Goal: Information Seeking & Learning: Learn about a topic

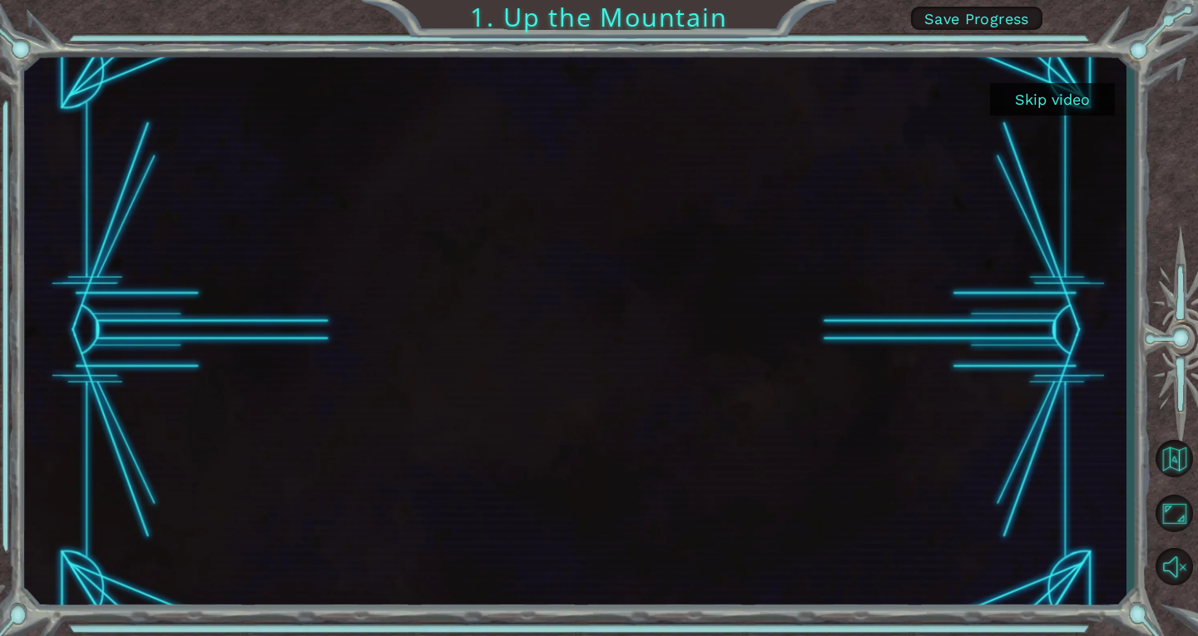
click at [1099, 88] on button "Skip video" at bounding box center [1052, 99] width 125 height 32
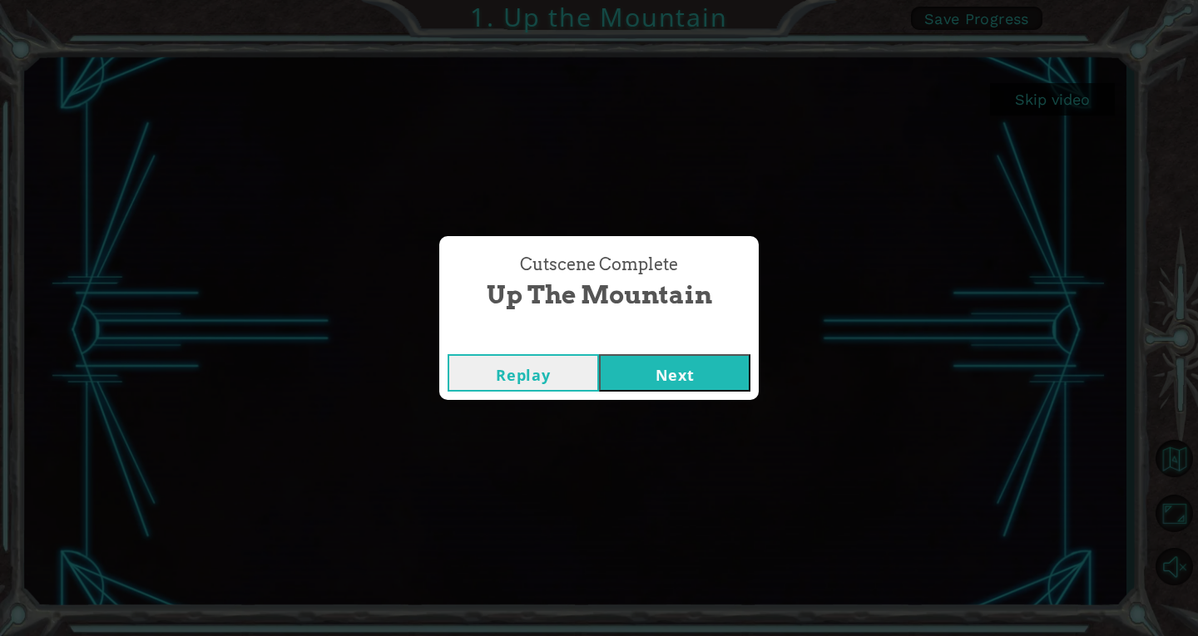
click at [646, 370] on button "Next" at bounding box center [674, 372] width 151 height 37
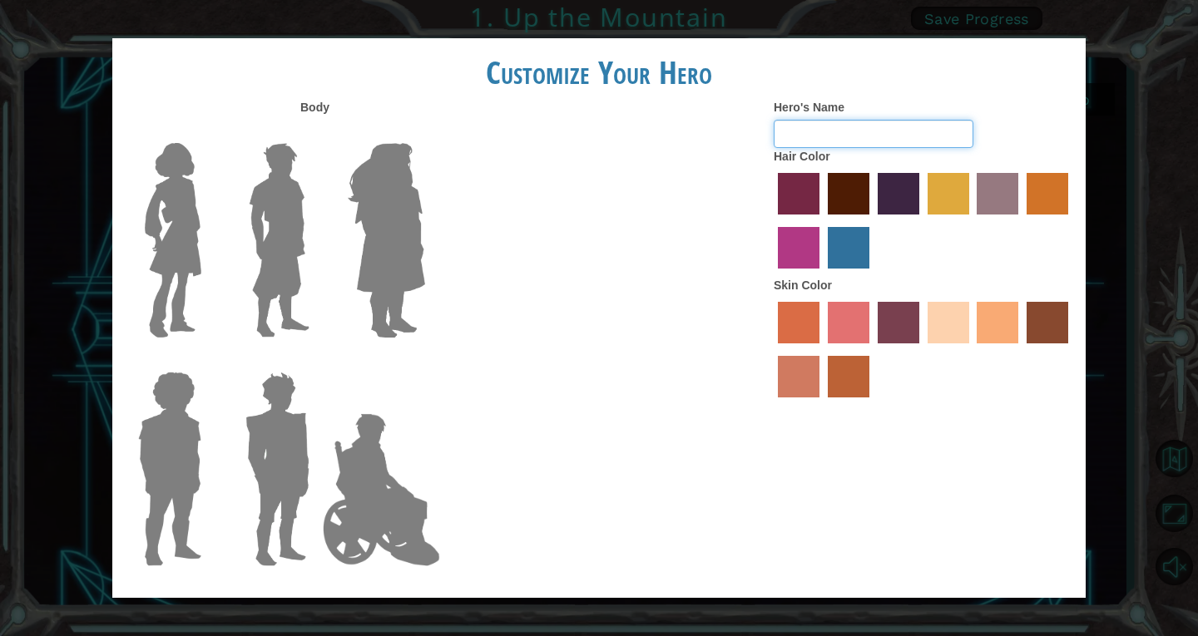
click at [875, 146] on input "Hero's Name" at bounding box center [874, 134] width 200 height 28
type input "S"
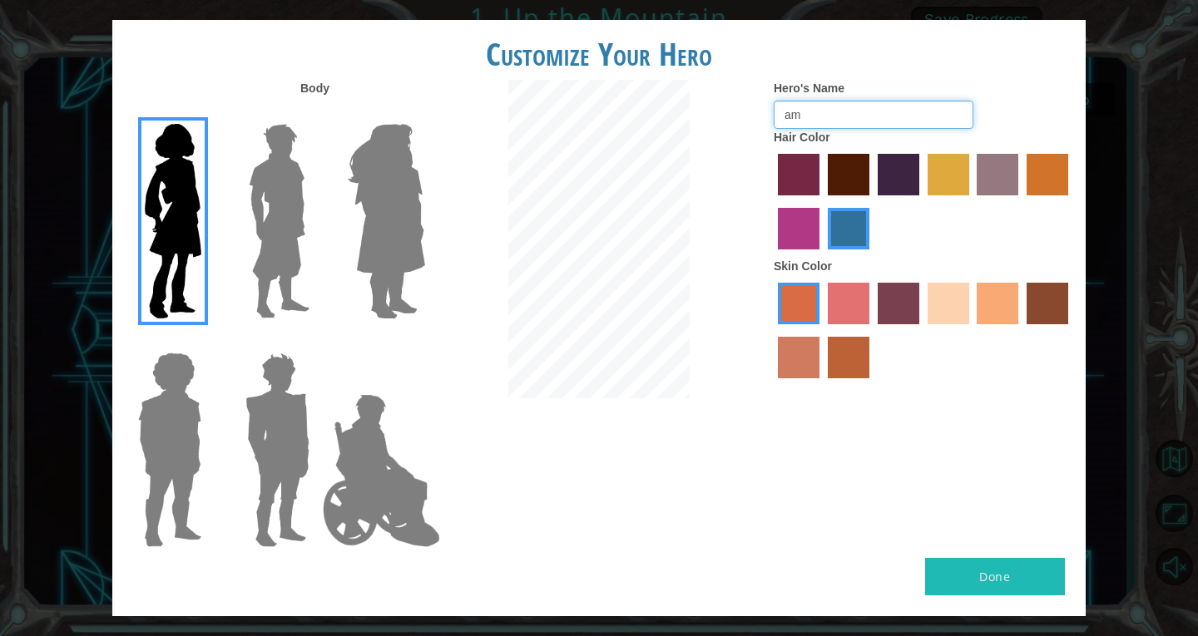
type input "a"
type input "[PERSON_NAME]"
click at [294, 183] on img at bounding box center [279, 221] width 74 height 208
click at [316, 113] on input "Hero Lars" at bounding box center [316, 113] width 0 height 0
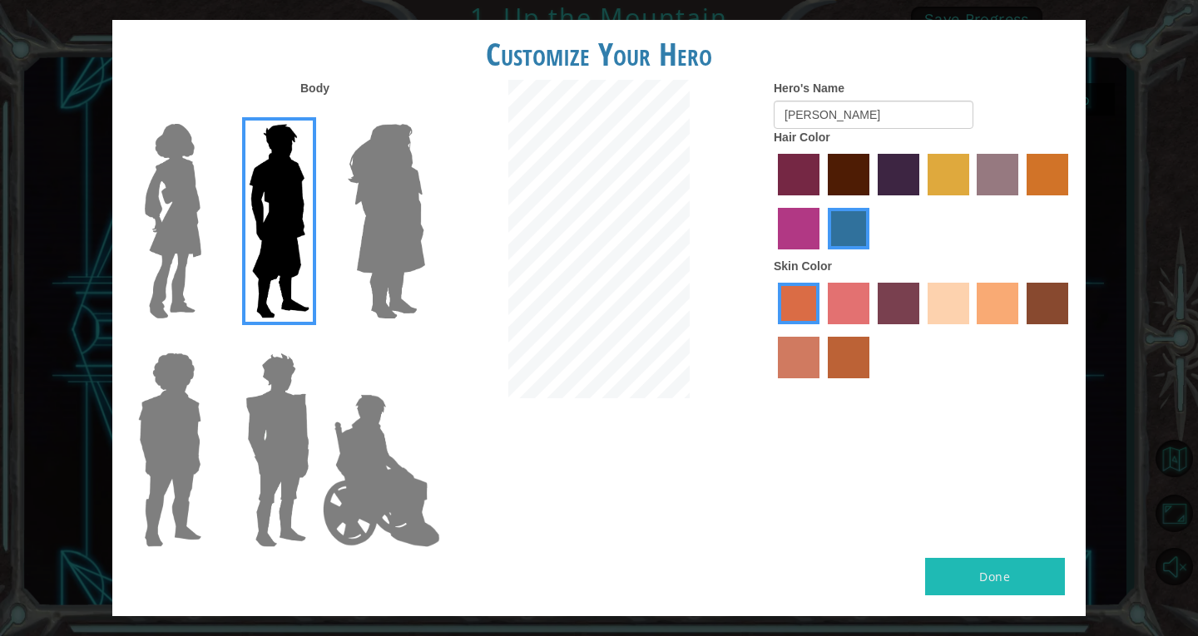
click at [299, 471] on img at bounding box center [277, 450] width 77 height 208
click at [316, 342] on input "Hero Garnet" at bounding box center [316, 342] width 0 height 0
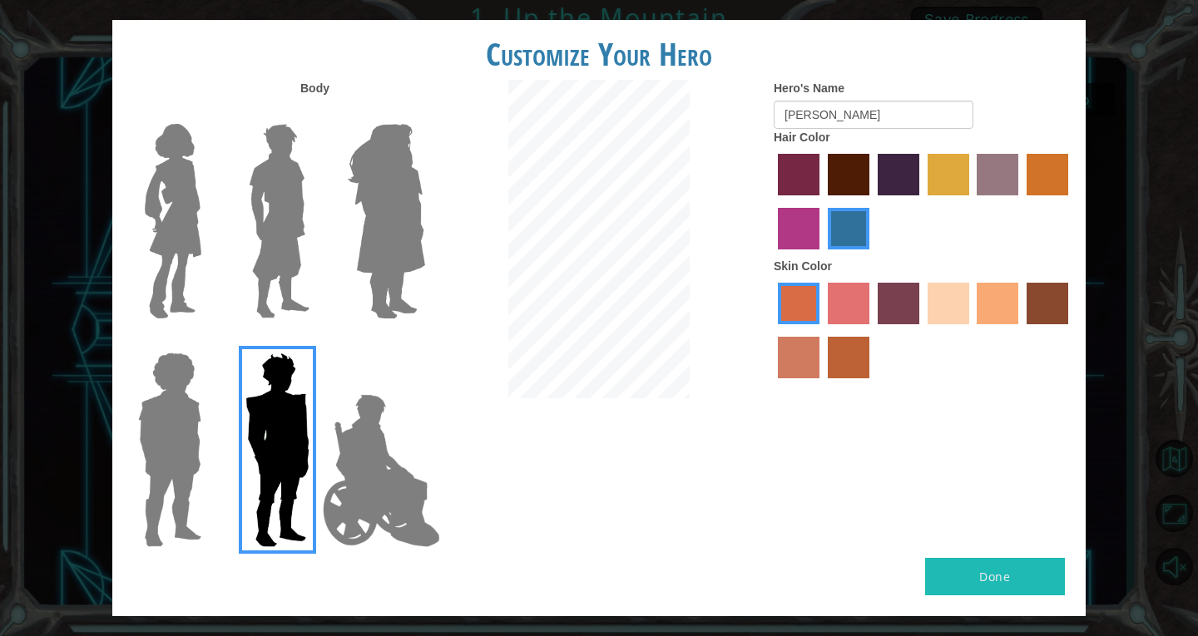
click at [295, 272] on img at bounding box center [279, 221] width 74 height 208
click at [316, 113] on input "Hero Lars" at bounding box center [316, 113] width 0 height 0
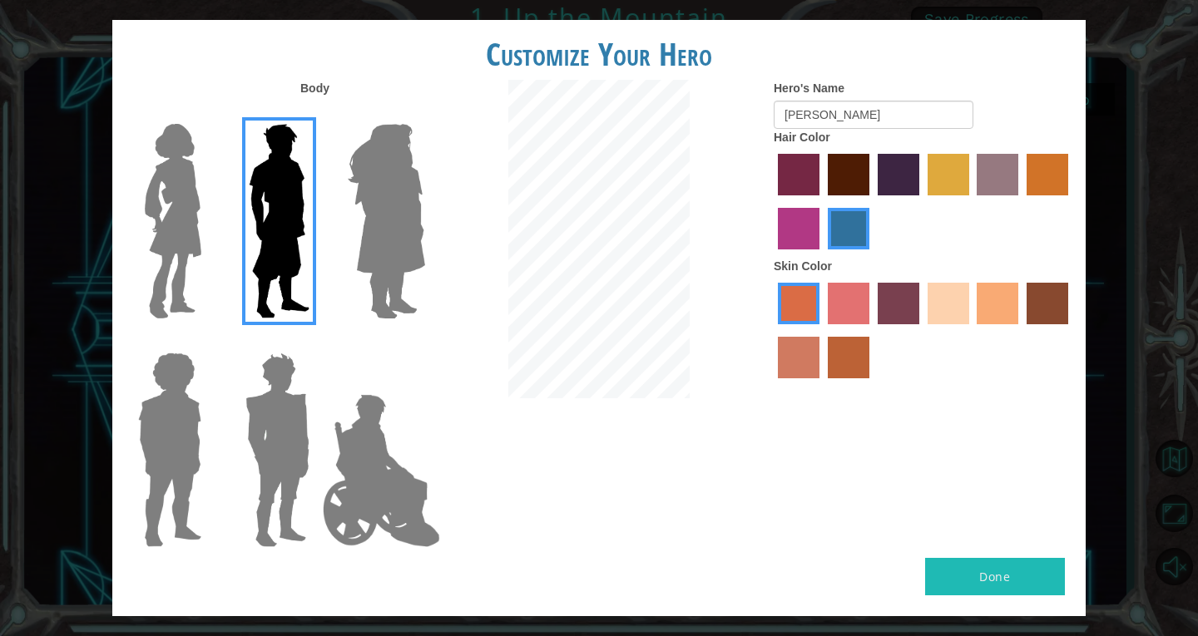
click at [422, 511] on img at bounding box center [381, 471] width 131 height 166
click at [424, 342] on input "Hero Jamie" at bounding box center [424, 342] width 0 height 0
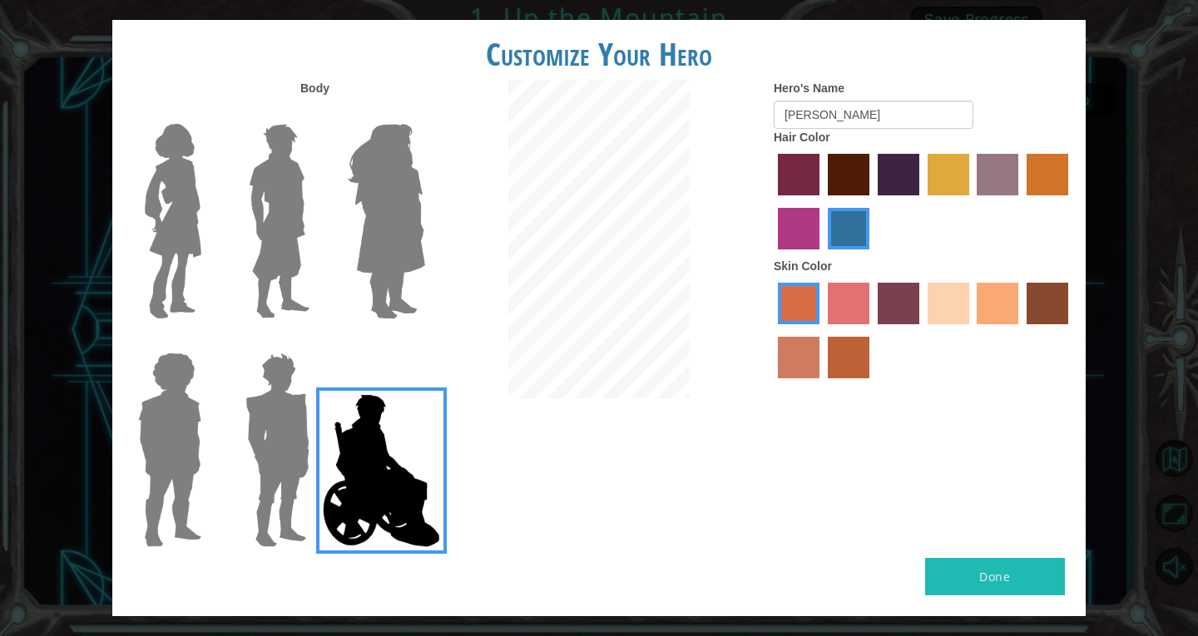
click at [362, 251] on img at bounding box center [386, 221] width 91 height 208
click at [424, 113] on input "Hero Amethyst" at bounding box center [424, 113] width 0 height 0
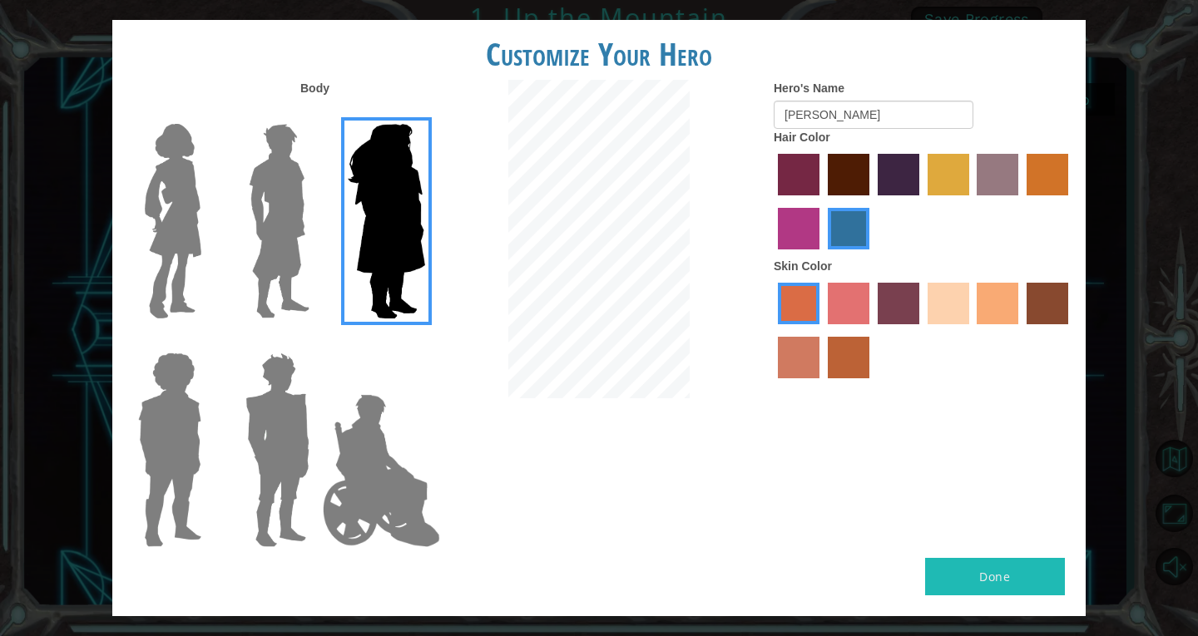
click at [280, 233] on img at bounding box center [279, 221] width 74 height 208
click at [316, 113] on input "Hero Lars" at bounding box center [316, 113] width 0 height 0
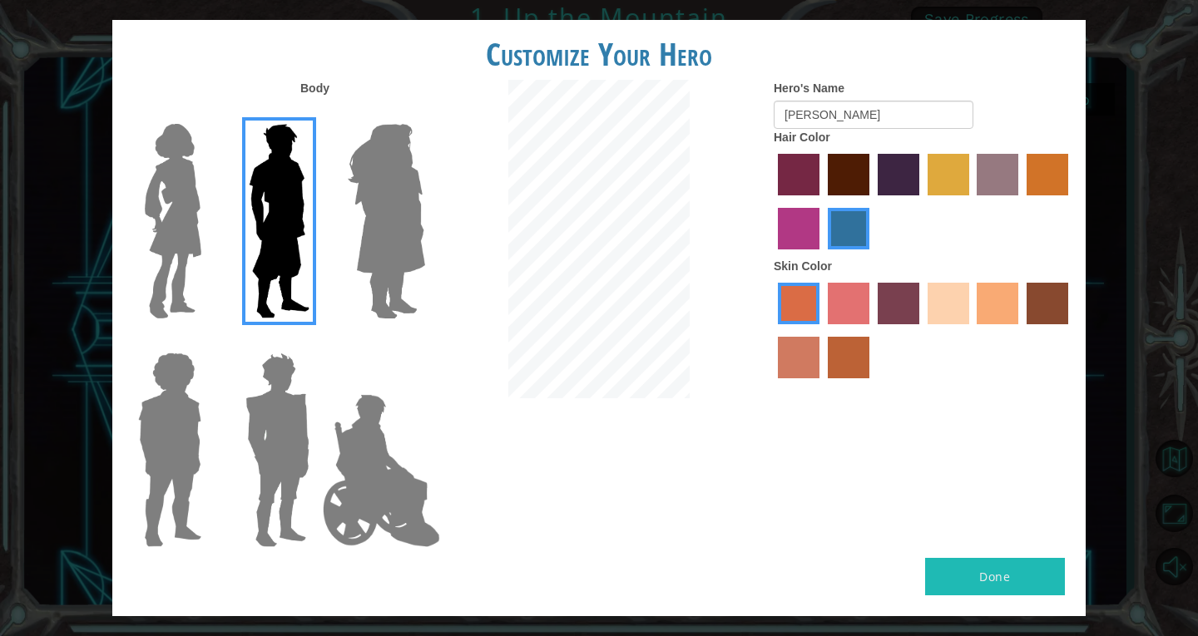
click at [962, 324] on label "sandy beach skin color" at bounding box center [949, 304] width 42 height 42
click at [922, 330] on input "sandy beach skin color" at bounding box center [922, 330] width 0 height 0
click at [988, 297] on label "tacao skin color" at bounding box center [998, 304] width 42 height 42
click at [972, 330] on input "tacao skin color" at bounding box center [972, 330] width 0 height 0
click at [853, 354] on label "smoke tree skin color" at bounding box center [849, 358] width 42 height 42
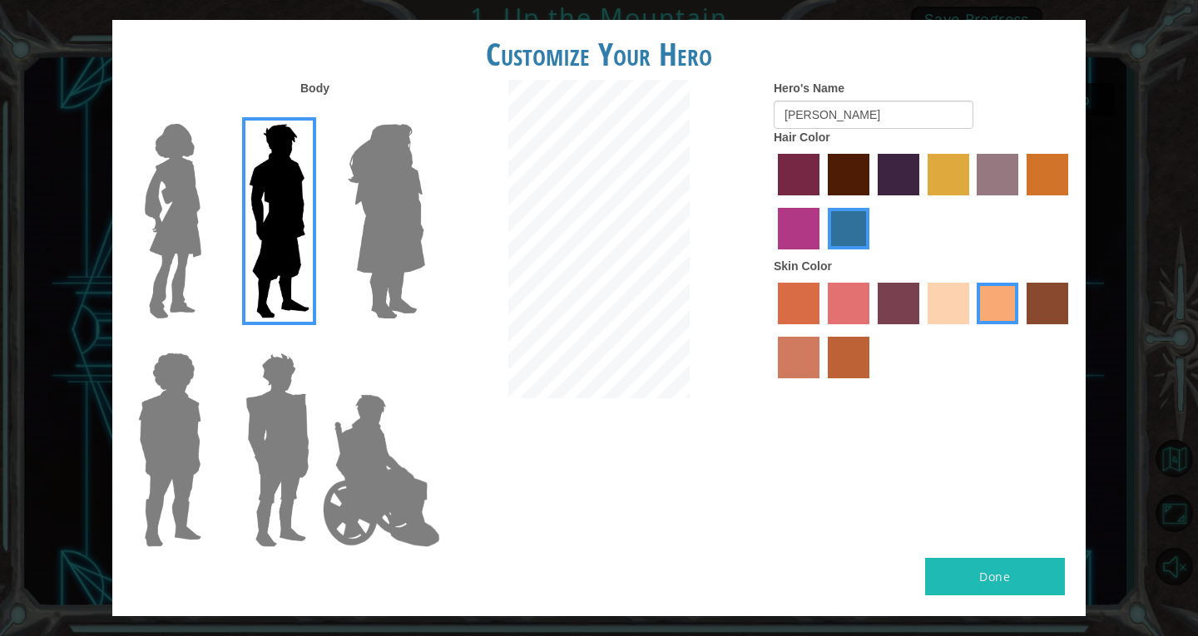
click at [822, 384] on input "smoke tree skin color" at bounding box center [822, 384] width 0 height 0
click at [1039, 297] on label "karma skin color" at bounding box center [1048, 304] width 42 height 42
click at [1021, 330] on input "karma skin color" at bounding box center [1021, 330] width 0 height 0
click at [949, 302] on label "sandy beach skin color" at bounding box center [949, 304] width 42 height 42
click at [922, 330] on input "sandy beach skin color" at bounding box center [922, 330] width 0 height 0
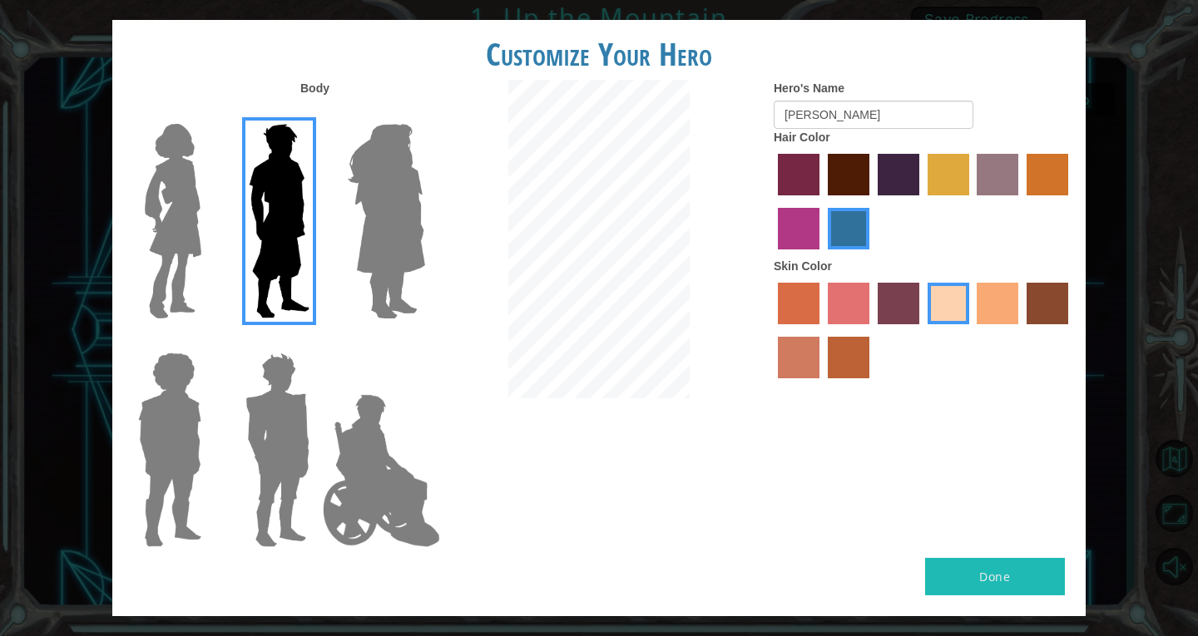
click at [790, 248] on label "medium red violet hair color" at bounding box center [799, 229] width 42 height 42
click at [1071, 201] on input "medium red violet hair color" at bounding box center [1071, 201] width 0 height 0
click at [899, 179] on label "hot purple hair color" at bounding box center [899, 175] width 42 height 42
click at [872, 201] on input "hot purple hair color" at bounding box center [872, 201] width 0 height 0
click at [1017, 188] on label "bazaar hair color" at bounding box center [998, 175] width 42 height 42
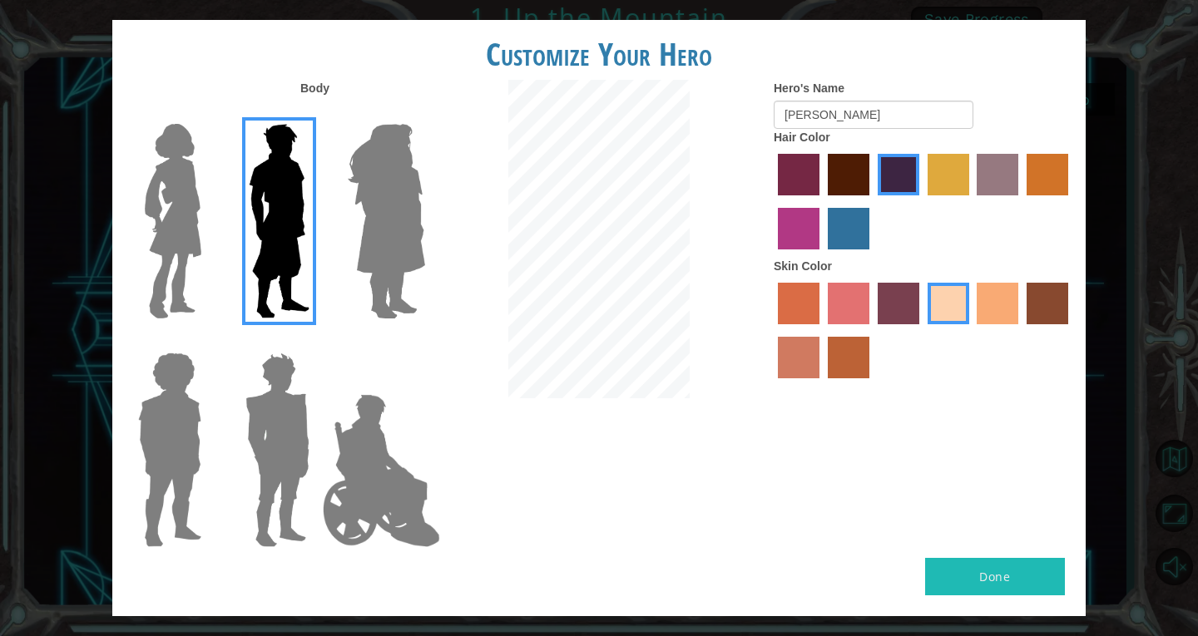
click at [972, 201] on input "bazaar hair color" at bounding box center [972, 201] width 0 height 0
click at [1044, 190] on label "gold drop hair color" at bounding box center [1048, 175] width 42 height 42
click at [1021, 201] on input "gold drop hair color" at bounding box center [1021, 201] width 0 height 0
click at [850, 167] on label "maroon hair color" at bounding box center [849, 175] width 42 height 42
click at [822, 201] on input "maroon hair color" at bounding box center [822, 201] width 0 height 0
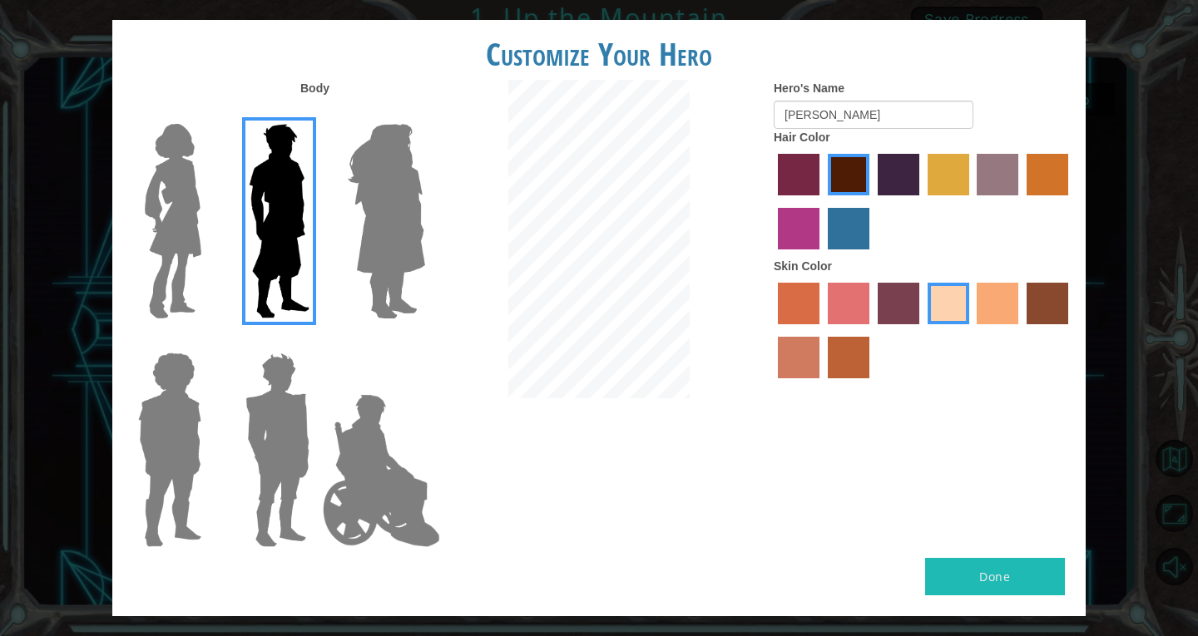
click at [856, 225] on label "lachmara hair color" at bounding box center [849, 229] width 42 height 42
click at [822, 255] on input "lachmara hair color" at bounding box center [822, 255] width 0 height 0
click at [852, 181] on label "maroon hair color" at bounding box center [849, 175] width 42 height 42
click at [822, 201] on input "maroon hair color" at bounding box center [822, 201] width 0 height 0
click at [997, 577] on button "Done" at bounding box center [995, 576] width 140 height 37
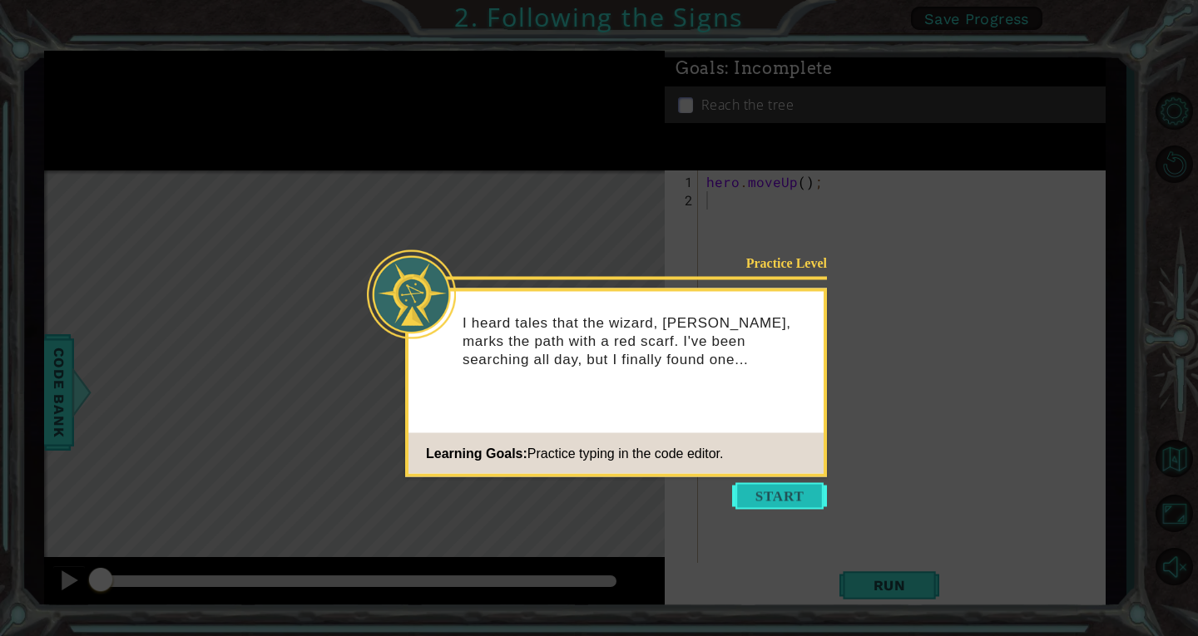
click at [767, 506] on button "Start" at bounding box center [779, 496] width 95 height 27
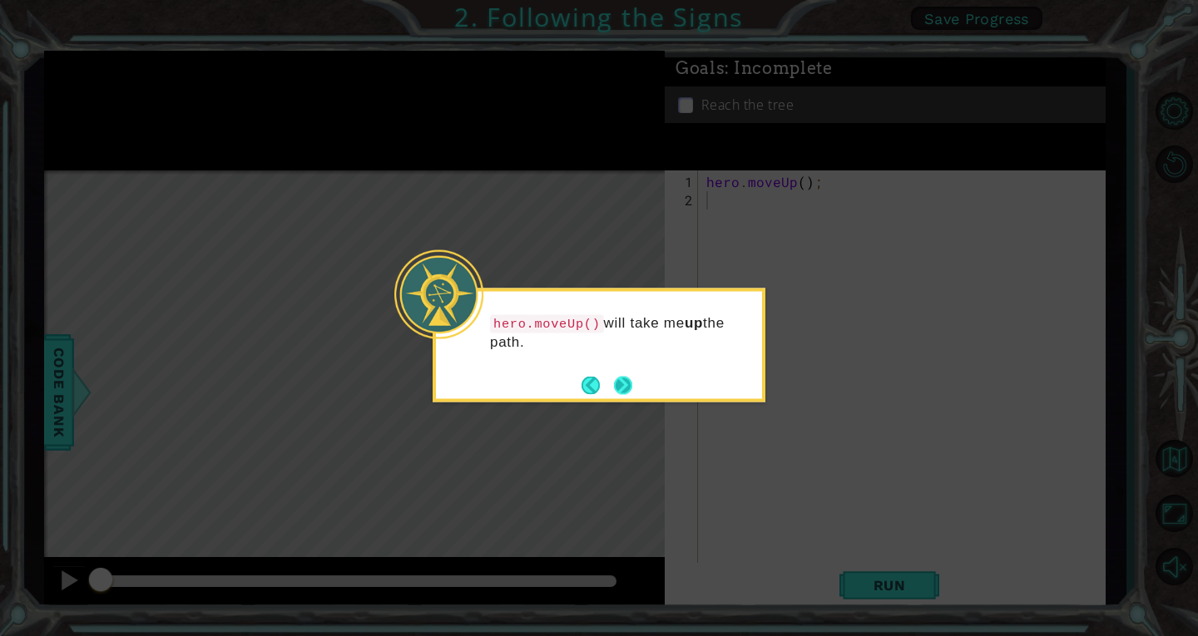
click at [626, 379] on button "Next" at bounding box center [623, 385] width 31 height 31
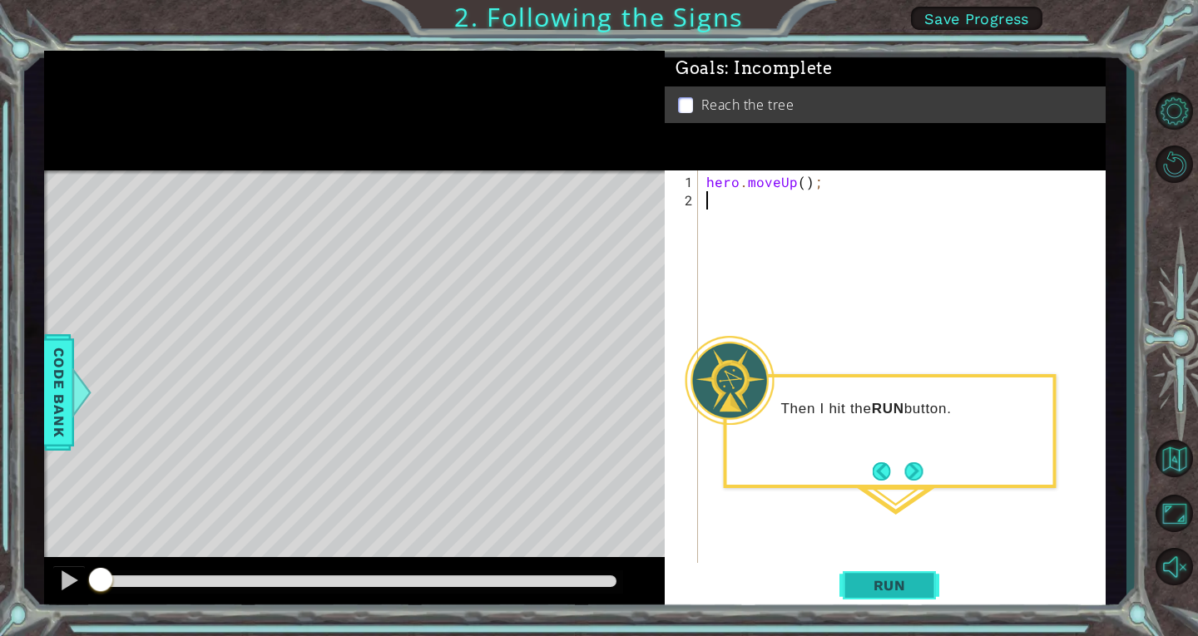
click at [909, 587] on span "Run" at bounding box center [890, 585] width 66 height 17
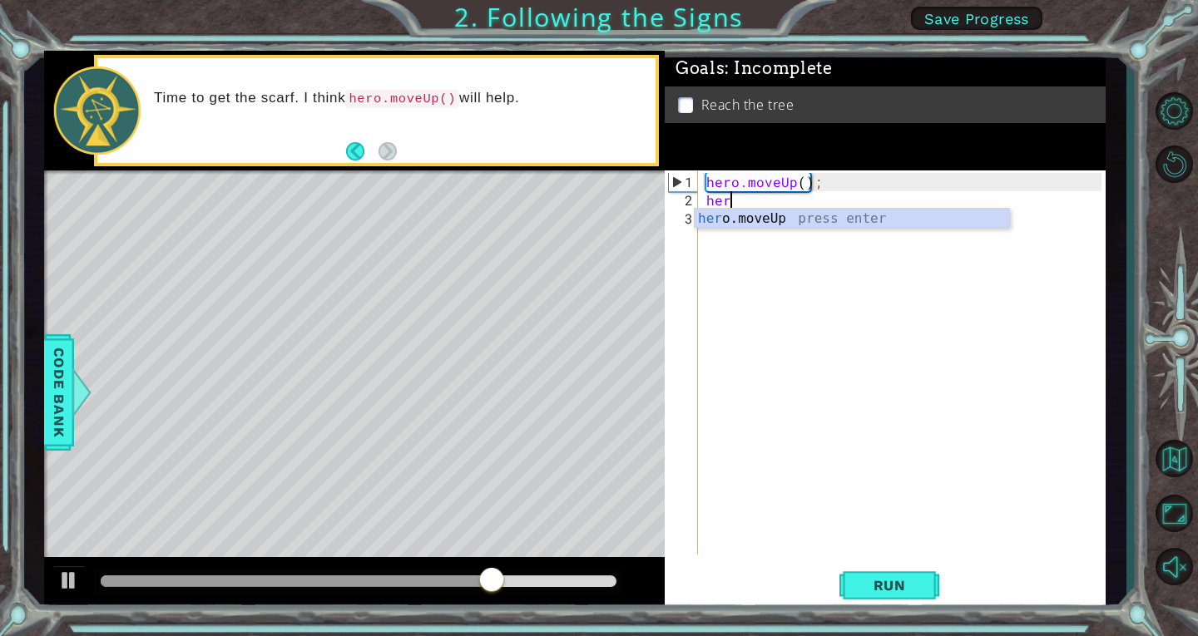
scroll to position [0, 1]
type textarea "hero"
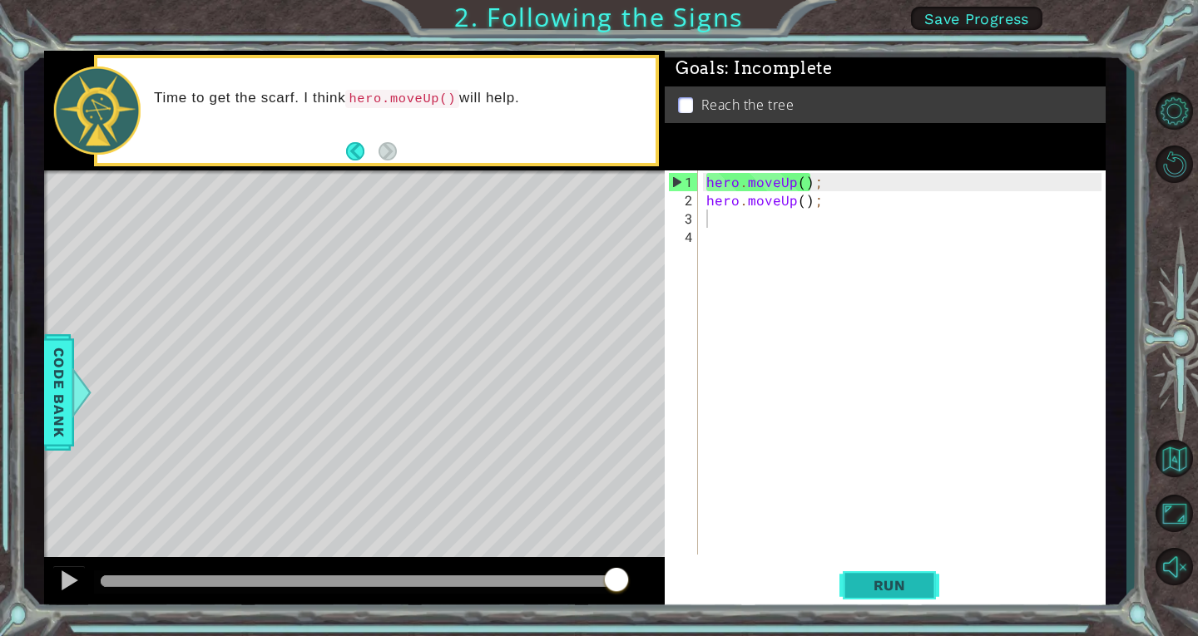
click at [913, 592] on span "Run" at bounding box center [890, 585] width 66 height 17
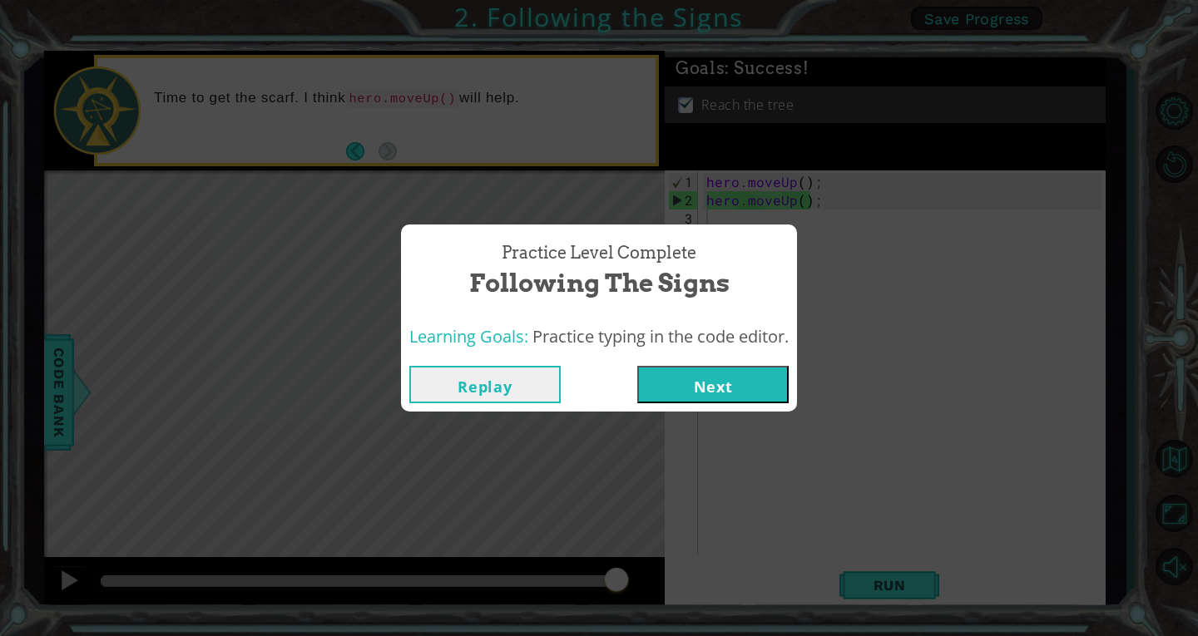
click at [711, 376] on button "Next" at bounding box center [712, 384] width 151 height 37
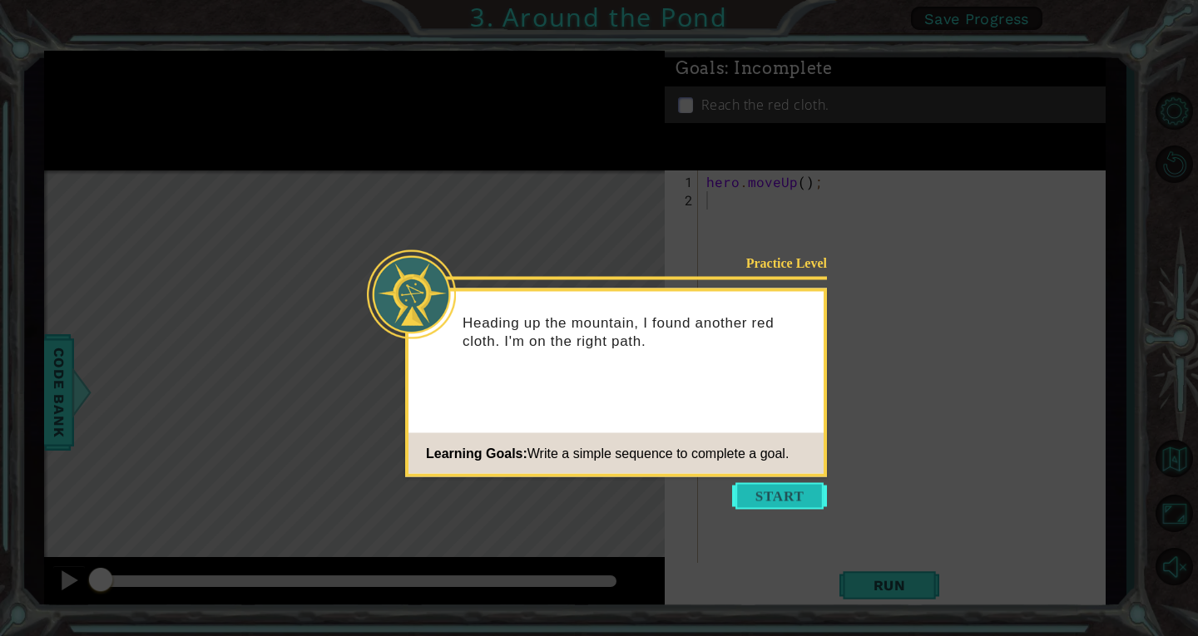
click at [762, 490] on button "Start" at bounding box center [779, 496] width 95 height 27
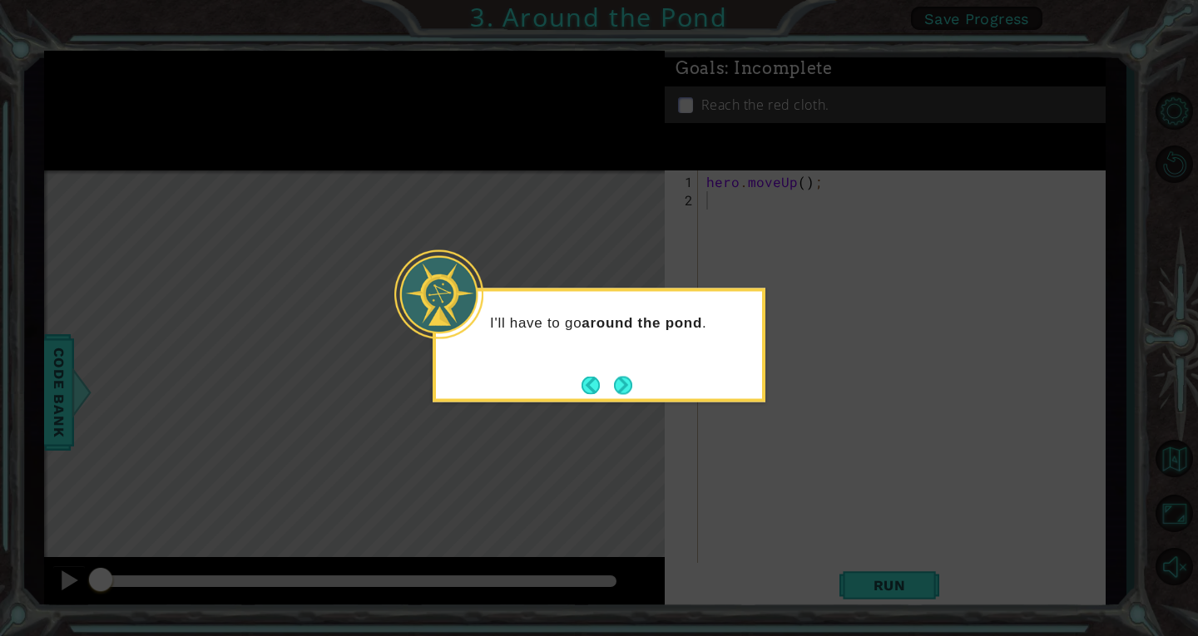
click at [623, 373] on footer at bounding box center [607, 385] width 51 height 25
click at [623, 381] on button "Next" at bounding box center [622, 385] width 22 height 22
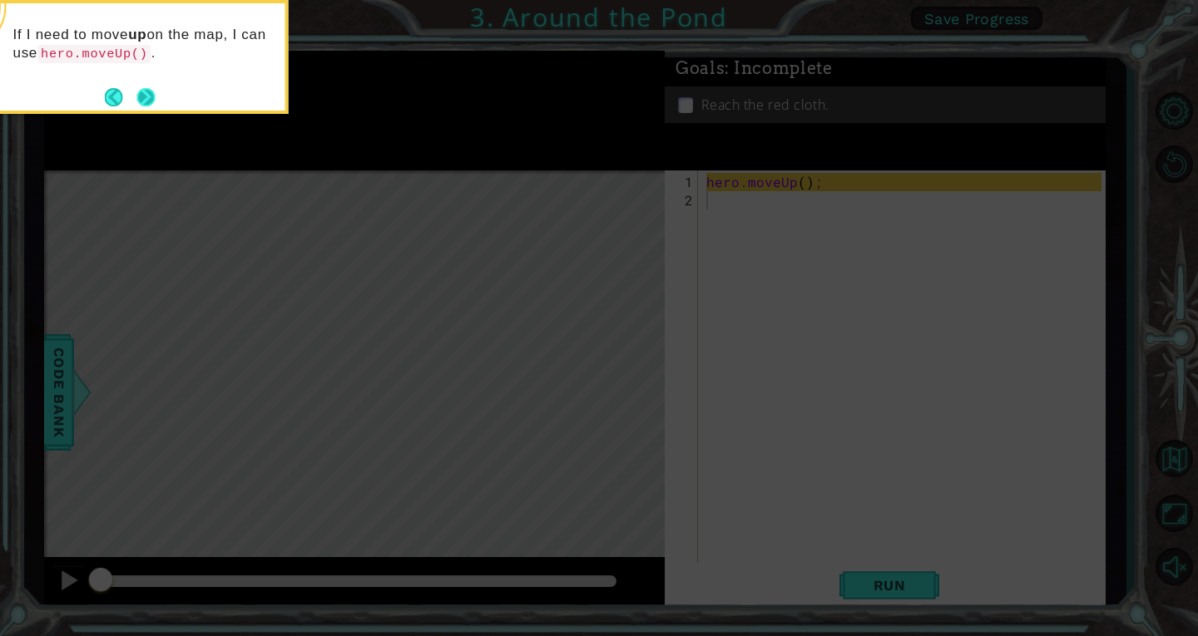
click at [146, 95] on button "Next" at bounding box center [146, 97] width 18 height 18
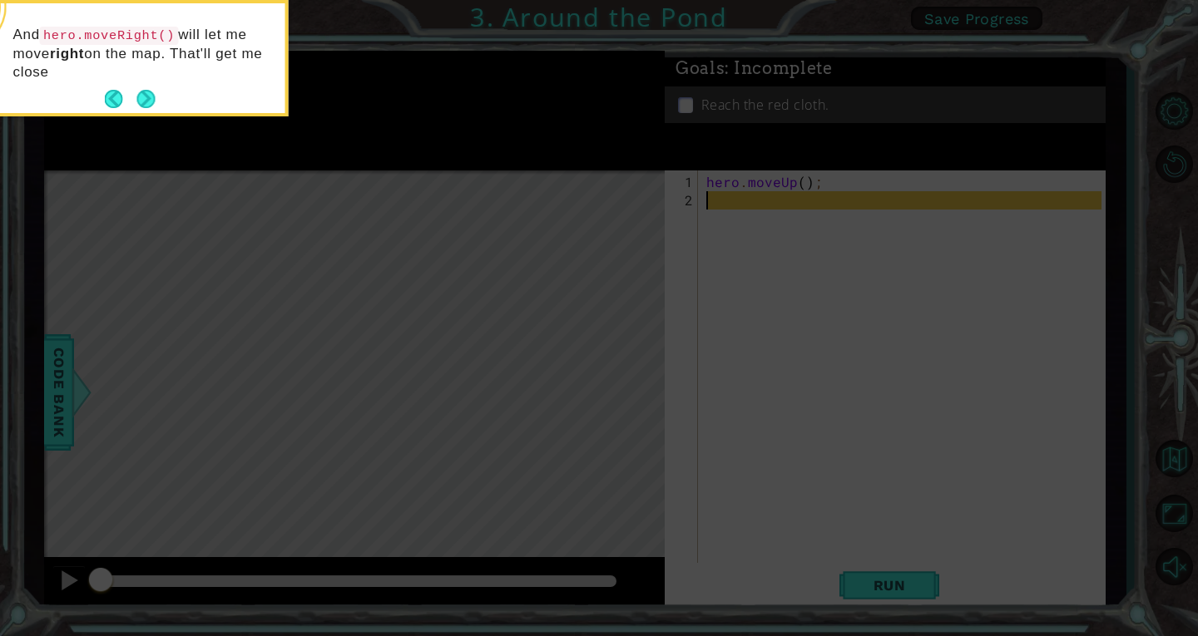
type textarea "r"
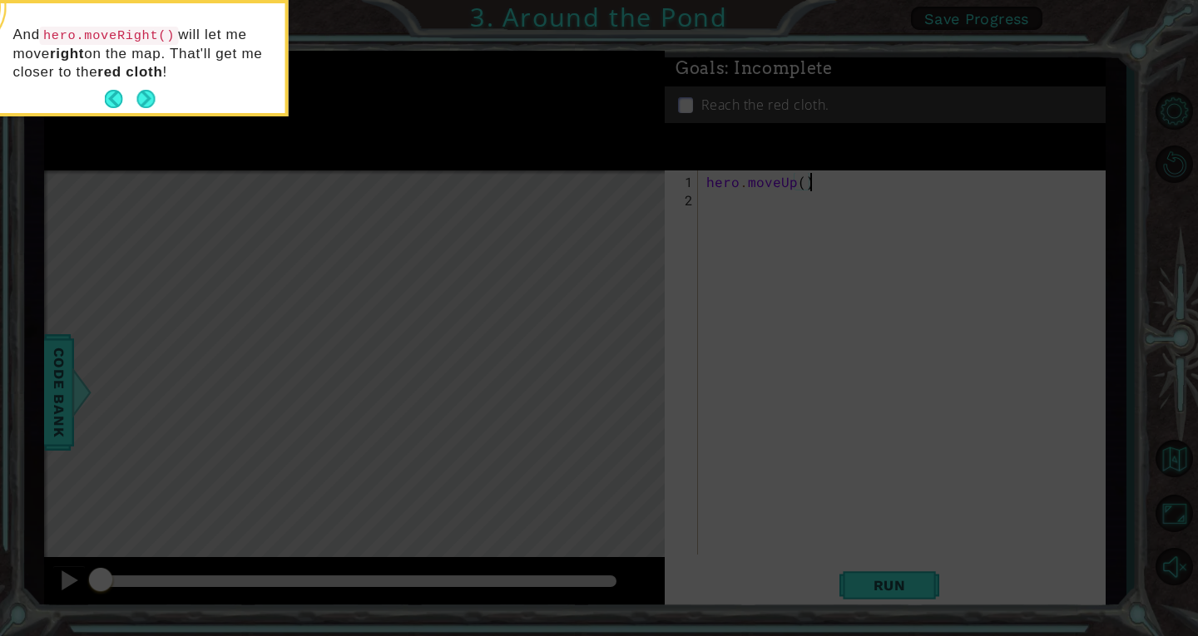
type textarea "hero.moveUp();"
click at [153, 101] on button "Next" at bounding box center [146, 99] width 24 height 24
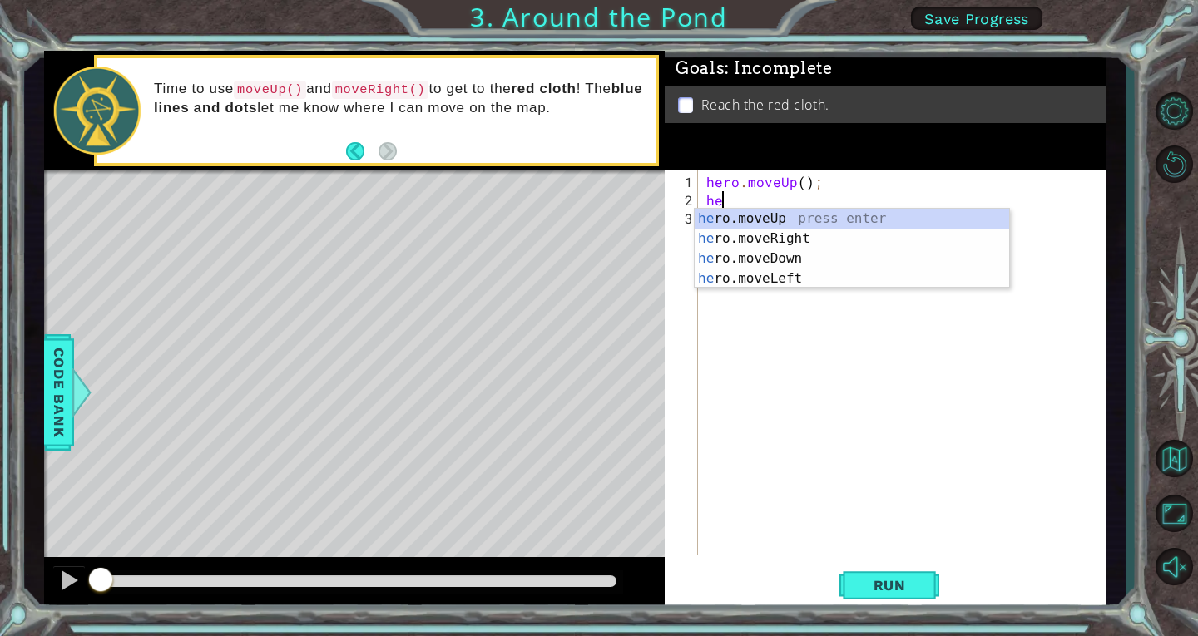
type textarea "hero"
click at [824, 217] on div "hero .moveUp press enter hero .moveRight press enter hero .moveDown press enter…" at bounding box center [852, 269] width 314 height 120
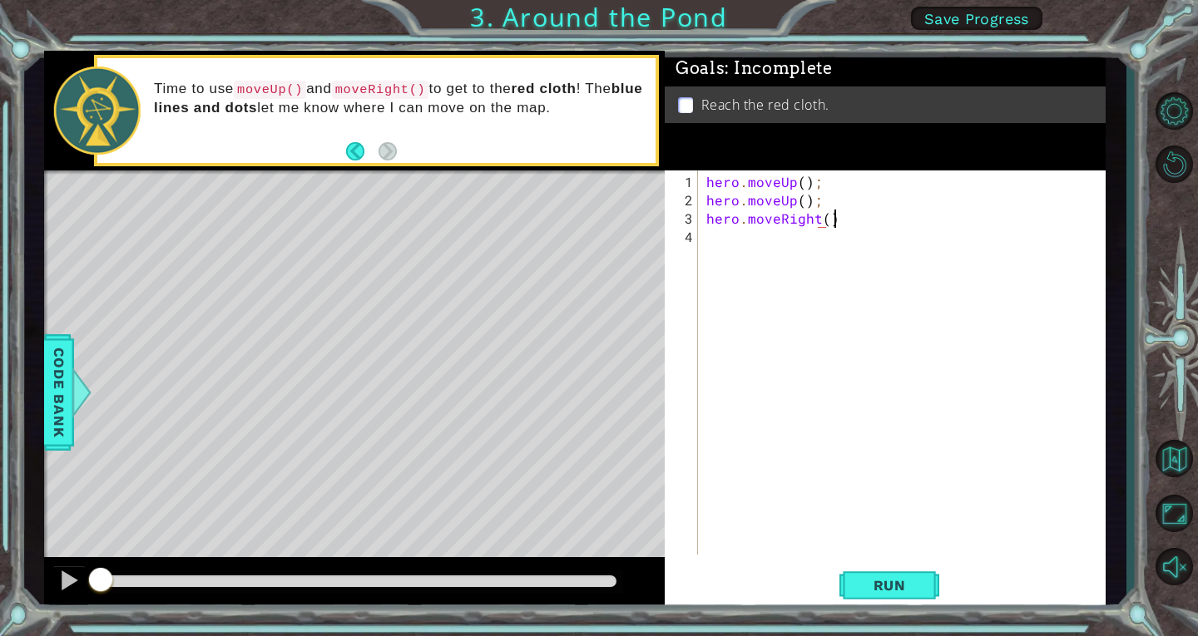
scroll to position [0, 7]
type textarea "hero.moveRight();"
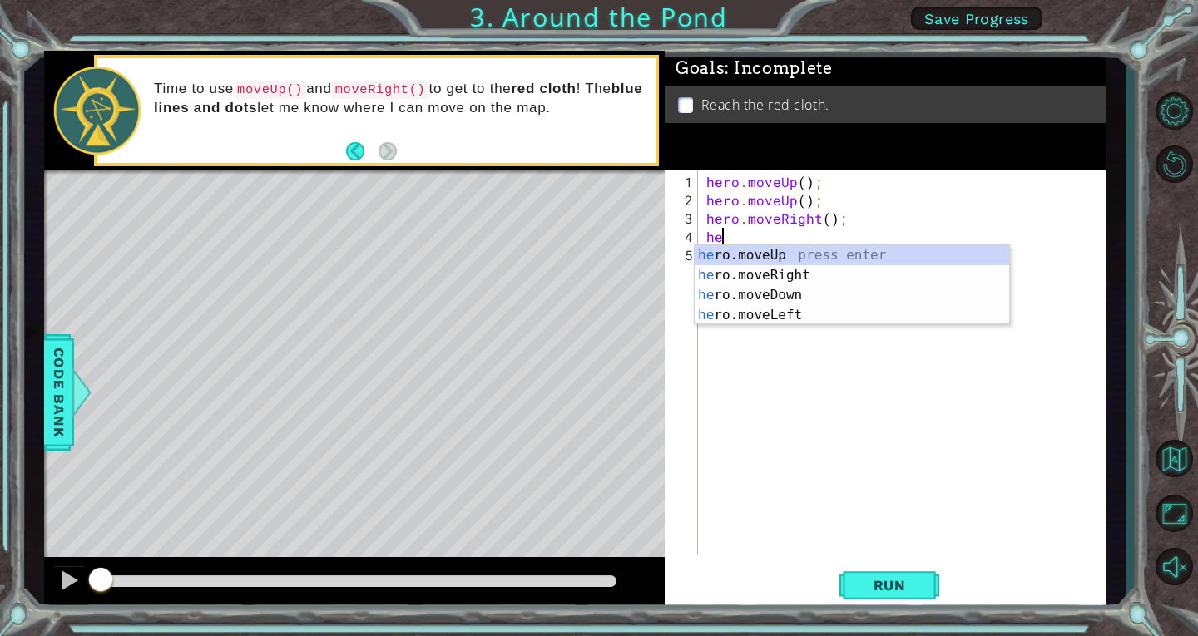
type textarea "hero"
click at [865, 250] on div "hero .moveUp press enter hero .moveRight press enter hero .moveDown press enter…" at bounding box center [852, 305] width 314 height 120
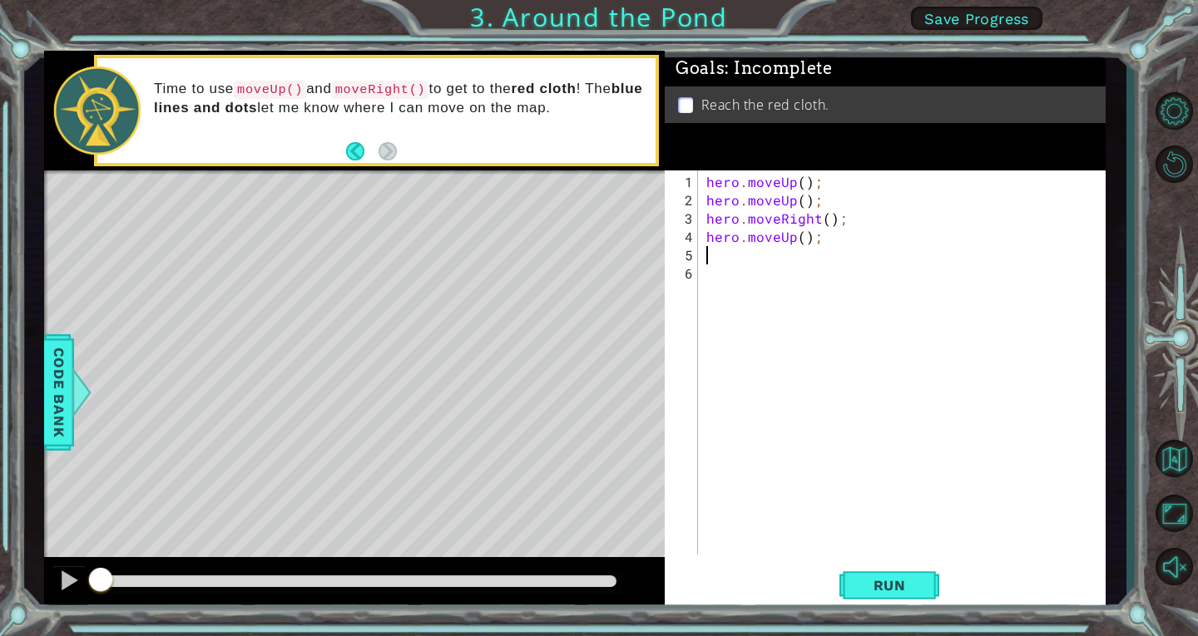
type textarea "("
type textarea "hero.moveLeft();"
type textarea "h"
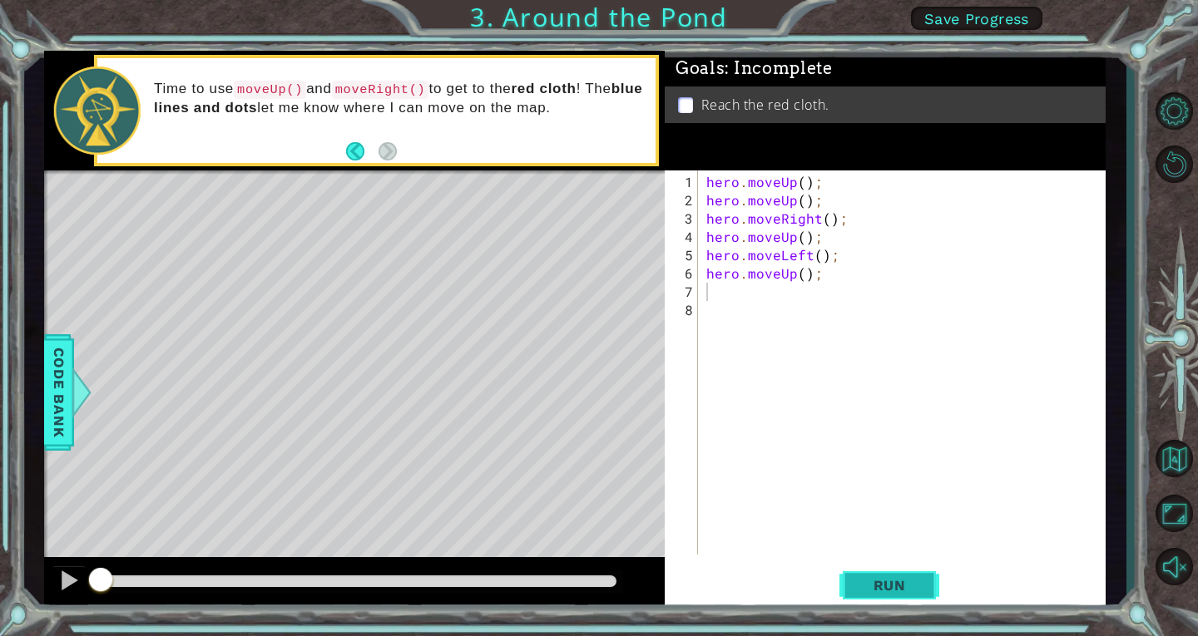
click at [913, 581] on span "Run" at bounding box center [890, 585] width 66 height 17
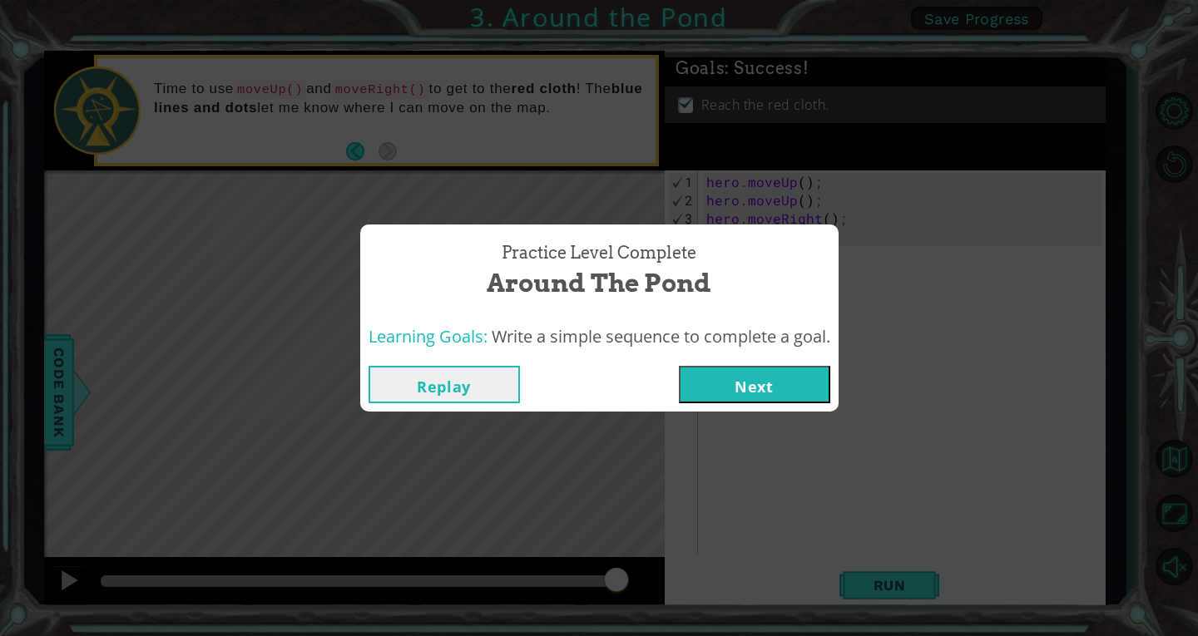
click at [808, 390] on button "Next" at bounding box center [754, 384] width 151 height 37
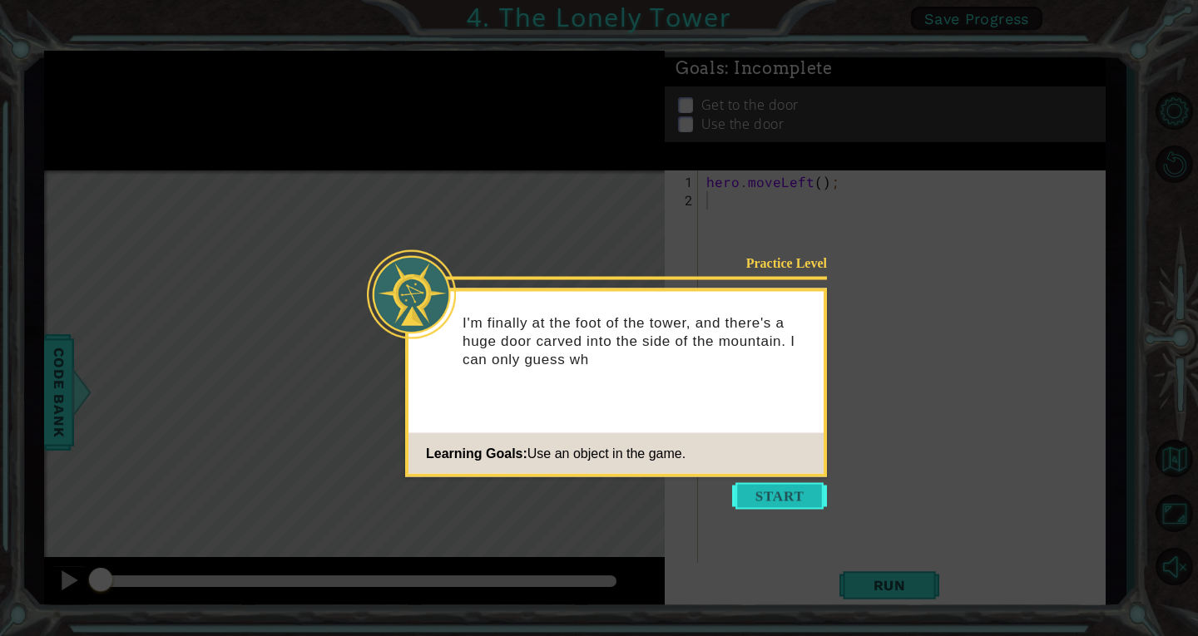
click at [803, 492] on button "Start" at bounding box center [779, 496] width 95 height 27
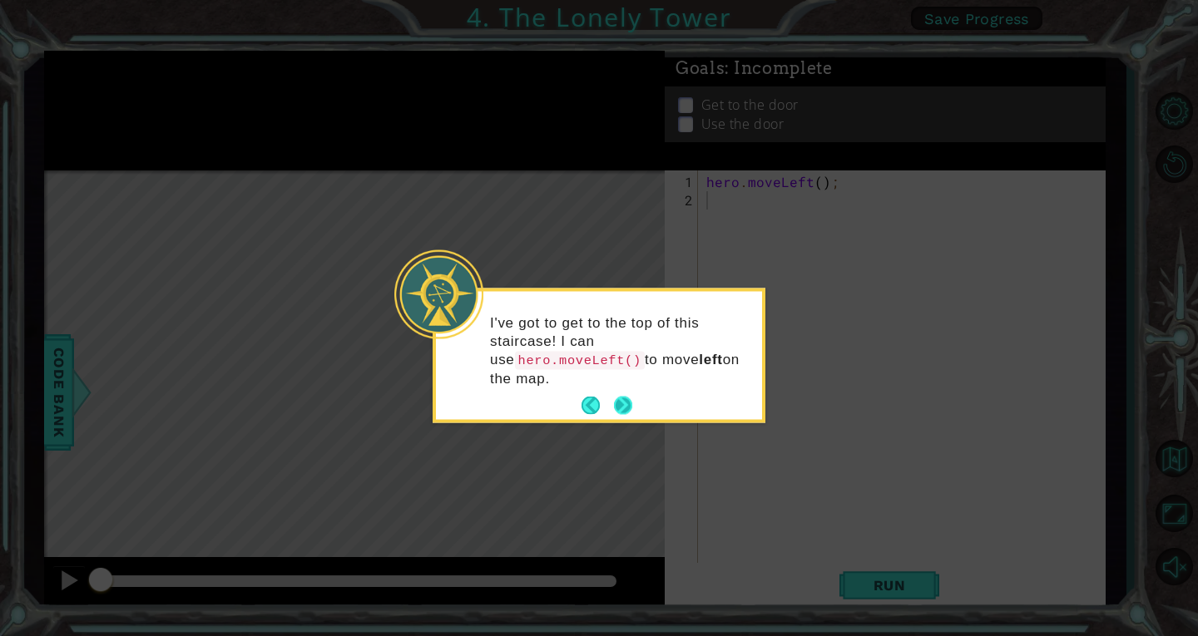
click at [618, 396] on button "Next" at bounding box center [623, 406] width 20 height 20
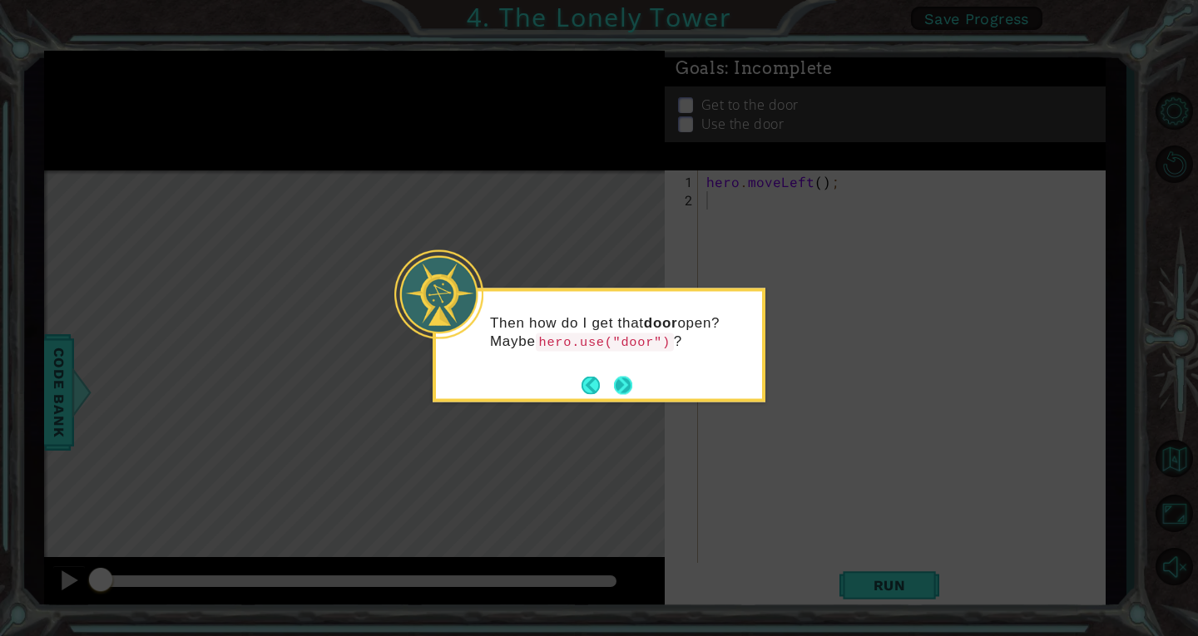
click at [625, 380] on button "Next" at bounding box center [622, 385] width 29 height 29
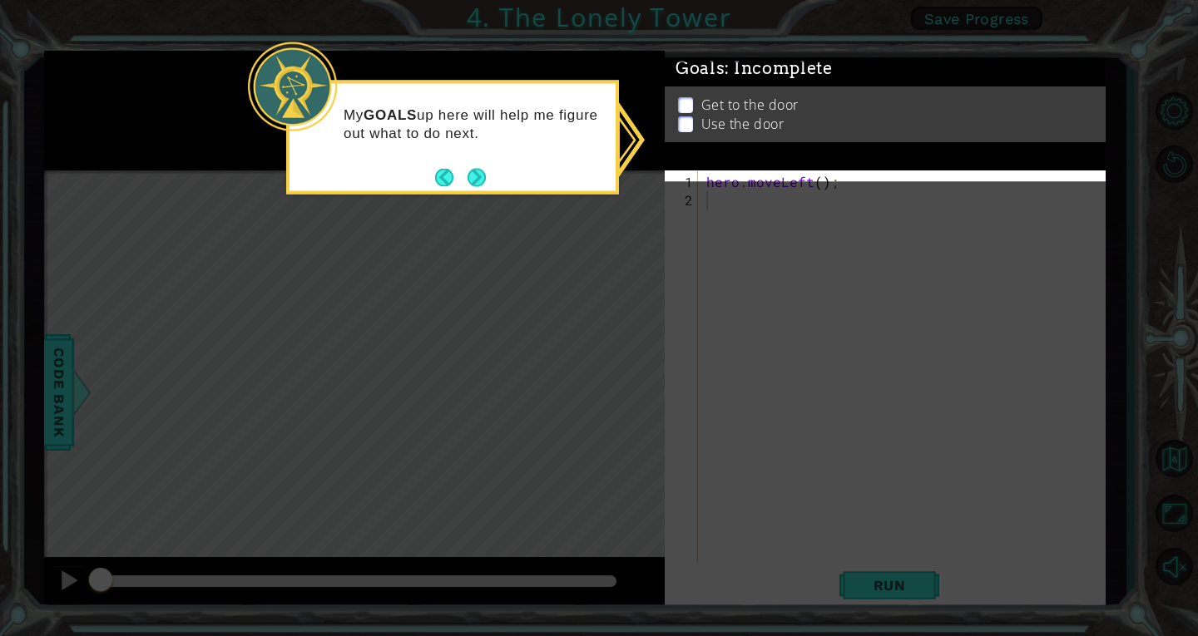
click at [486, 173] on button "Next" at bounding box center [477, 177] width 18 height 18
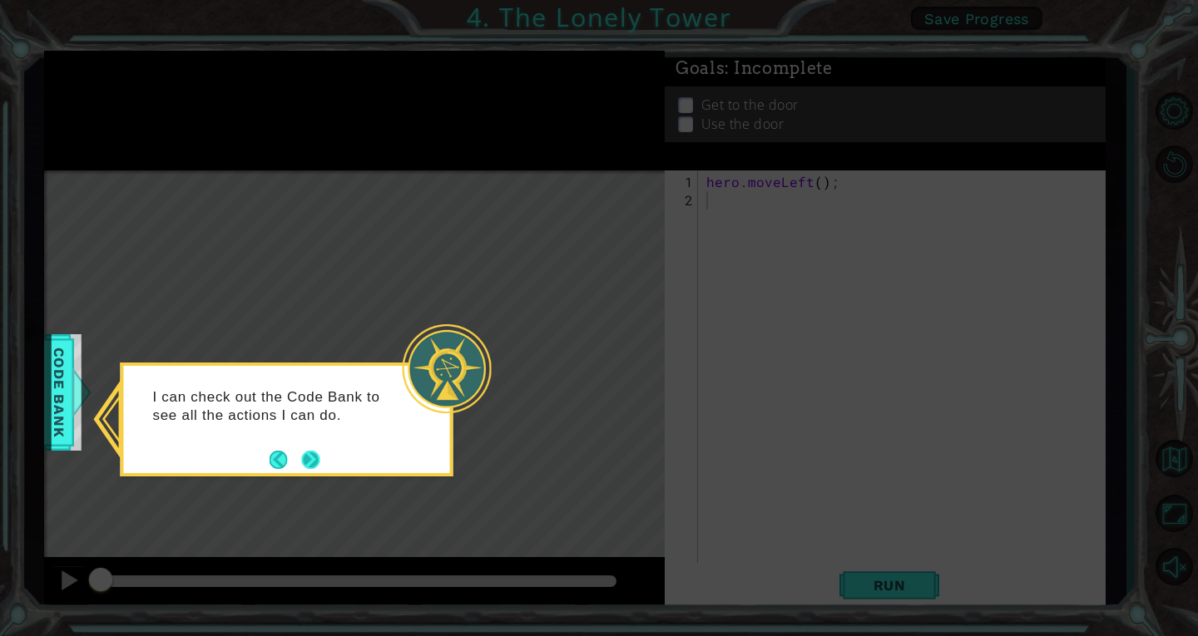
click at [308, 458] on button "Next" at bounding box center [311, 460] width 22 height 22
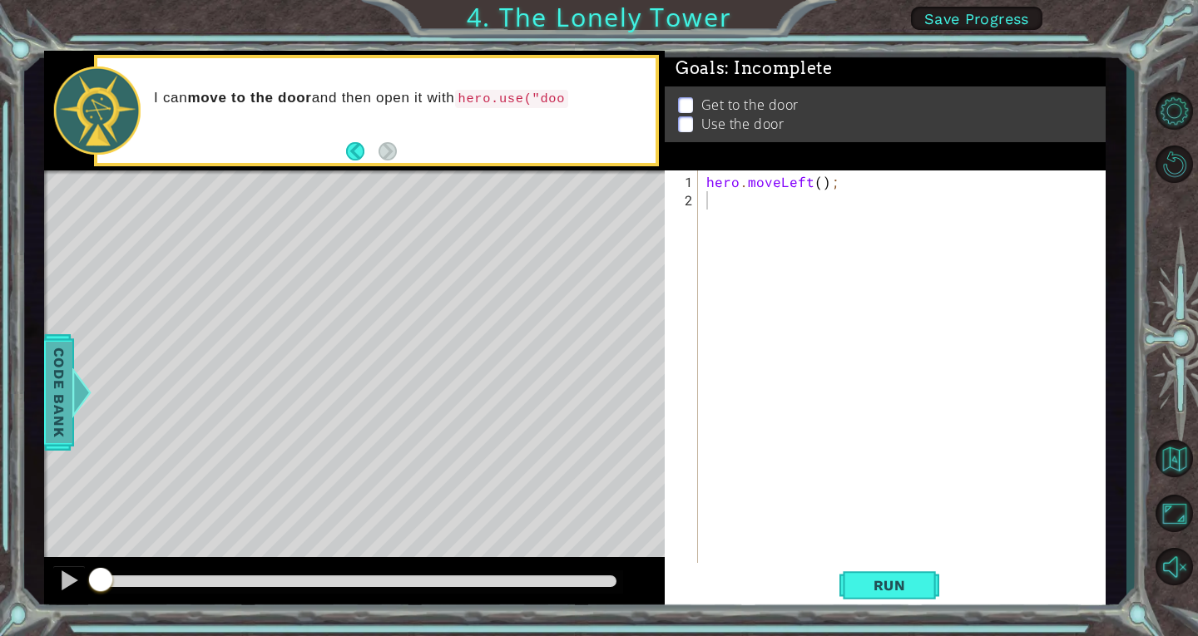
click at [59, 391] on span "Code Bank" at bounding box center [45, 392] width 27 height 101
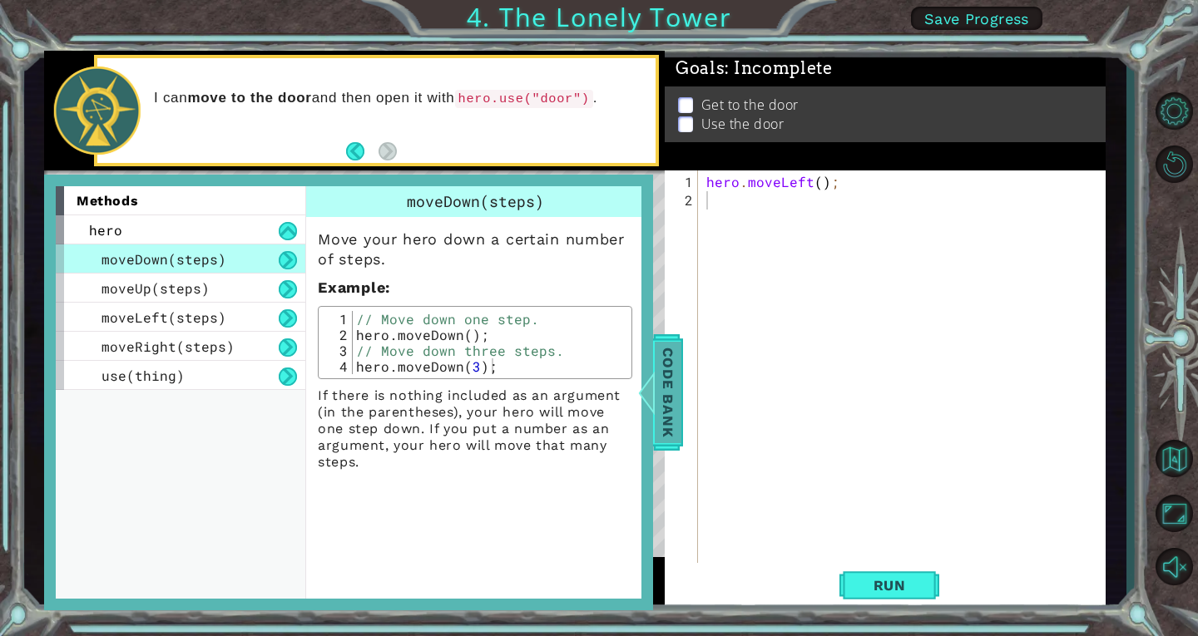
click at [660, 383] on span "Code Bank" at bounding box center [668, 392] width 27 height 101
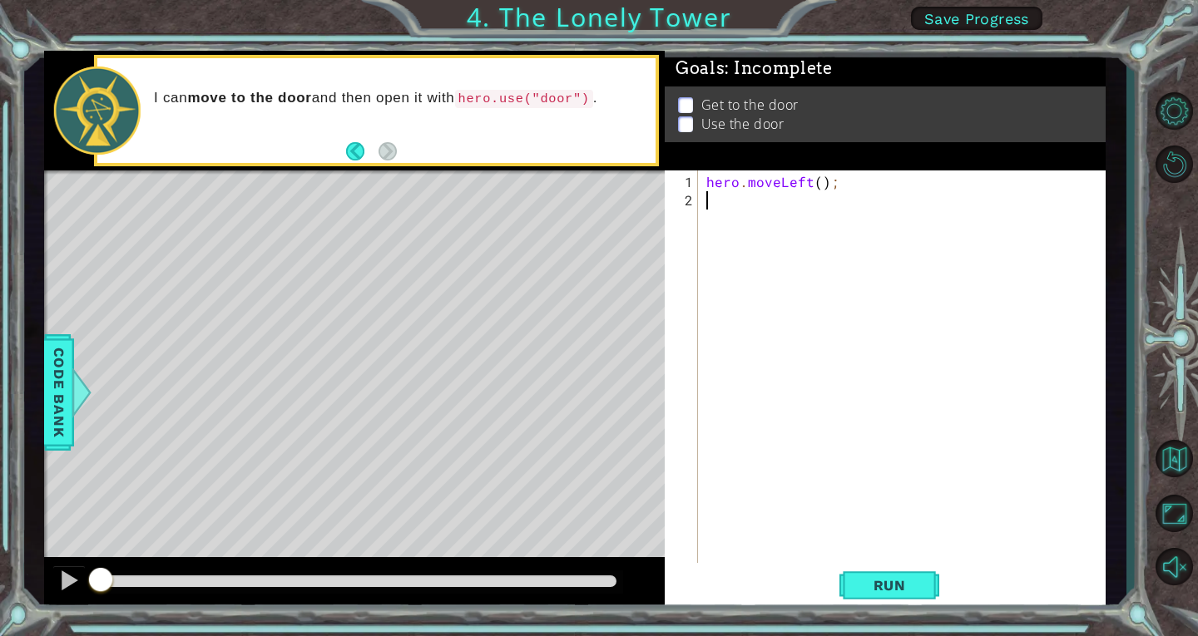
click at [783, 208] on div "hero . moveLeft ( ) ;" at bounding box center [906, 392] width 407 height 439
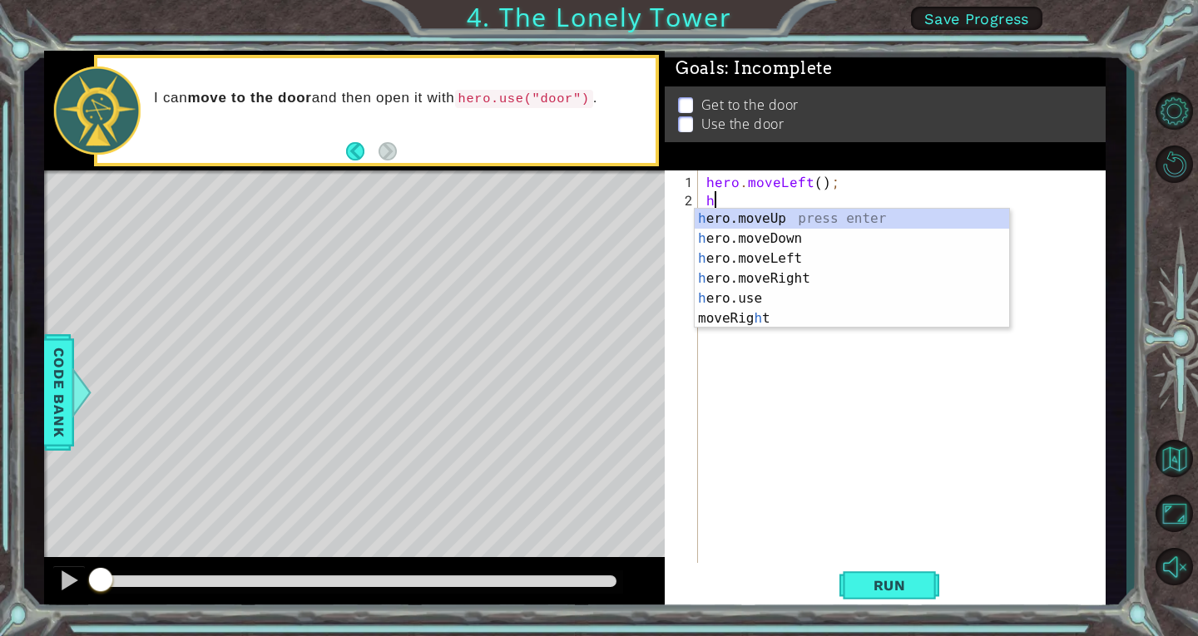
type textarea "he"
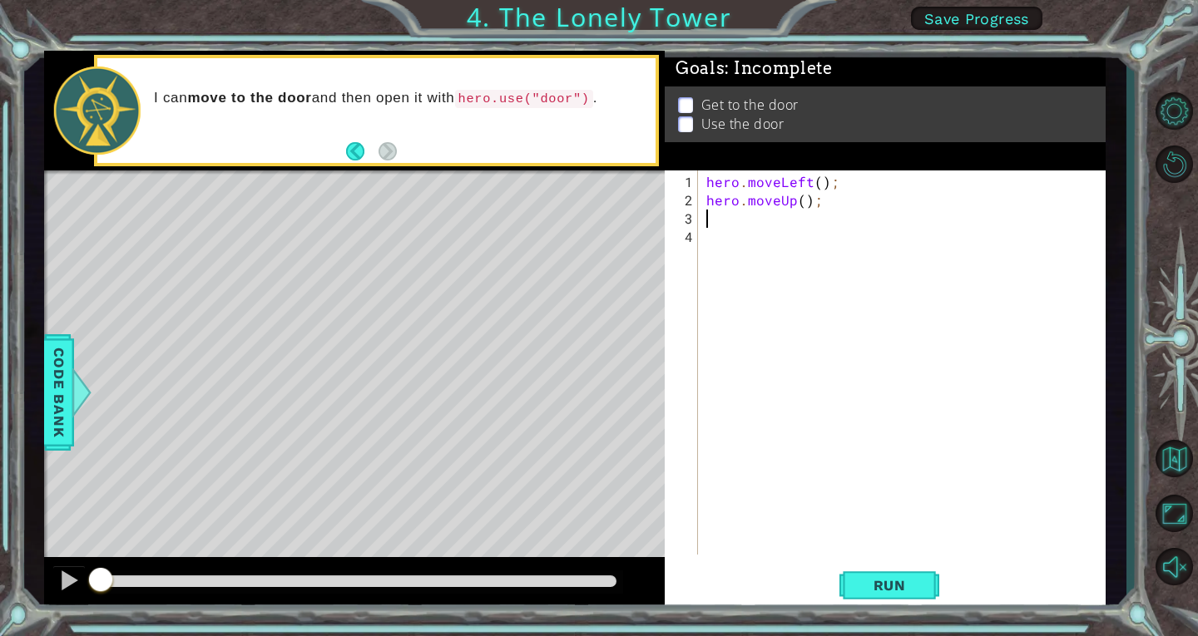
type textarea "he"
type textarea "h"
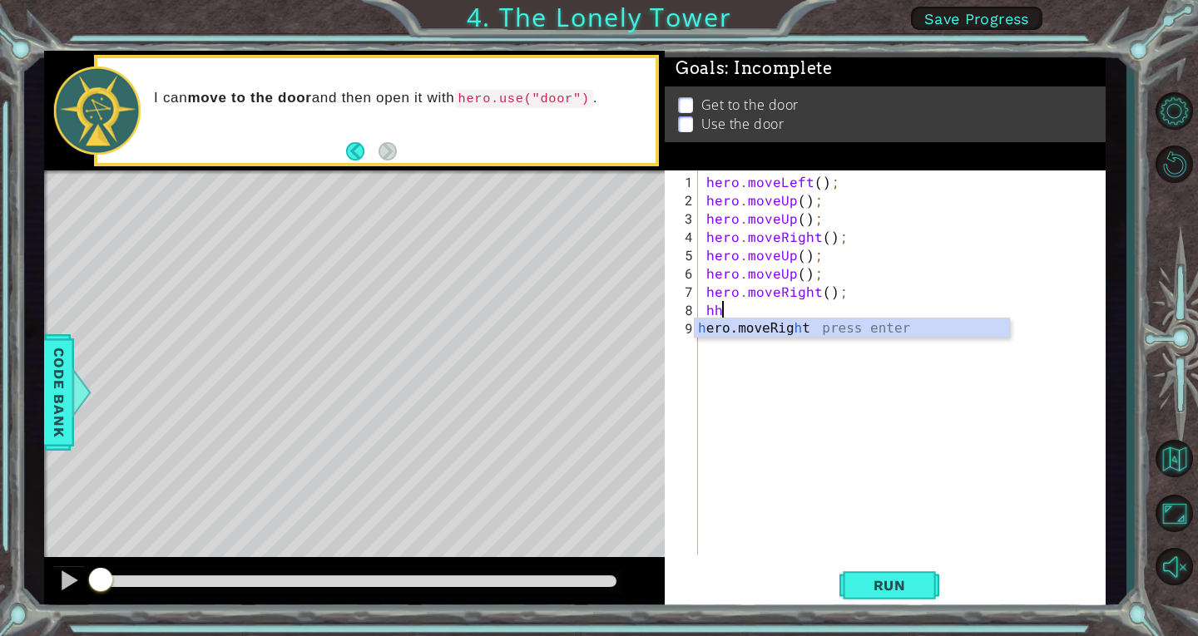
type textarea "h"
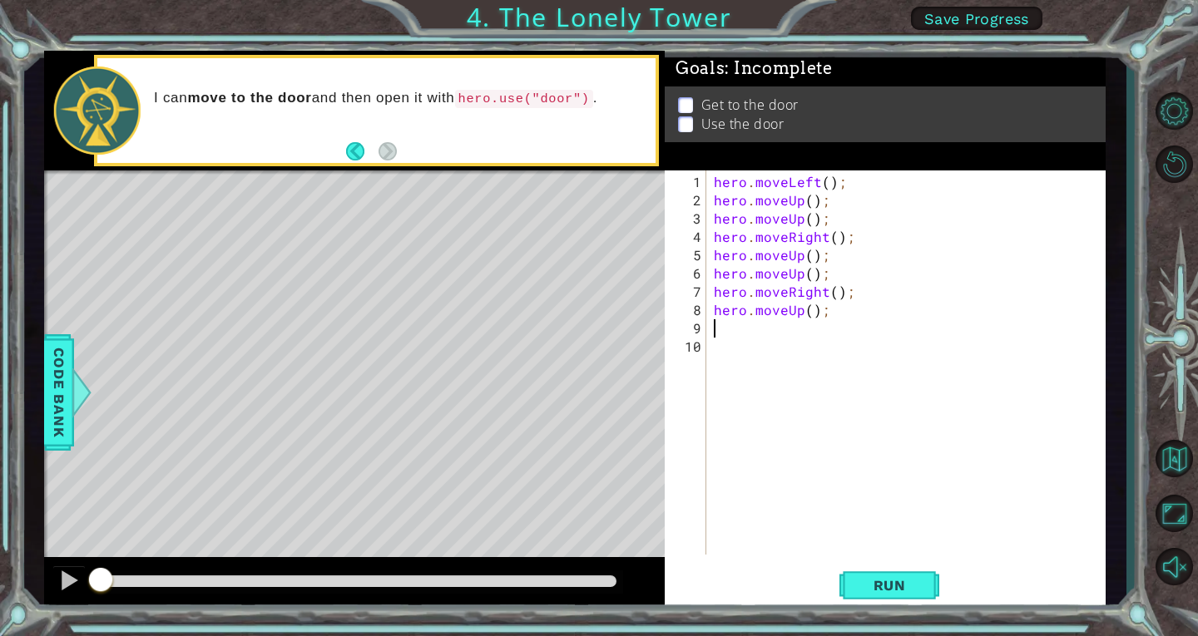
type textarea "h"
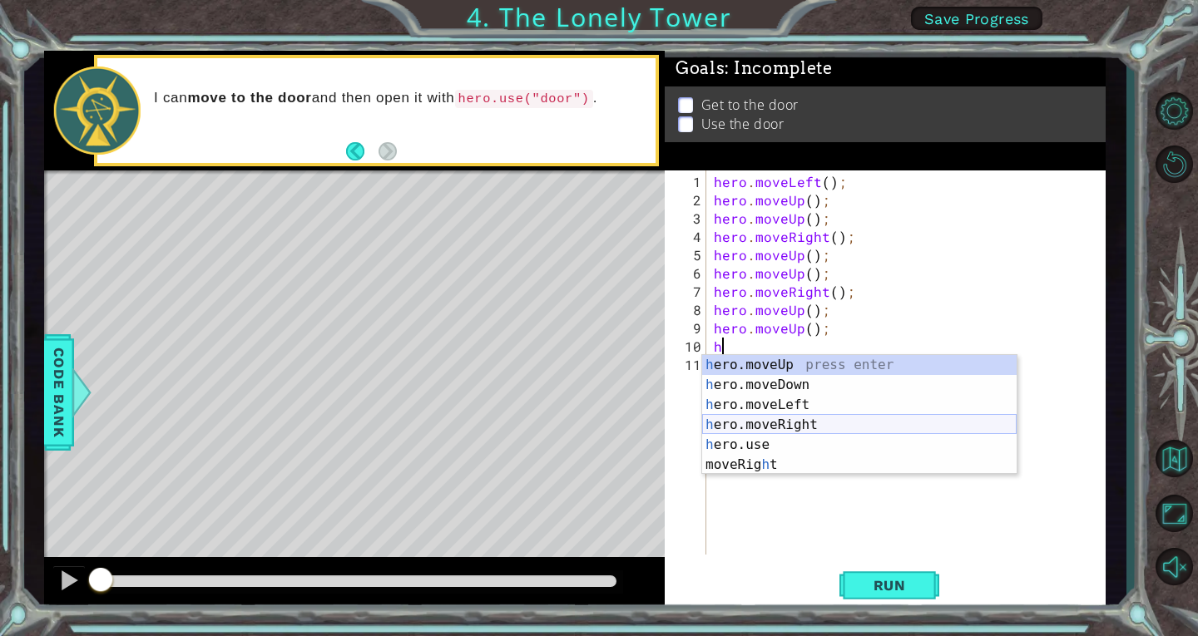
type textarea "he"
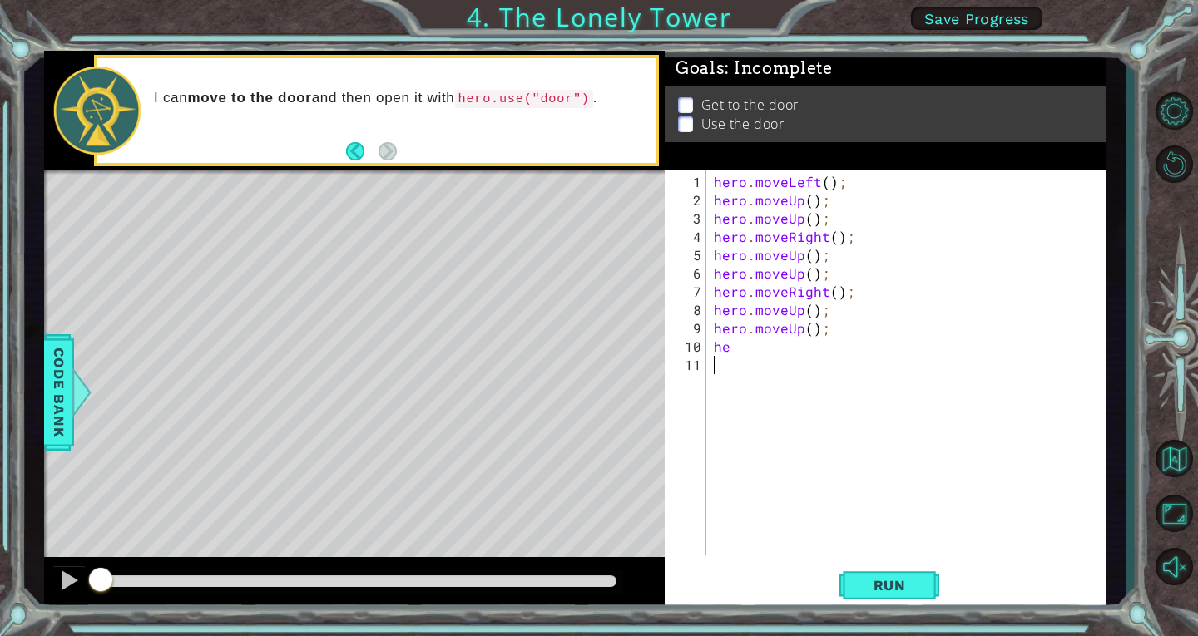
click at [818, 454] on div "hero . moveLeft ( ) ; hero . moveUp ( ) ; hero . moveUp ( ) ; hero . moveRight …" at bounding box center [909, 383] width 399 height 421
click at [770, 352] on div "hero . moveLeft ( ) ; hero . moveUp ( ) ; hero . moveUp ( ) ; hero . moveRight …" at bounding box center [909, 383] width 399 height 421
click at [906, 595] on button "Run" at bounding box center [889, 585] width 100 height 44
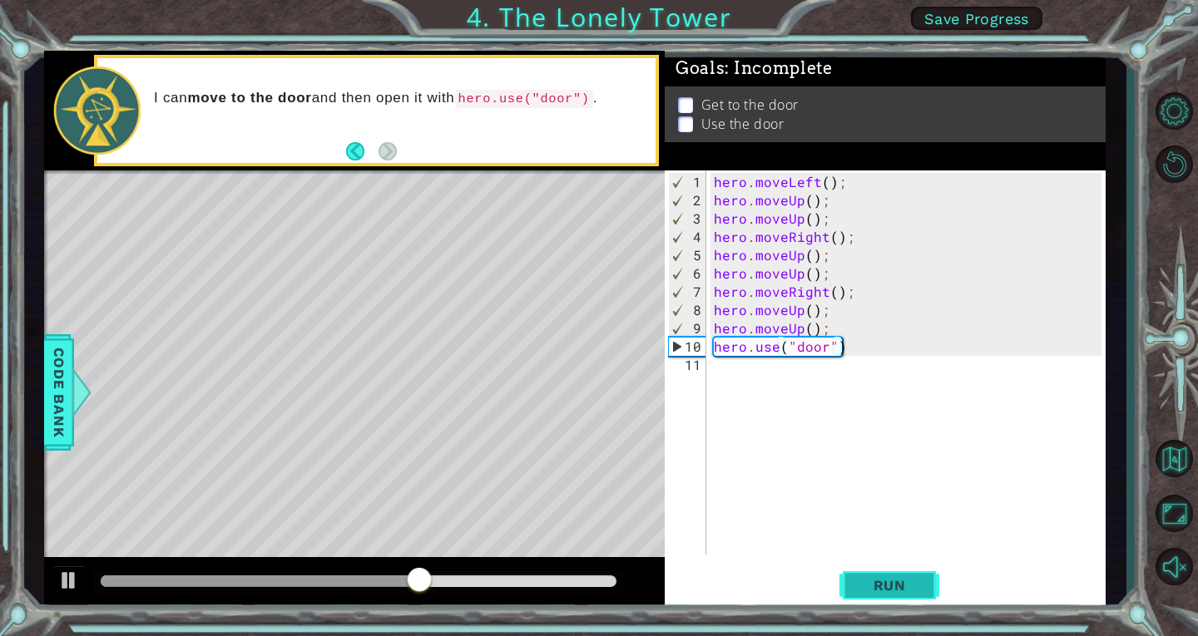
click at [901, 579] on span "Run" at bounding box center [890, 585] width 66 height 17
click at [852, 190] on div "hero . moveLeft ( ) ; hero . moveUp ( ) ; hero . moveUp ( ) ; hero . moveRight …" at bounding box center [909, 383] width 399 height 421
click at [856, 186] on div "hero . moveLeft ( ) ; hero . moveUp ( ) ; hero . moveUp ( ) ; hero . moveRight …" at bounding box center [909, 383] width 399 height 421
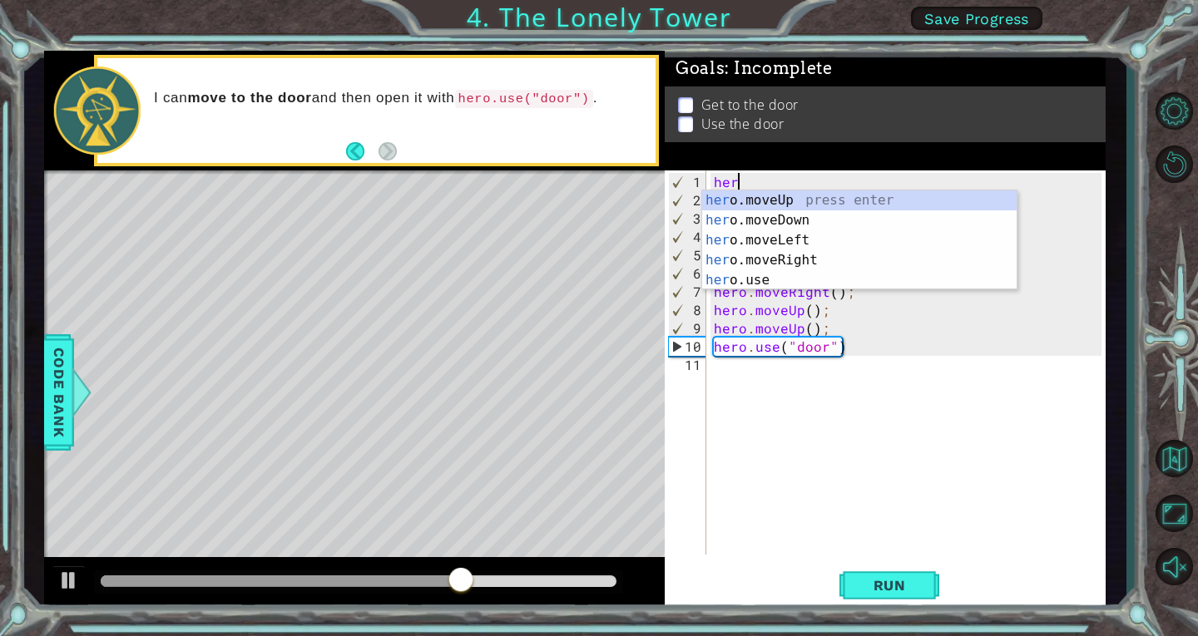
scroll to position [0, 0]
type textarea "h"
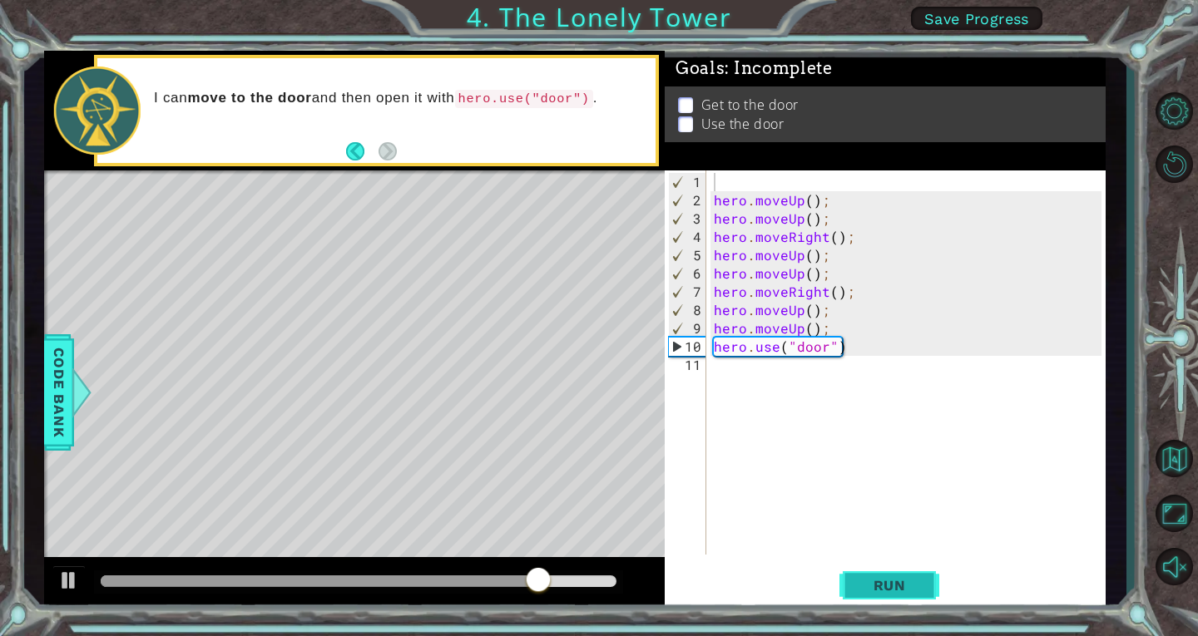
click at [893, 582] on span "Run" at bounding box center [890, 585] width 66 height 17
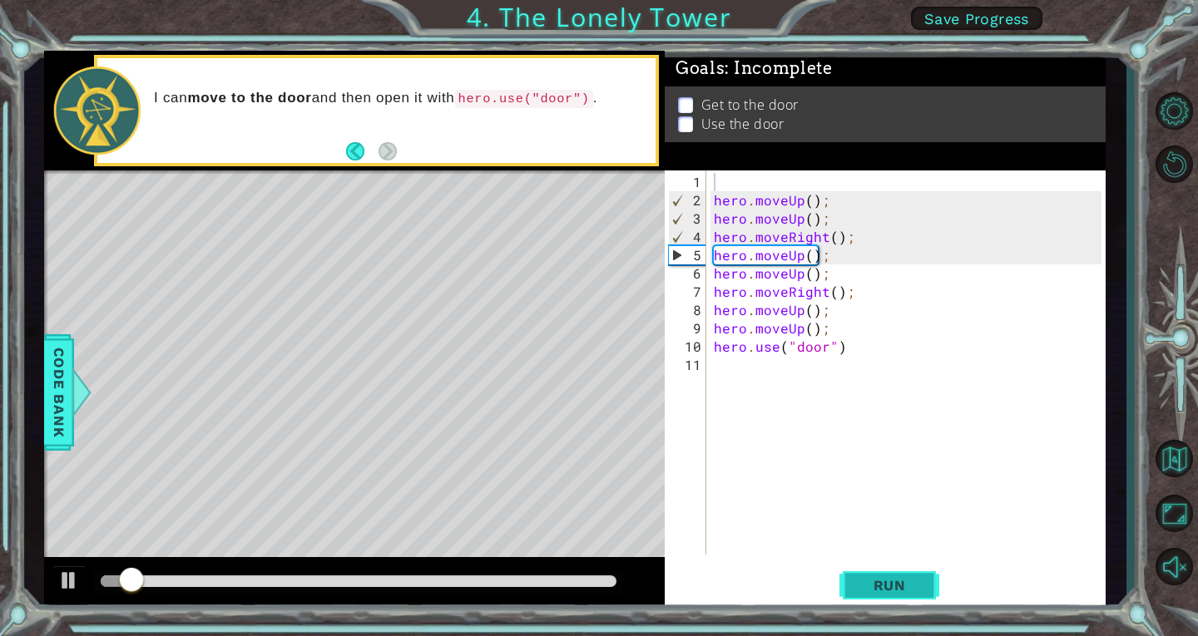
click at [893, 582] on span "Run" at bounding box center [890, 585] width 66 height 17
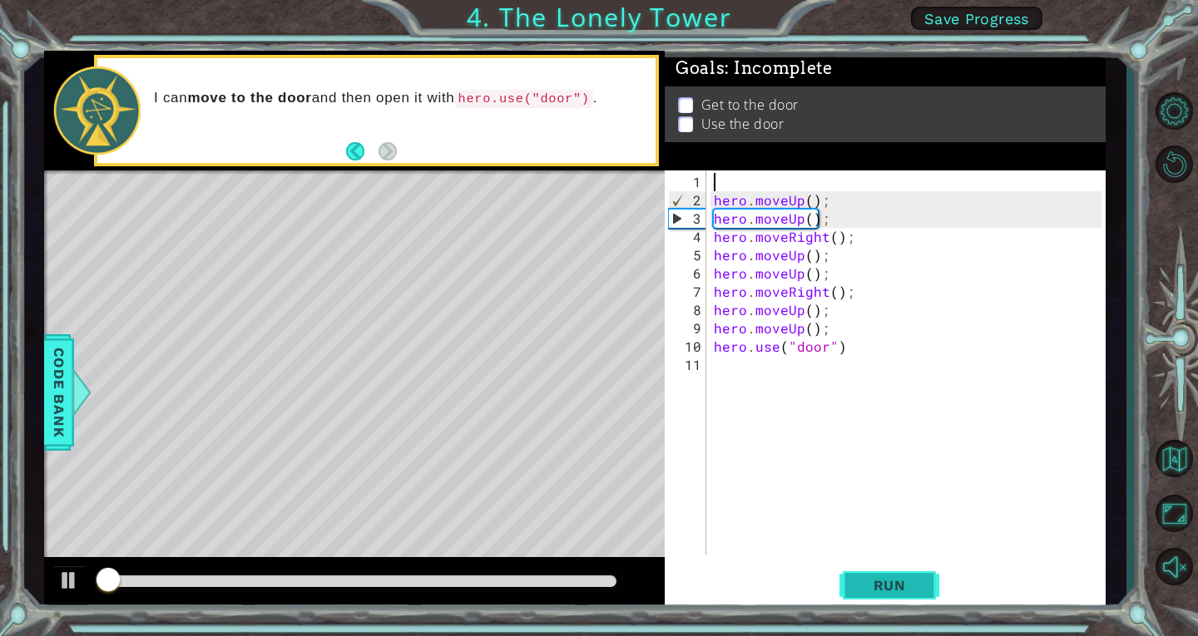
click at [893, 582] on span "Run" at bounding box center [890, 585] width 66 height 17
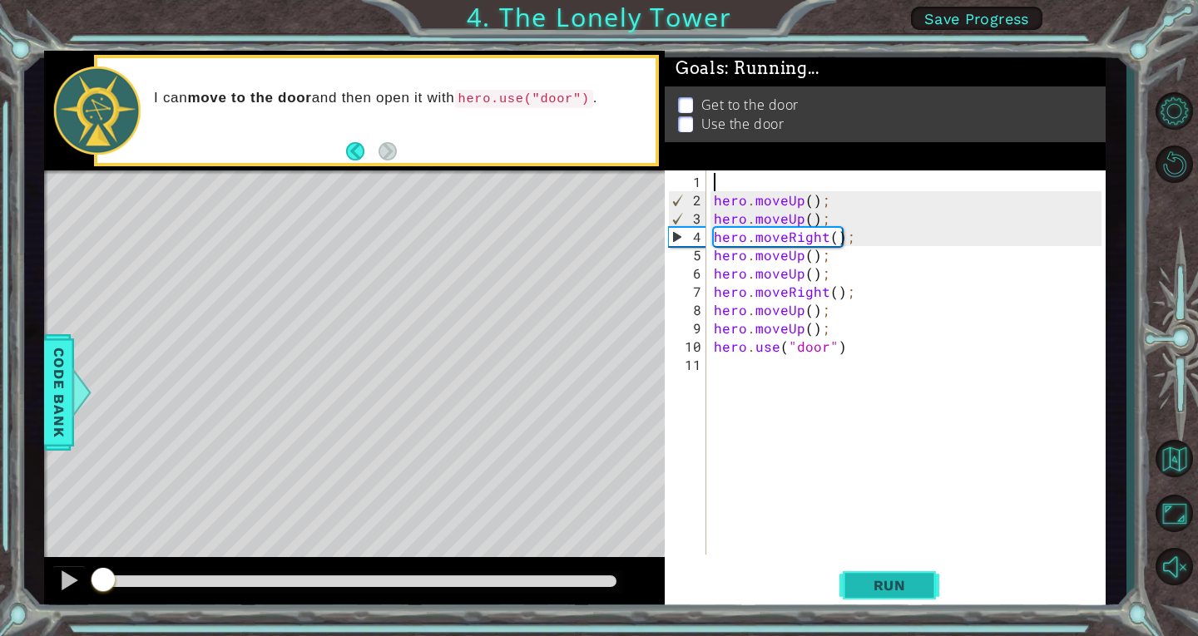
click at [893, 582] on span "Run" at bounding box center [890, 585] width 66 height 17
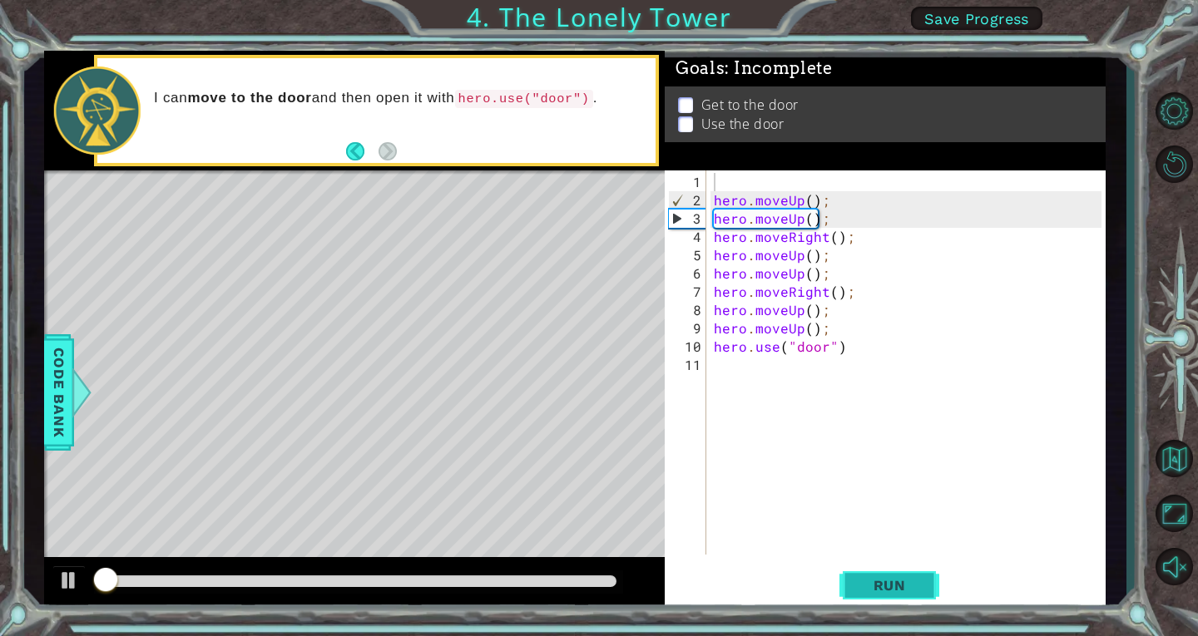
click at [893, 582] on span "Run" at bounding box center [890, 585] width 66 height 17
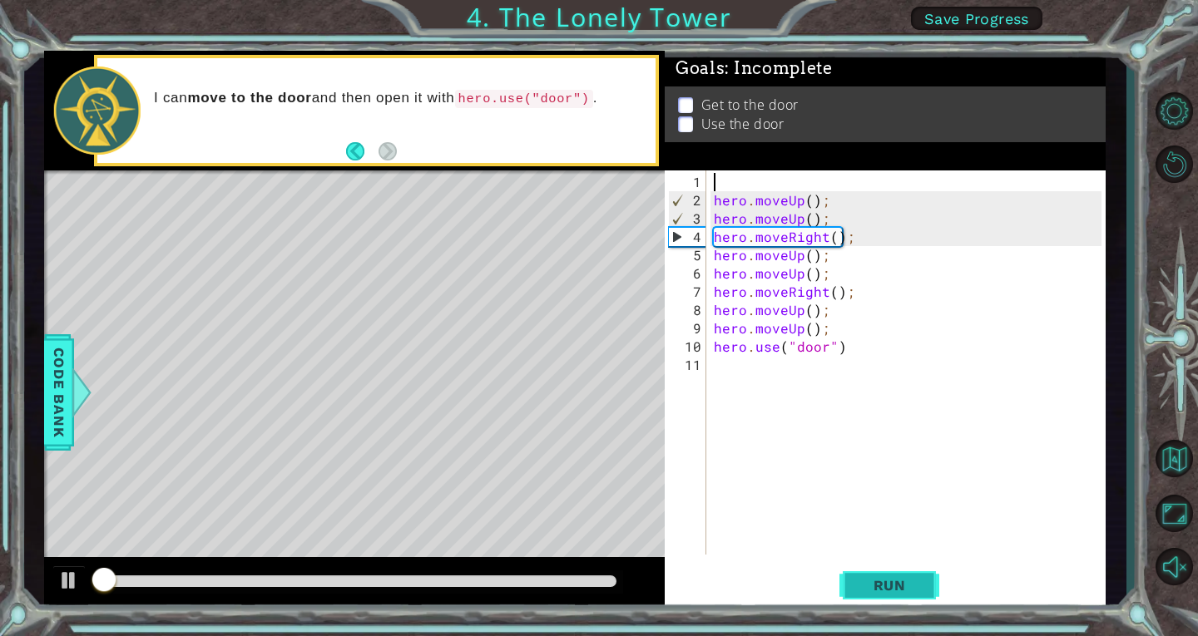
click at [893, 582] on span "Run" at bounding box center [890, 585] width 66 height 17
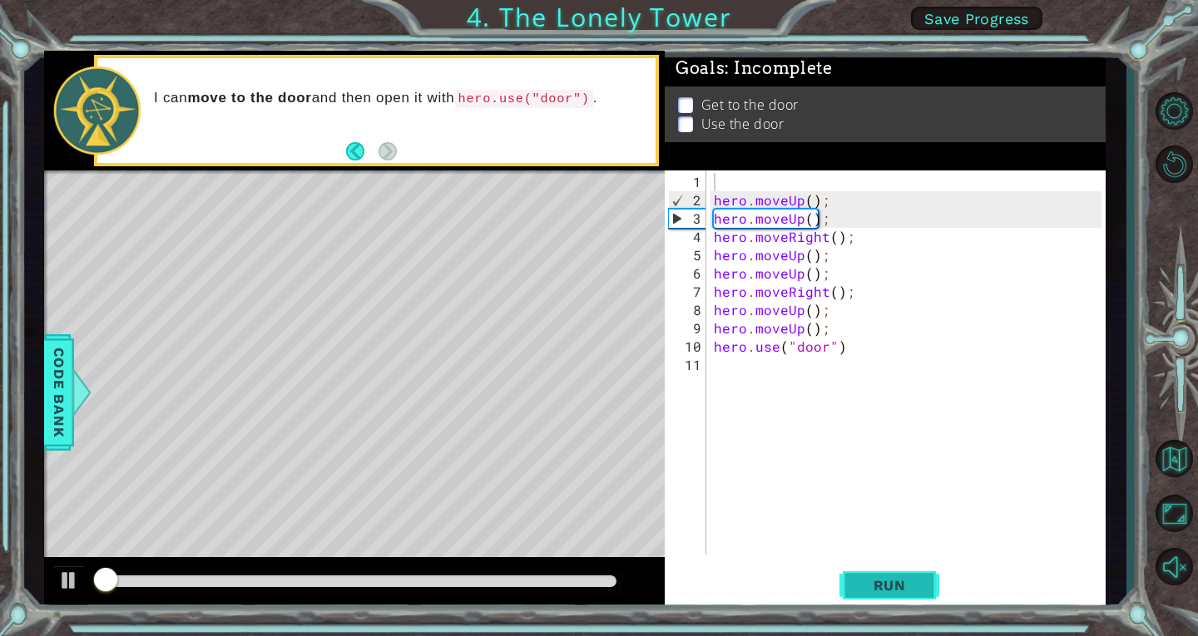
click at [893, 582] on span "Run" at bounding box center [890, 585] width 66 height 17
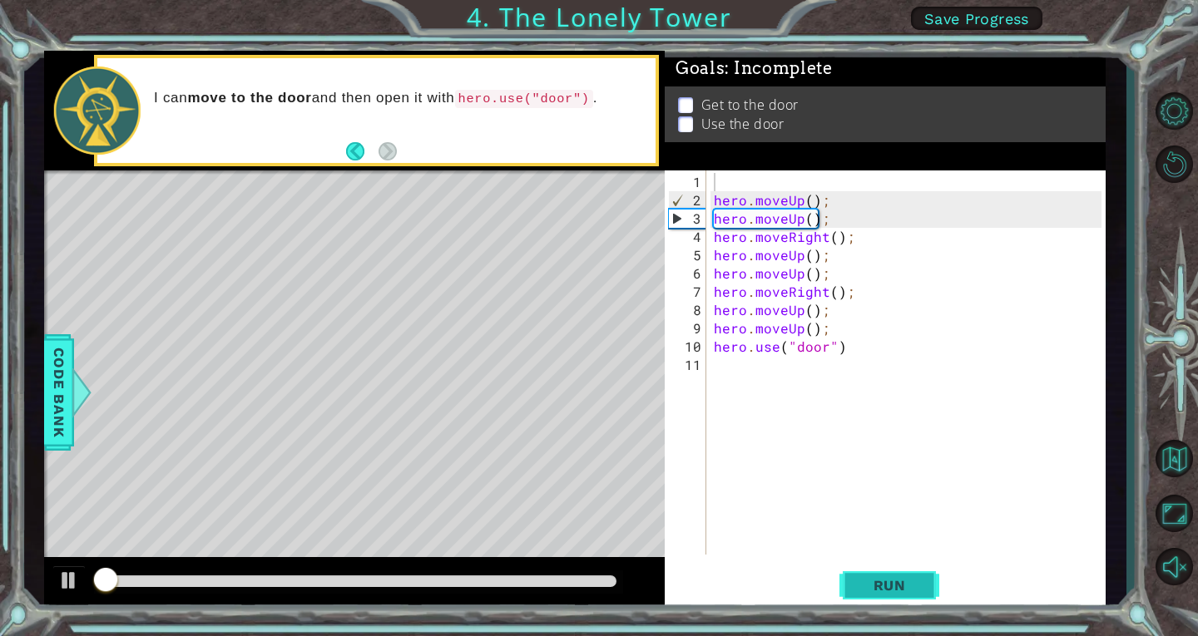
click at [893, 582] on span "Run" at bounding box center [890, 585] width 66 height 17
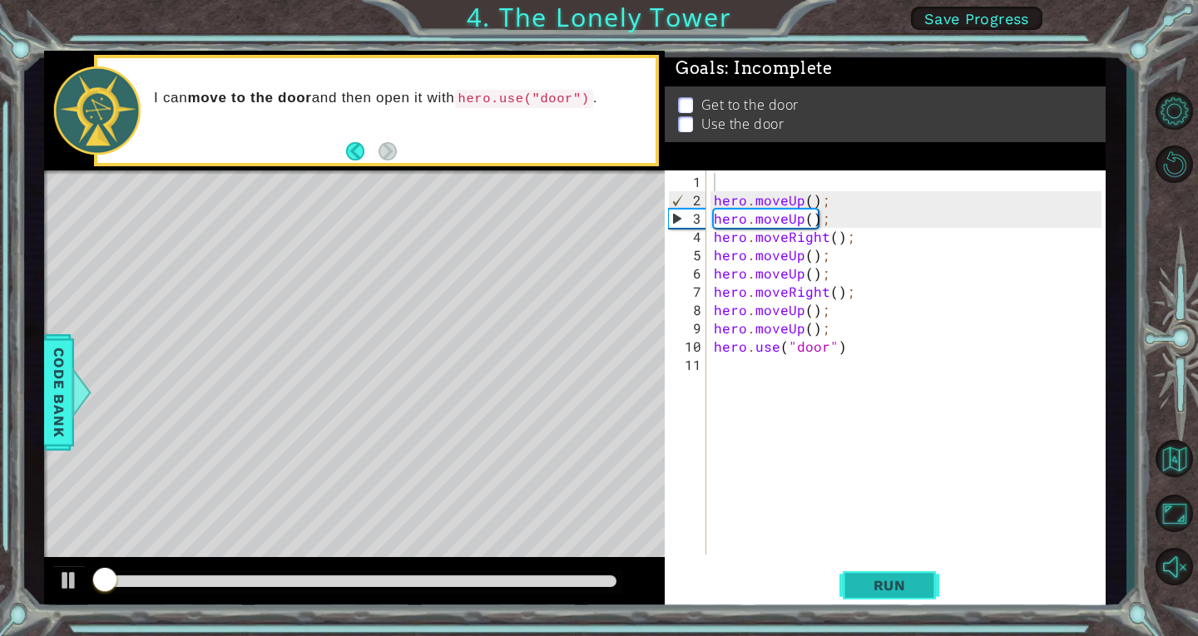
click at [893, 582] on span "Run" at bounding box center [890, 585] width 66 height 17
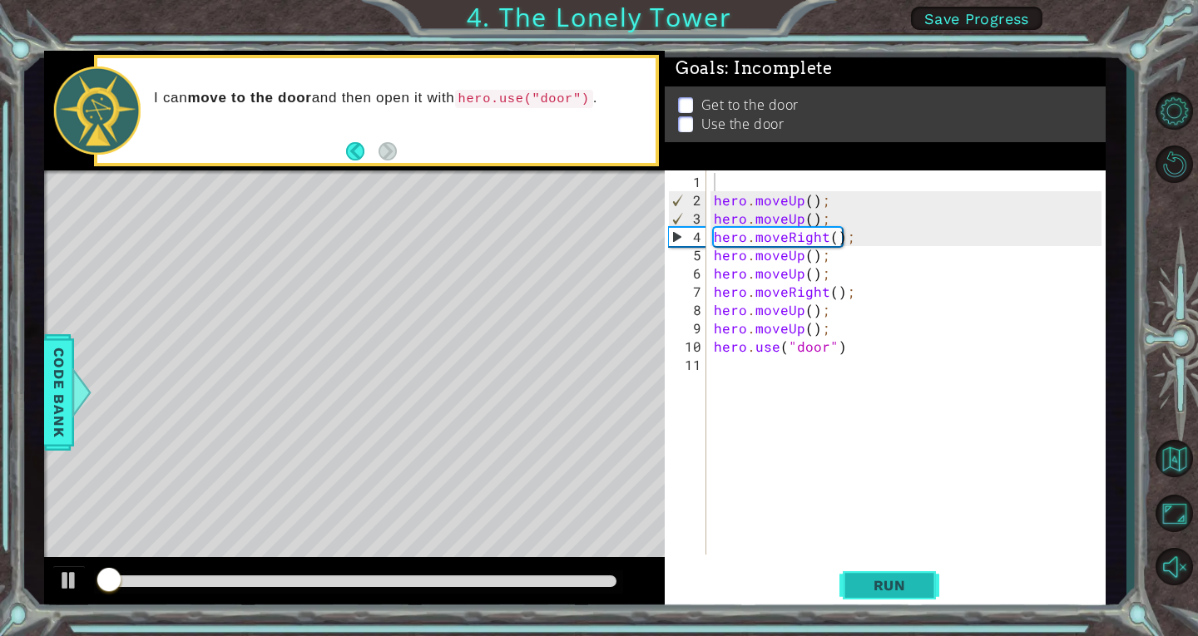
click at [893, 582] on span "Run" at bounding box center [890, 585] width 66 height 17
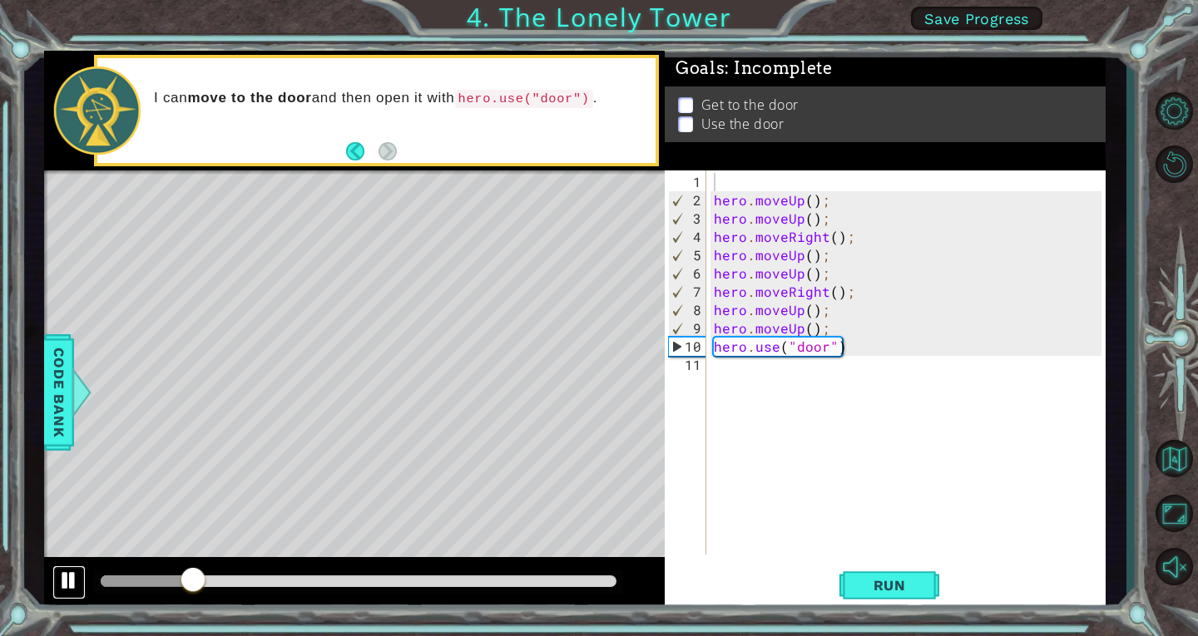
click at [73, 579] on div at bounding box center [69, 581] width 22 height 22
click at [842, 196] on div "hero . moveUp ( ) ; hero . moveUp ( ) ; hero . moveRight ( ) ; hero . moveUp ( …" at bounding box center [909, 383] width 399 height 421
type textarea "hero.moveUp();"
click at [807, 186] on div "hero . moveUp ( ) ; hero . moveUp ( ) ; hero . moveRight ( ) ; hero . moveUp ( …" at bounding box center [909, 383] width 399 height 421
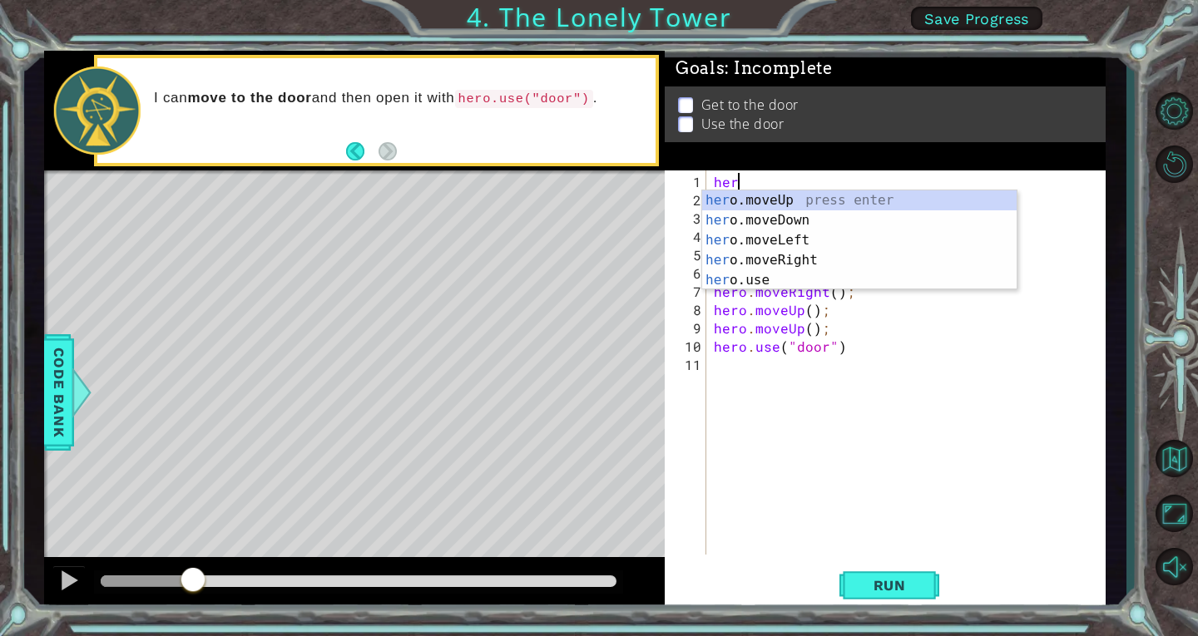
type textarea "hero"
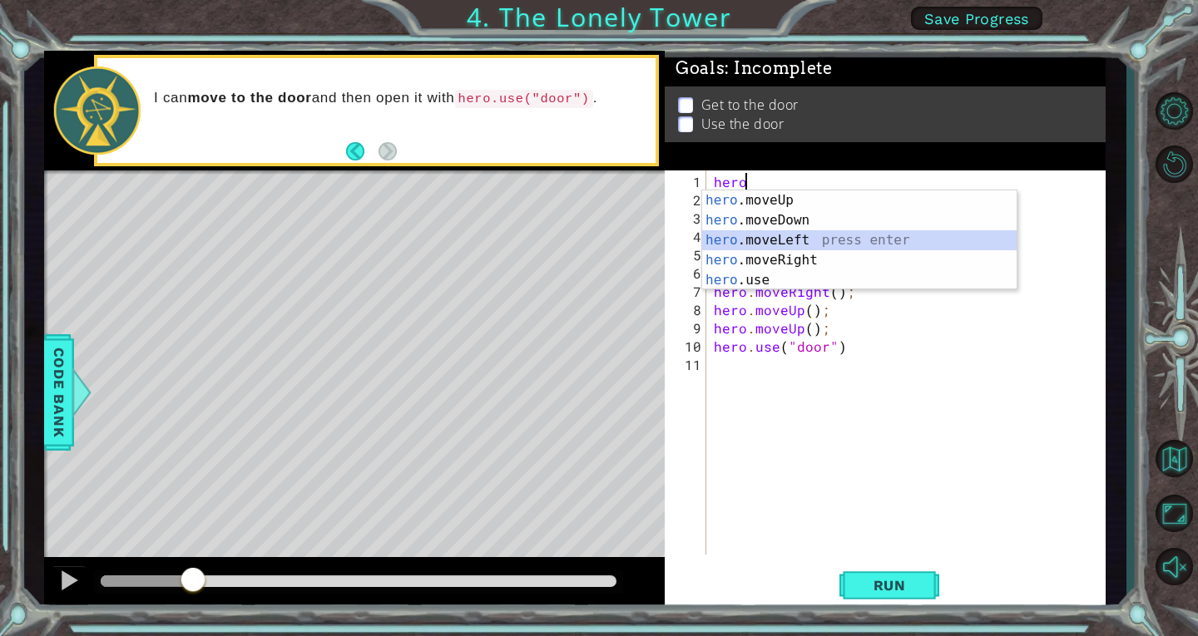
click at [821, 230] on div "hero .moveUp press enter hero .moveDown press enter hero .moveLeft press enter …" at bounding box center [859, 261] width 314 height 140
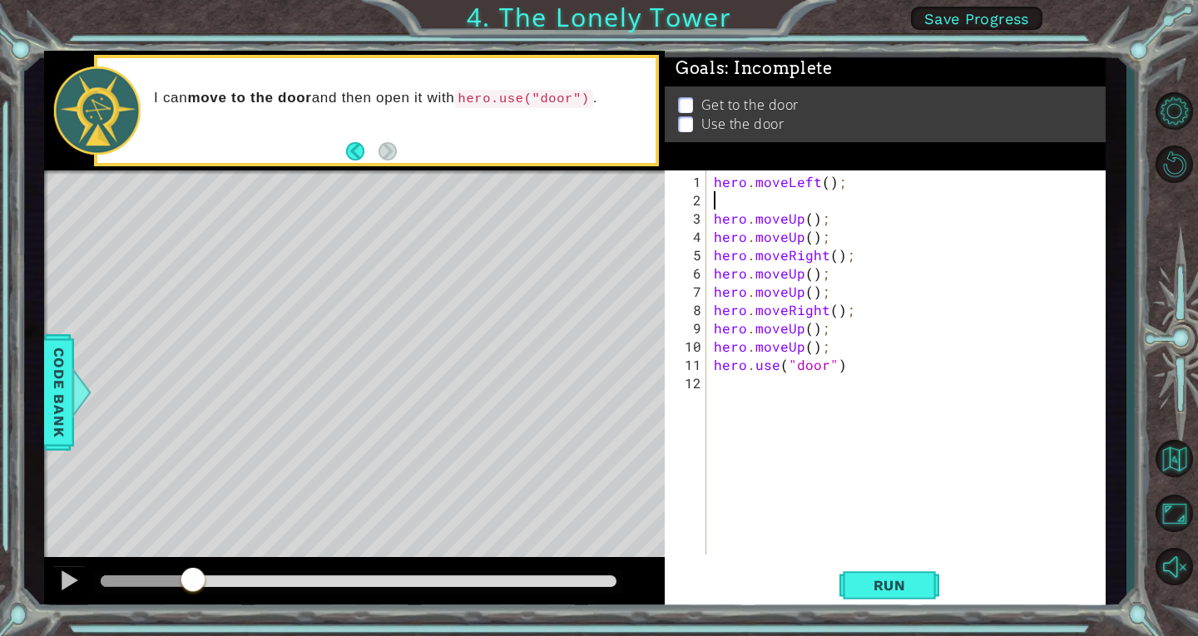
scroll to position [0, 0]
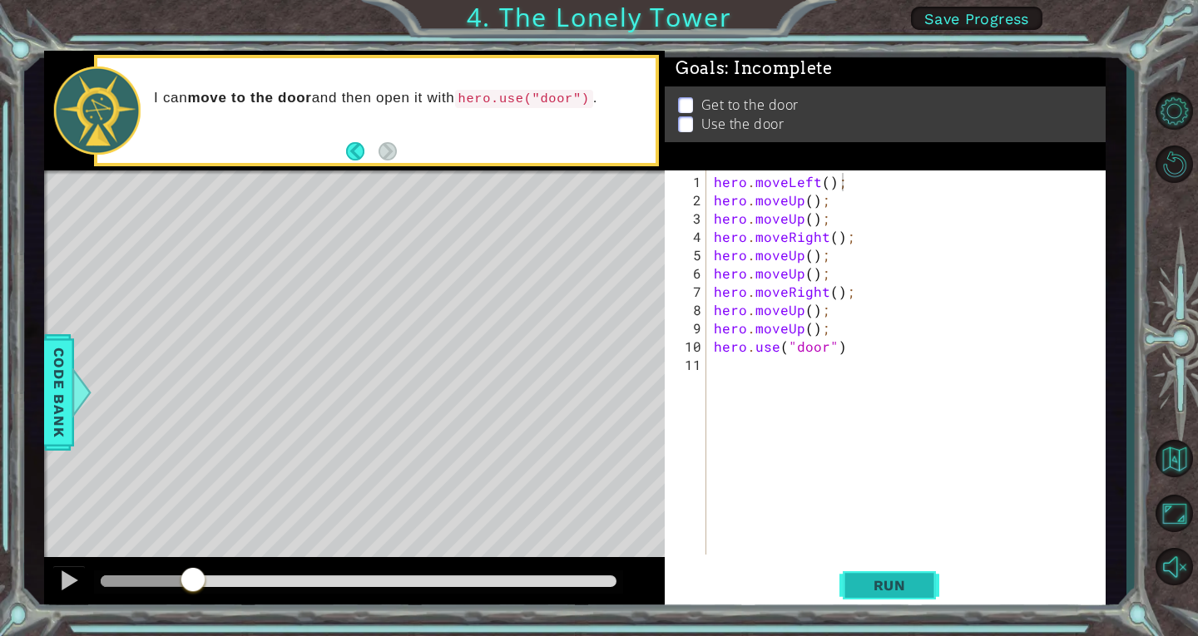
click at [881, 577] on span "Run" at bounding box center [890, 585] width 66 height 17
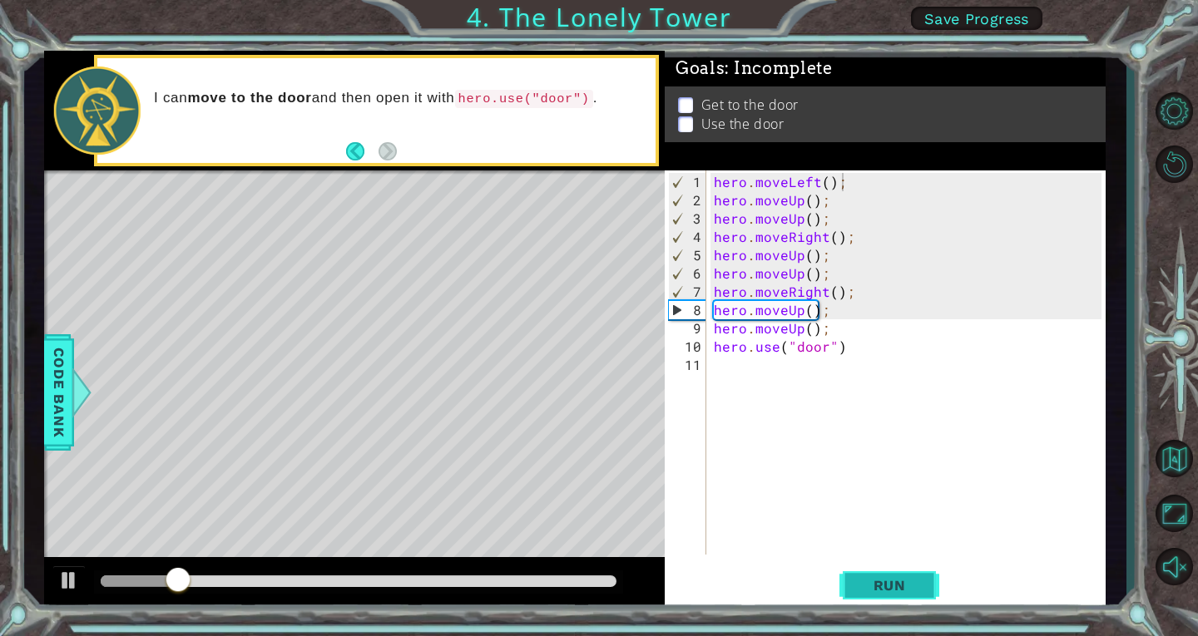
click at [881, 577] on span "Run" at bounding box center [890, 585] width 66 height 17
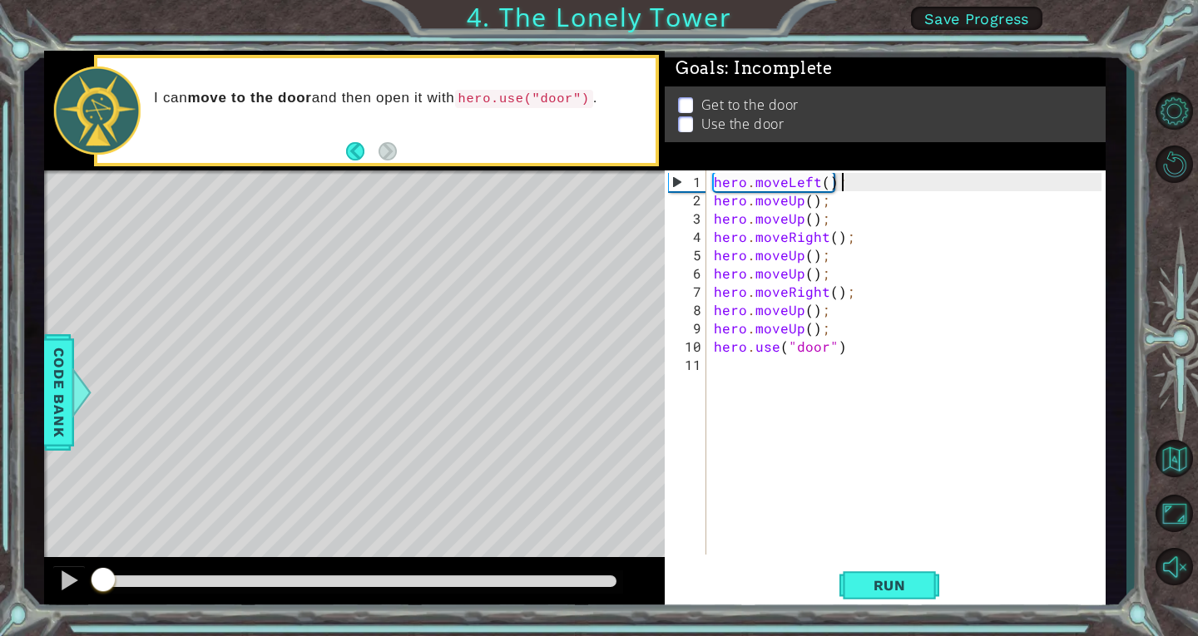
drag, startPoint x: 216, startPoint y: 574, endPoint x: 0, endPoint y: 585, distance: 216.6
click at [0, 585] on div "1 ההההההההההההההההההההההההההההההההההההההההההההההההההההההההההההההההההההההההההההה…" at bounding box center [599, 318] width 1198 height 636
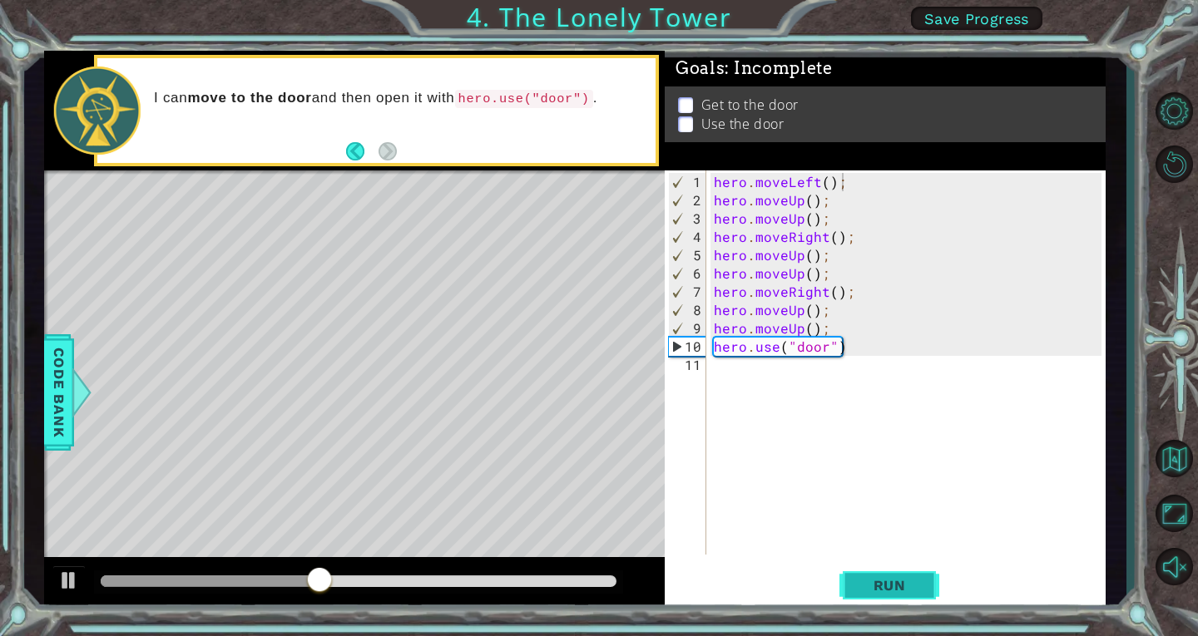
click at [861, 569] on button "Run" at bounding box center [889, 585] width 100 height 44
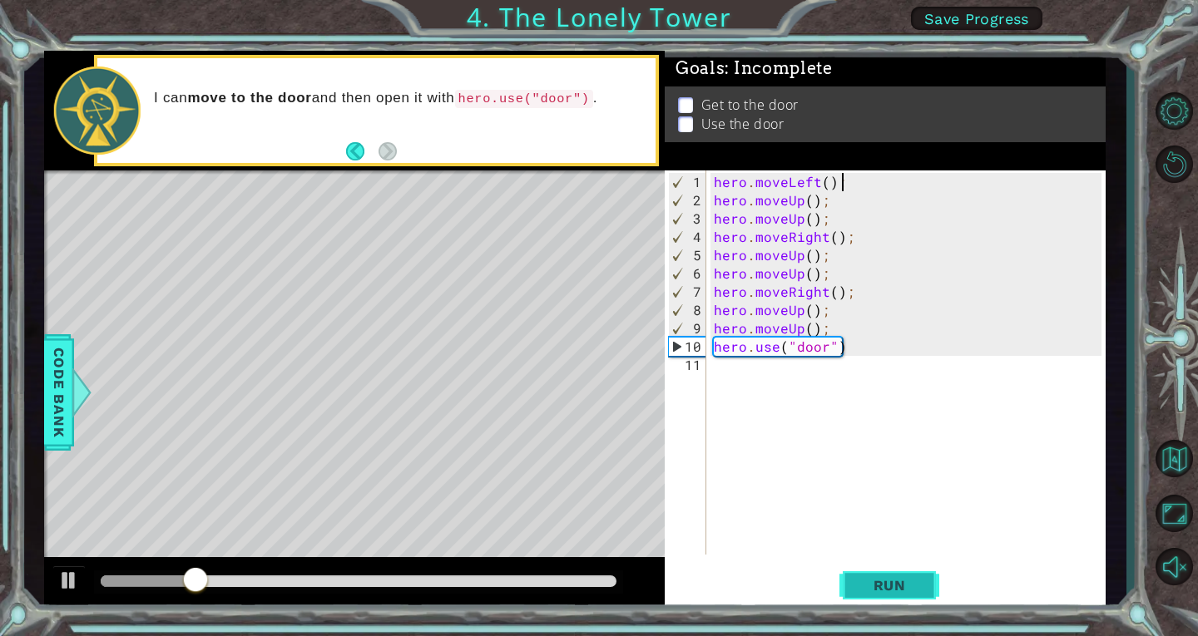
click at [861, 569] on button "Run" at bounding box center [889, 585] width 100 height 44
click at [910, 589] on span "Run" at bounding box center [890, 585] width 66 height 17
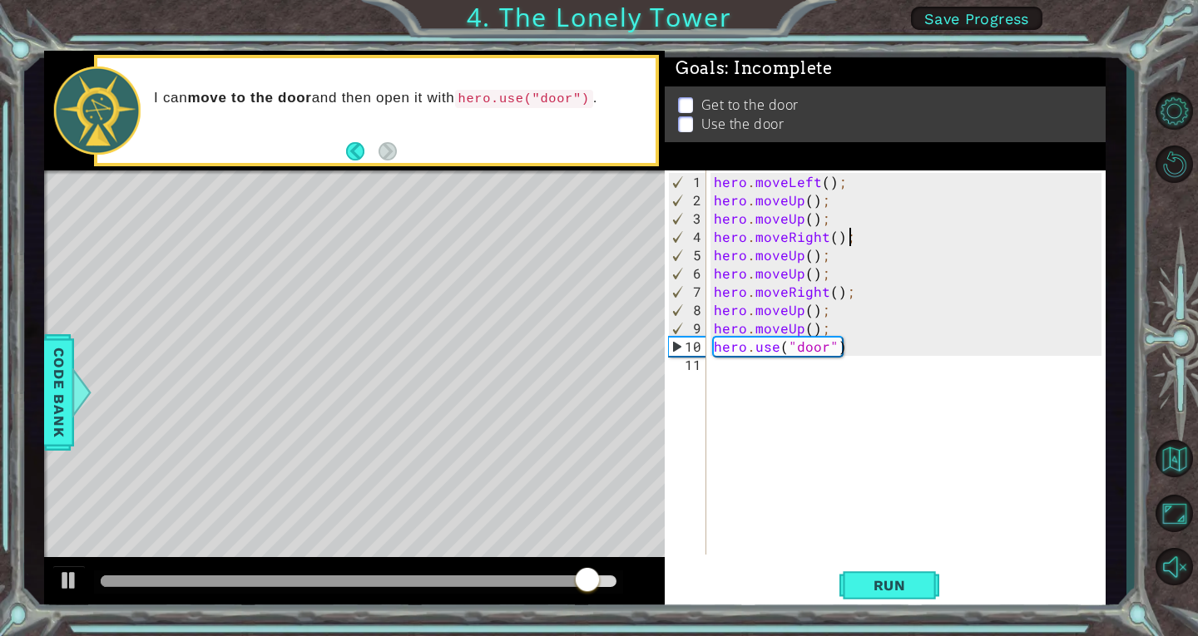
click at [932, 230] on div "hero . moveLeft ( ) ; hero . moveUp ( ) ; hero . moveUp ( ) ; hero . moveRight …" at bounding box center [909, 383] width 399 height 421
click at [876, 210] on div "hero . moveLeft ( ) ; hero . moveUp ( ) ; hero . moveUp ( ) ; hero . moveRight …" at bounding box center [909, 383] width 399 height 421
type textarea "hero.moveUp();"
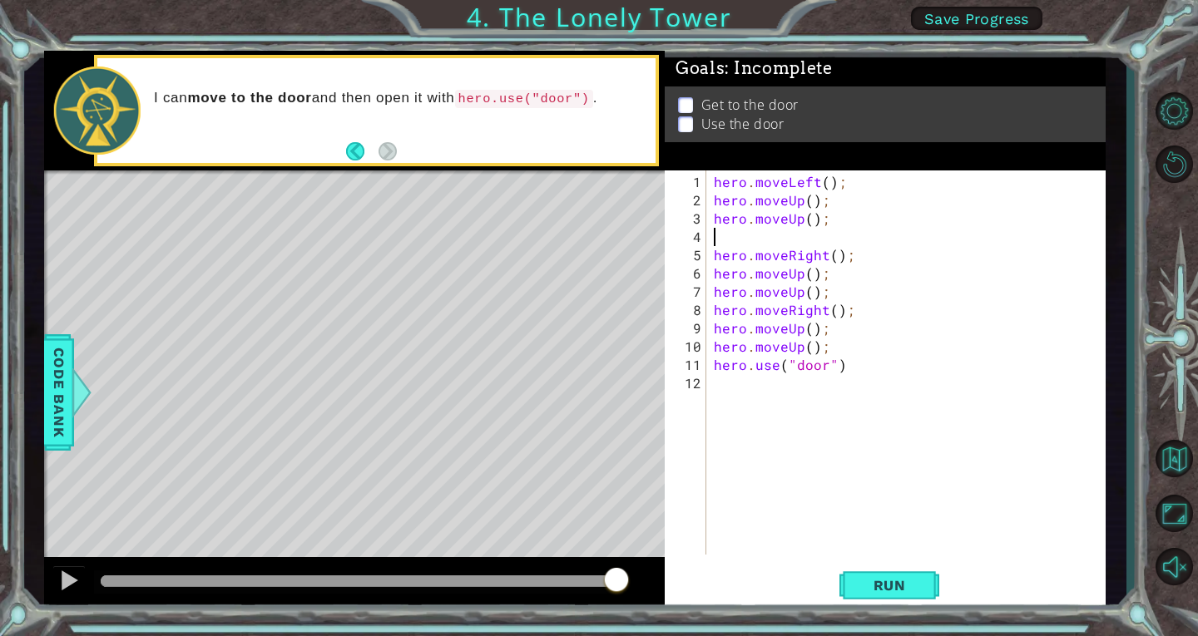
type textarea "h"
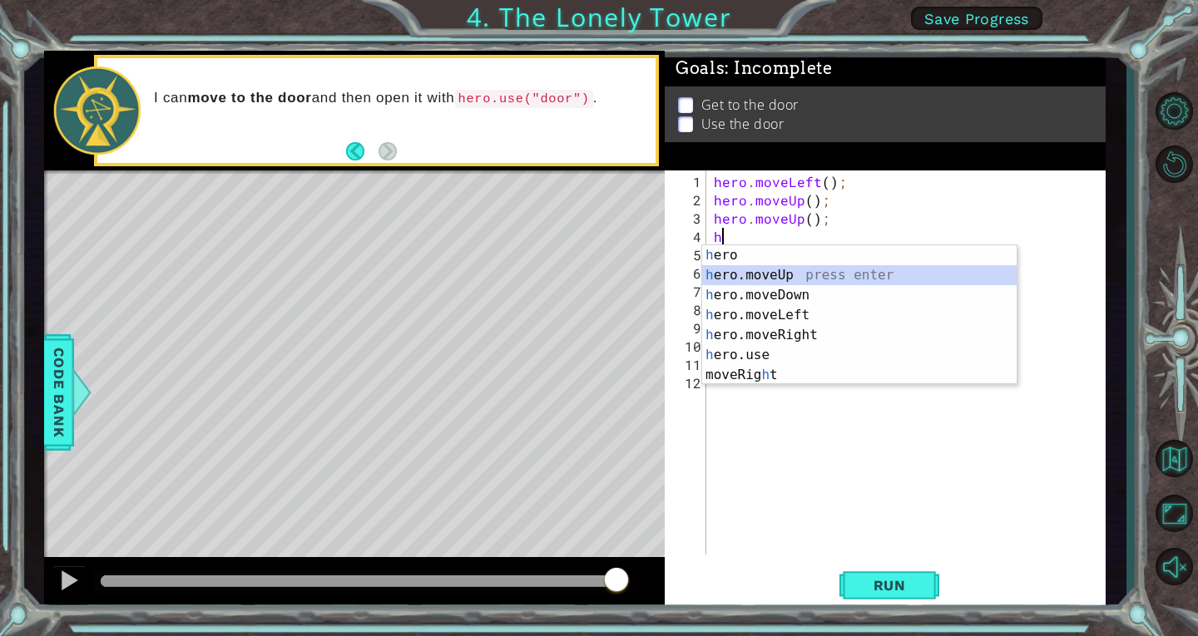
click at [896, 275] on div "h ero press enter h ero.moveUp press enter h ero.moveDown press enter h ero.mov…" at bounding box center [859, 335] width 314 height 180
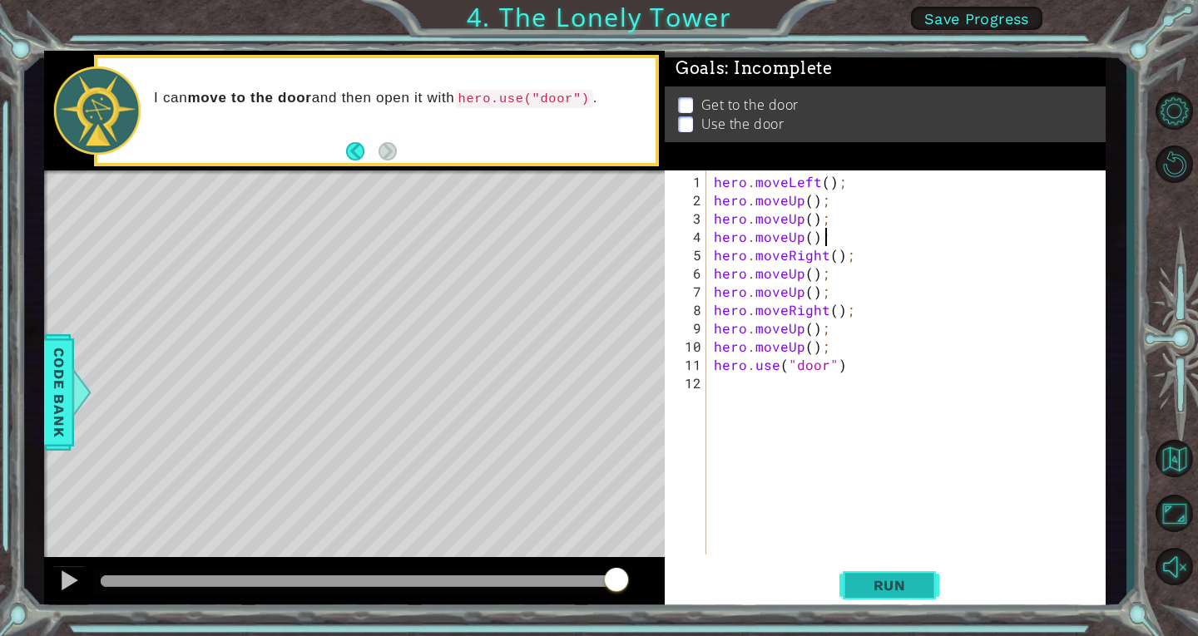
type textarea "hero.moveUp();"
click at [909, 581] on span "Run" at bounding box center [890, 585] width 66 height 17
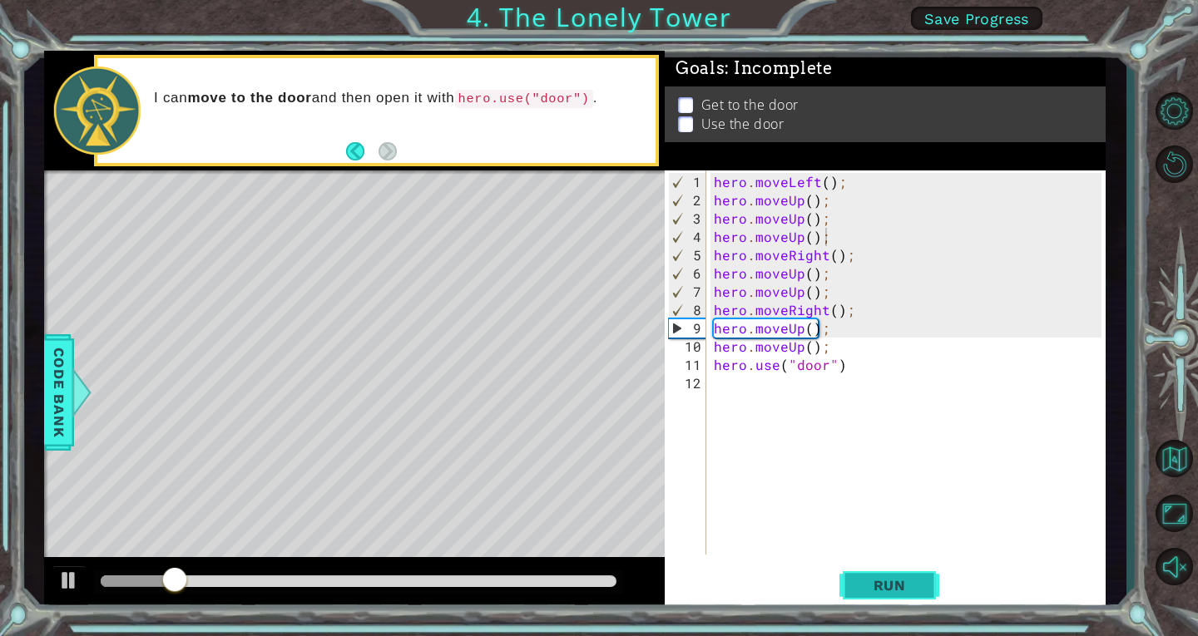
click at [909, 581] on span "Run" at bounding box center [890, 585] width 66 height 17
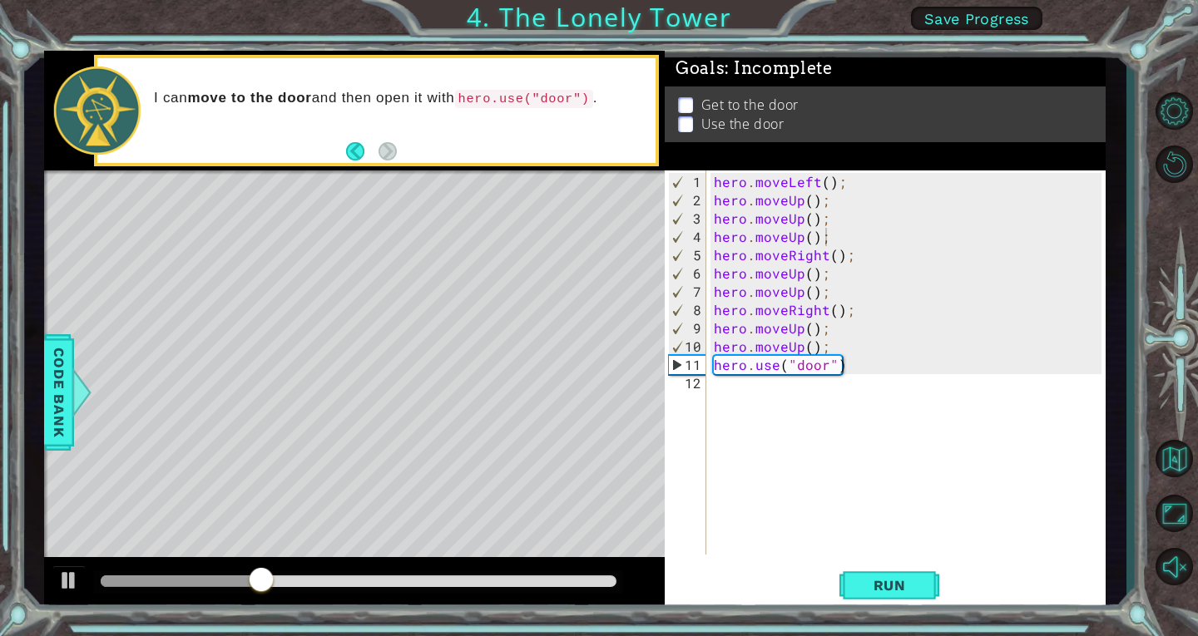
drag, startPoint x: 599, startPoint y: 574, endPoint x: 569, endPoint y: 583, distance: 31.3
click at [569, 583] on div at bounding box center [358, 582] width 529 height 23
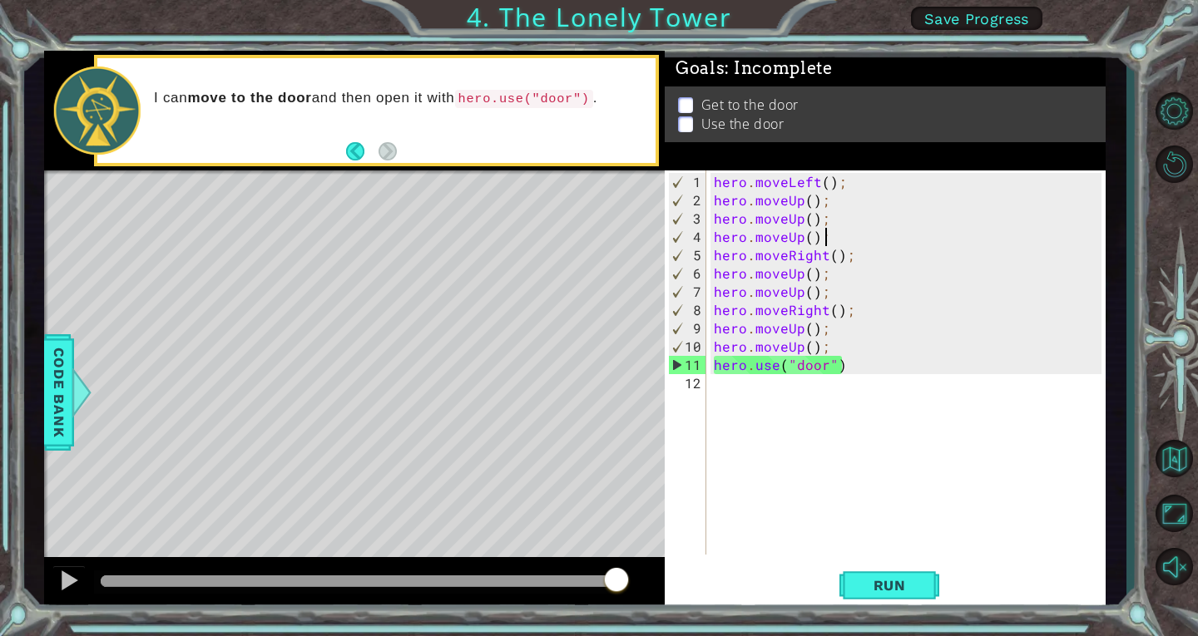
drag, startPoint x: 569, startPoint y: 583, endPoint x: 751, endPoint y: 562, distance: 183.4
click at [751, 562] on div "1 ההההההההההההההההההההההההההההההההההההההההההההההההההההההההההההההההההההההההההההה…" at bounding box center [575, 331] width 1062 height 560
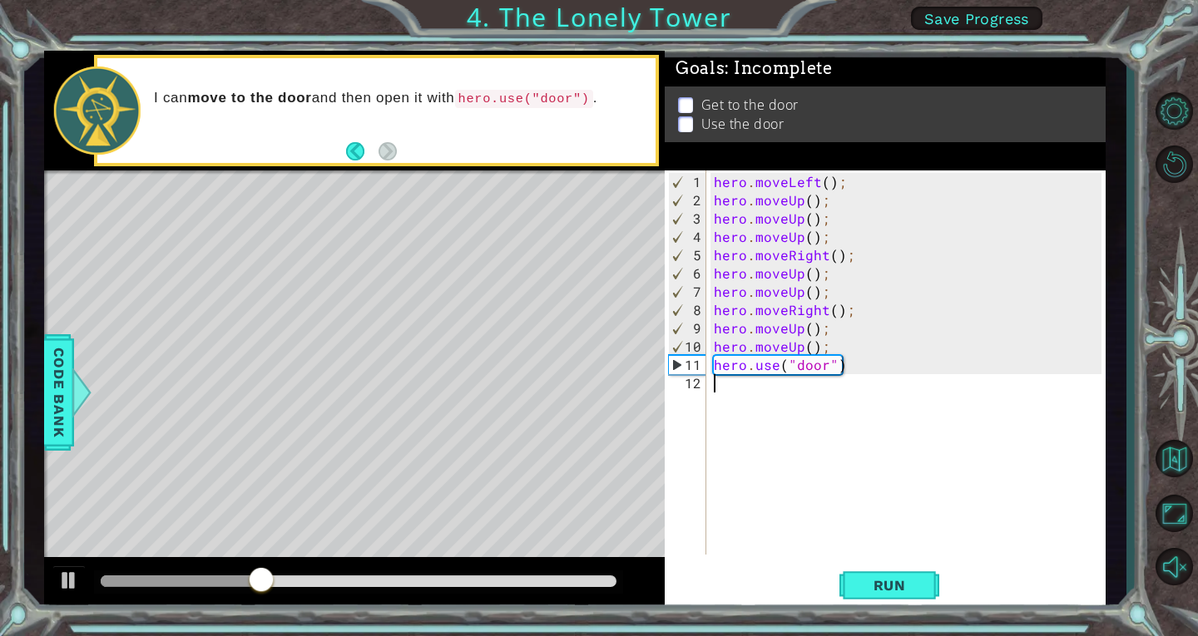
click at [896, 404] on div "hero . moveLeft ( ) ; hero . moveUp ( ) ; hero . moveUp ( ) ; hero . moveUp ( )…" at bounding box center [909, 383] width 399 height 421
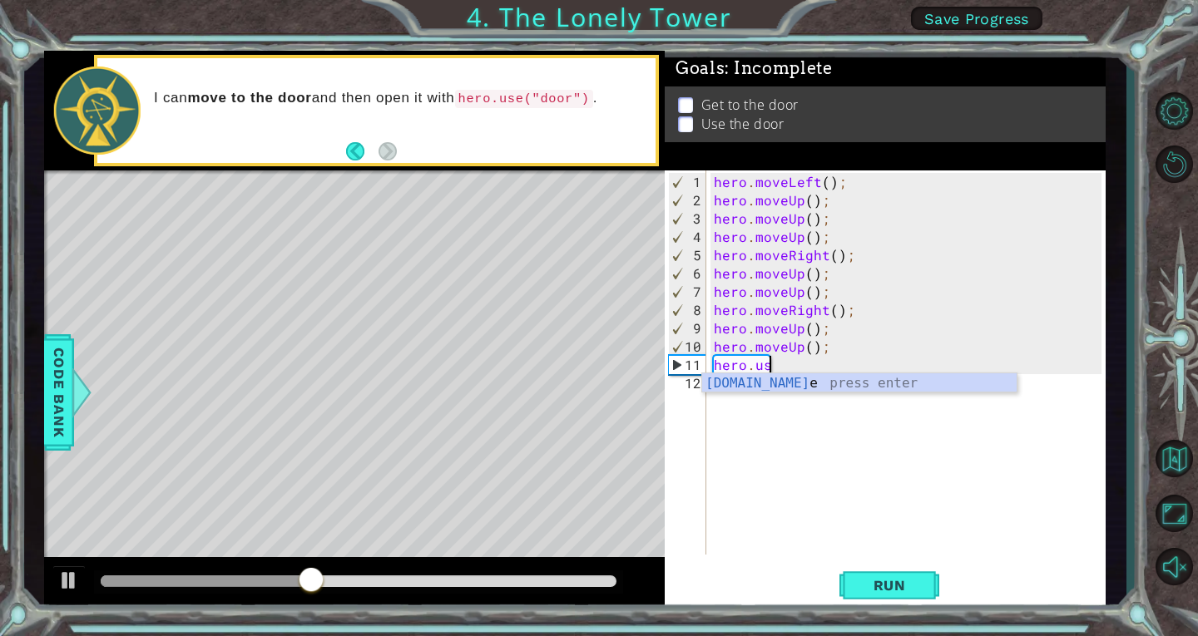
type textarea "h"
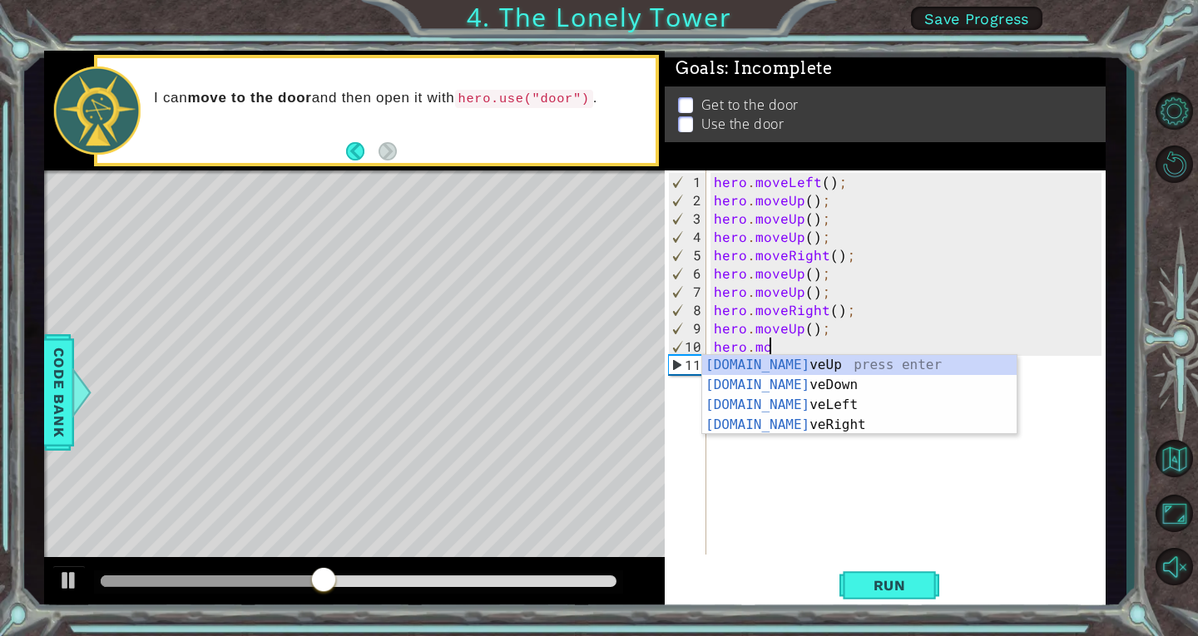
type textarea "h"
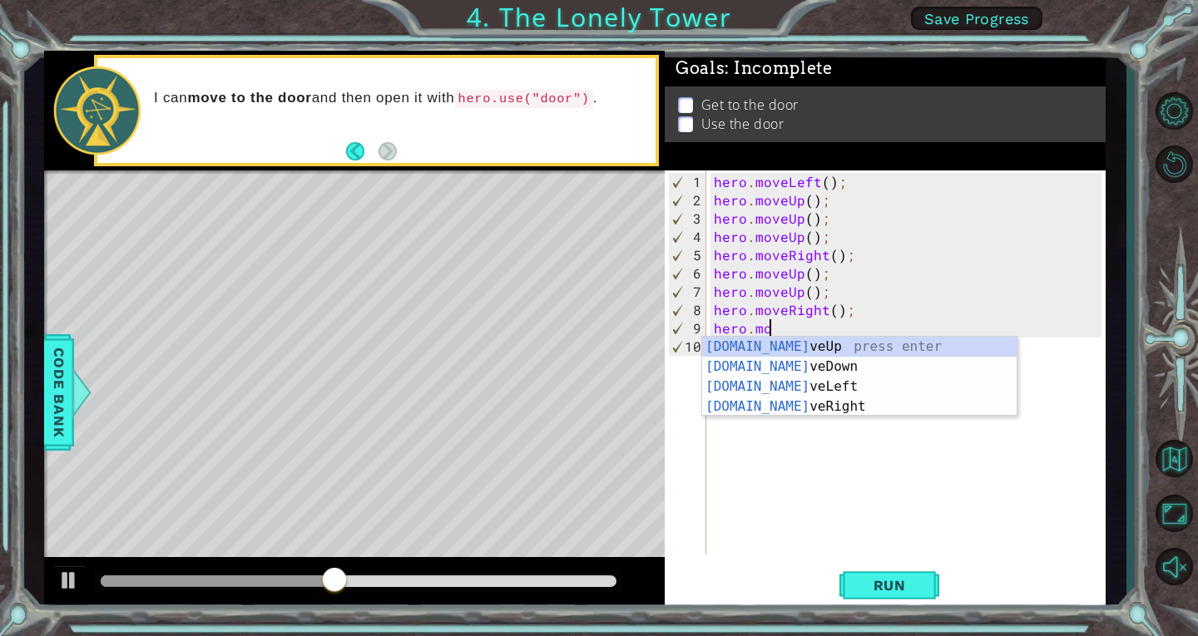
type textarea "h"
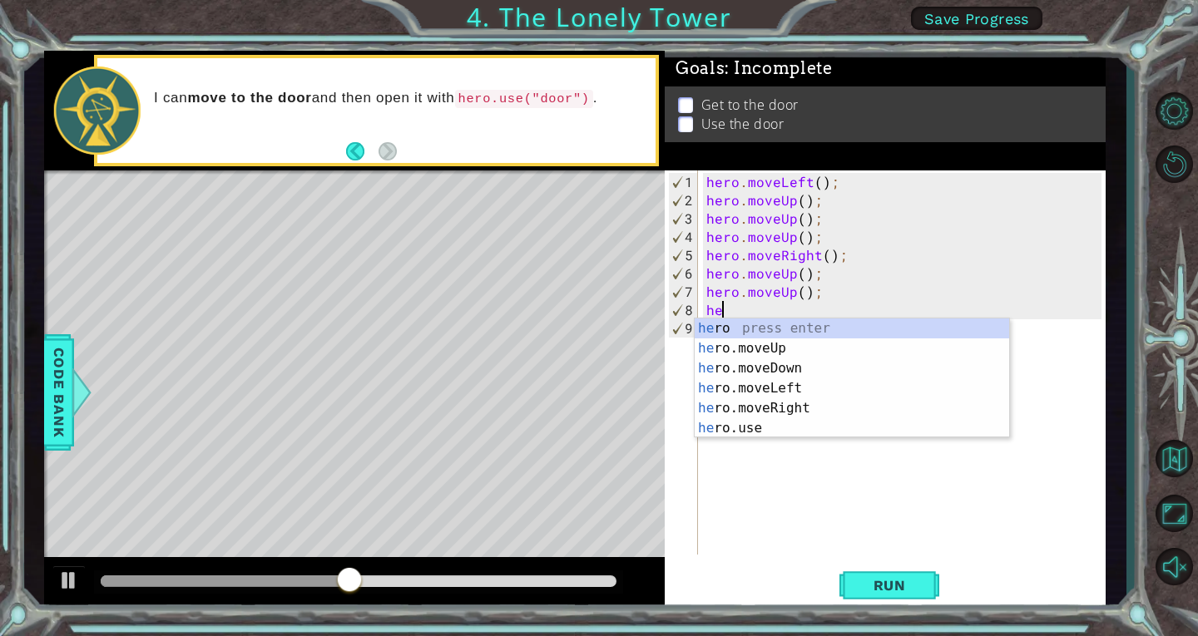
type textarea "h"
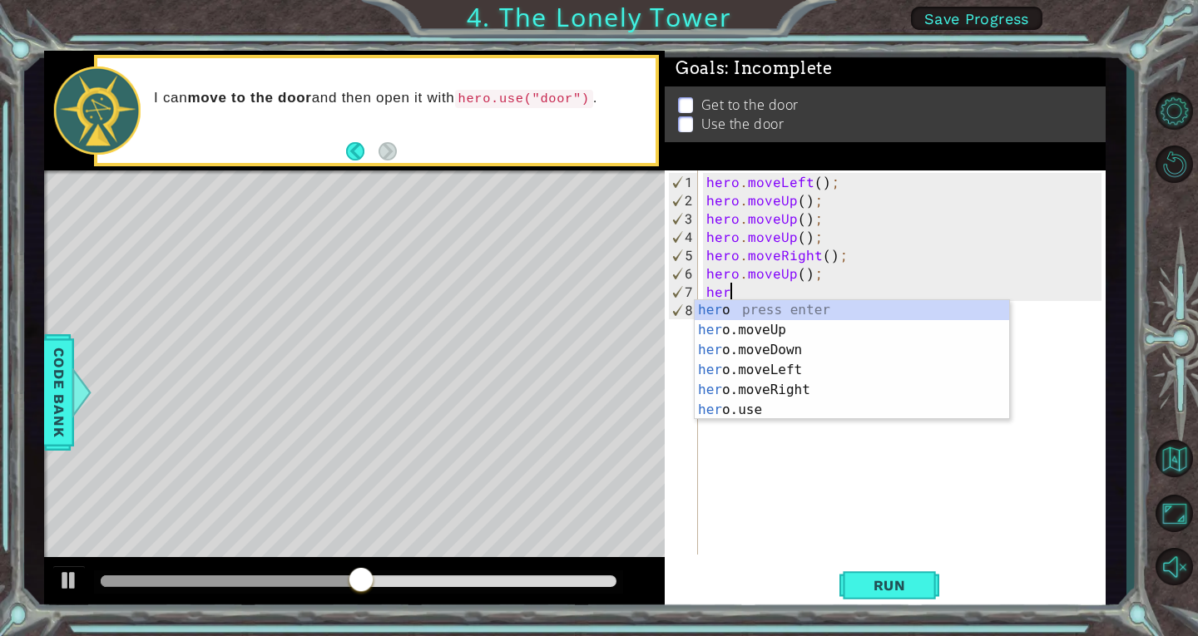
type textarea "h"
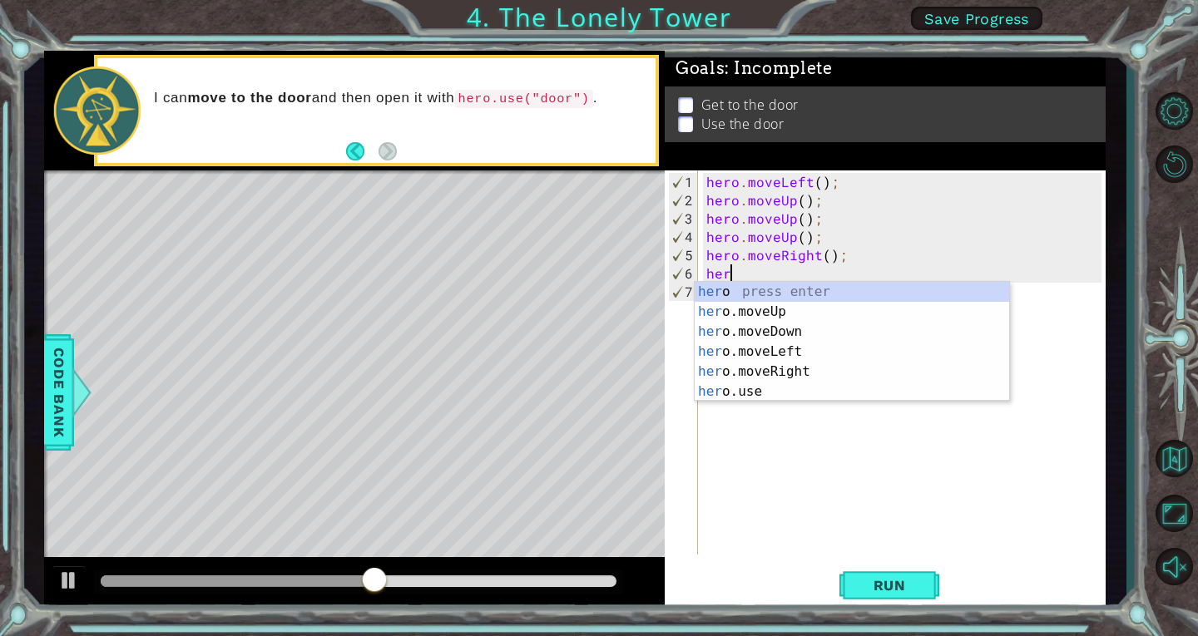
type textarea "h"
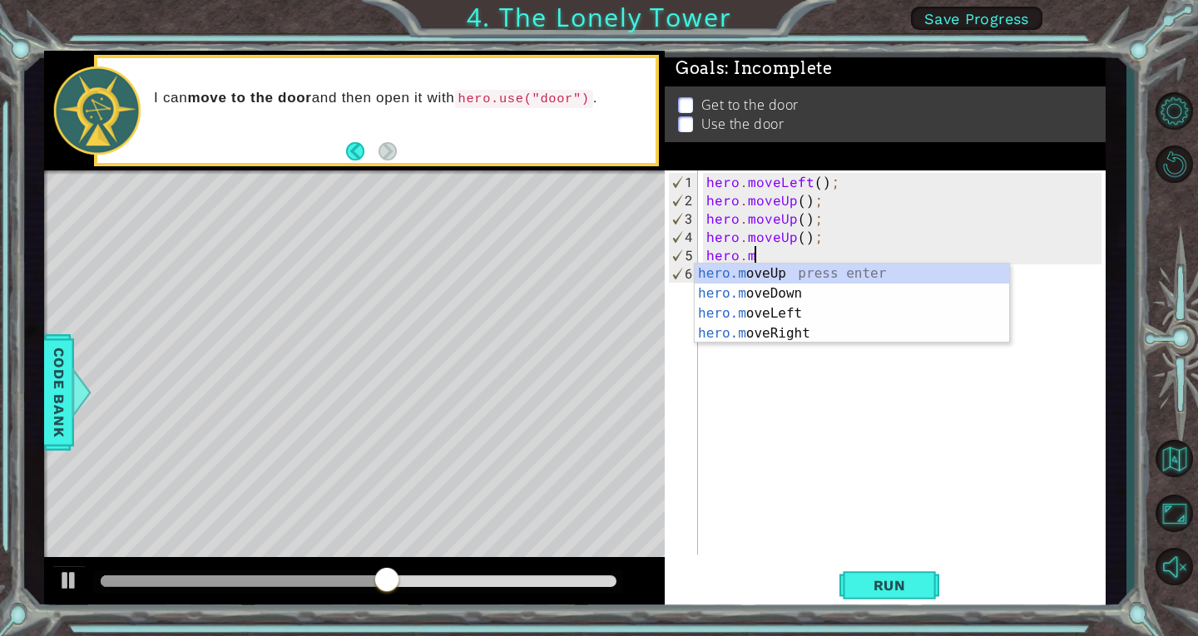
type textarea "h"
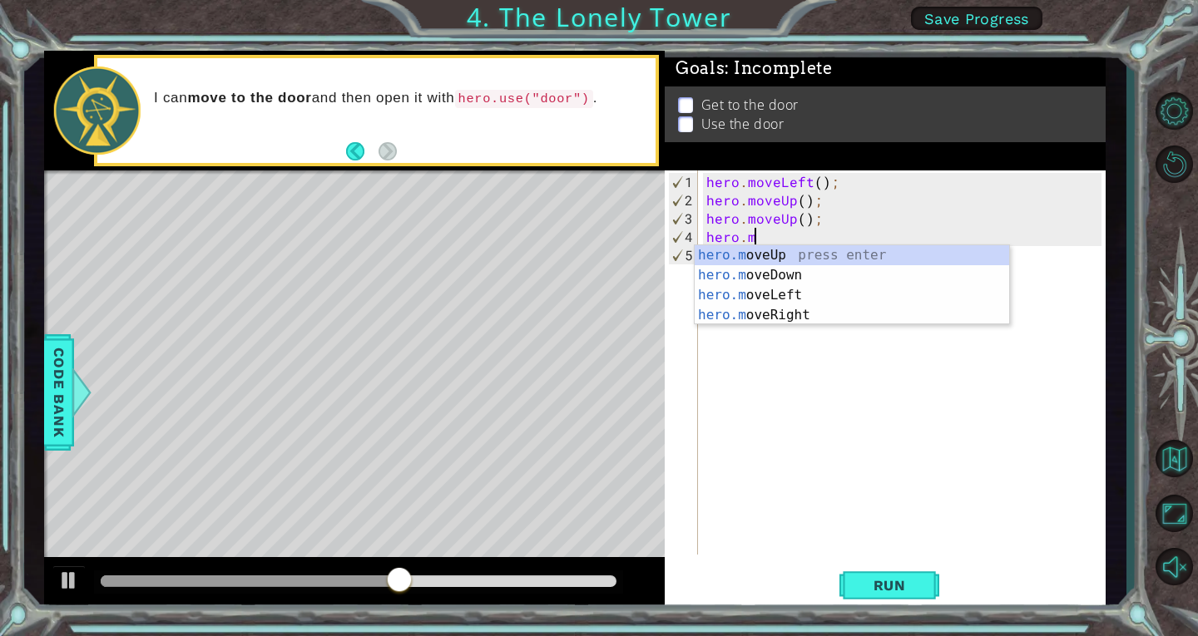
type textarea "h"
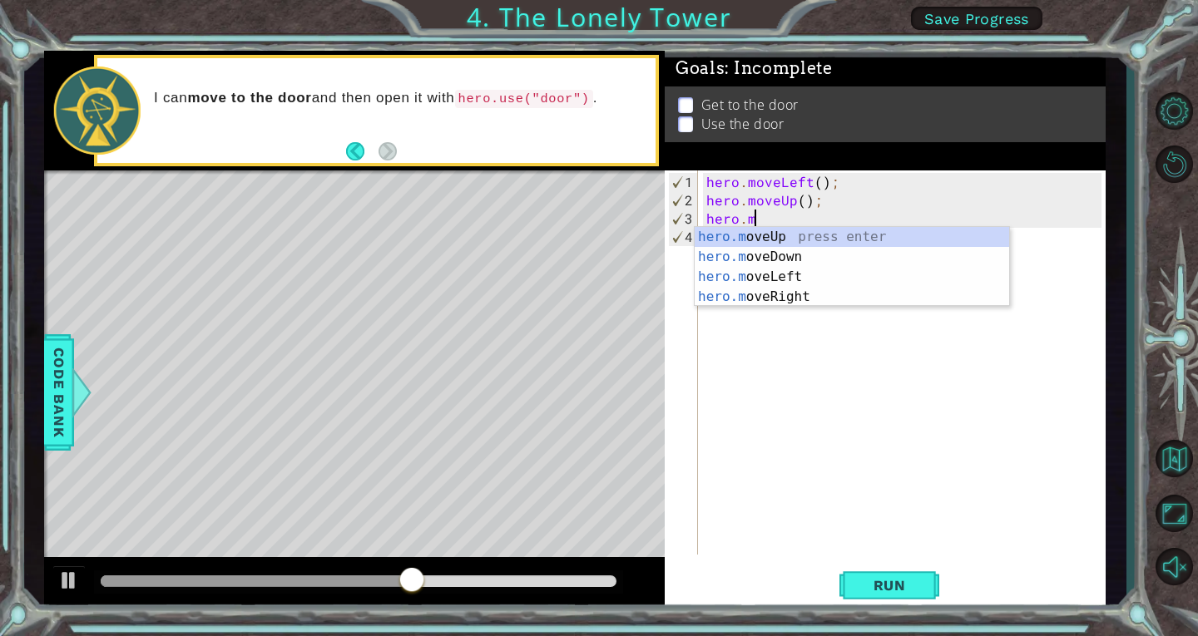
type textarea "h"
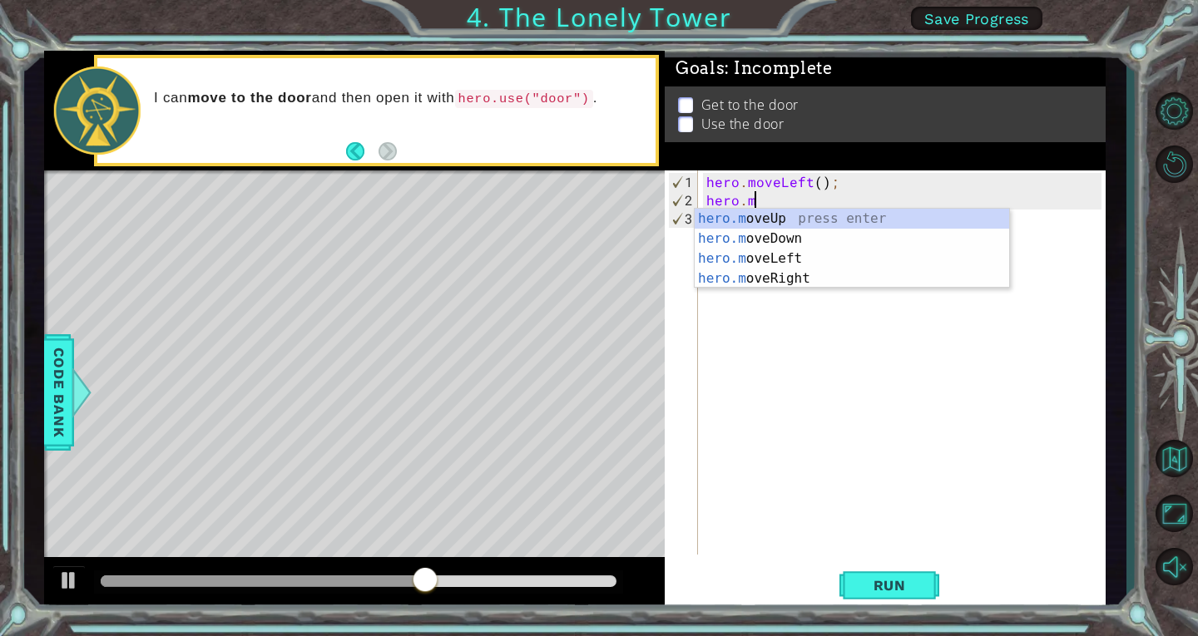
type textarea "h"
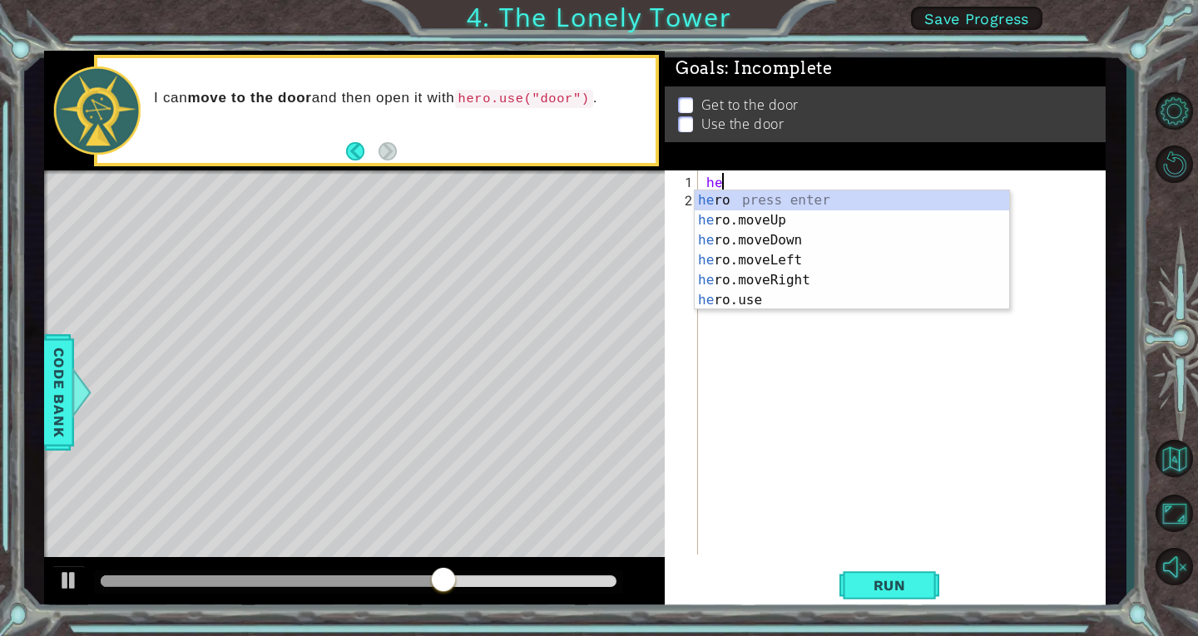
type textarea "h"
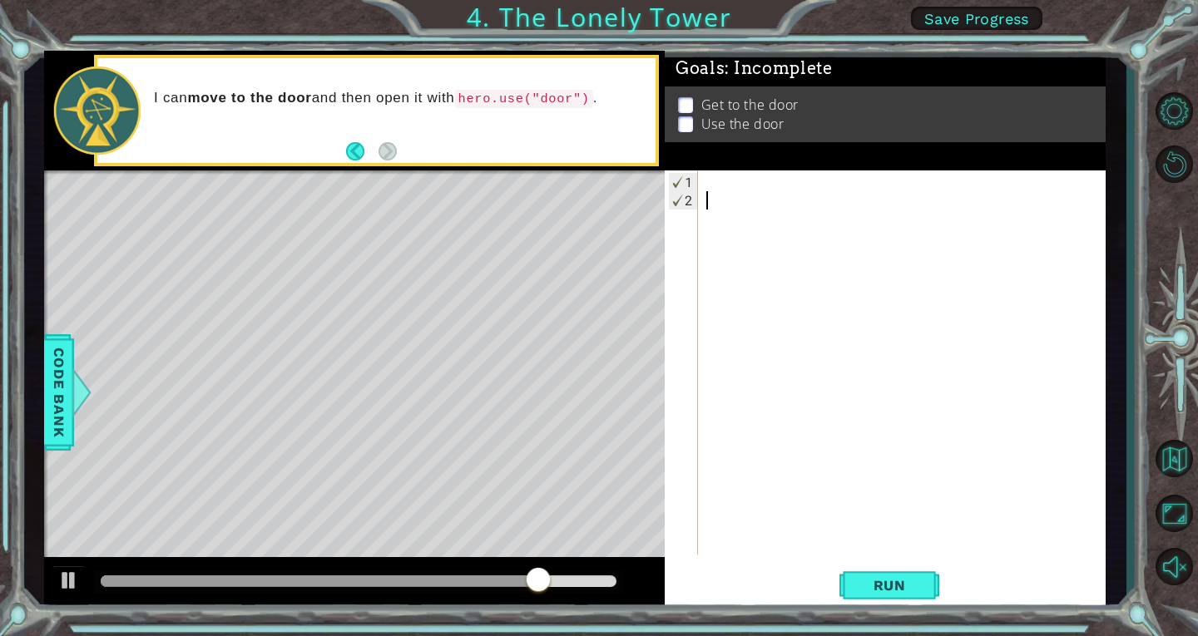
click at [753, 205] on div at bounding box center [906, 383] width 407 height 421
click at [72, 575] on div at bounding box center [69, 581] width 22 height 22
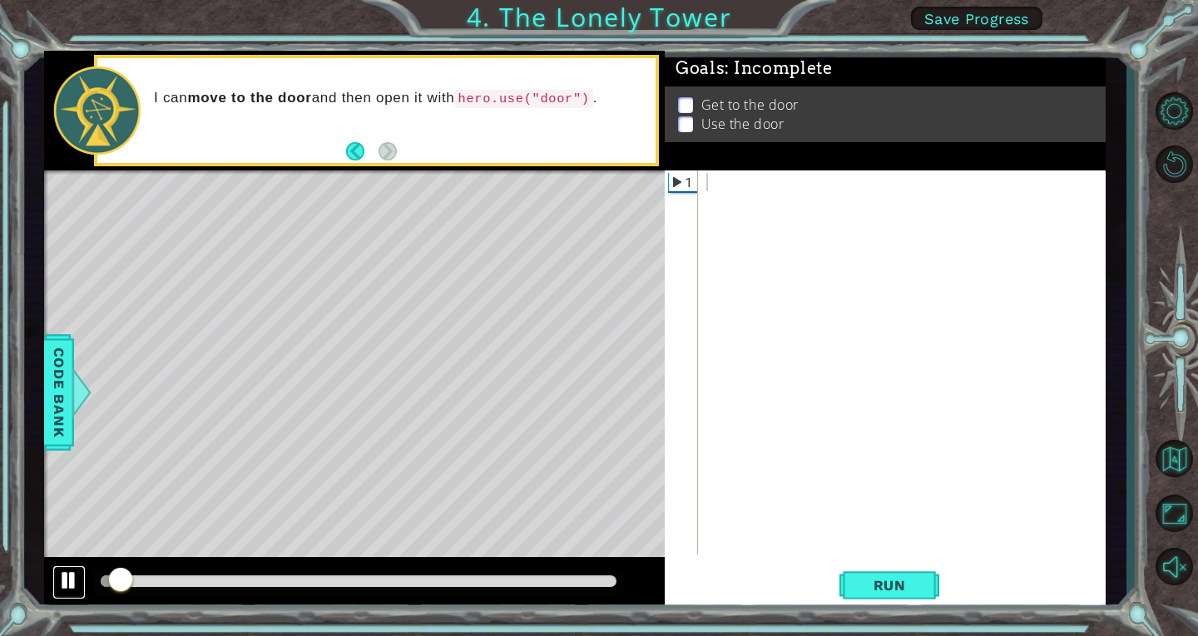
click at [72, 575] on div at bounding box center [69, 581] width 22 height 22
drag, startPoint x: 124, startPoint y: 582, endPoint x: 57, endPoint y: 604, distance: 70.0
click at [57, 604] on div at bounding box center [354, 583] width 621 height 53
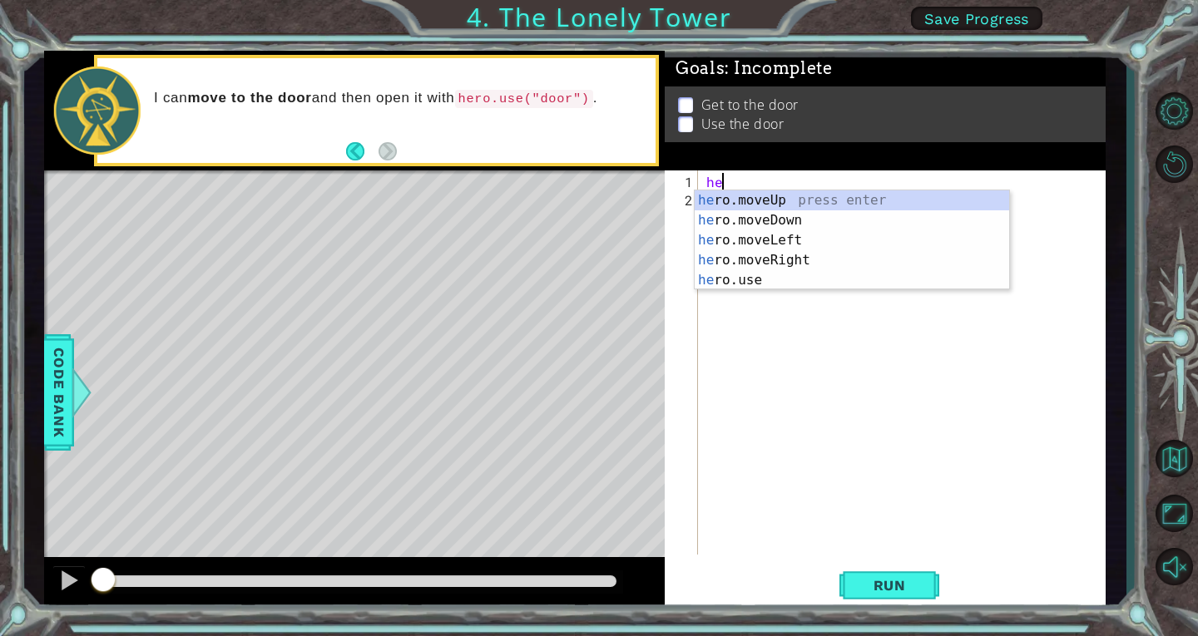
type textarea "her"
click at [790, 192] on div "her o.moveUp press enter her o.moveDown press enter her o.moveLeft press enter …" at bounding box center [852, 261] width 314 height 140
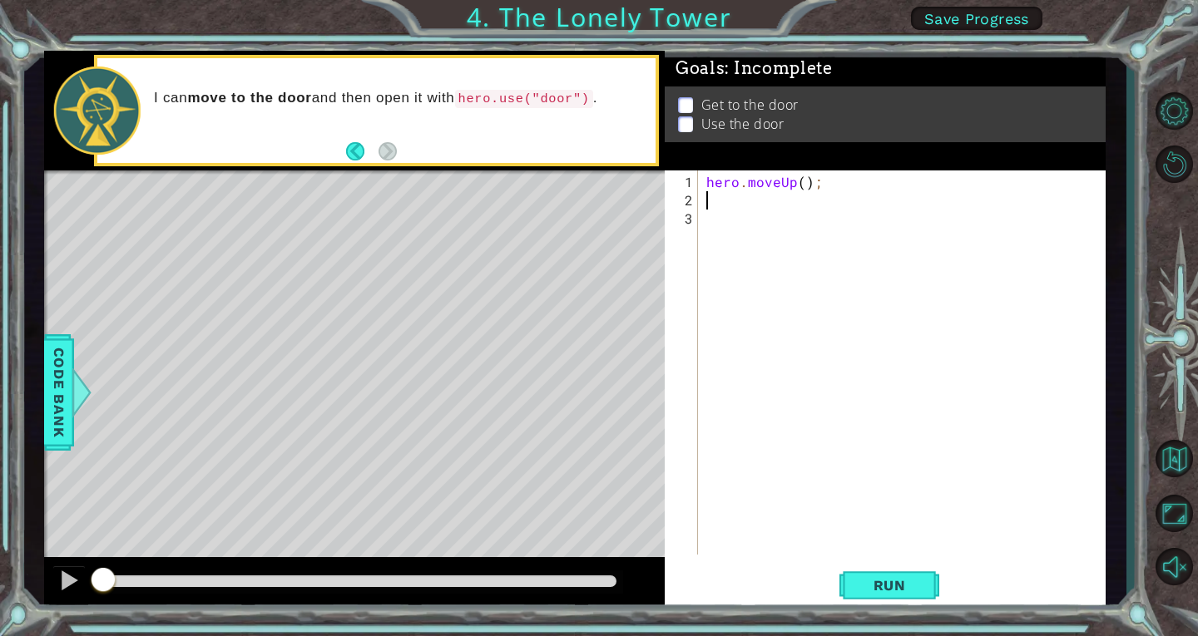
scroll to position [0, 0]
type textarea "h"
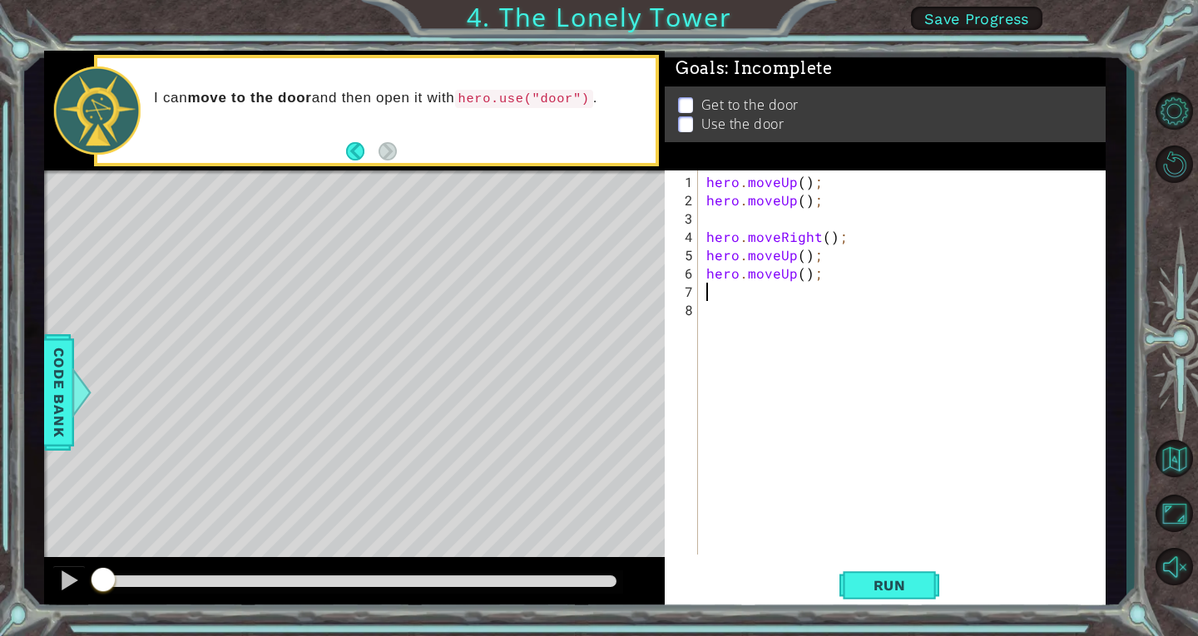
click at [766, 206] on div "hero . moveUp ( ) ; hero . moveUp ( ) ; hero . moveRight ( ) ; hero . moveUp ( …" at bounding box center [906, 383] width 407 height 421
type textarea "hero.moveUp();"
click at [766, 220] on div "hero . moveUp ( ) ; hero . moveUp ( ) ; hero . moveRight ( ) ; hero . moveUp ( …" at bounding box center [906, 383] width 407 height 421
click at [872, 577] on button "Run" at bounding box center [889, 585] width 100 height 44
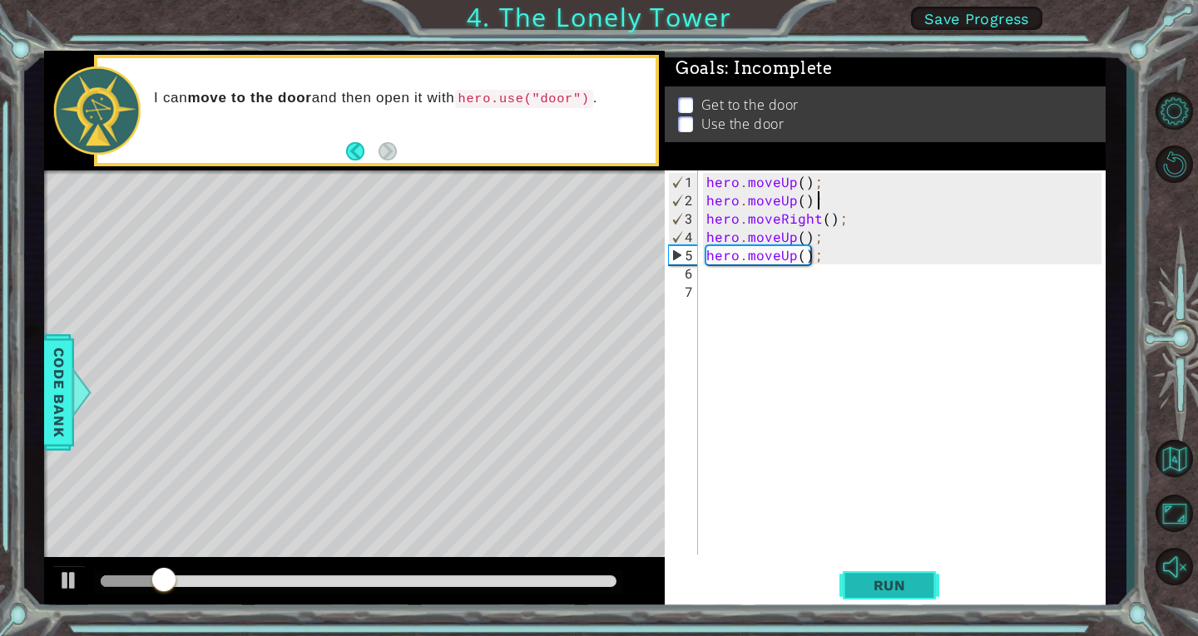
click at [872, 577] on button "Run" at bounding box center [889, 585] width 100 height 44
click at [854, 180] on div "hero . moveUp ( ) ; hero . moveUp ( ) ; hero . moveRight ( ) ; hero . moveUp ( …" at bounding box center [906, 383] width 407 height 421
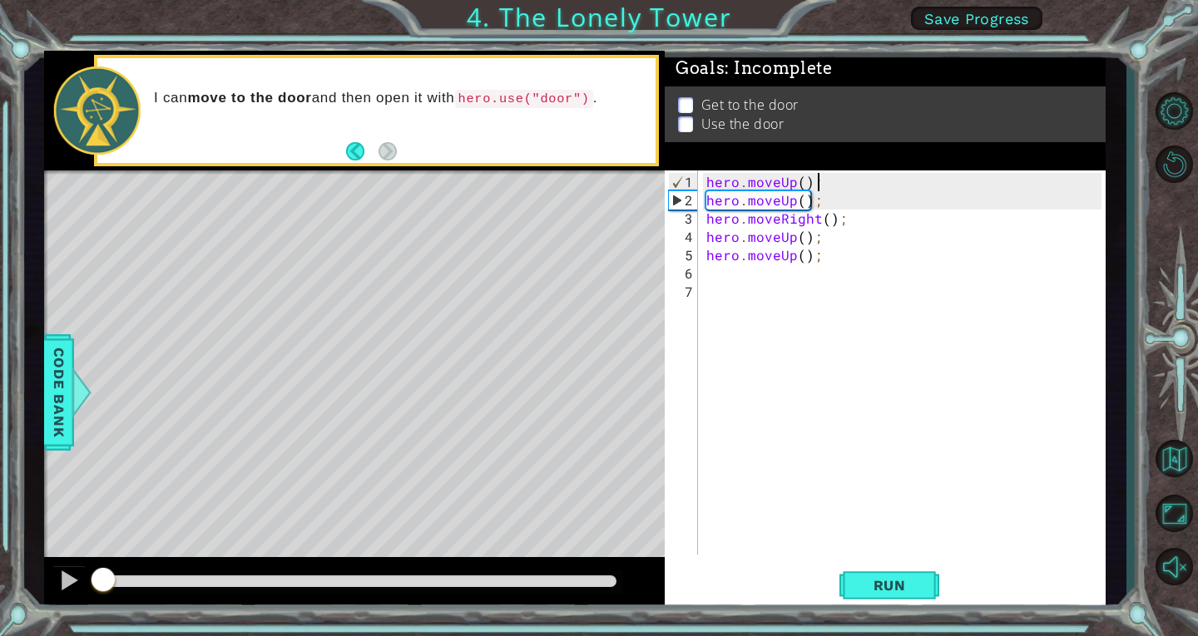
drag, startPoint x: 253, startPoint y: 580, endPoint x: 0, endPoint y: 606, distance: 254.2
click at [0, 606] on div "1 ההההההההההההההההההההההההההההההההההההההההההההההההההההההההההההההההההההההההההההה…" at bounding box center [599, 318] width 1198 height 636
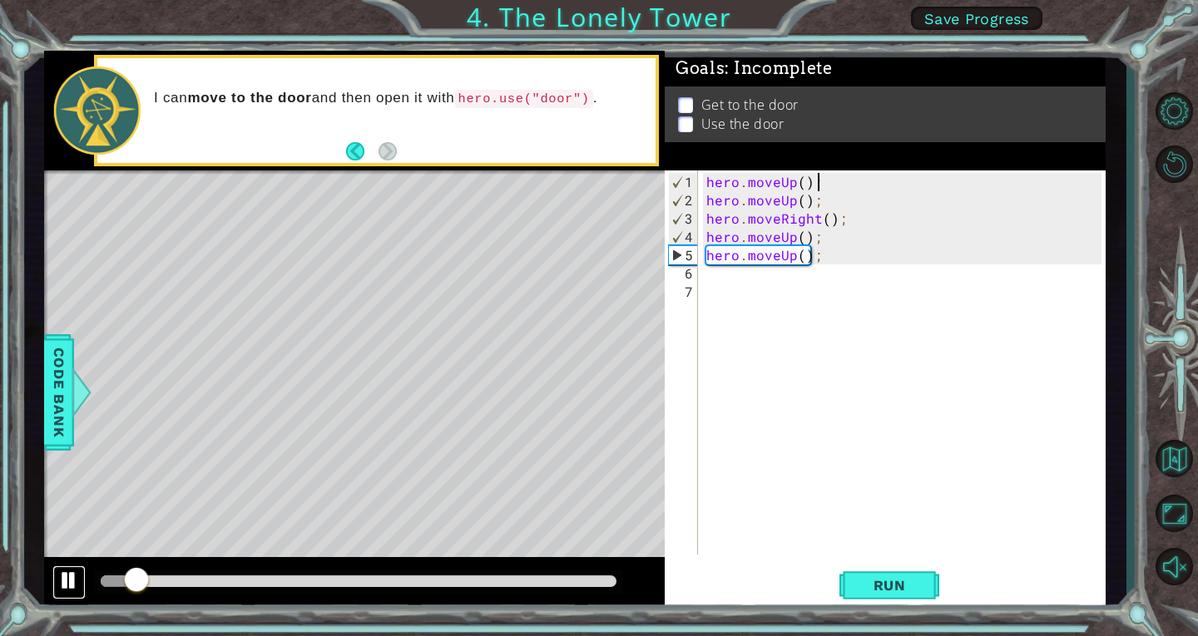
click at [62, 587] on div at bounding box center [69, 581] width 22 height 22
click at [52, 415] on span "Code Bank" at bounding box center [59, 392] width 27 height 101
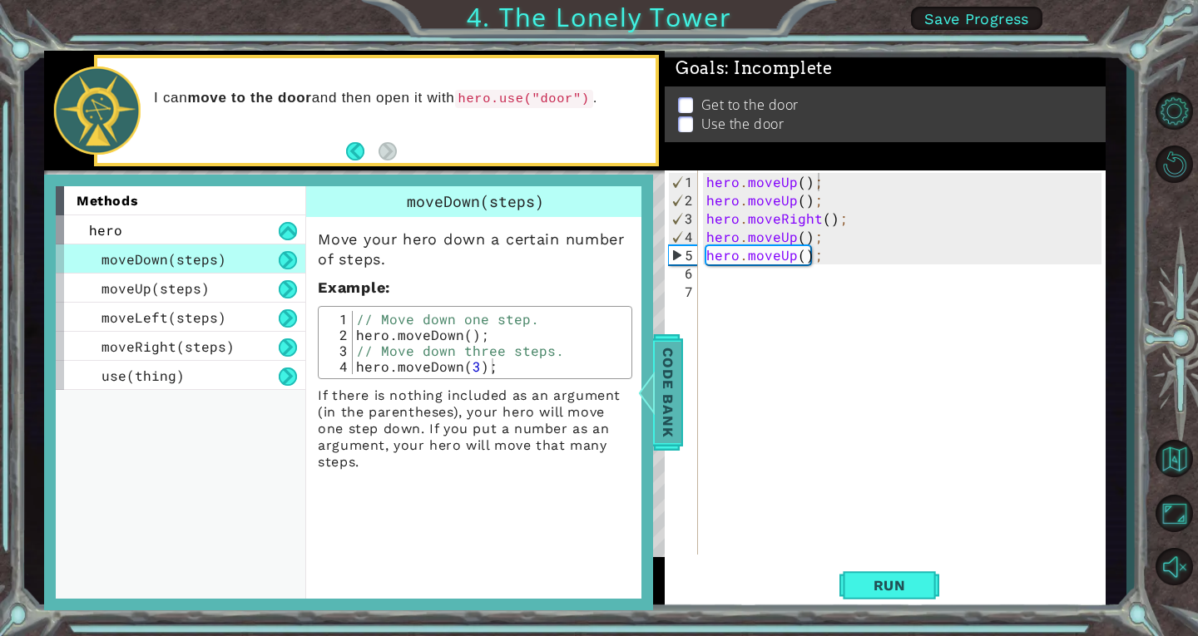
click at [655, 404] on div at bounding box center [651, 393] width 21 height 50
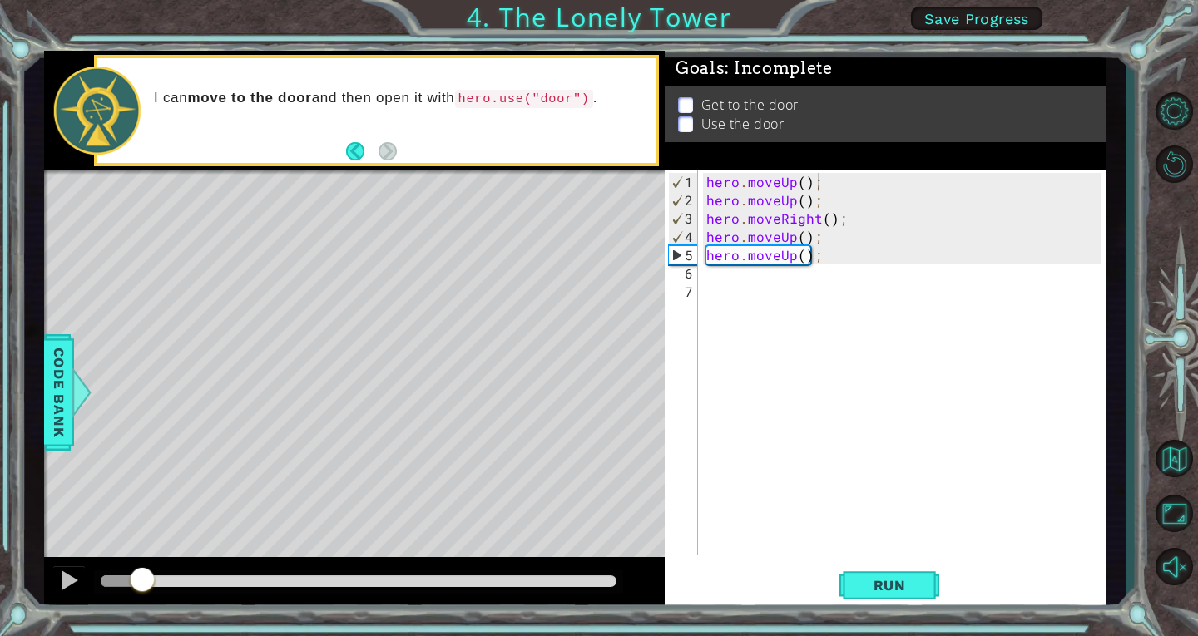
click at [800, 181] on div "hero . moveUp ( ) ; hero . moveUp ( ) ; hero . moveRight ( ) ; hero . moveUp ( …" at bounding box center [906, 383] width 407 height 421
click at [794, 181] on div "hero . moveUp ( ) ; hero . moveUp ( ) ; hero . moveRight ( ) ; hero . moveUp ( …" at bounding box center [906, 383] width 407 height 421
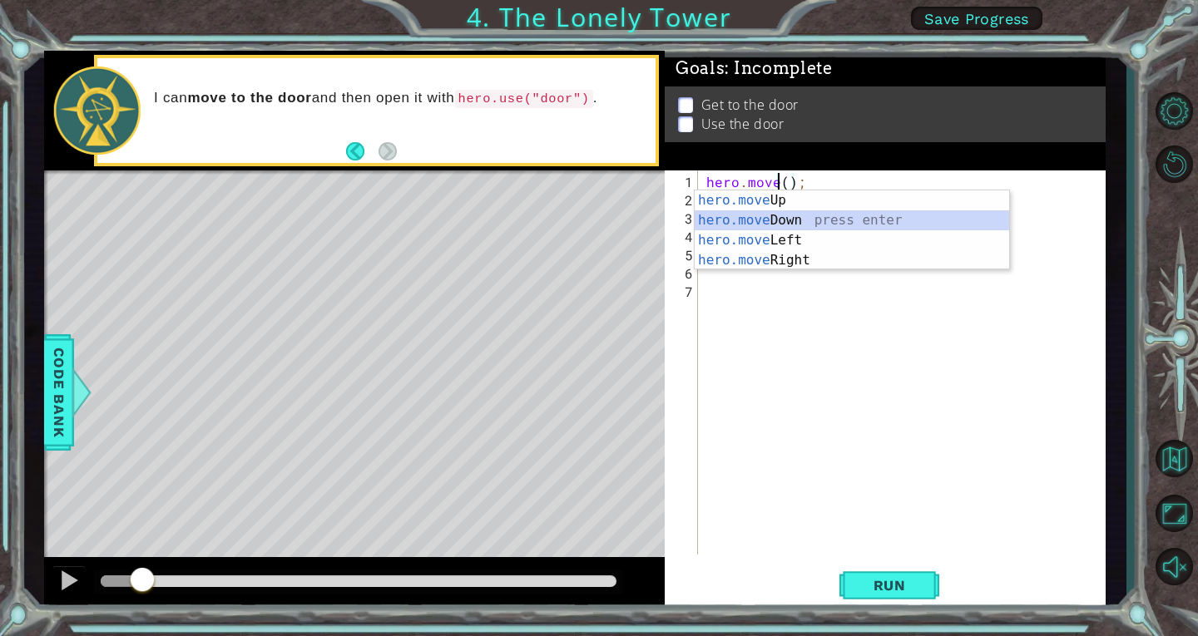
click at [805, 210] on div "hero.move Up press enter hero.move Down press enter hero.move Left press enter …" at bounding box center [852, 251] width 314 height 120
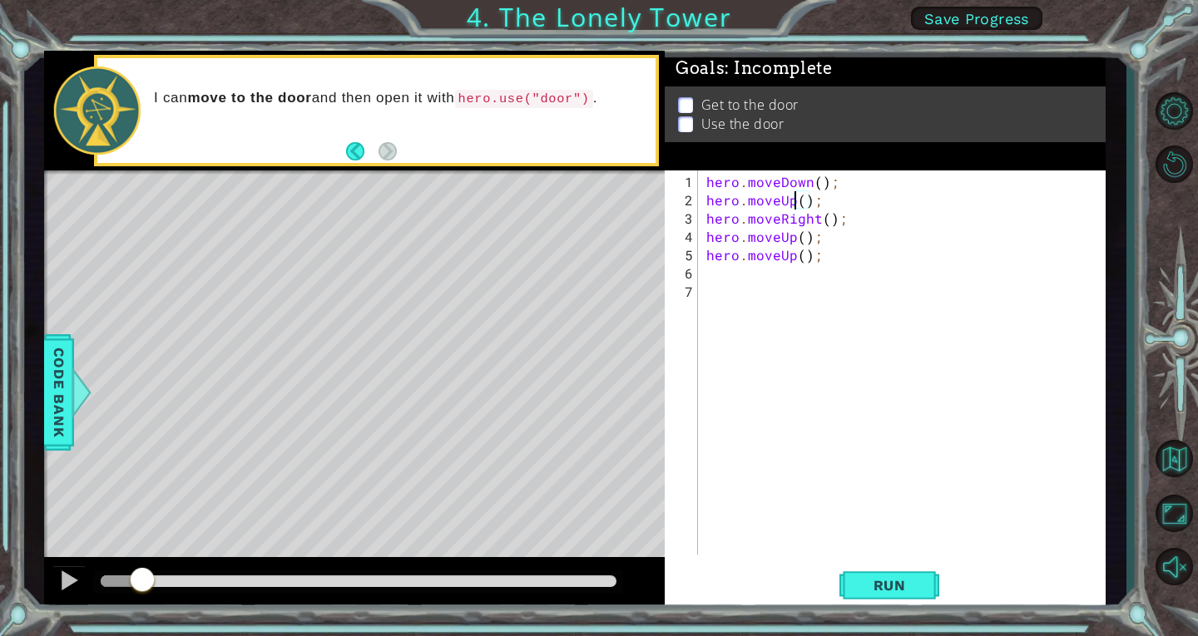
click at [791, 201] on div "hero . moveDown ( ) ; hero . moveUp ( ) ; hero . moveRight ( ) ; hero . moveUp …" at bounding box center [906, 383] width 407 height 421
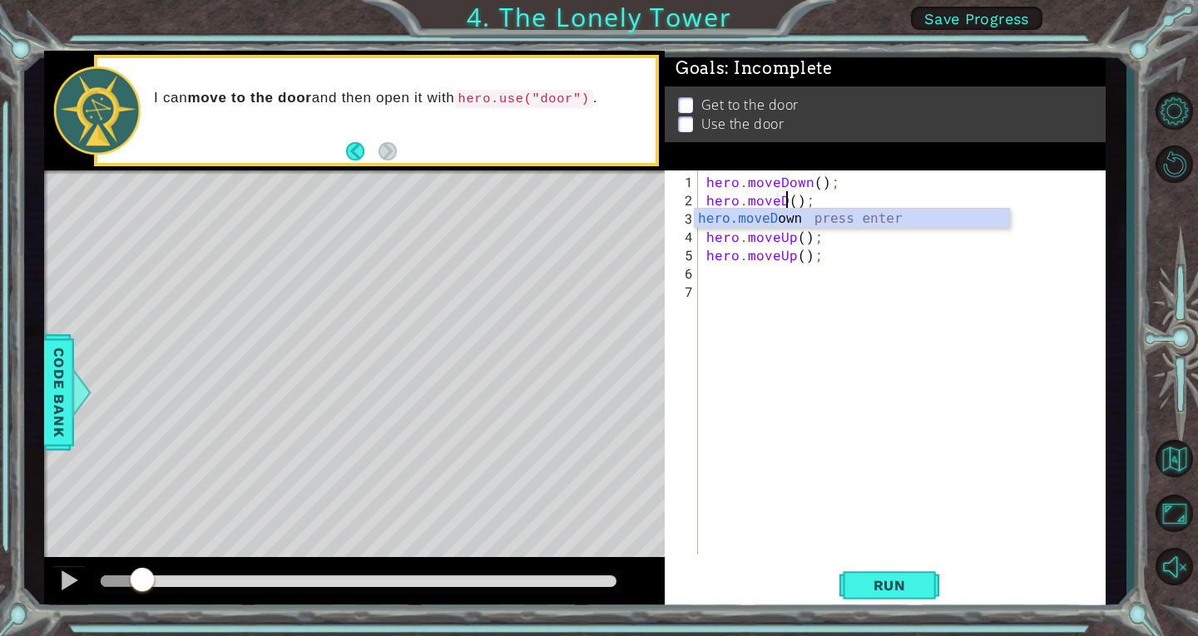
scroll to position [0, 5]
click at [800, 221] on div "hero.moveD own press enter" at bounding box center [852, 239] width 314 height 60
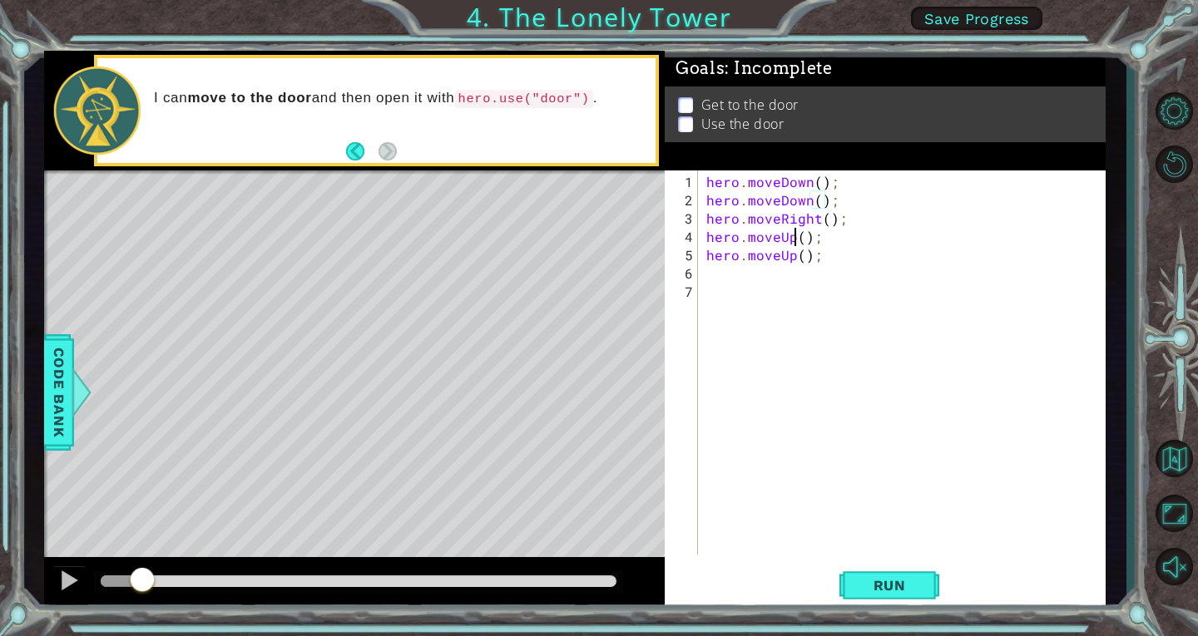
click at [794, 237] on div "hero . moveDown ( ) ; hero . moveDown ( ) ; hero . moveRight ( ) ; hero . moveU…" at bounding box center [906, 383] width 407 height 421
click at [791, 254] on div "hero . moveDown ( ) ; hero . moveDown ( ) ; hero . moveRight ( ) ; hero . moveD…" at bounding box center [906, 383] width 407 height 421
type textarea "hero.moveDown();"
click at [856, 579] on button "Run" at bounding box center [889, 585] width 100 height 44
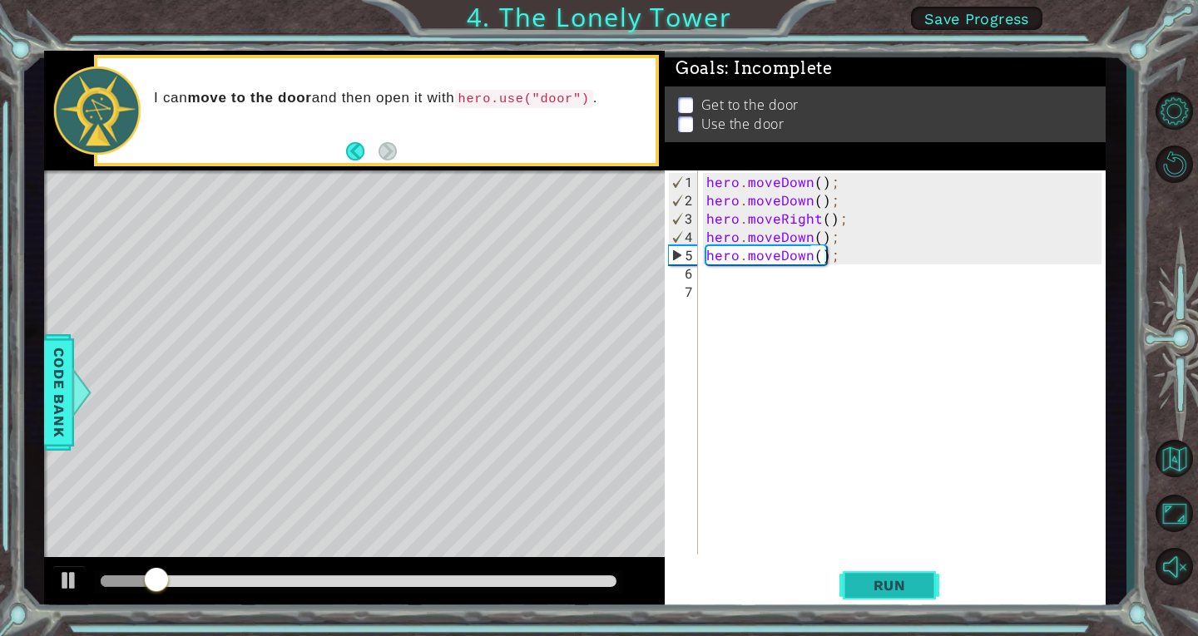
click at [856, 579] on button "Run" at bounding box center [889, 585] width 100 height 44
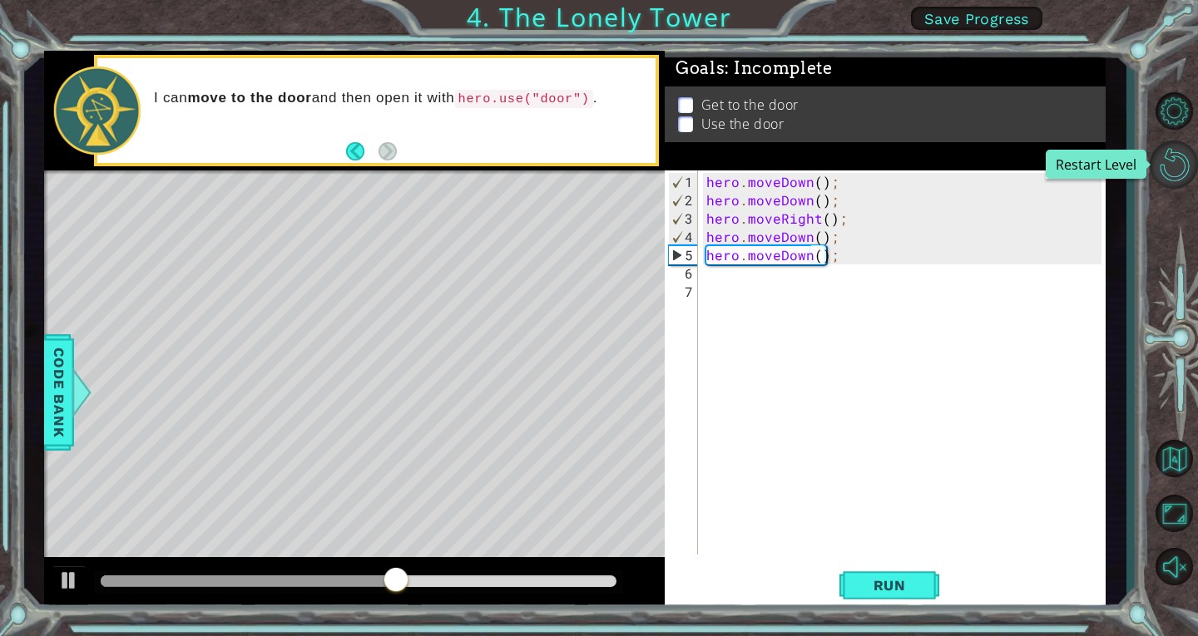
click at [1174, 166] on button "Restart Level" at bounding box center [1174, 165] width 48 height 48
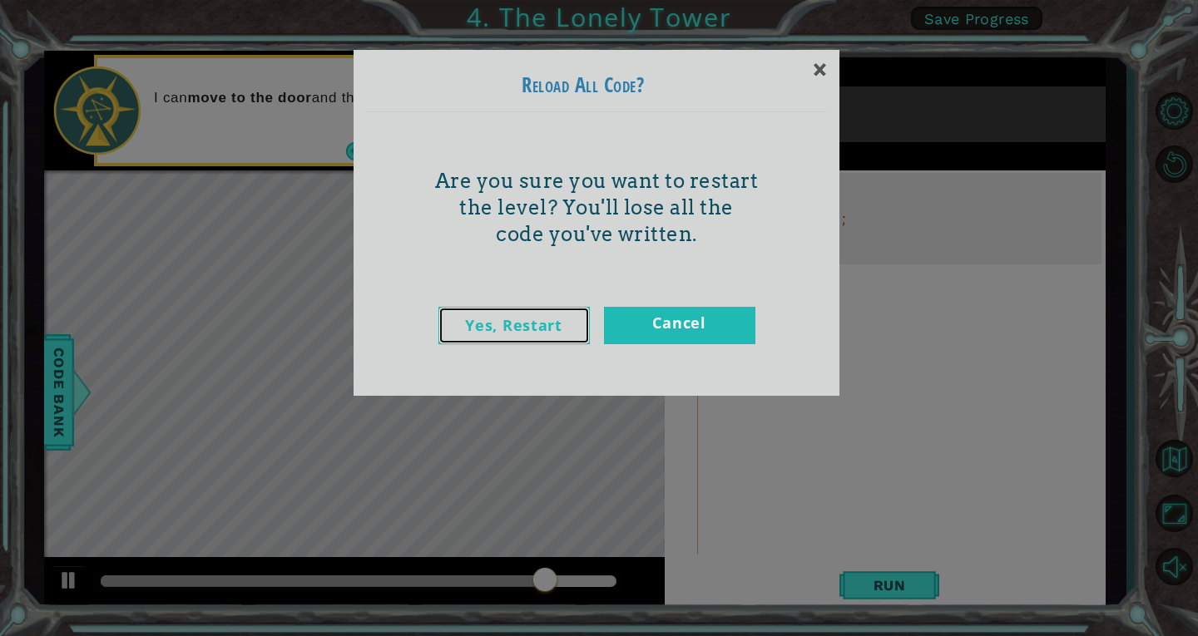
click at [551, 325] on link "Yes, Restart" at bounding box center [513, 325] width 151 height 37
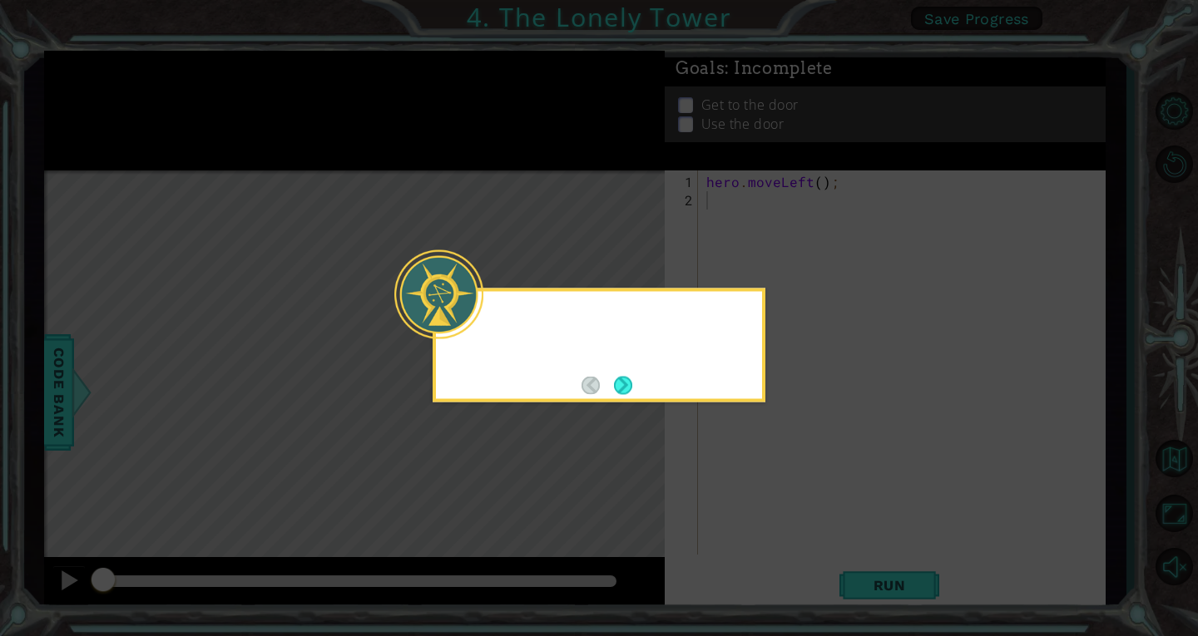
scroll to position [0, 0]
click at [627, 383] on button "Next" at bounding box center [623, 385] width 20 height 20
click at [627, 383] on button "Next" at bounding box center [623, 385] width 30 height 30
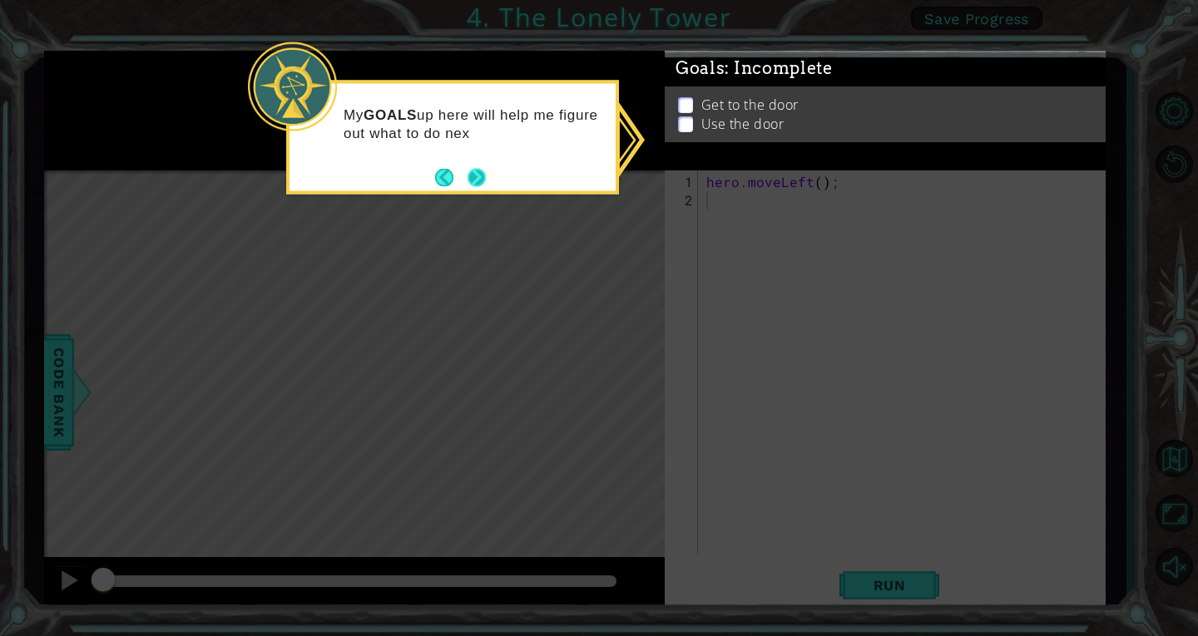
click at [483, 167] on button "Next" at bounding box center [476, 177] width 27 height 27
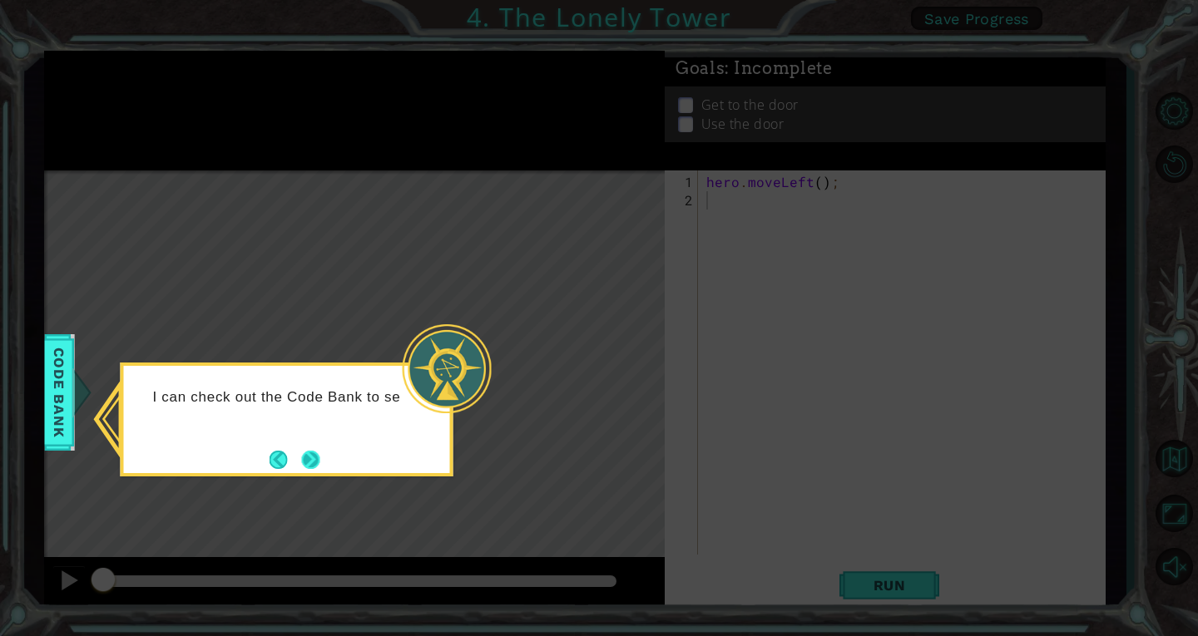
click at [317, 458] on button "Next" at bounding box center [310, 459] width 21 height 21
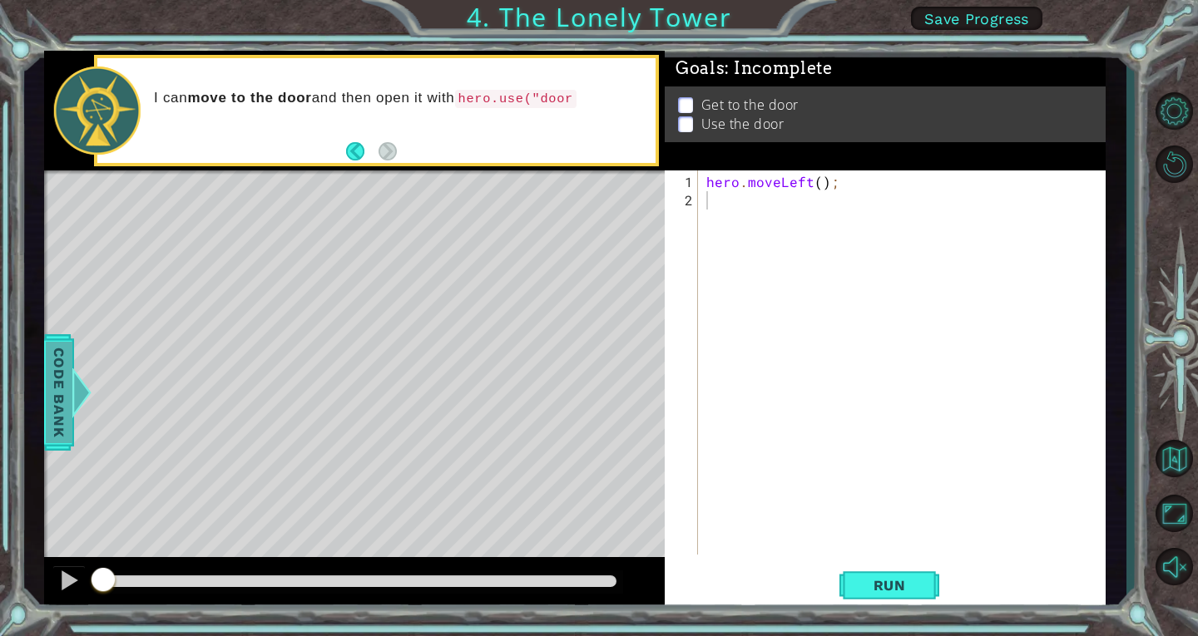
click at [72, 382] on div at bounding box center [82, 393] width 21 height 50
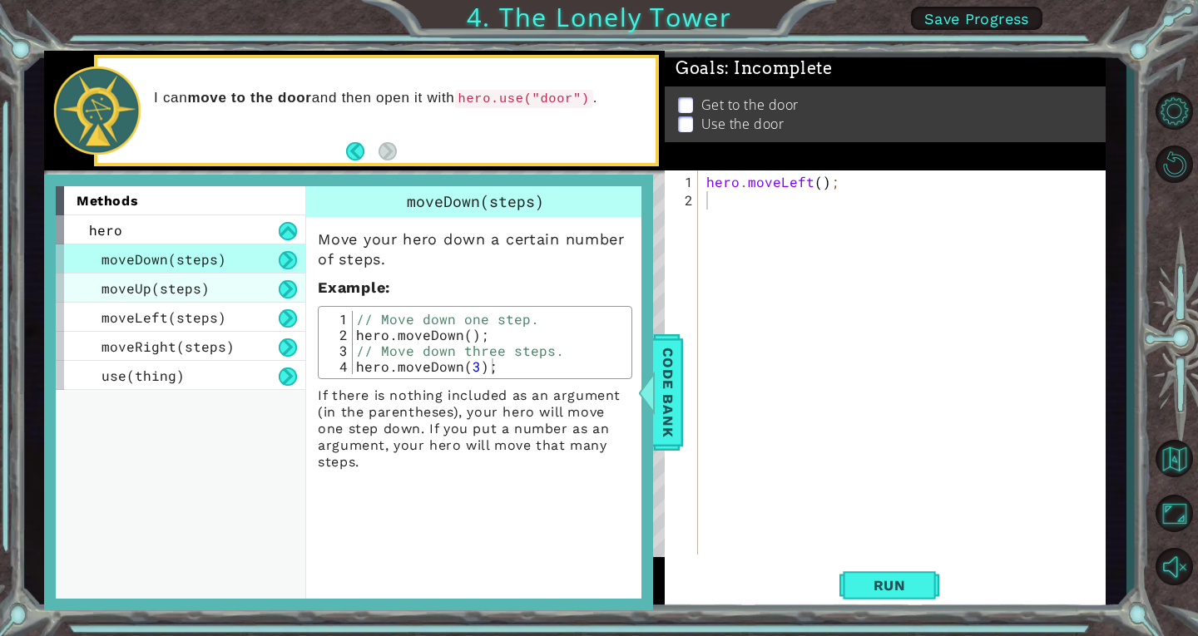
click at [166, 282] on span "moveUp(steps)" at bounding box center [155, 288] width 108 height 17
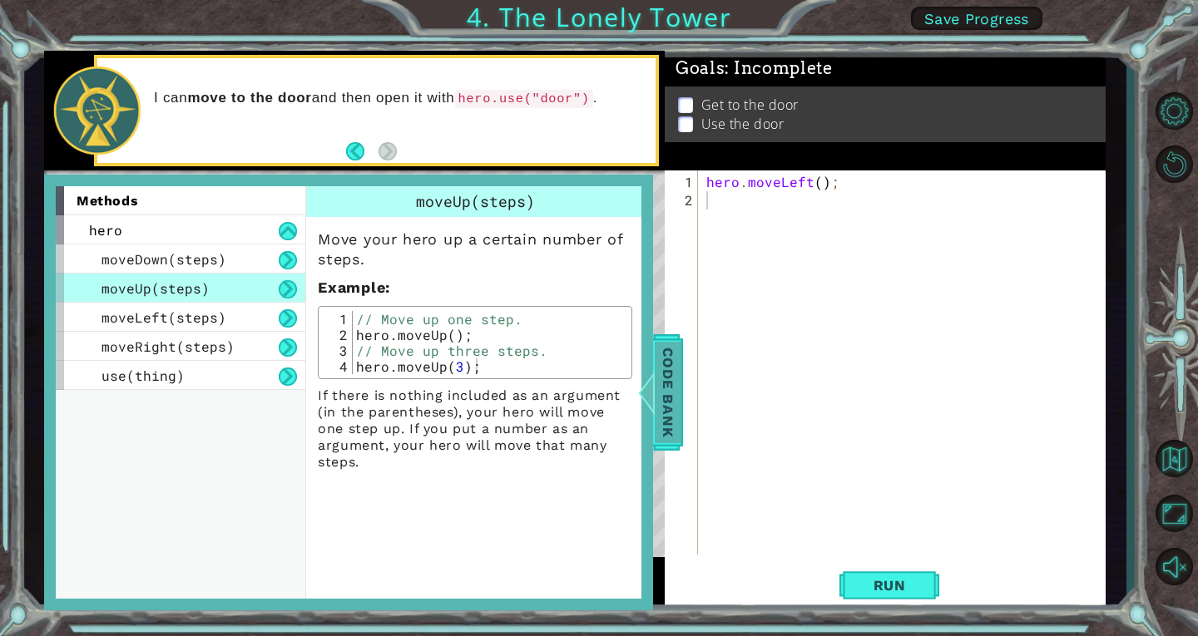
click at [653, 367] on div "Code Bank" at bounding box center [659, 392] width 30 height 116
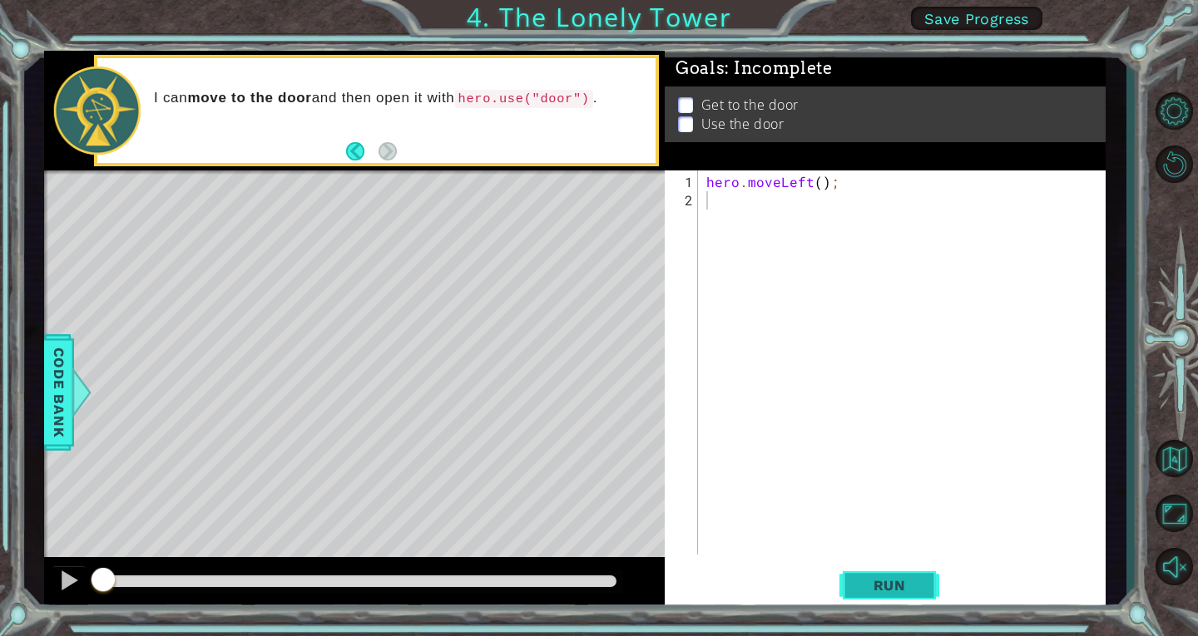
click at [903, 594] on button "Run" at bounding box center [889, 585] width 100 height 44
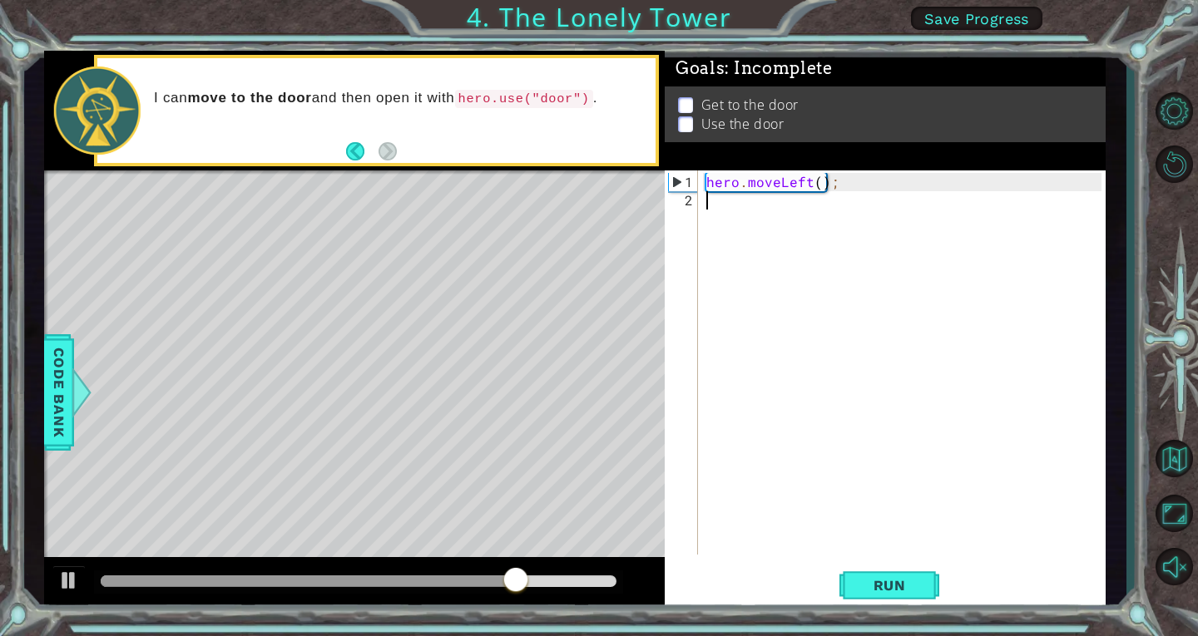
click at [839, 209] on div "hero . moveLeft ( ) ;" at bounding box center [906, 383] width 407 height 421
click at [818, 184] on div "hero . moveLeft ( ) ;" at bounding box center [906, 383] width 407 height 421
type textarea "hero.moveLeft(2);"
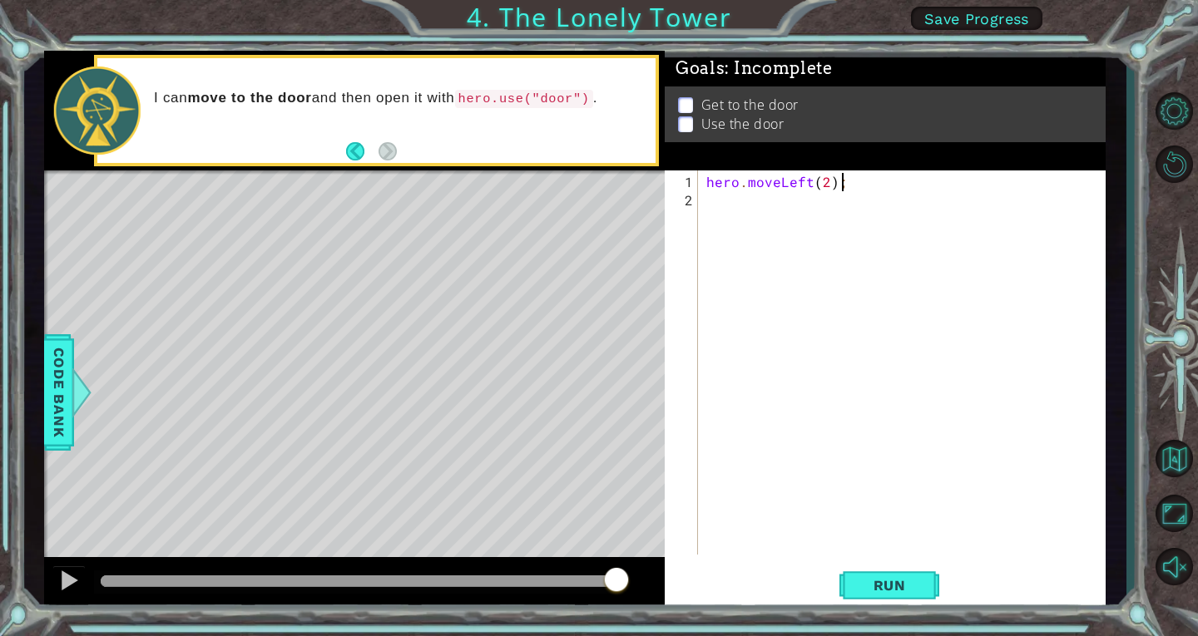
click at [878, 184] on div "hero . moveLeft ( 2 ) ;" at bounding box center [906, 383] width 407 height 421
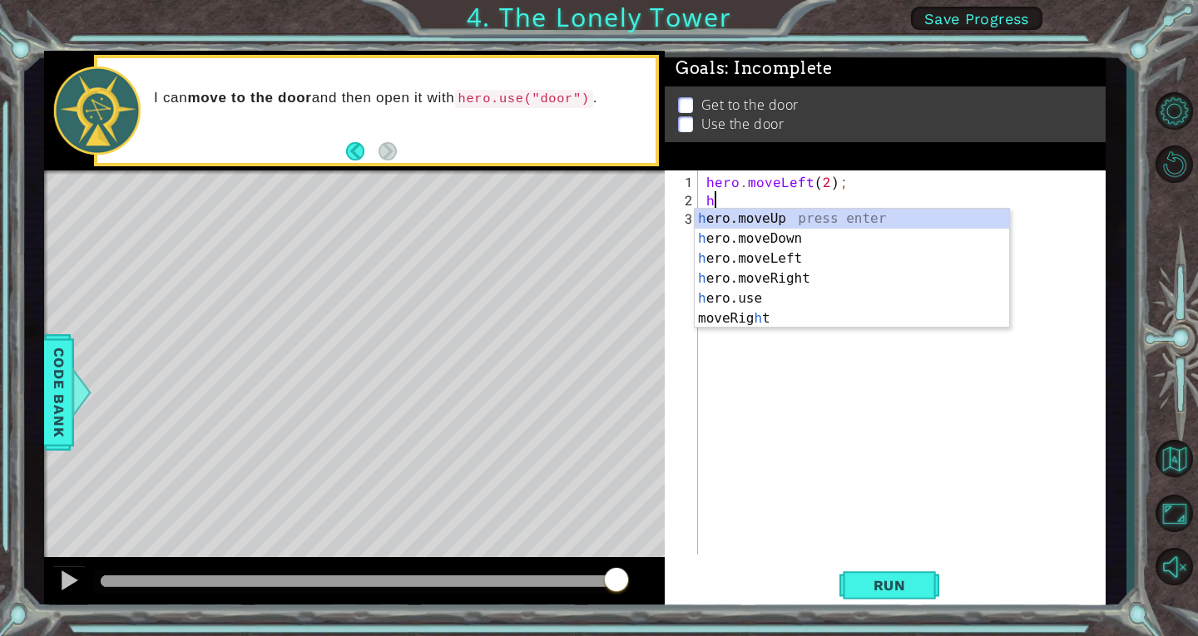
type textarea "he"
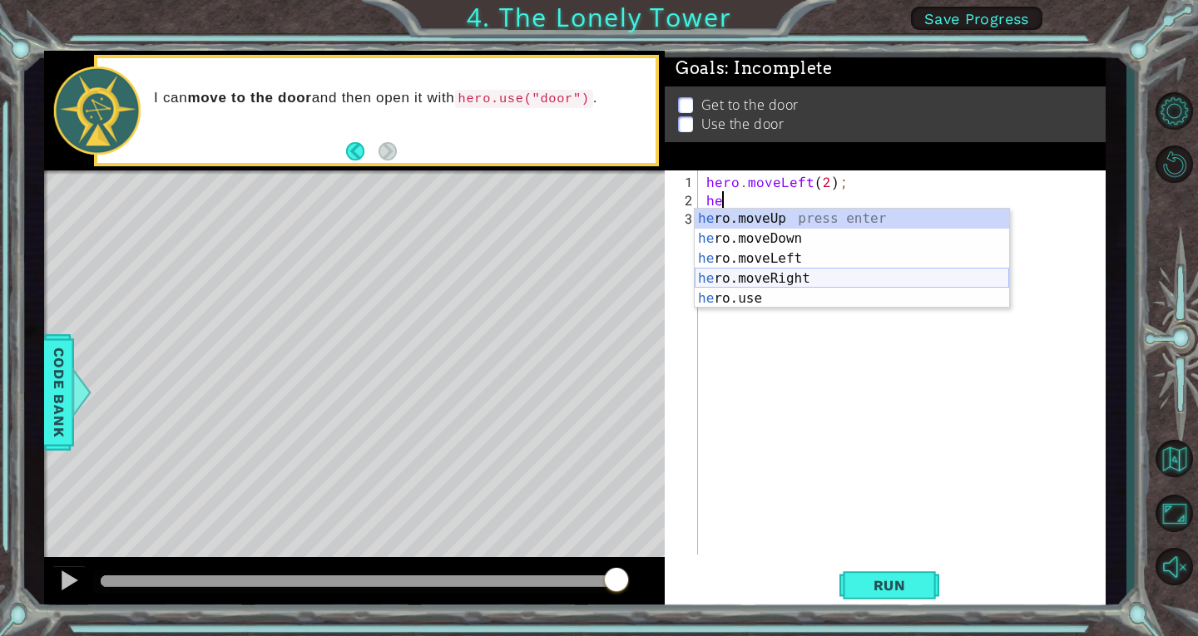
click at [850, 275] on div "he ro.moveUp press enter he ro.moveDown press enter he ro.moveLeft press enter …" at bounding box center [852, 279] width 314 height 140
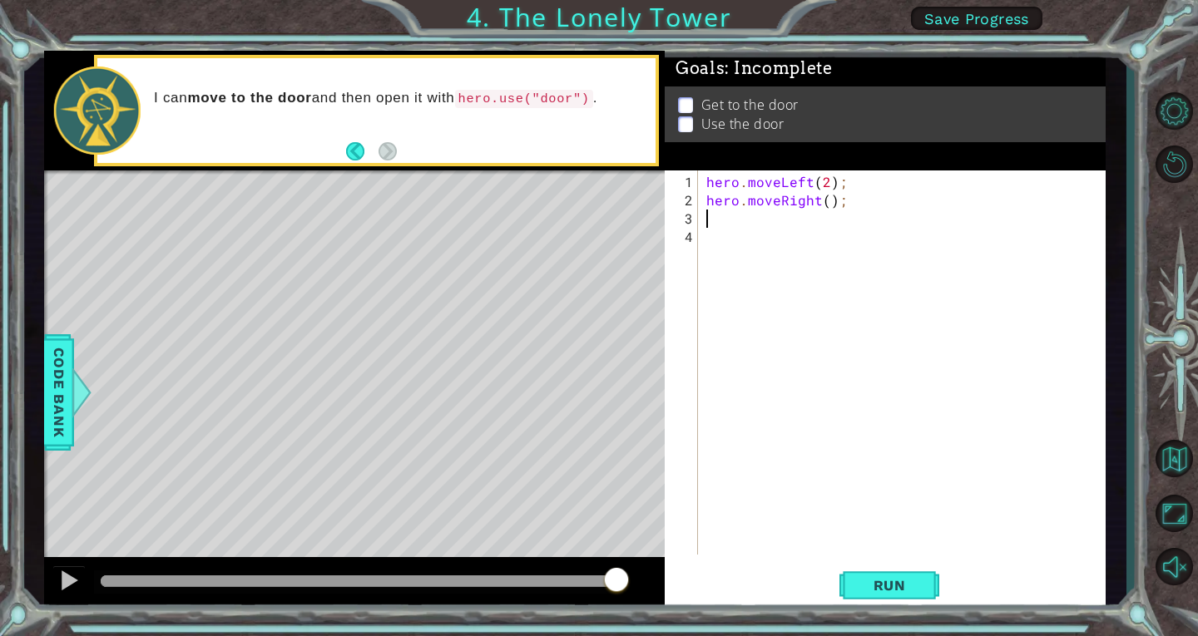
type textarea "h"
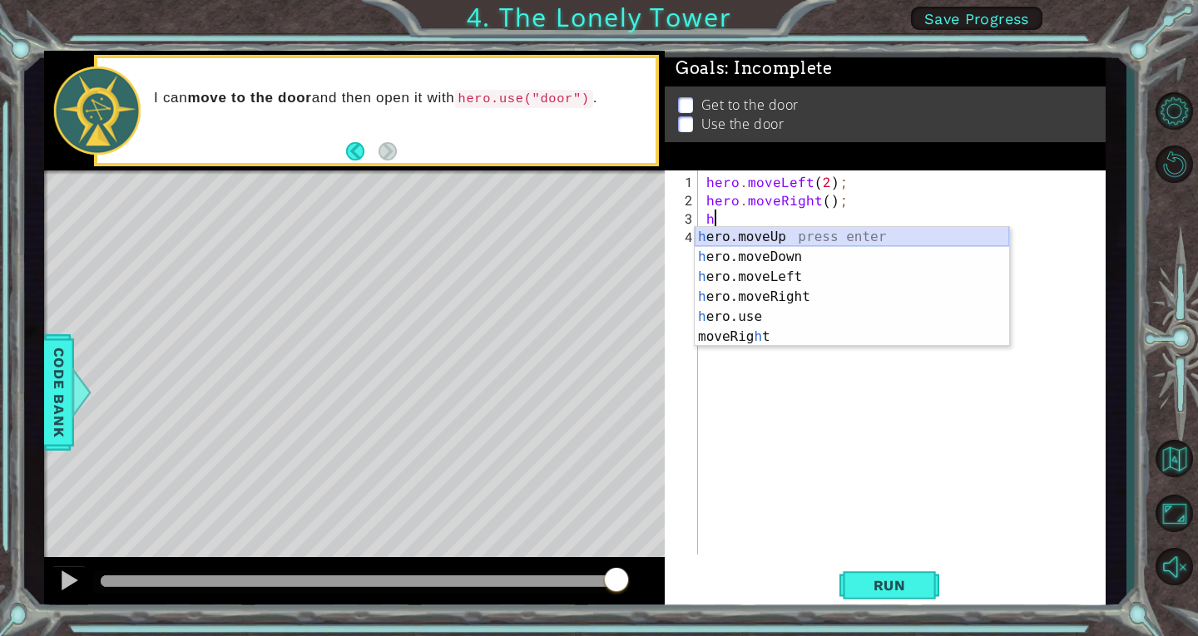
click at [788, 235] on div "h ero.moveUp press enter h ero.moveDown press enter h ero.moveLeft press enter …" at bounding box center [852, 307] width 314 height 160
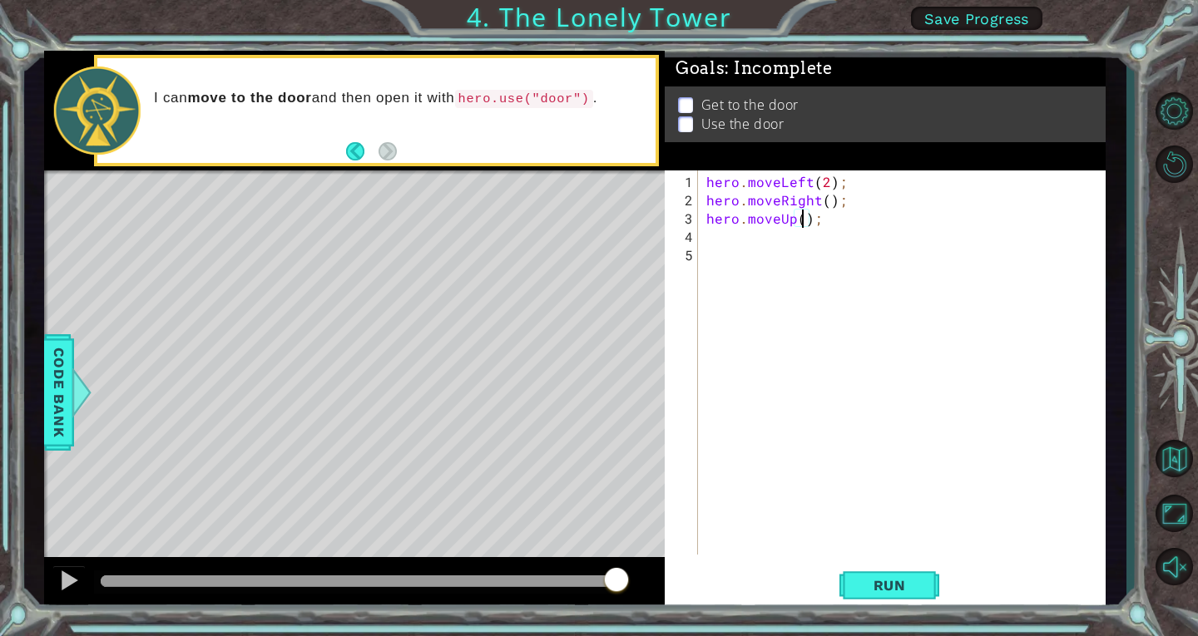
type textarea "hero.moveUp(2);"
type textarea "he"
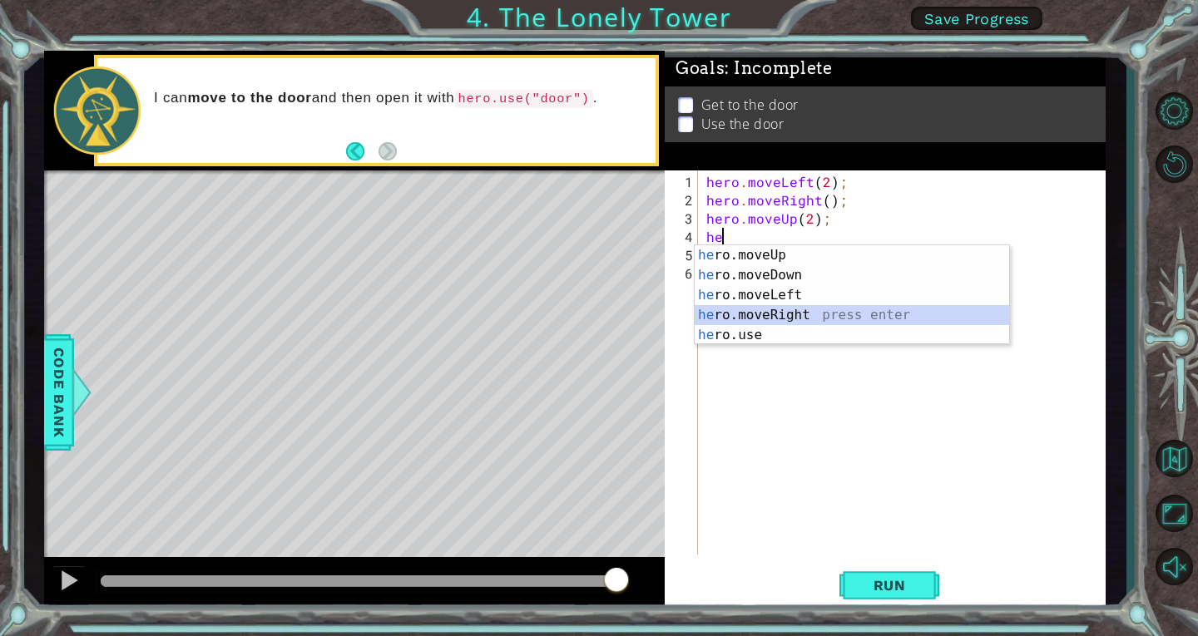
click at [786, 309] on div "he ro.moveUp press enter he ro.moveDown press enter he ro.moveLeft press enter …" at bounding box center [852, 315] width 314 height 140
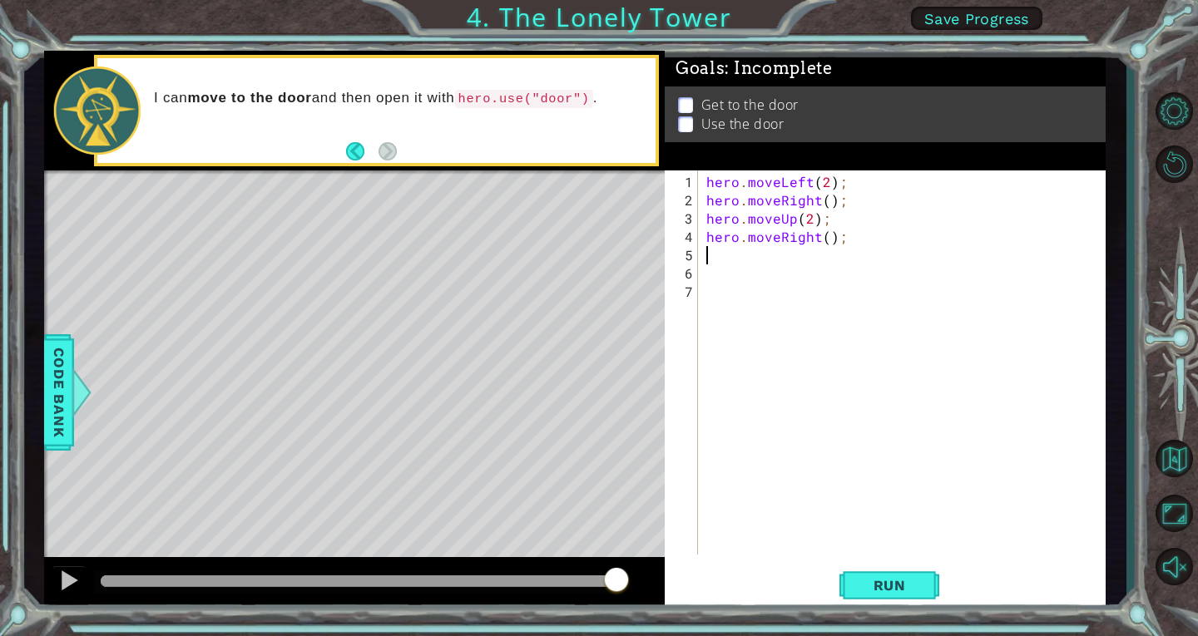
click at [829, 239] on div "hero . moveLeft ( 2 ) ; hero . moveRight ( ) ; hero . moveUp ( 2 ) ; hero . mov…" at bounding box center [906, 383] width 407 height 421
type textarea "hero.moveRight(3);"
click at [860, 236] on div "hero . moveLeft ( 2 ) ; hero . moveRight ( ) ; hero . moveUp ( 2 ) ; hero . mov…" at bounding box center [906, 383] width 407 height 421
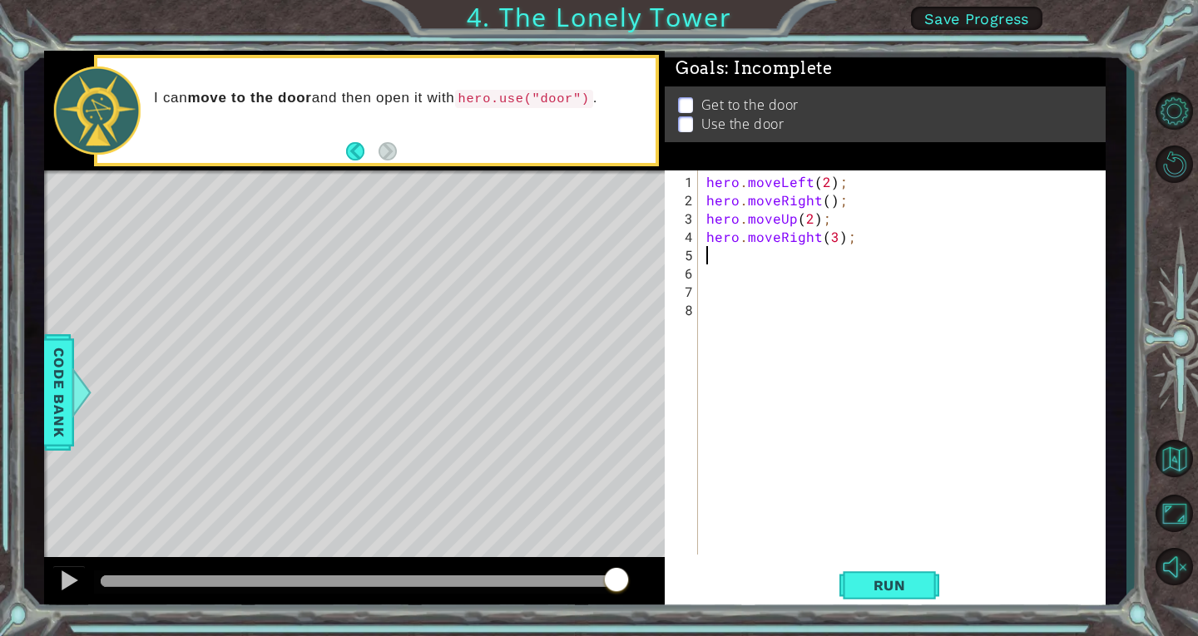
type textarea "h"
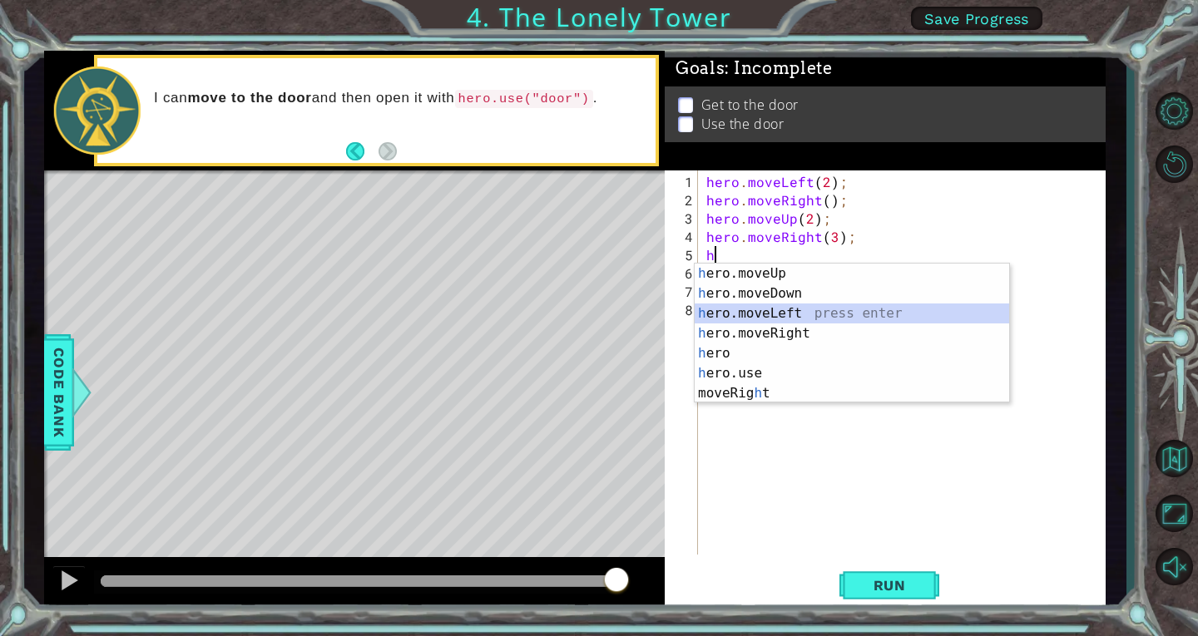
click at [790, 309] on div "h ero.moveUp press enter h ero.moveDown press enter h ero.moveLeft press enter …" at bounding box center [852, 354] width 314 height 180
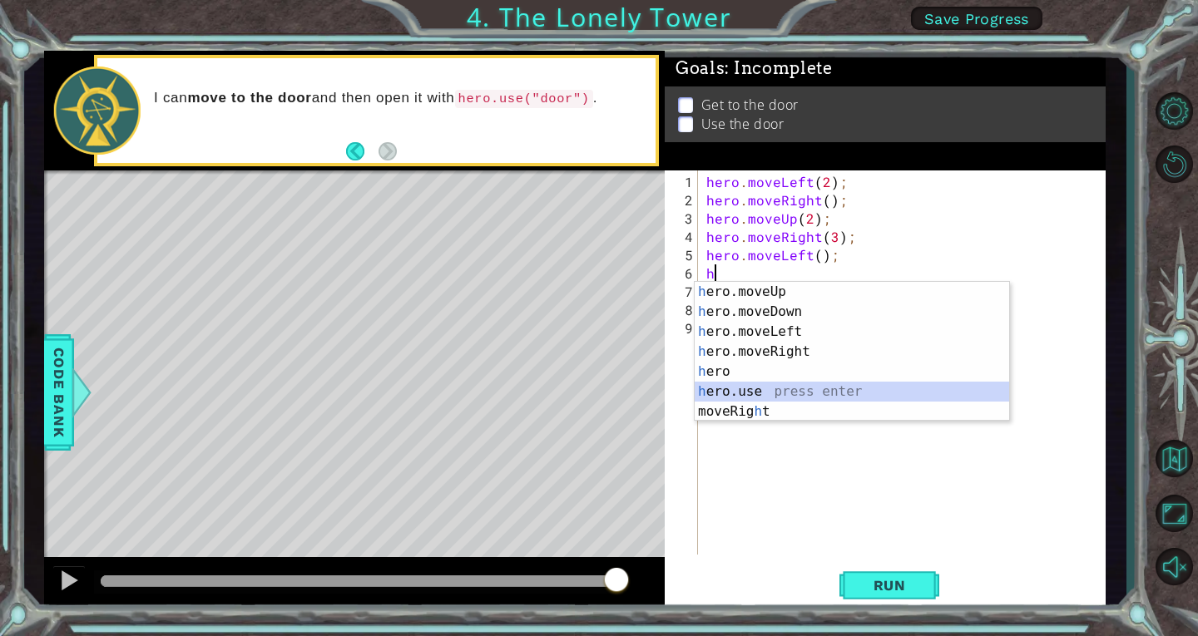
click at [795, 389] on div "h ero.moveUp press enter h ero.moveDown press enter h ero.moveLeft press enter …" at bounding box center [852, 372] width 314 height 180
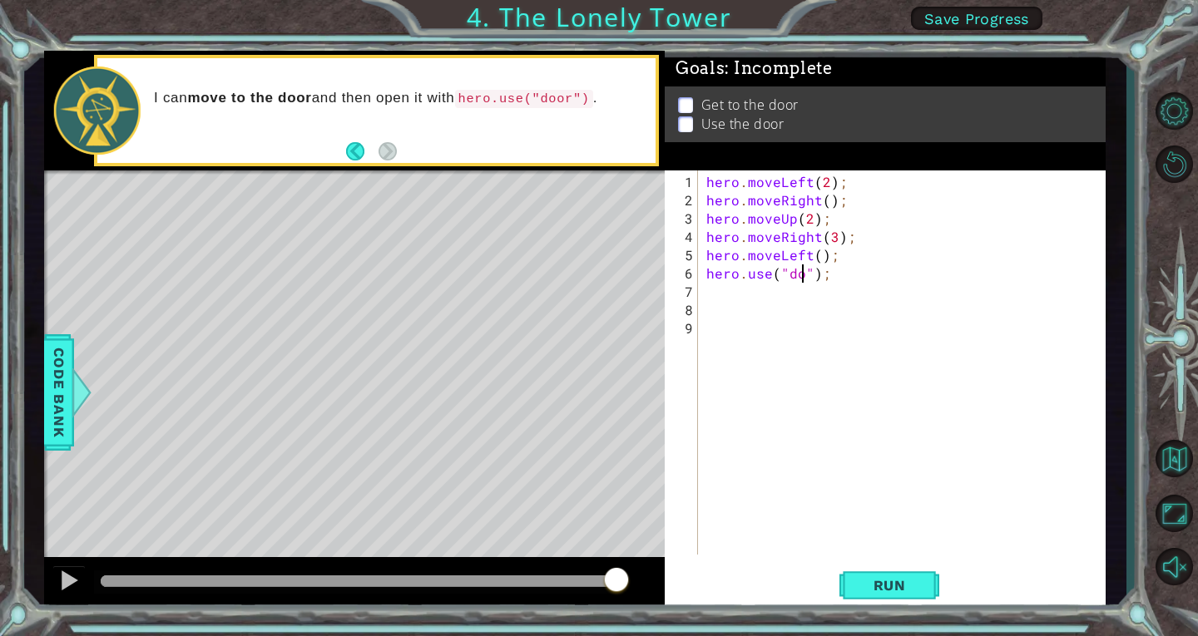
scroll to position [0, 7]
type textarea "hero.use("door");"
click at [911, 594] on button "Run" at bounding box center [889, 585] width 100 height 44
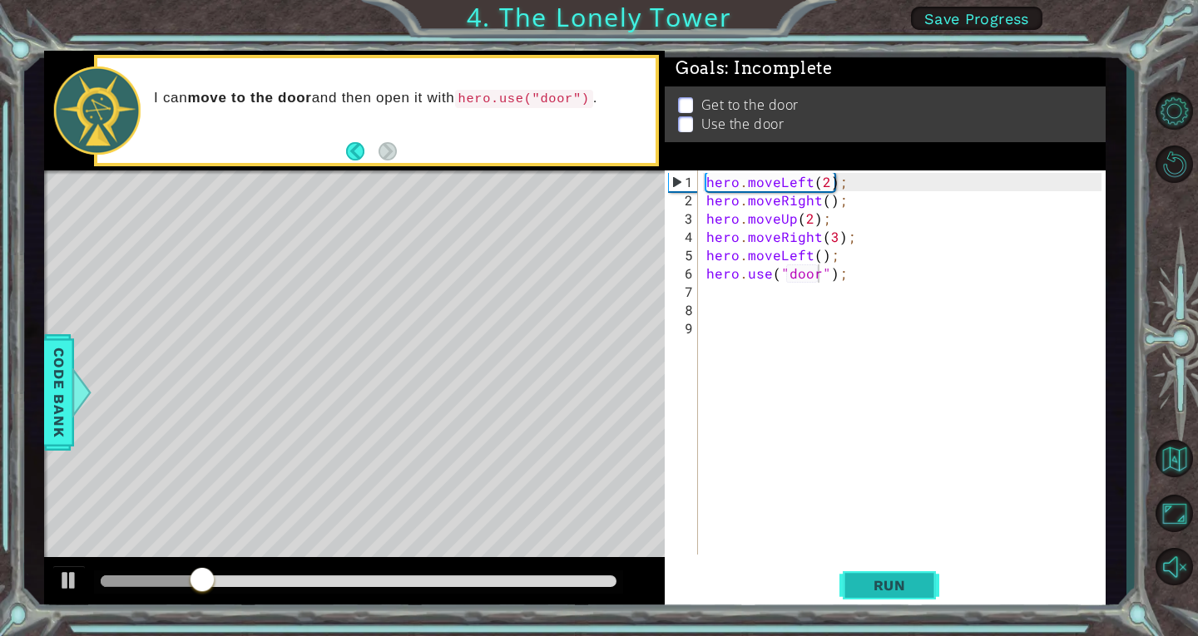
click at [911, 594] on button "Run" at bounding box center [889, 585] width 100 height 44
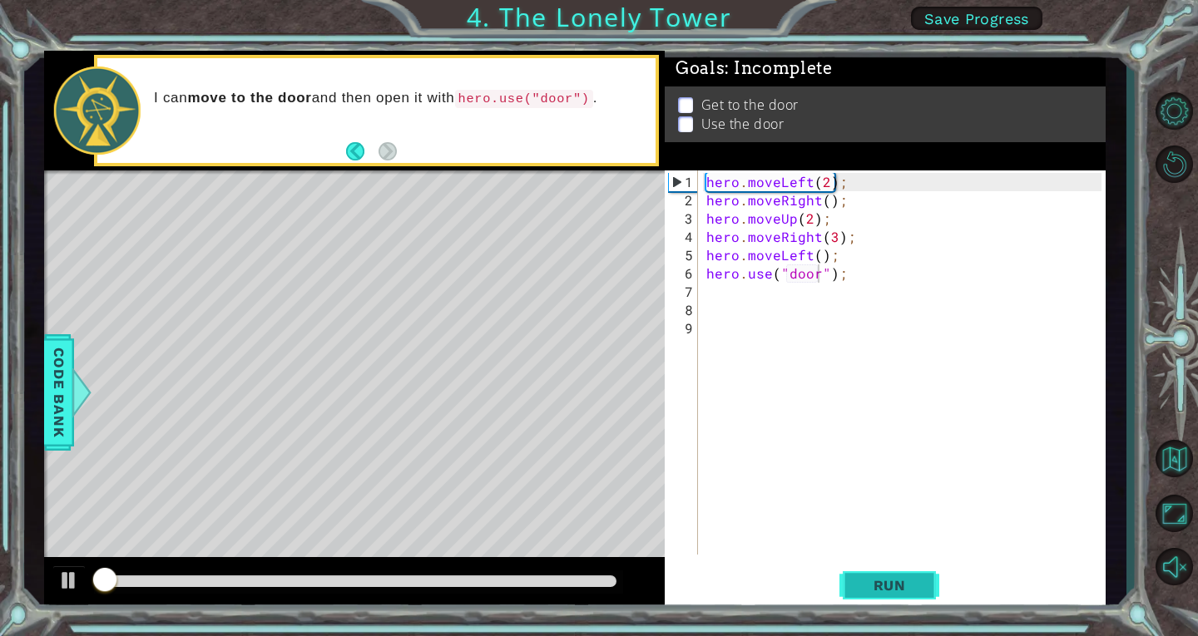
click at [911, 594] on button "Run" at bounding box center [889, 585] width 100 height 44
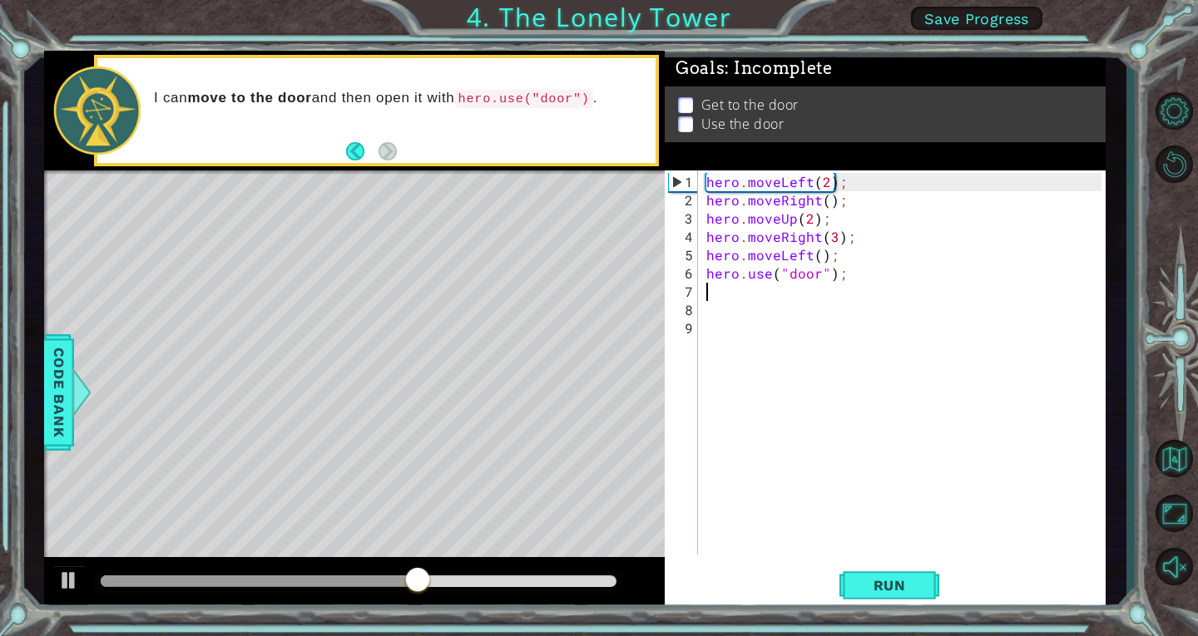
click at [899, 286] on div "hero . moveLeft ( 2 ) ; hero . moveRight ( ) ; hero . moveUp ( 2 ) ; hero . mov…" at bounding box center [906, 383] width 407 height 421
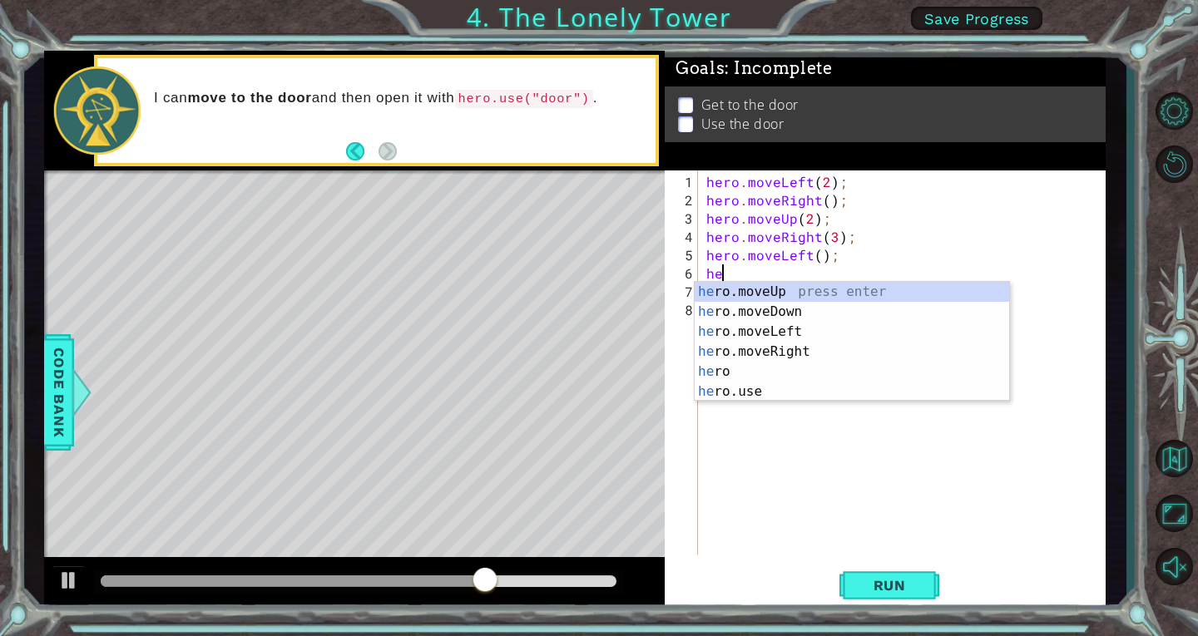
type textarea "h"
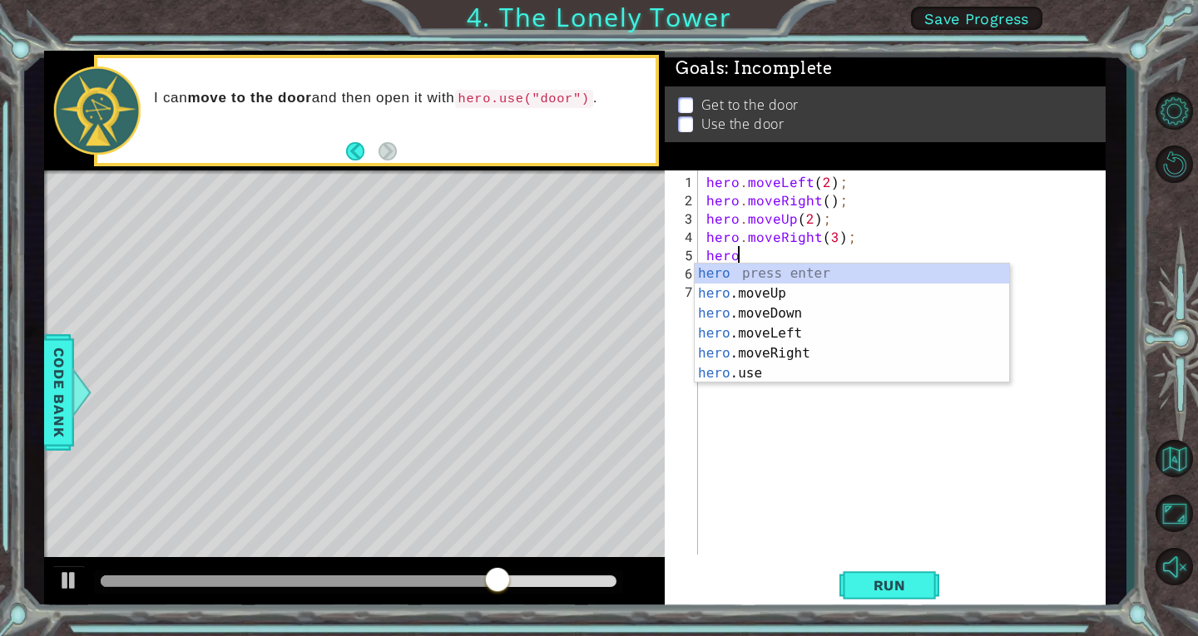
type textarea "h"
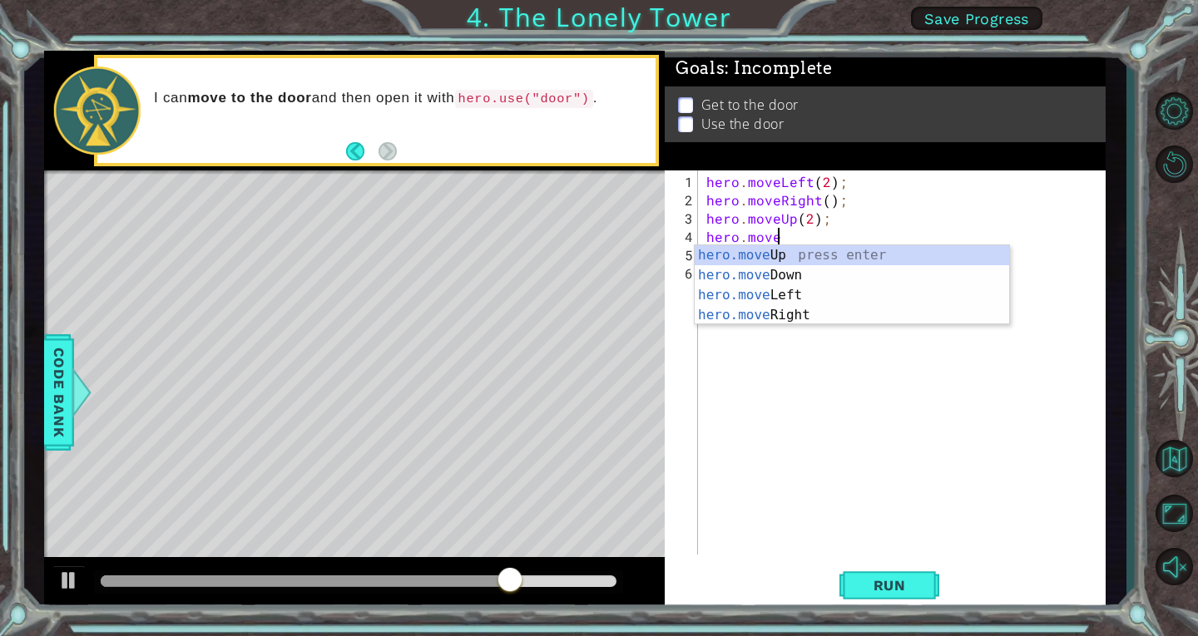
type textarea "h"
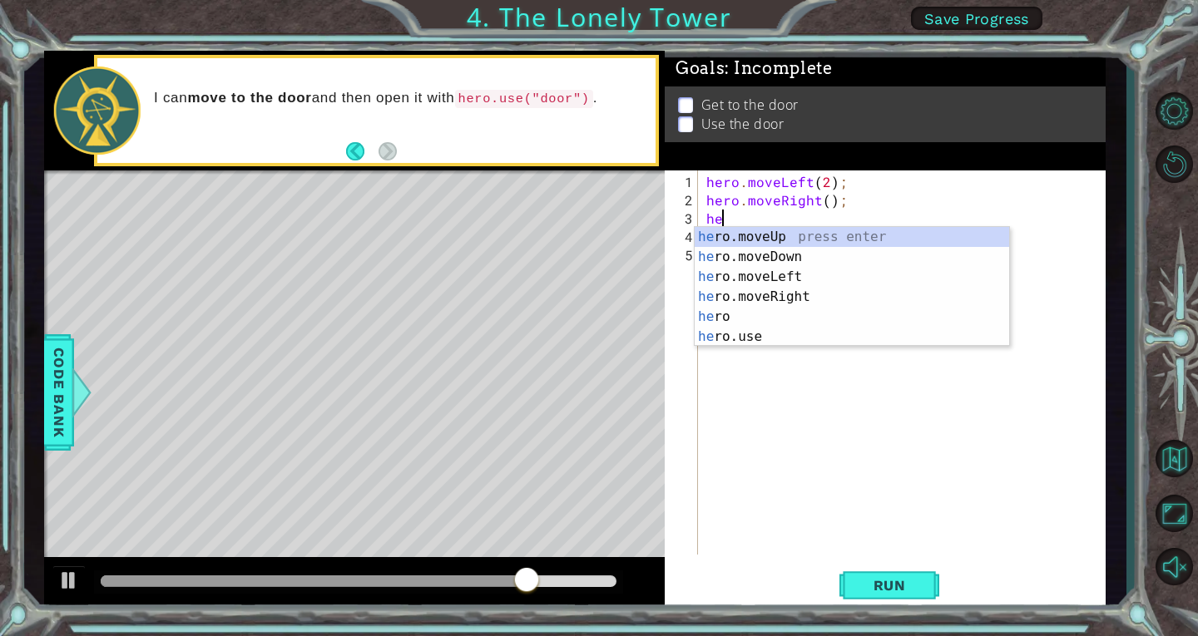
type textarea "h"
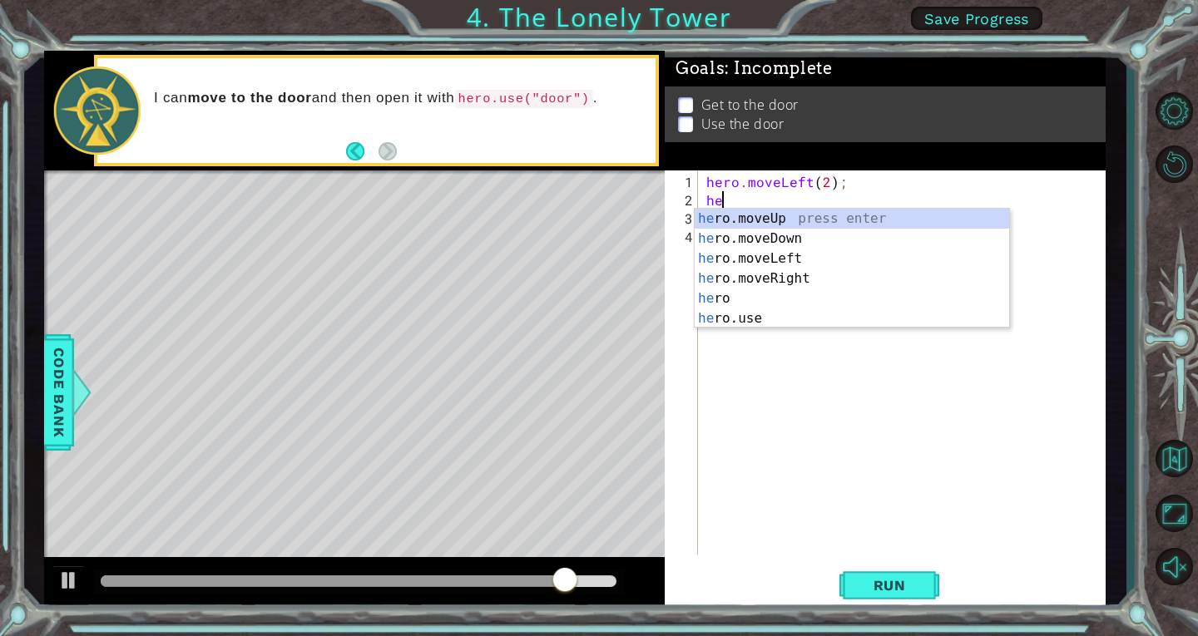
type textarea "h"
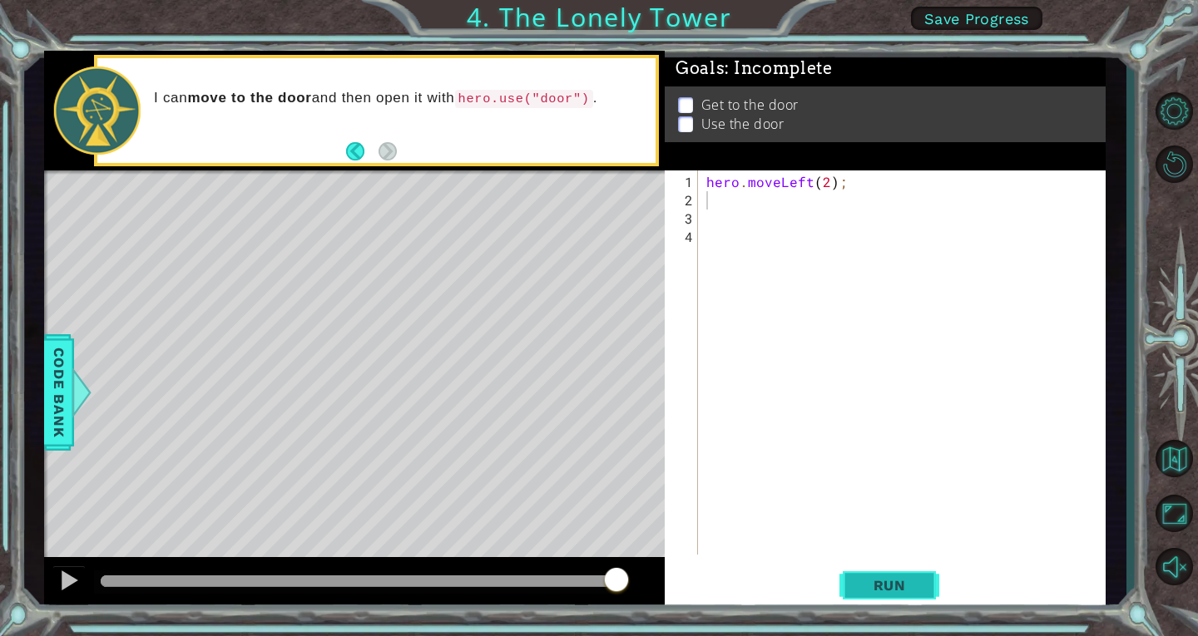
click at [870, 598] on button "Run" at bounding box center [889, 585] width 100 height 44
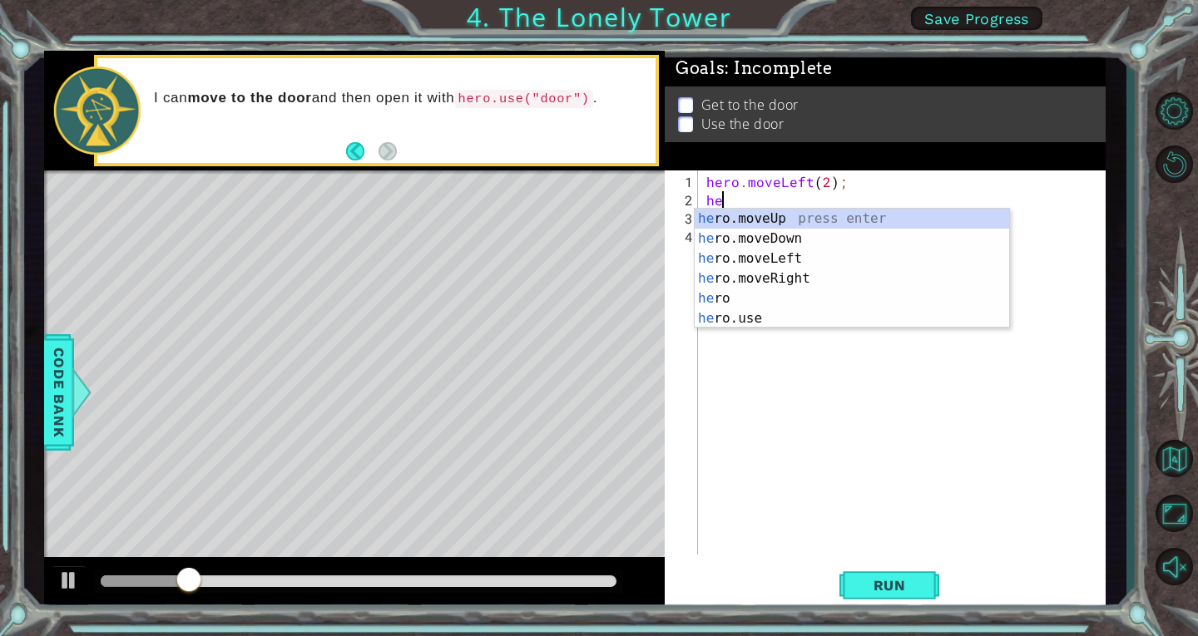
type textarea "hero"
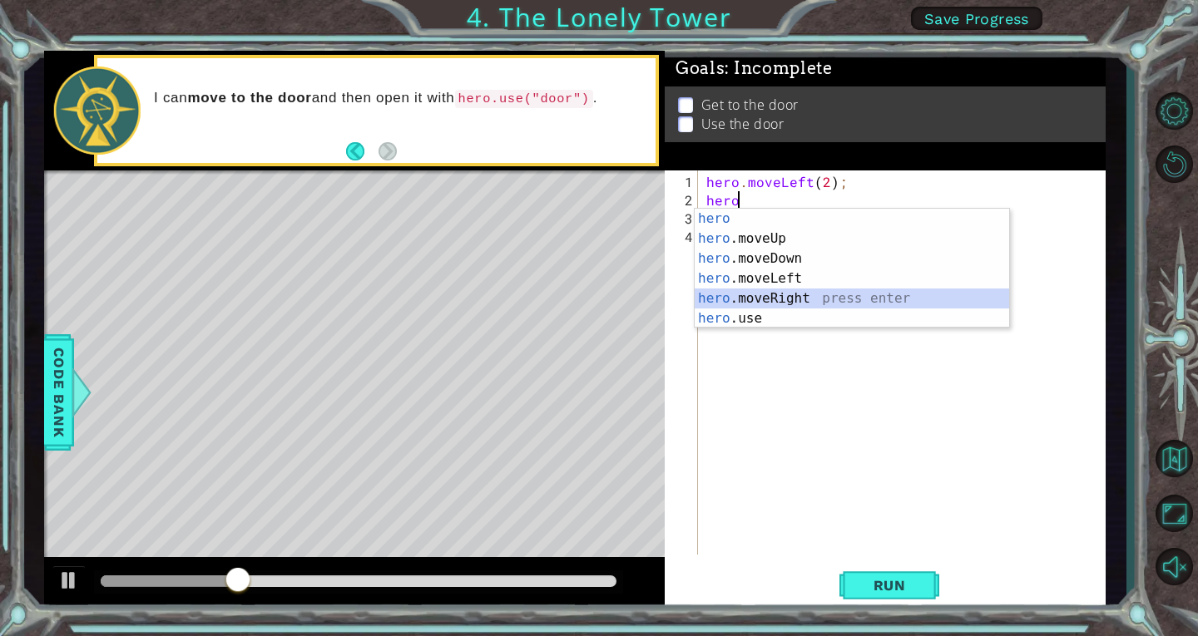
click at [829, 306] on div "hero press enter hero .moveUp press enter hero .moveDown press enter hero .move…" at bounding box center [852, 289] width 314 height 160
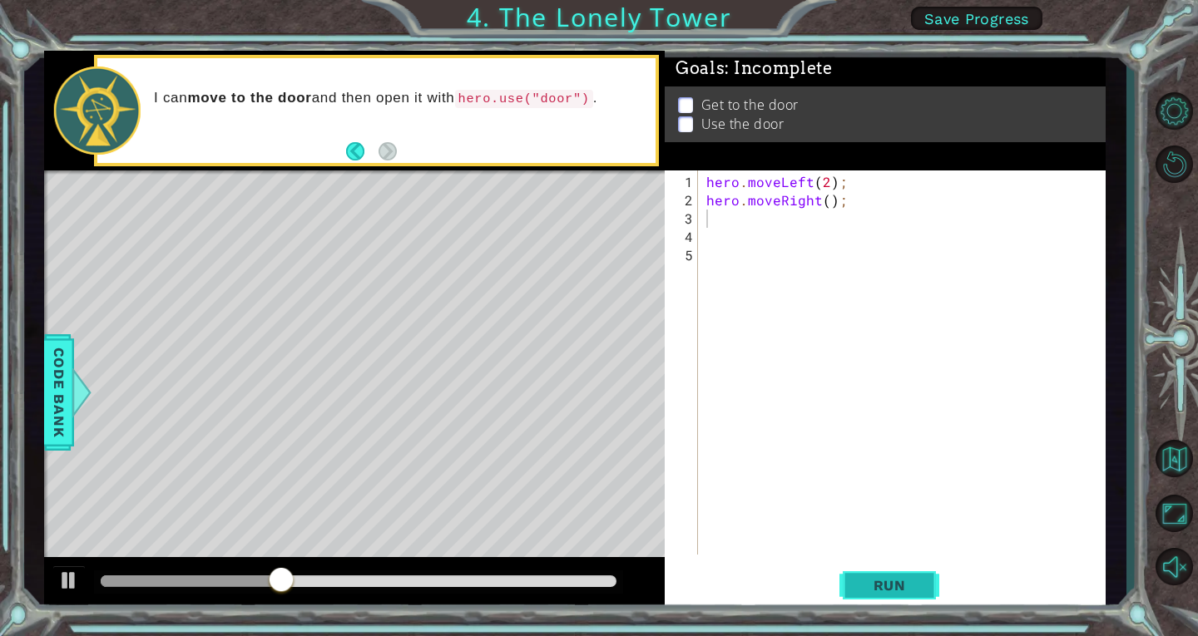
click at [896, 587] on span "Run" at bounding box center [890, 585] width 66 height 17
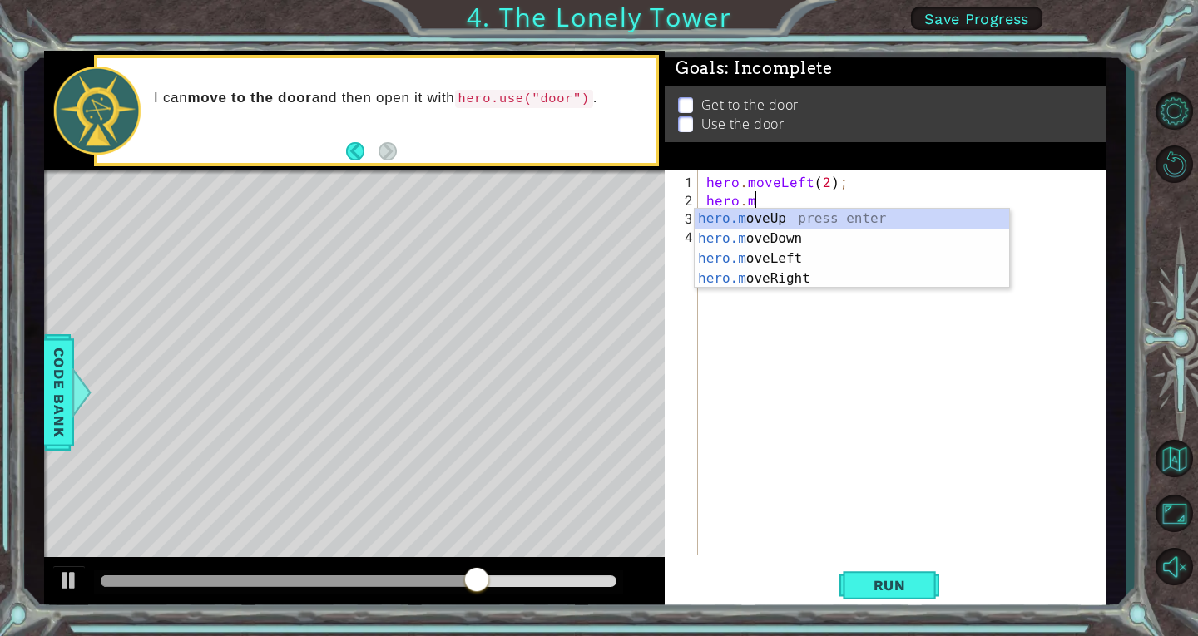
scroll to position [0, 2]
type textarea "hero."
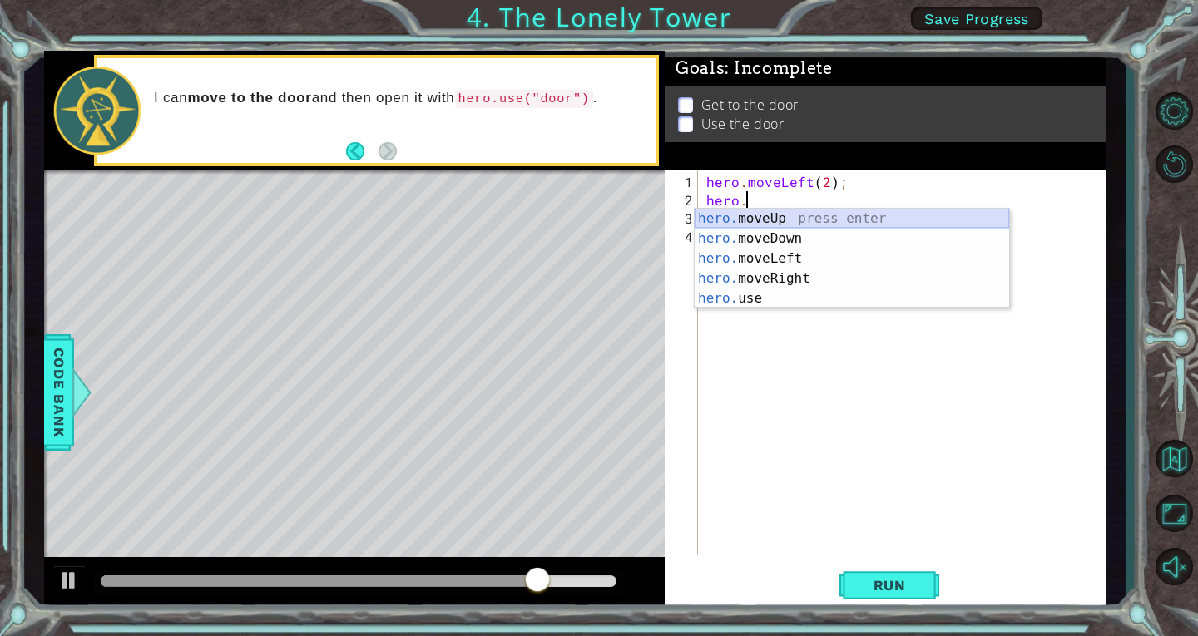
click at [896, 223] on div "hero. moveUp press enter hero. moveDown press enter hero. moveLeft press enter …" at bounding box center [852, 279] width 314 height 140
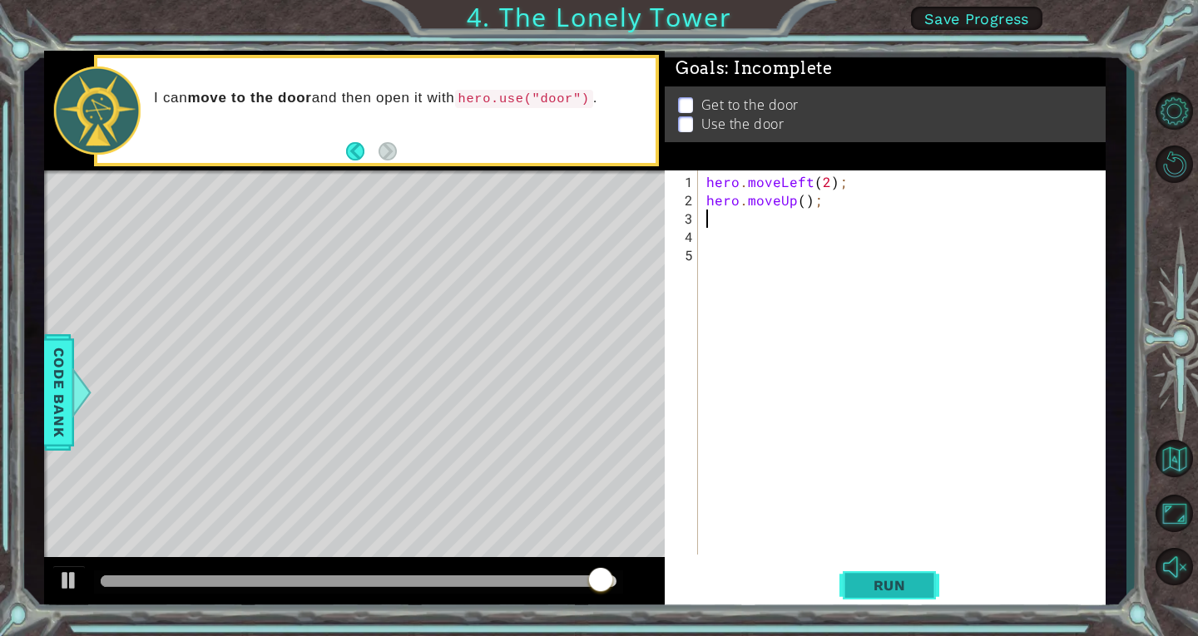
click at [874, 583] on span "Run" at bounding box center [890, 585] width 66 height 17
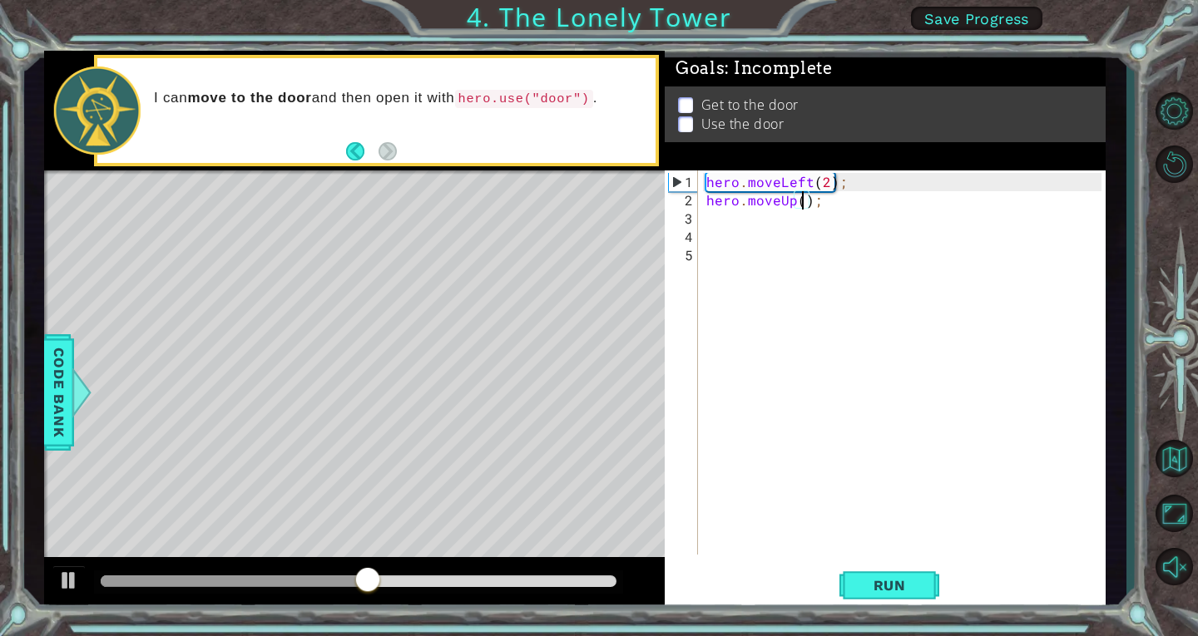
type textarea "hero.moveUp(2);"
type textarea "h"
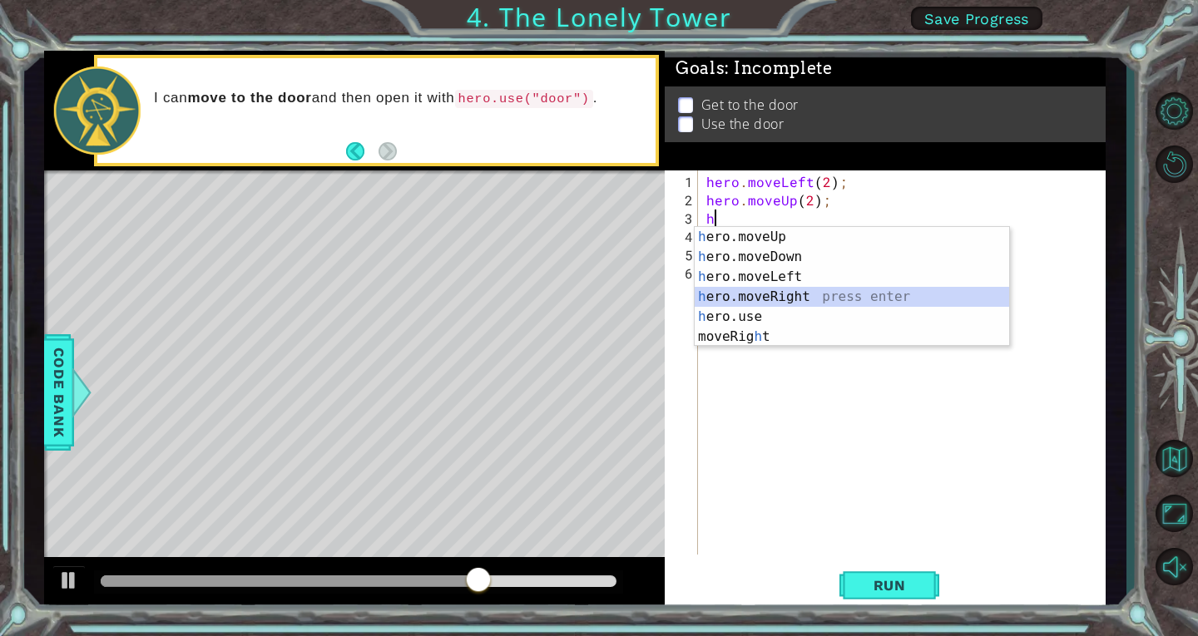
click at [889, 294] on div "h ero.moveUp press enter h ero.moveDown press enter h ero.moveLeft press enter …" at bounding box center [852, 307] width 314 height 160
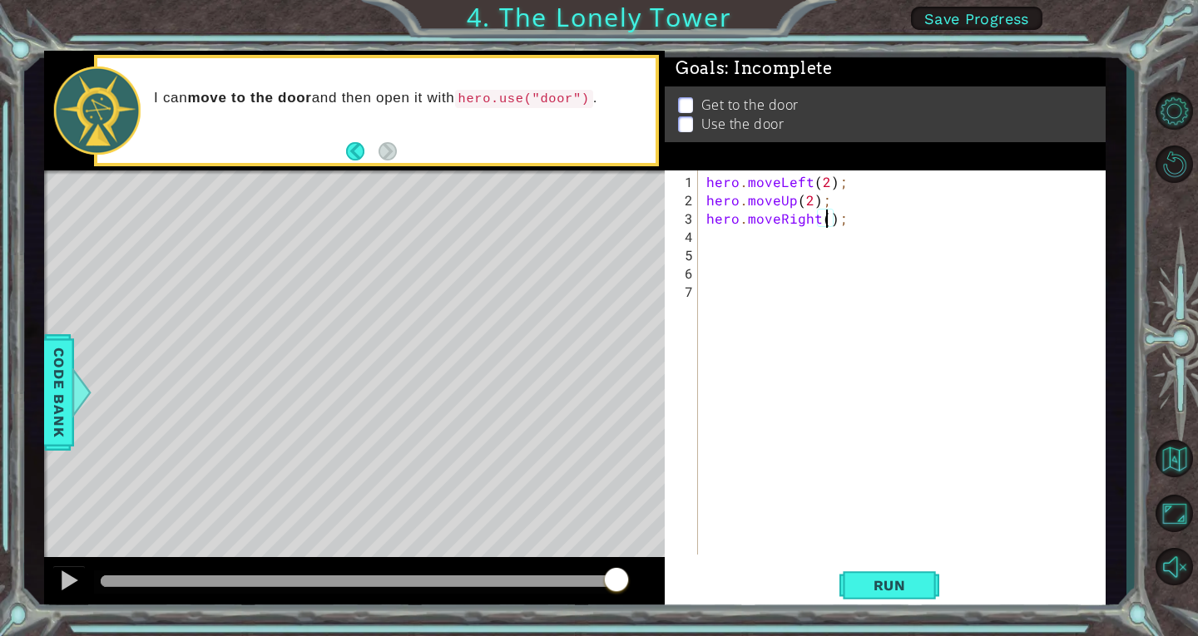
type textarea "hero.moveRight(2);"
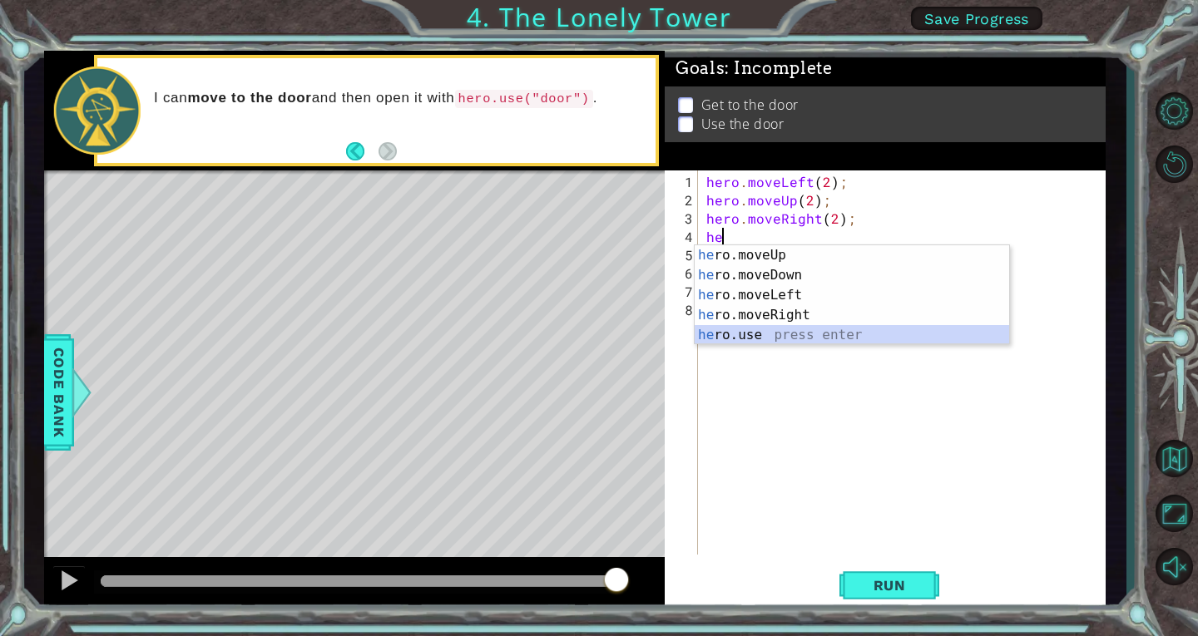
click at [839, 333] on div "he ro.moveUp press enter he ro.moveDown press enter he ro.moveLeft press enter …" at bounding box center [852, 315] width 314 height 140
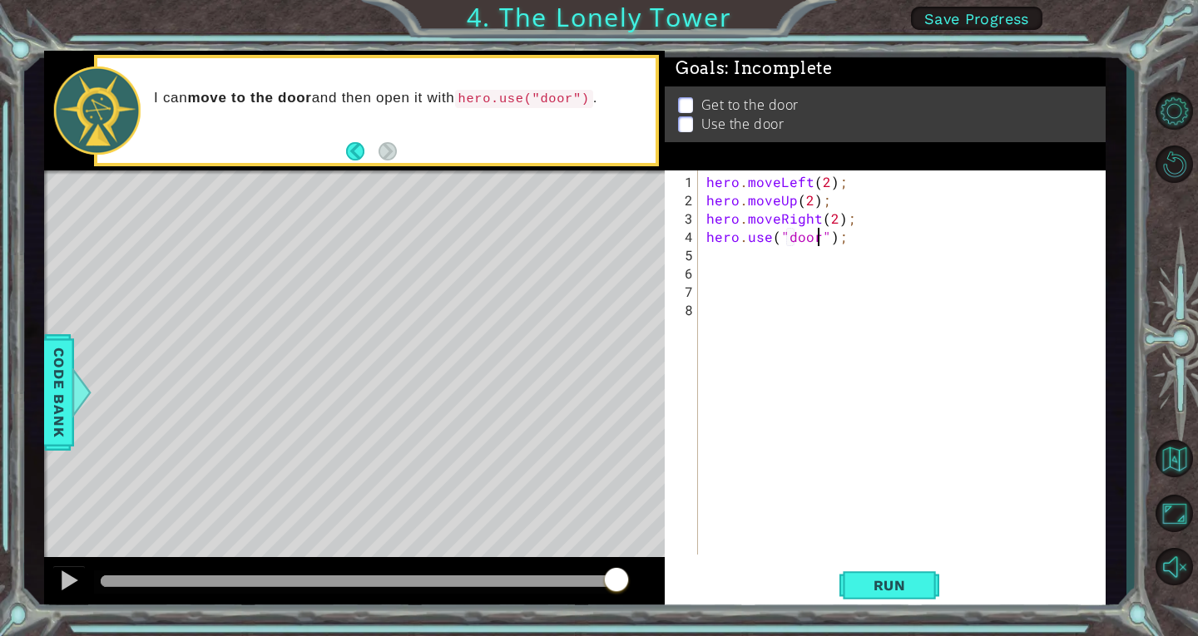
scroll to position [0, 7]
type textarea "hero.use("door");"
click at [892, 583] on span "Run" at bounding box center [890, 585] width 66 height 17
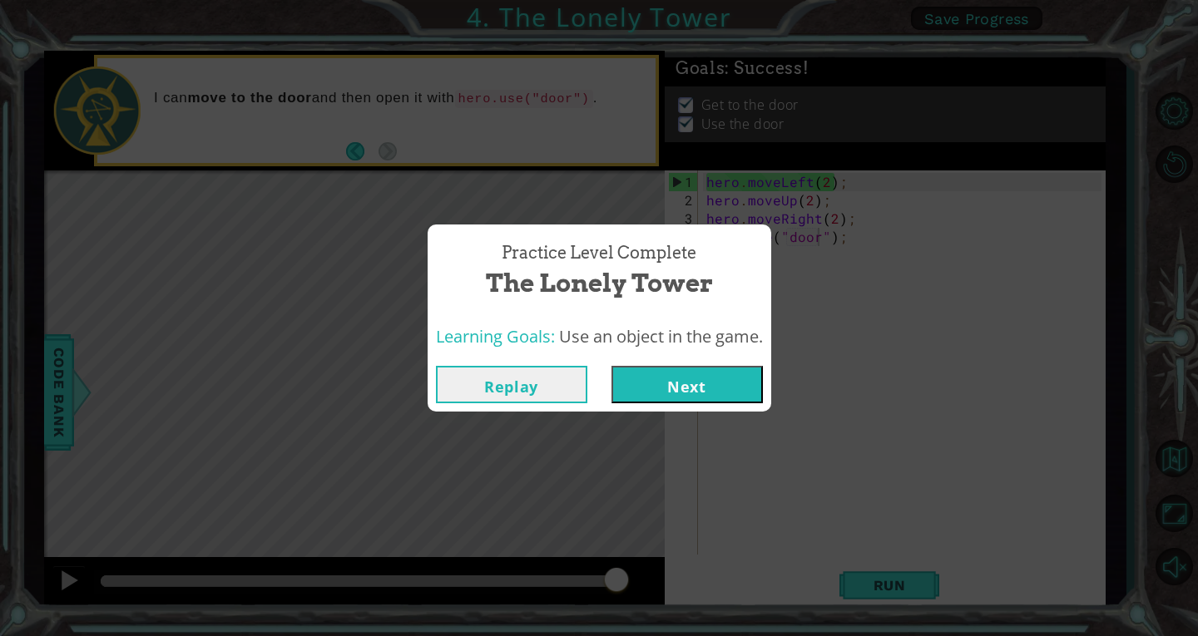
click at [720, 381] on button "Next" at bounding box center [686, 384] width 151 height 37
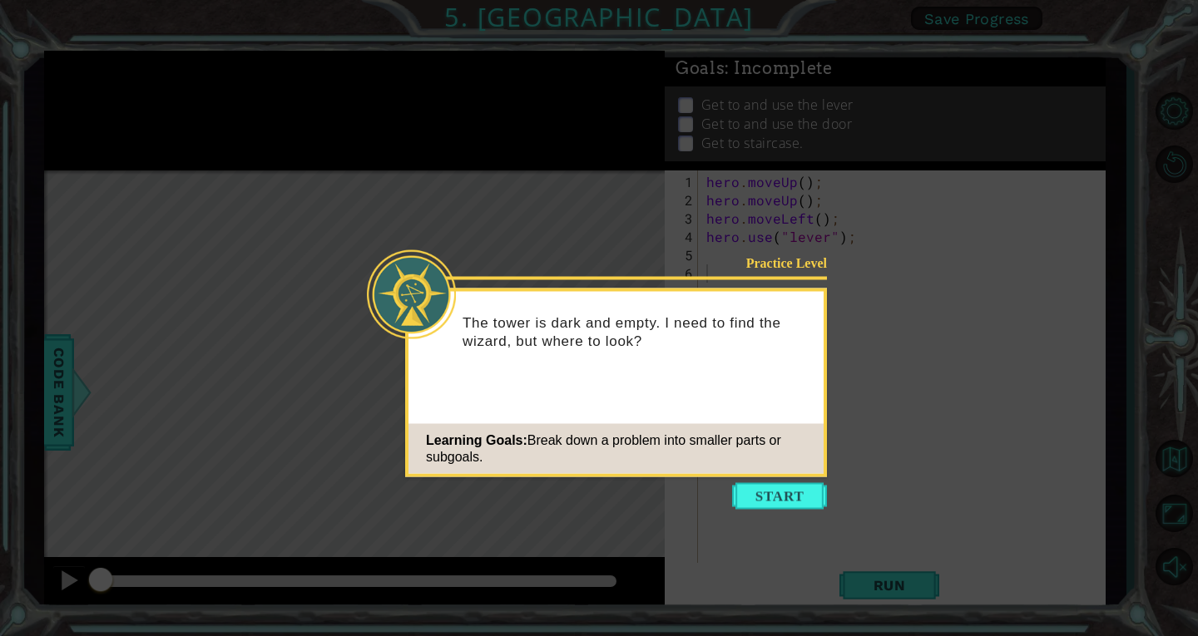
click at [779, 483] on icon at bounding box center [599, 318] width 1198 height 636
click at [795, 494] on button "Start" at bounding box center [779, 496] width 95 height 27
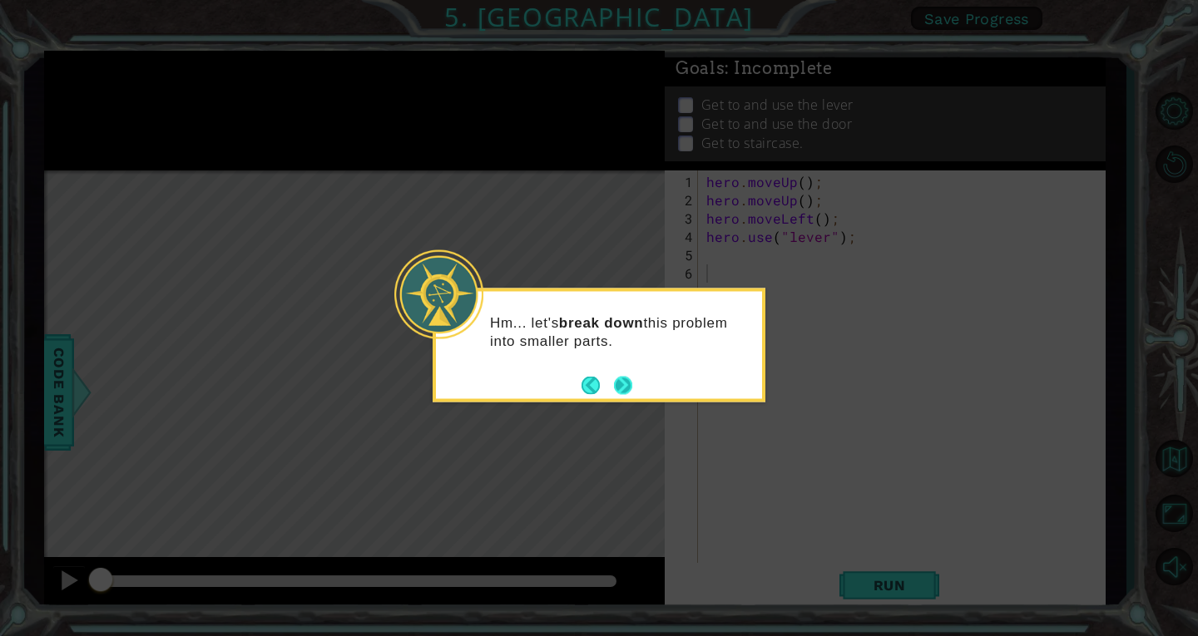
click at [626, 386] on button "Next" at bounding box center [622, 385] width 31 height 31
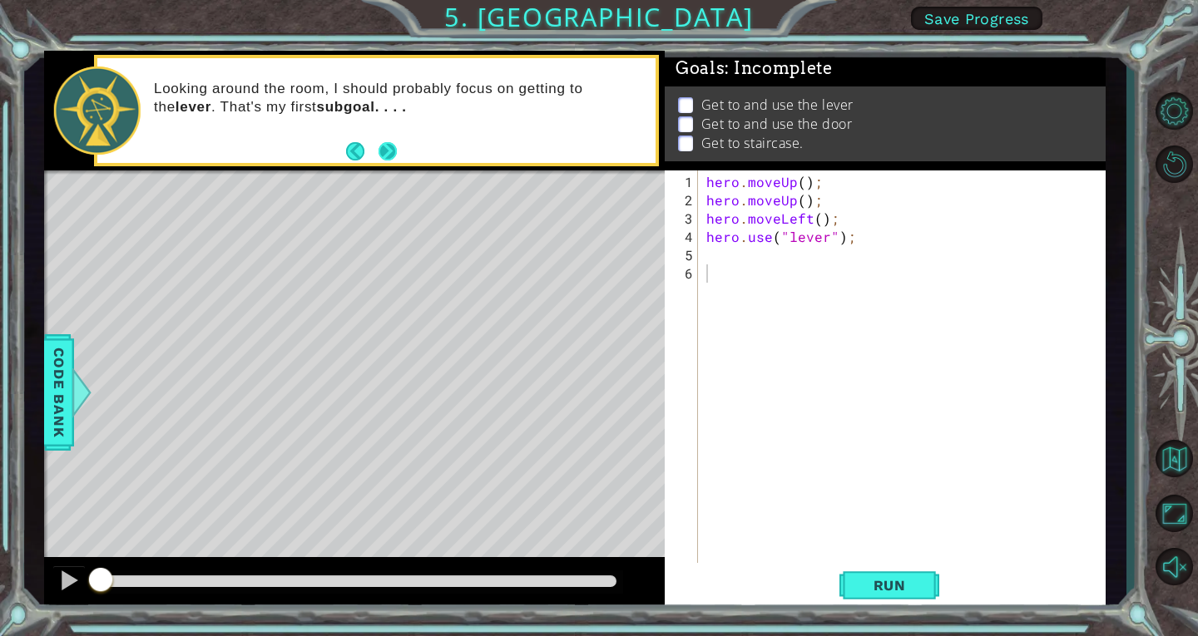
click at [395, 146] on button "Next" at bounding box center [387, 151] width 19 height 19
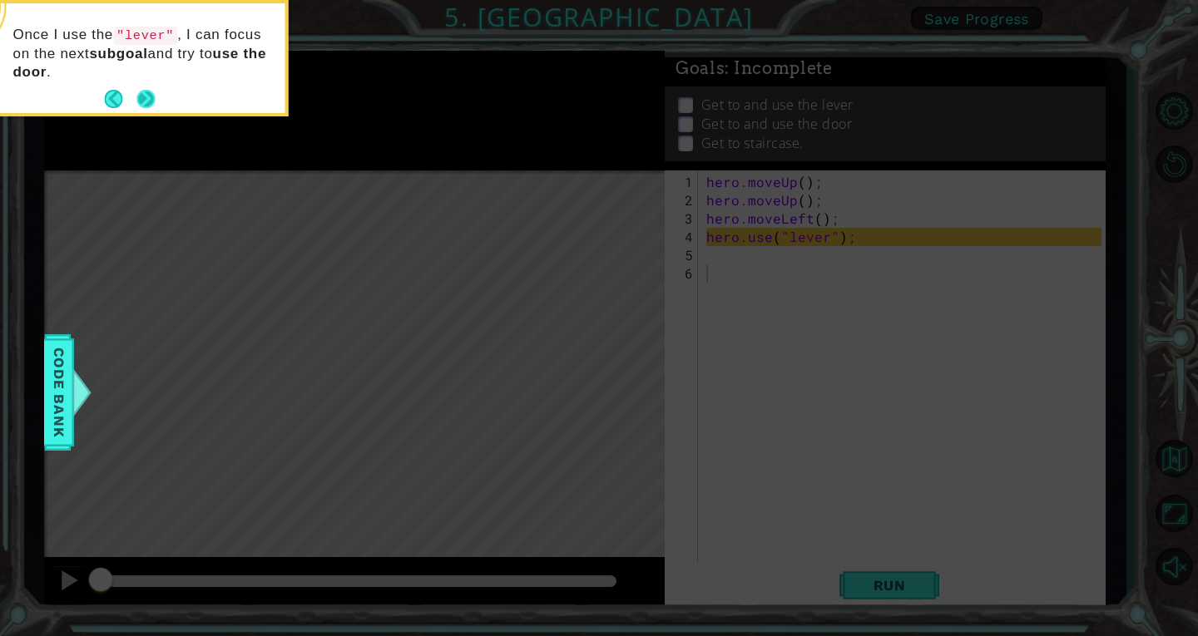
click at [153, 98] on button "Next" at bounding box center [146, 99] width 22 height 22
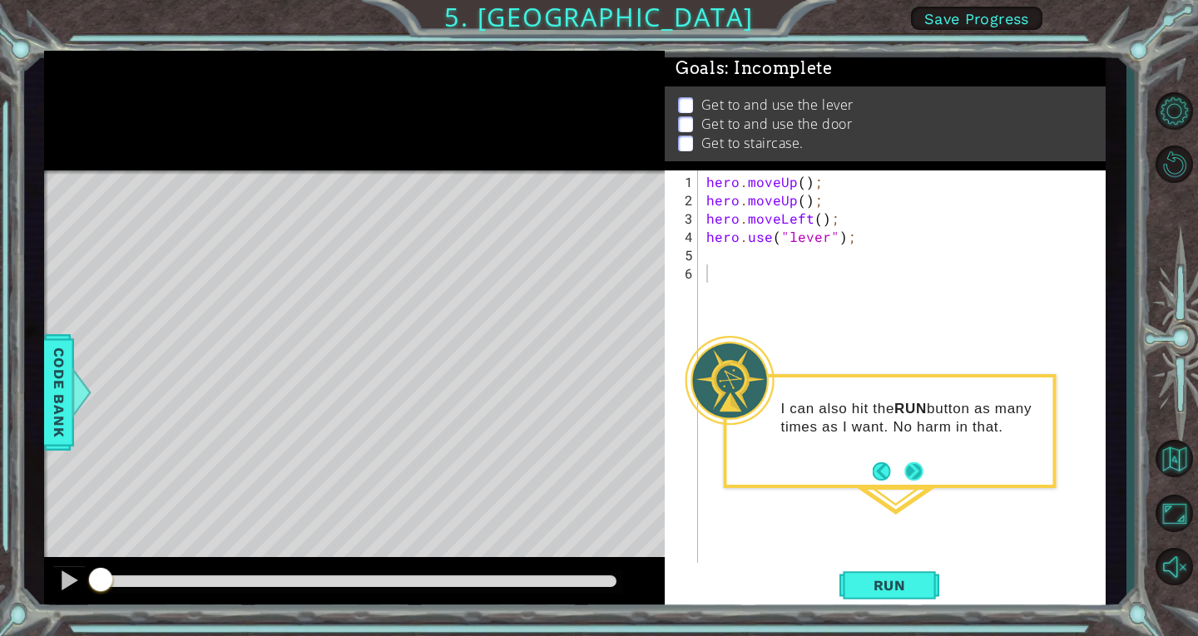
click at [902, 484] on button "Next" at bounding box center [913, 471] width 27 height 27
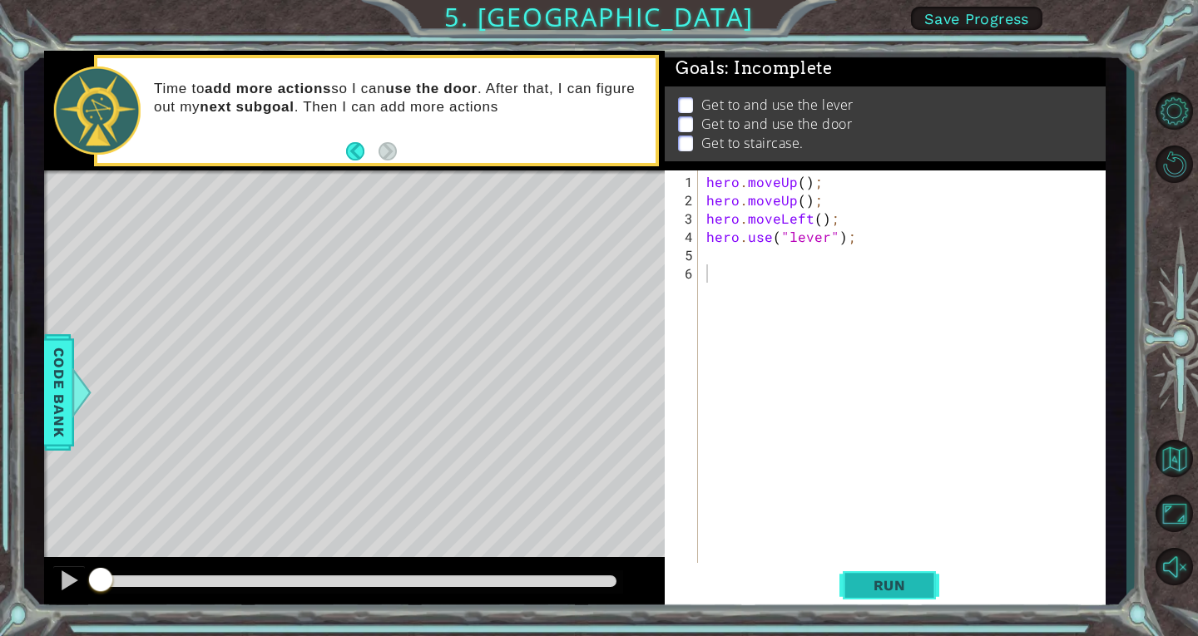
click at [926, 593] on button "Run" at bounding box center [889, 585] width 100 height 44
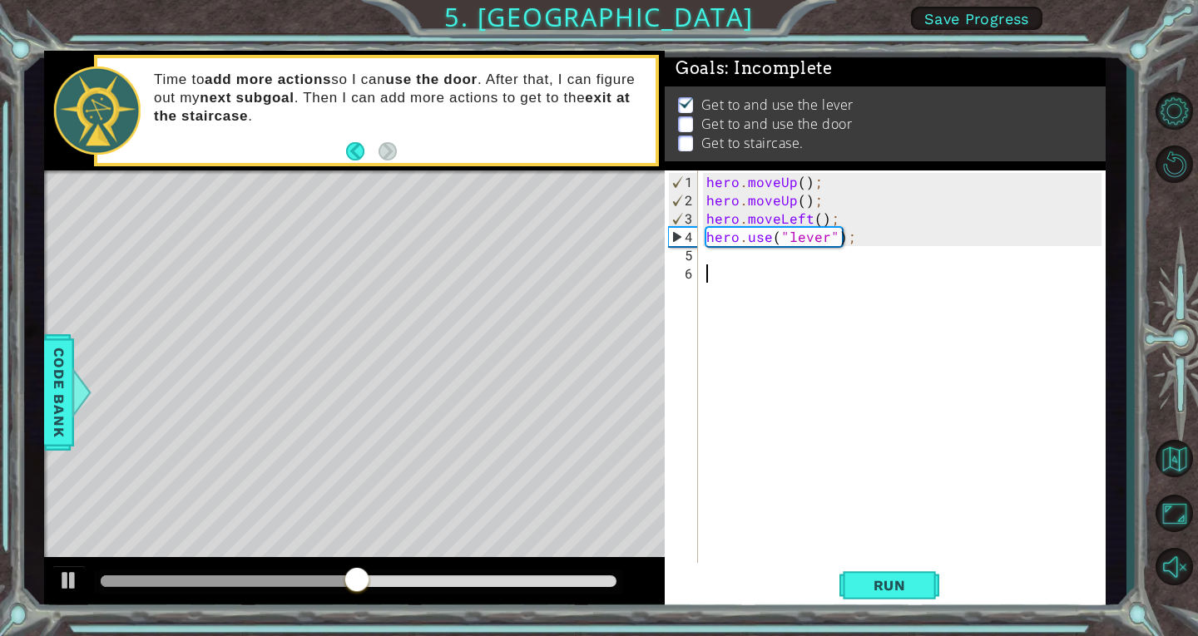
click at [721, 252] on div "hero . moveUp ( ) ; hero . moveUp ( ) ; hero . moveLeft ( ) ; hero . use ( "lev…" at bounding box center [906, 392] width 407 height 439
type textarea "he"
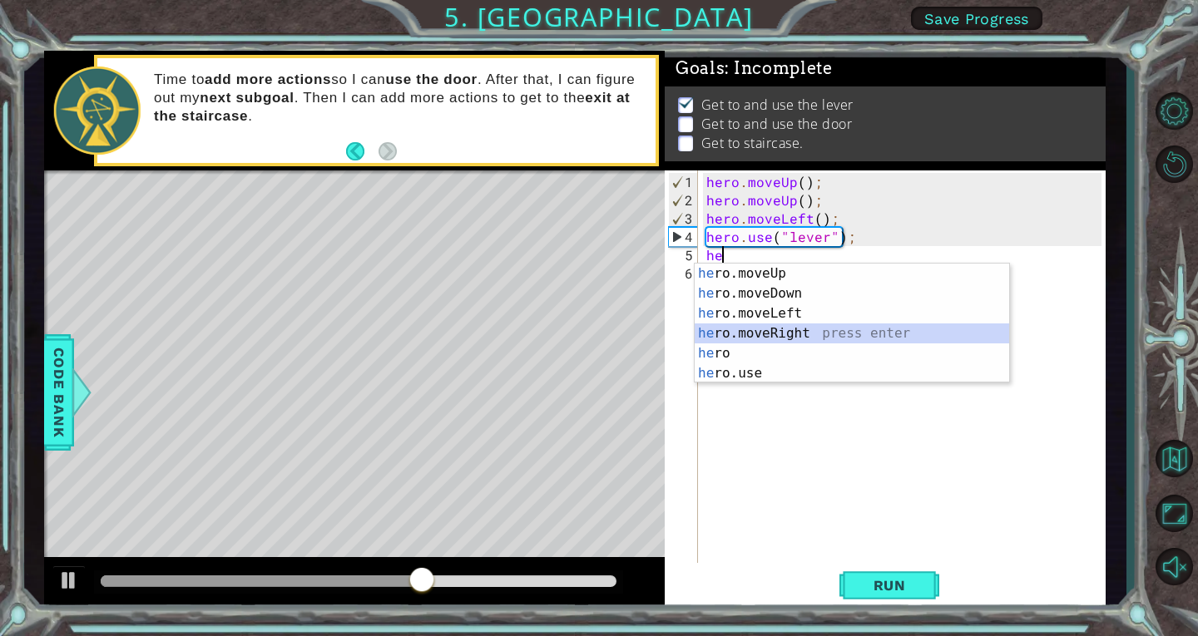
click at [765, 343] on div "he ro.moveUp press enter he ro.moveDown press enter he ro.moveLeft press enter …" at bounding box center [852, 344] width 314 height 160
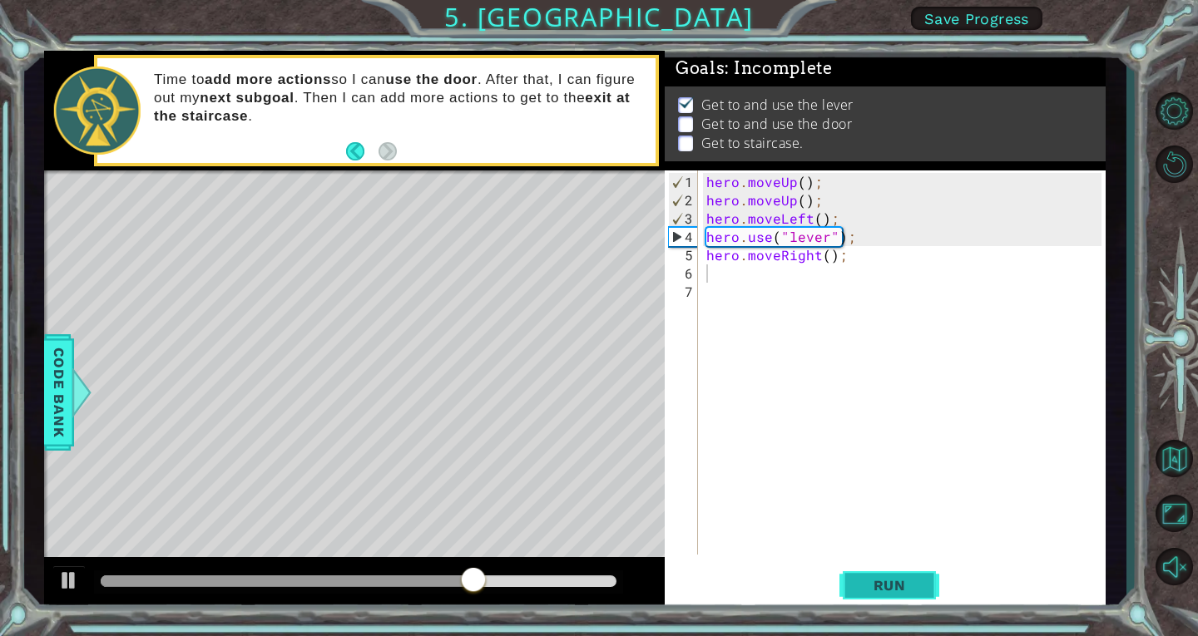
click at [905, 585] on span "Run" at bounding box center [890, 585] width 66 height 17
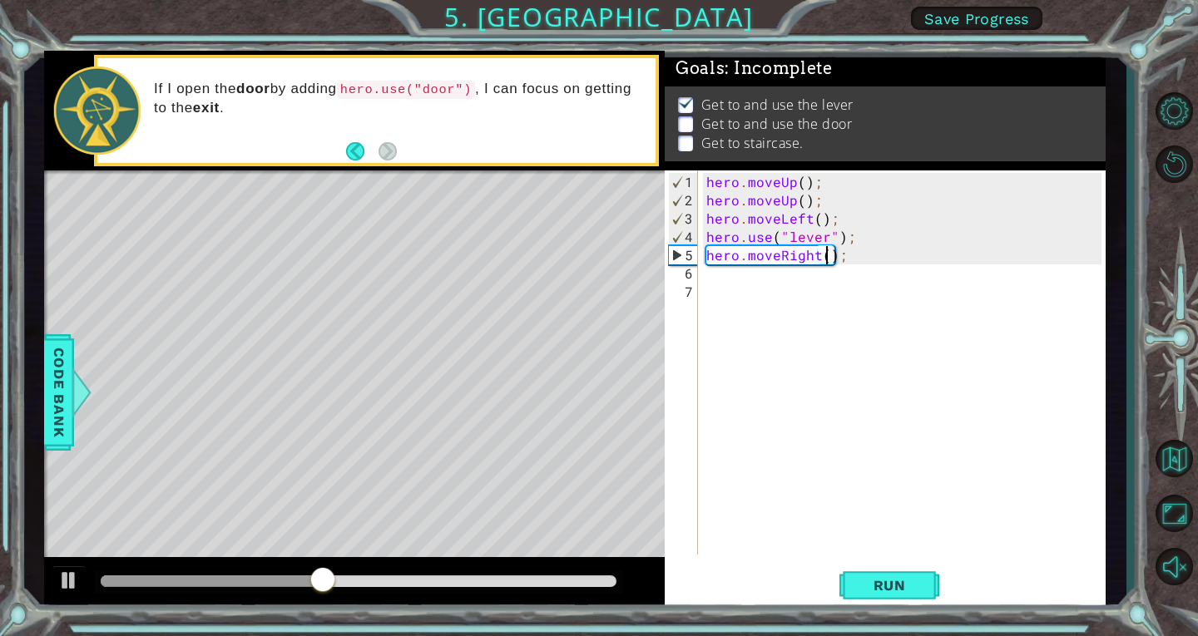
click at [829, 258] on div "hero . moveUp ( ) ; hero . moveUp ( ) ; hero . moveLeft ( ) ; hero . use ( "lev…" at bounding box center [906, 383] width 407 height 421
type textarea "hero.moveRight(3);"
click at [887, 592] on span "Run" at bounding box center [890, 585] width 66 height 17
click at [901, 264] on div "hero . moveUp ( ) ; hero . moveUp ( ) ; hero . moveLeft ( ) ; hero . use ( "lev…" at bounding box center [906, 383] width 407 height 421
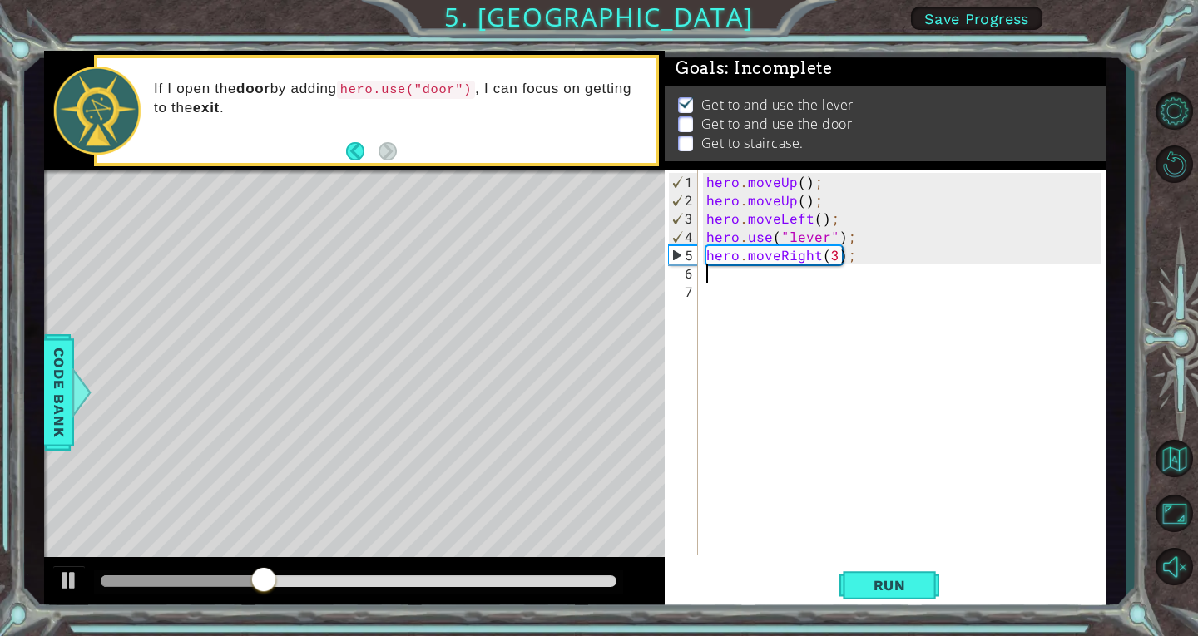
scroll to position [0, 0]
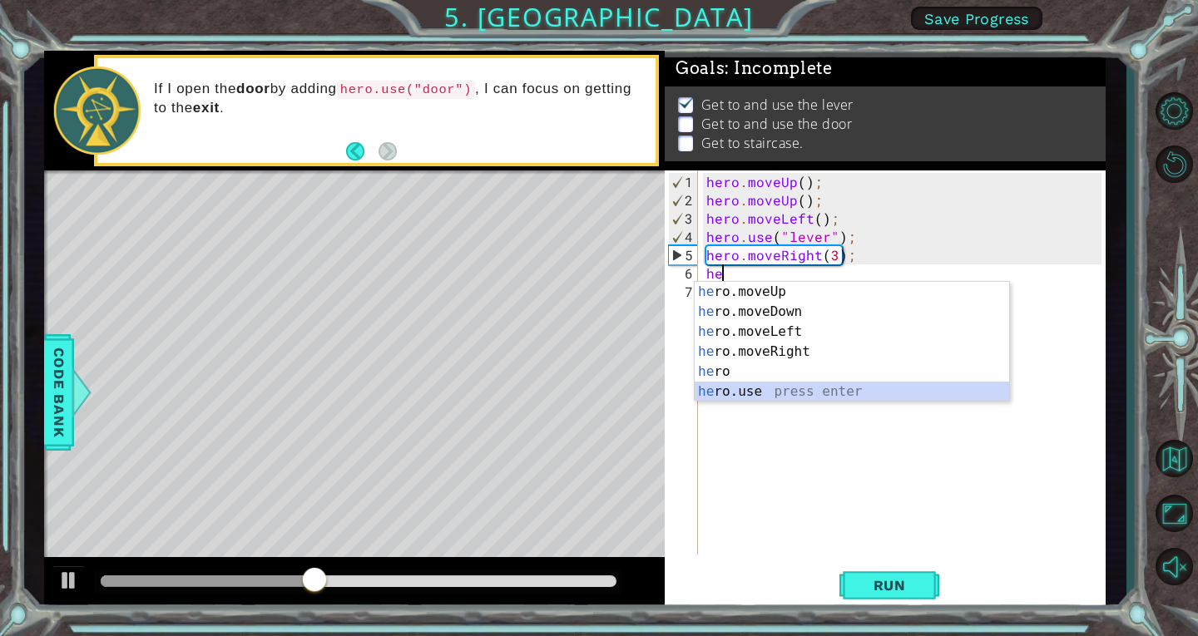
click at [803, 391] on div "he ro.moveUp press enter he ro.moveDown press enter he ro.moveLeft press enter …" at bounding box center [852, 362] width 314 height 160
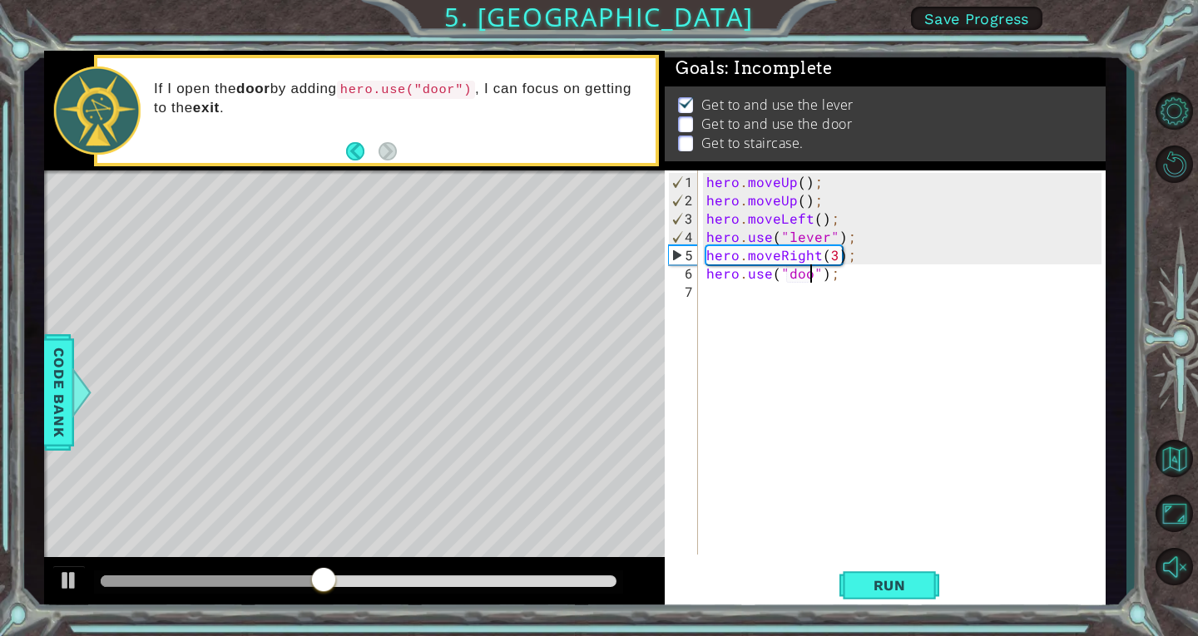
scroll to position [0, 7]
type textarea "hero.use("door");"
click at [900, 574] on button "Run" at bounding box center [889, 585] width 100 height 44
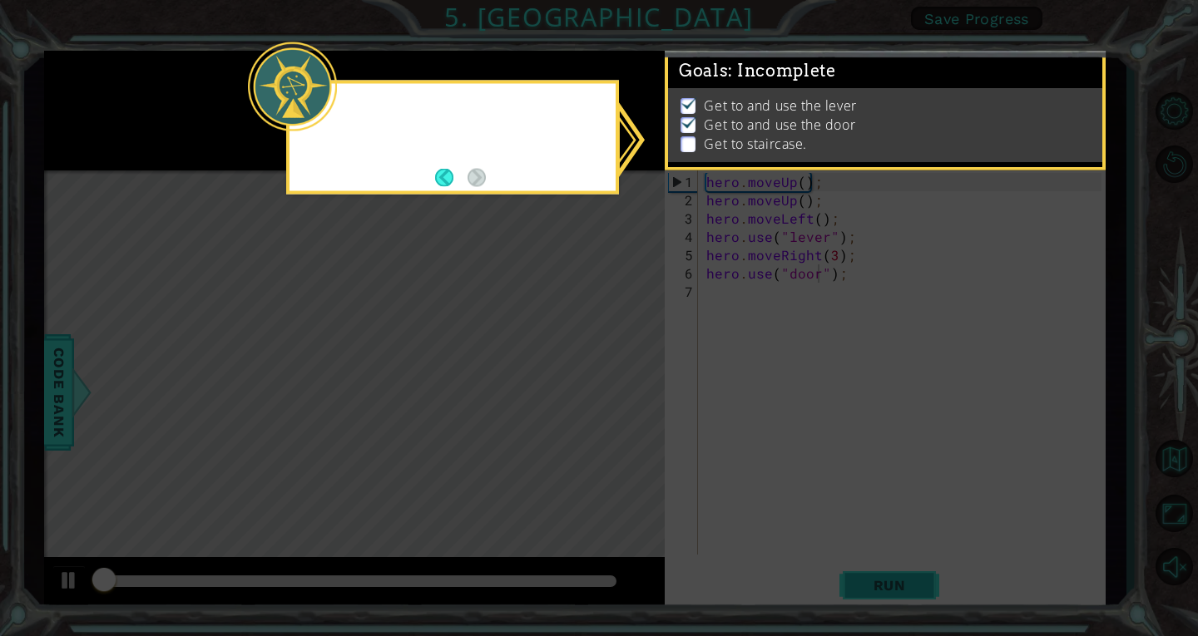
scroll to position [6, 0]
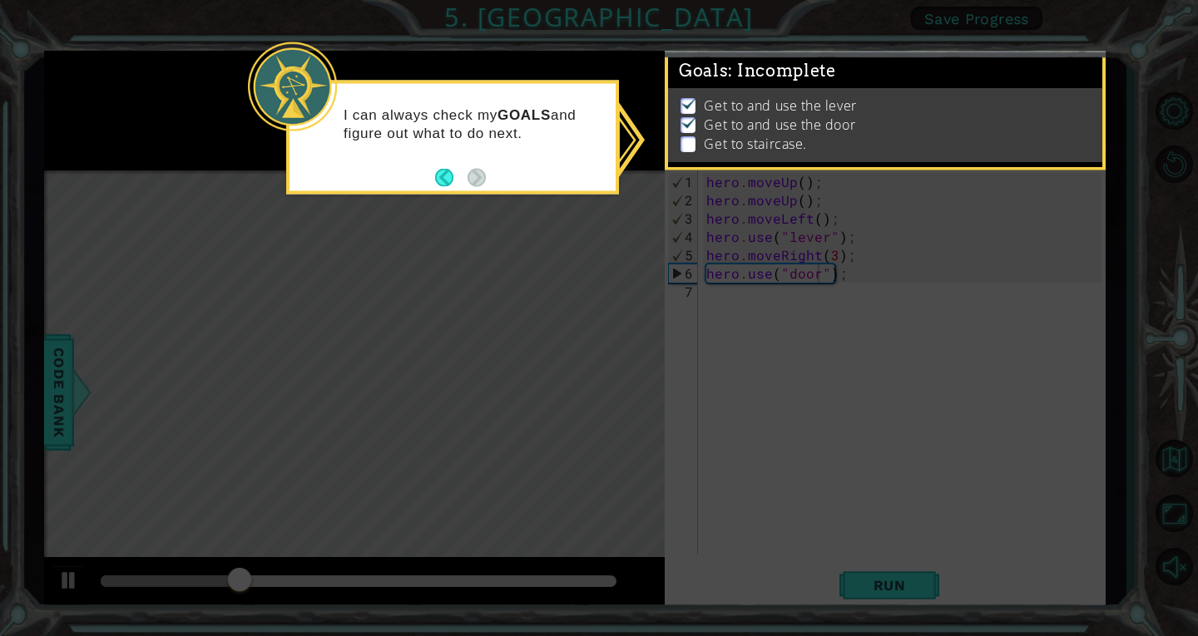
click at [755, 323] on icon at bounding box center [599, 318] width 1198 height 636
click at [828, 116] on p "Get to and use the door" at bounding box center [779, 125] width 151 height 18
click at [679, 134] on ul "Get to and use the lever Get to and use the door Get to staircase." at bounding box center [884, 125] width 417 height 57
click at [668, 369] on icon at bounding box center [599, 318] width 1198 height 636
click at [1097, 161] on div "Goals : Incomplete Get to and use the lever Get to and use the door Get to stai…" at bounding box center [885, 110] width 441 height 119
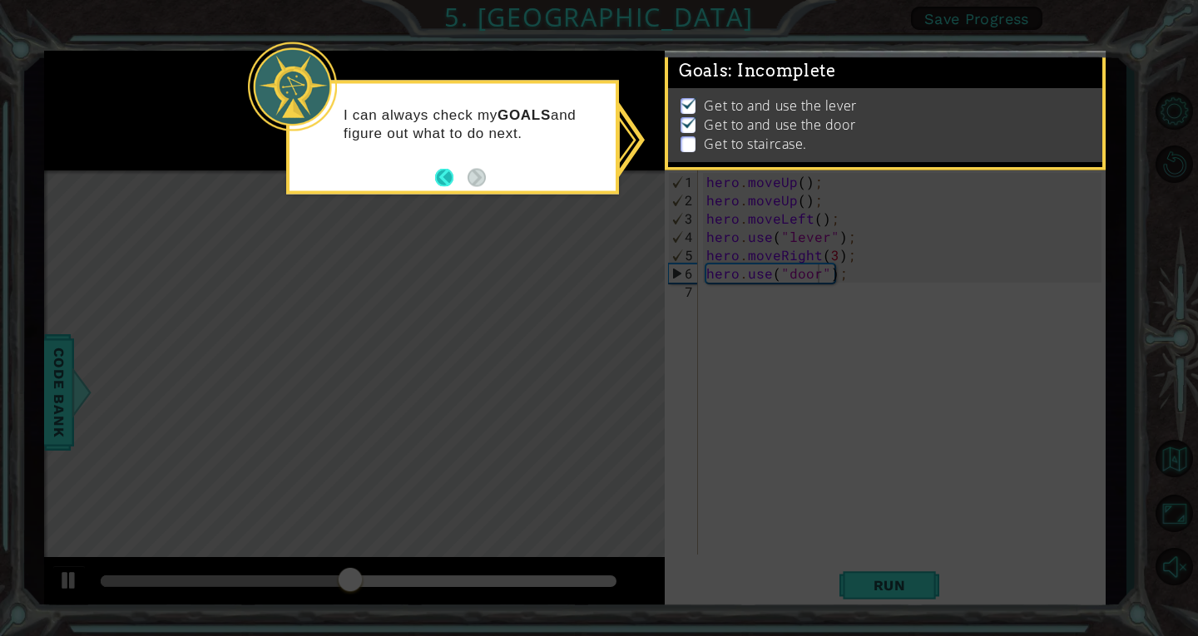
click at [440, 176] on button "Back" at bounding box center [451, 177] width 32 height 18
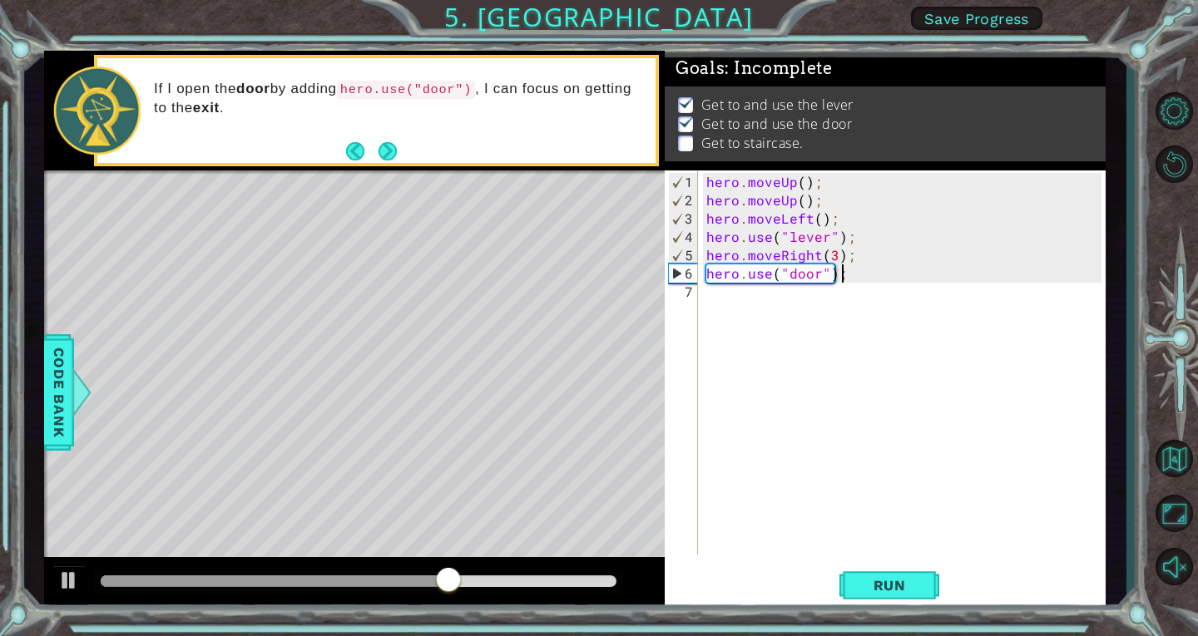
click at [861, 269] on div "hero . moveUp ( ) ; hero . moveUp ( ) ; hero . moveLeft ( ) ; hero . use ( "lev…" at bounding box center [906, 383] width 407 height 421
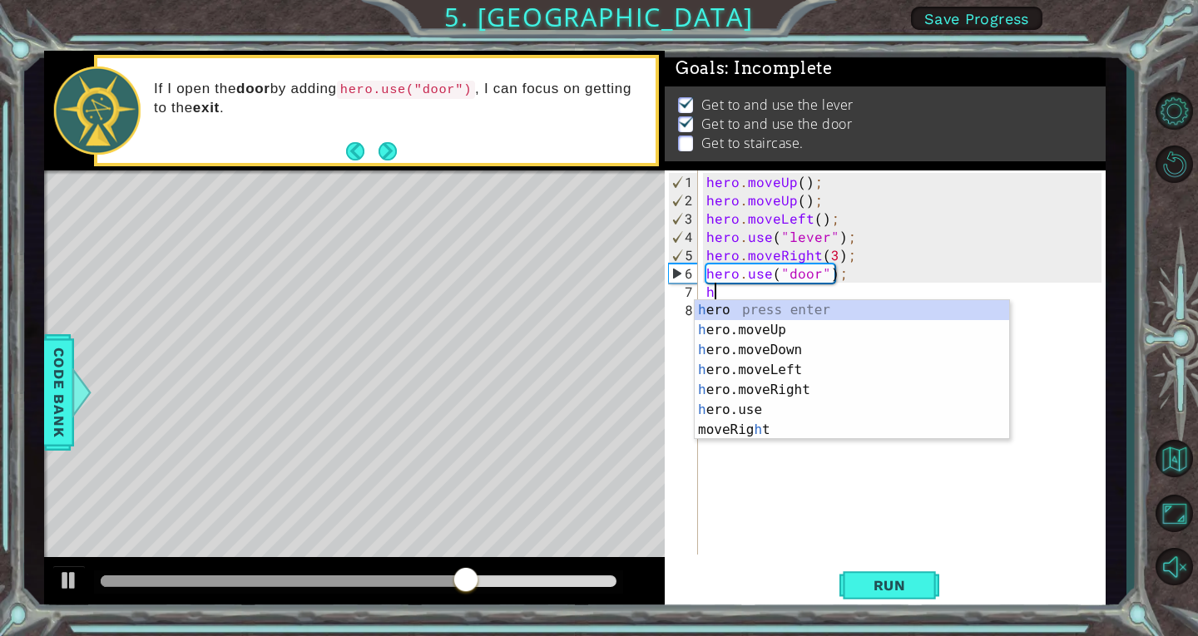
type textarea "he"
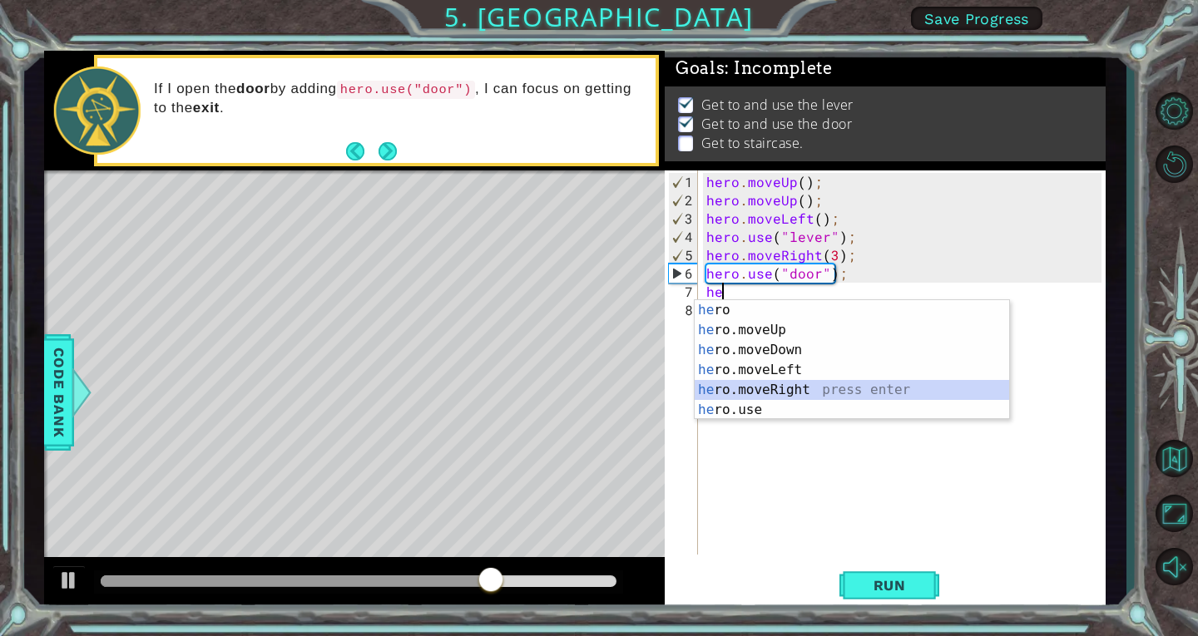
click at [839, 388] on div "he ro press enter he ro.moveUp press enter he ro.moveDown press enter he ro.mov…" at bounding box center [852, 380] width 314 height 160
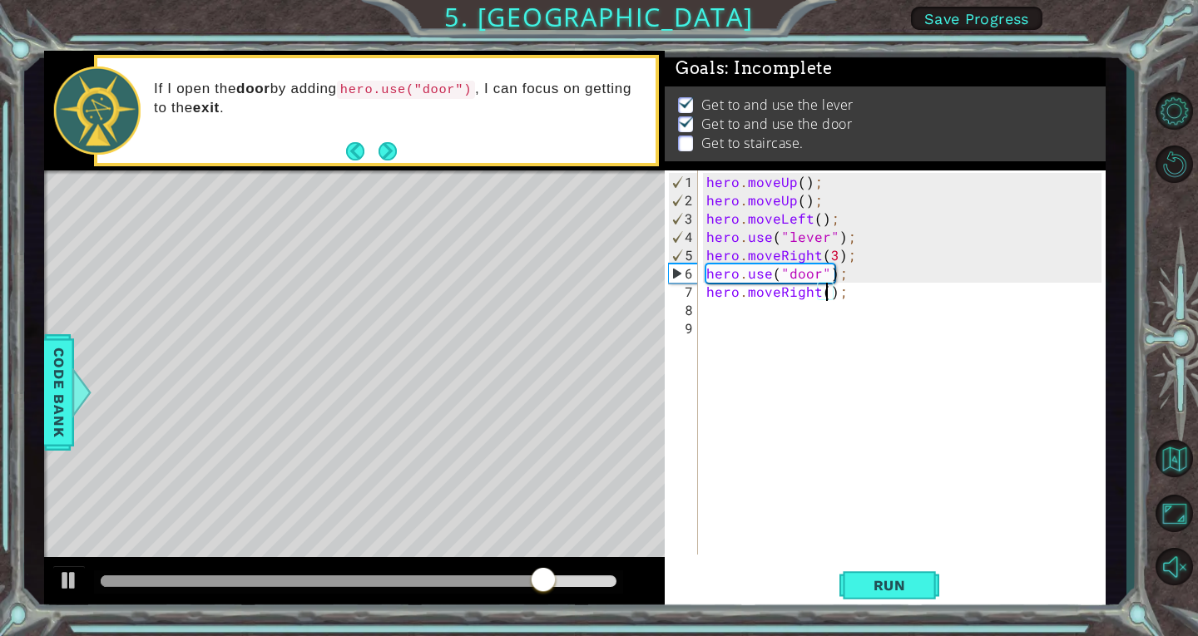
type textarea "hero.moveRight(2);"
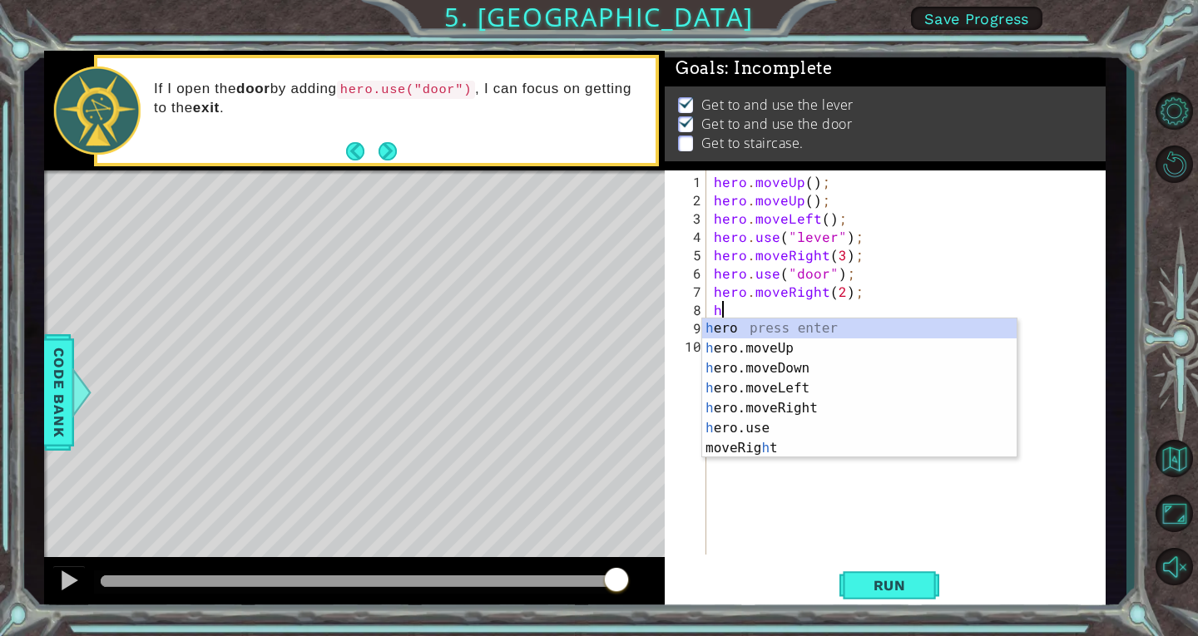
type textarea "he"
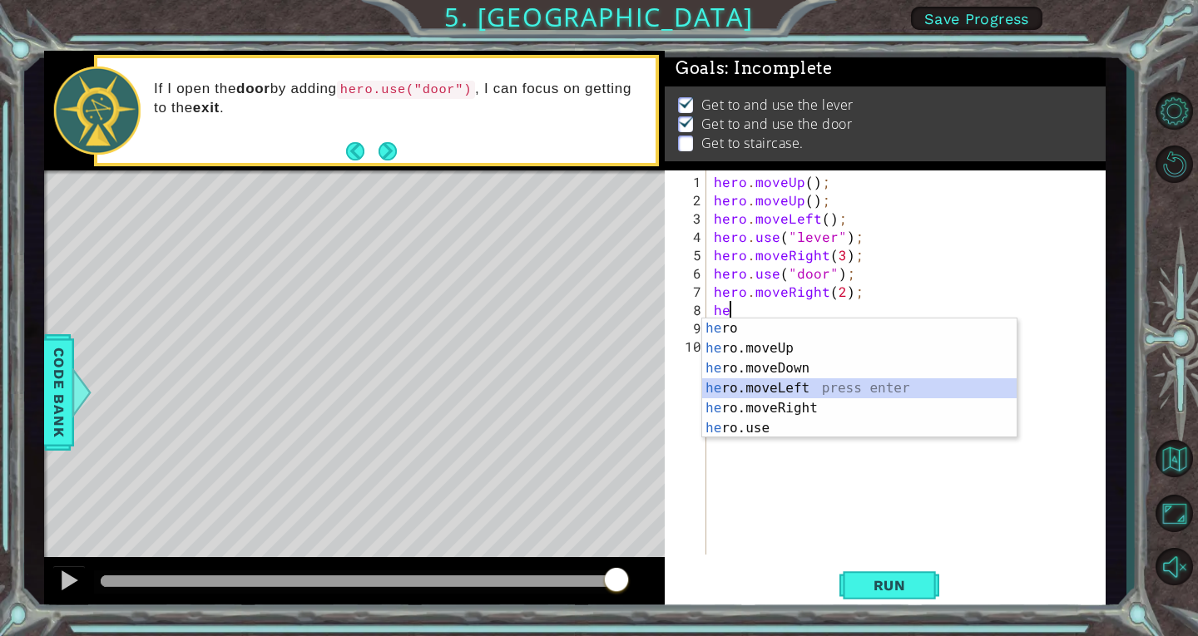
click at [819, 392] on div "he ro press enter he ro.moveUp press enter he ro.moveDown press enter he ro.mov…" at bounding box center [859, 399] width 314 height 160
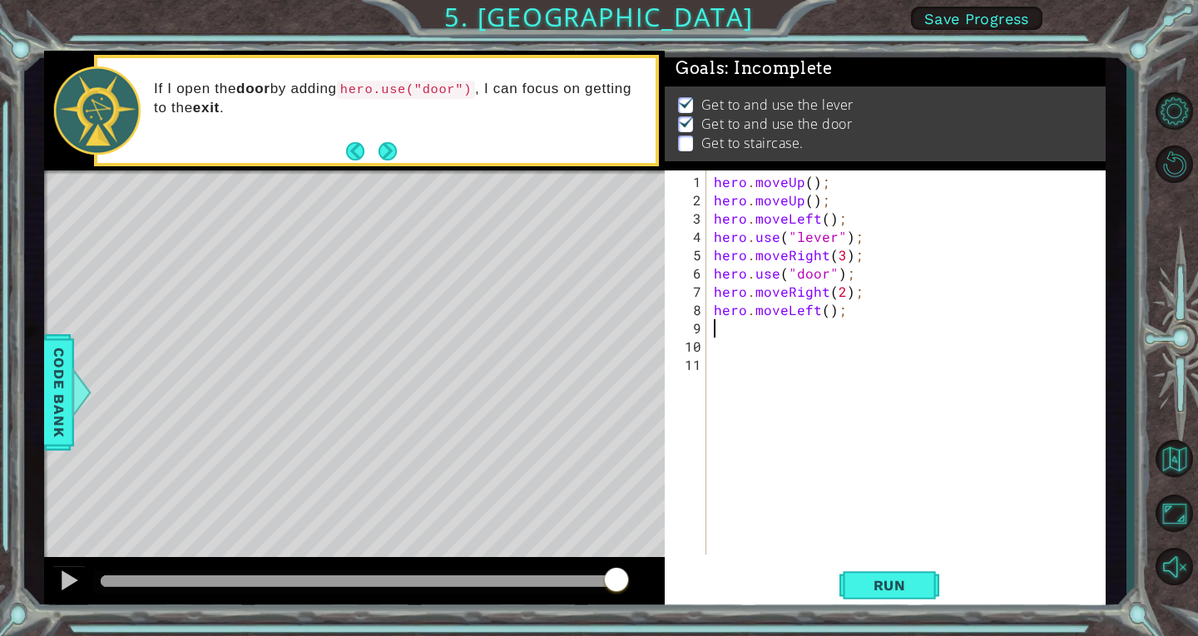
type textarea "hero.moveLeft();"
type textarea "hero.moveLeft(3);"
click at [871, 309] on div "hero . moveUp ( ) ; hero . moveUp ( ) ; hero . moveLeft ( ) ; hero . use ( "lev…" at bounding box center [909, 383] width 399 height 421
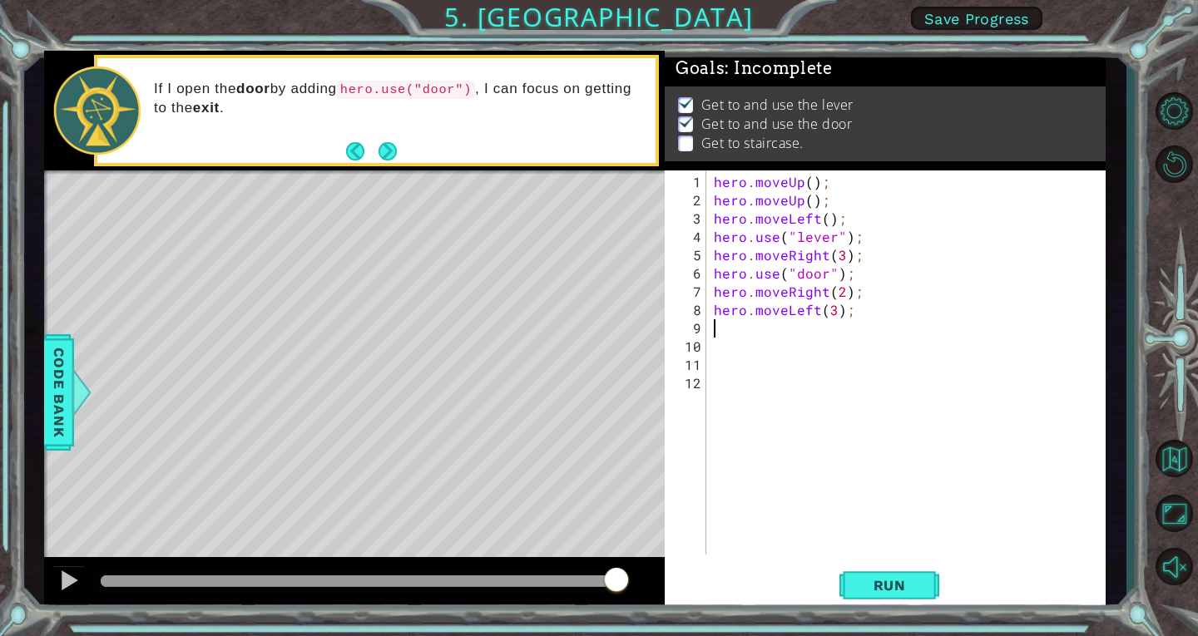
type textarea "he"
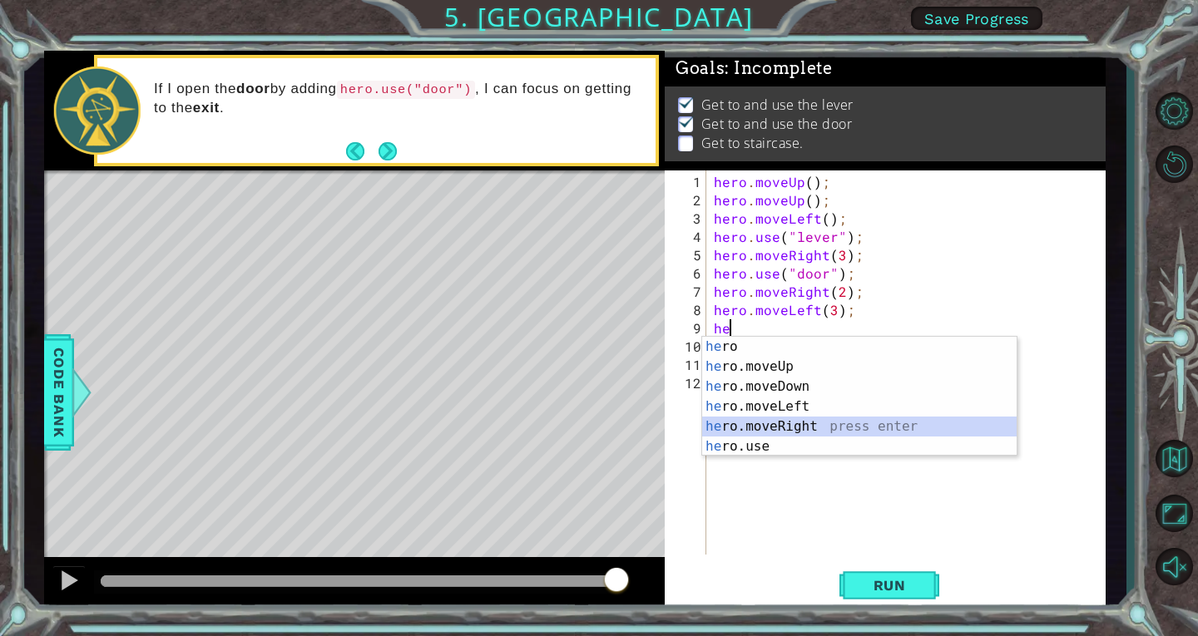
click at [778, 427] on div "he ro press enter he ro.moveUp press enter he ro.moveDown press enter he ro.mov…" at bounding box center [859, 417] width 314 height 160
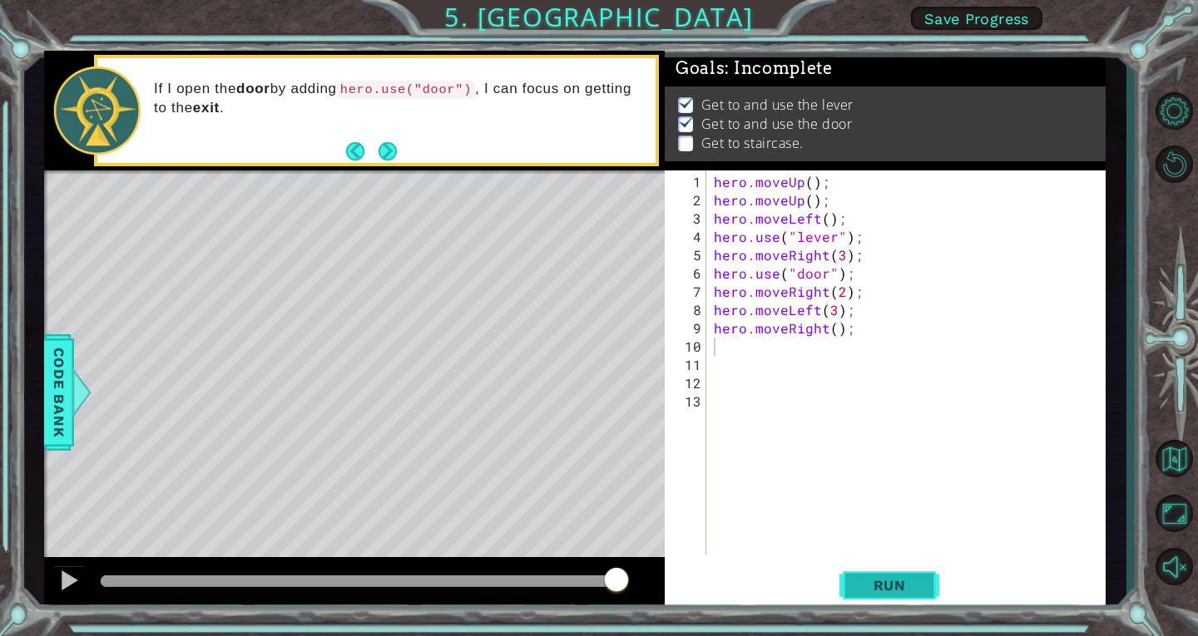
click at [919, 594] on button "Run" at bounding box center [889, 585] width 100 height 44
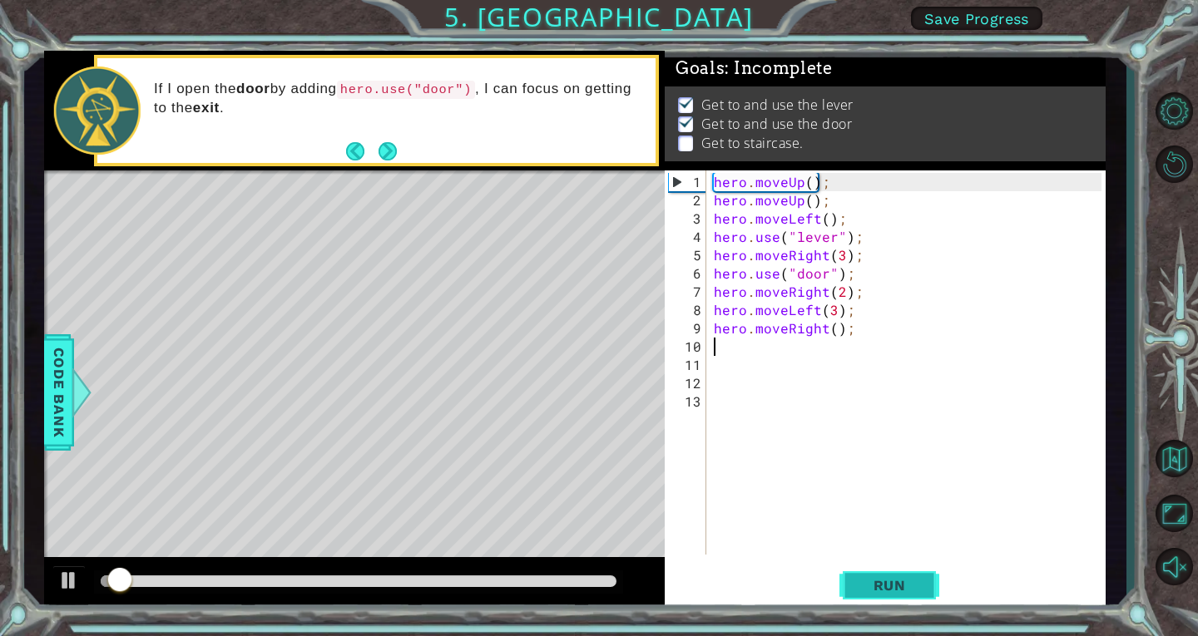
scroll to position [6, 0]
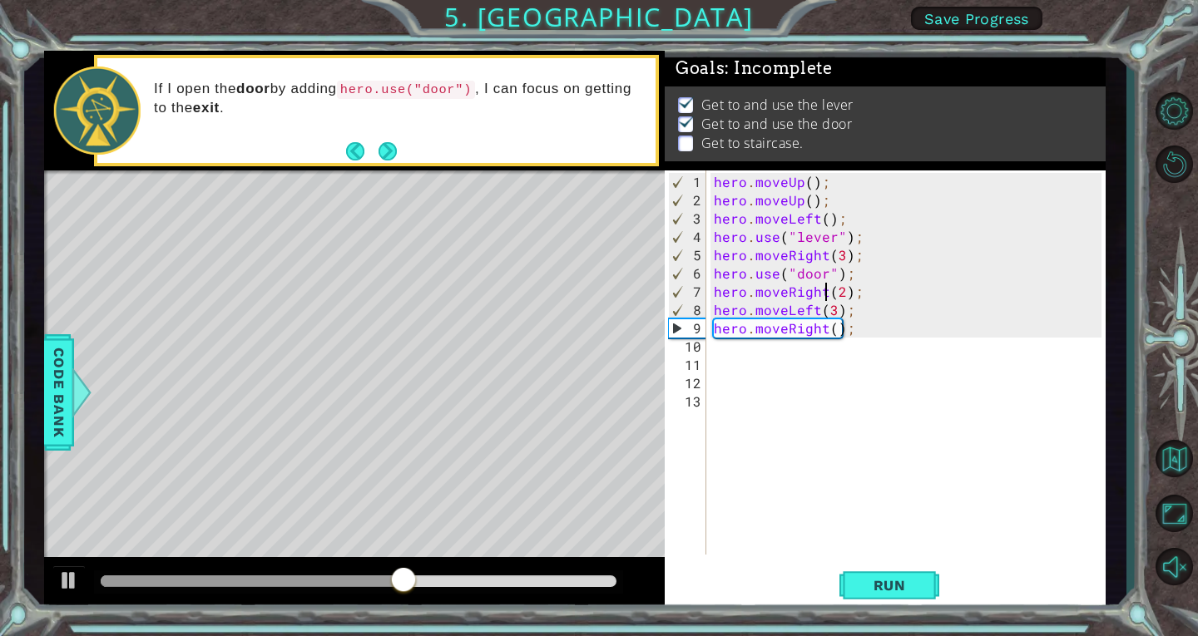
click at [824, 292] on div "hero . moveUp ( ) ; hero . moveUp ( ) ; hero . moveLeft ( ) ; hero . use ( "lev…" at bounding box center [909, 383] width 399 height 421
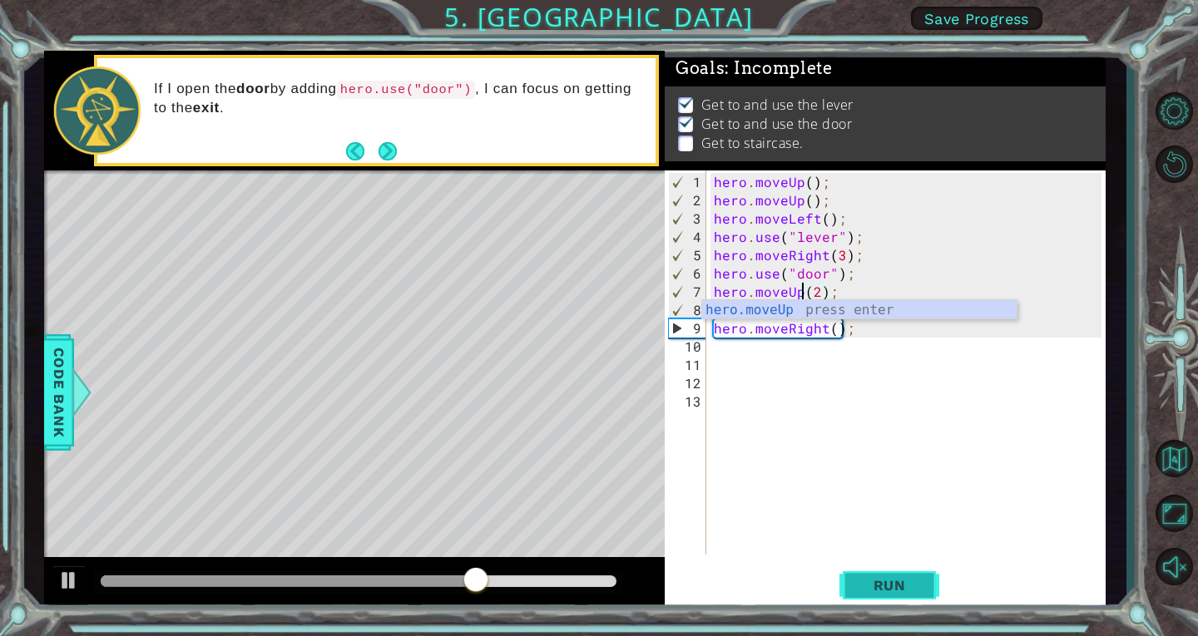
type textarea "hero.moveUp(2);"
click at [902, 582] on span "Run" at bounding box center [890, 585] width 66 height 17
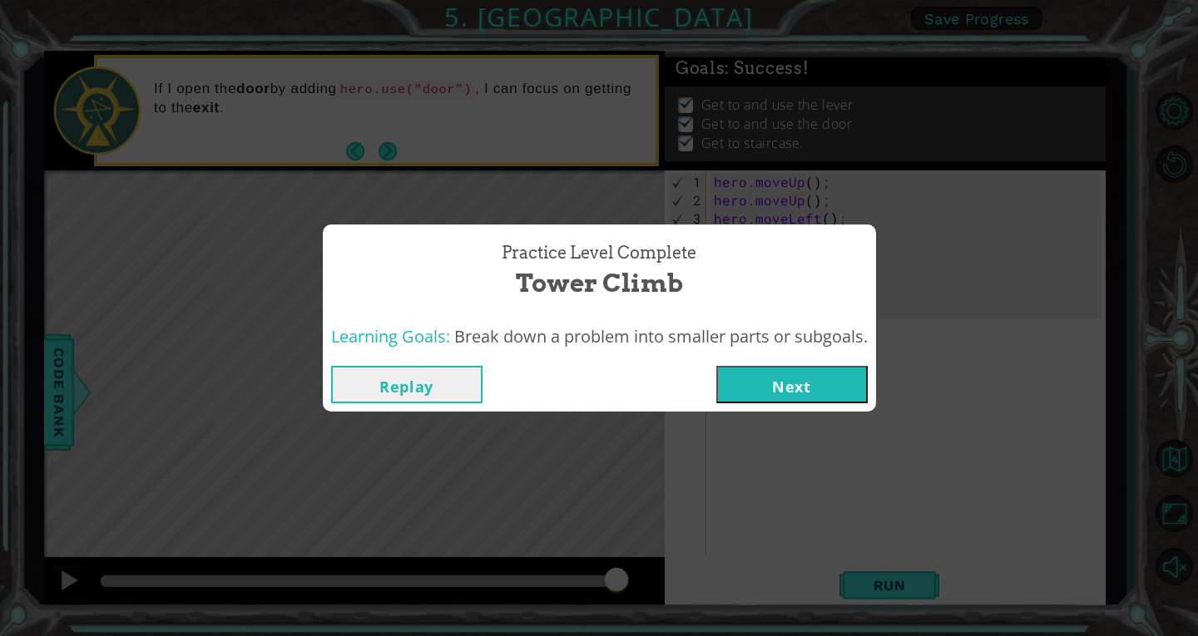
click at [816, 385] on button "Next" at bounding box center [791, 384] width 151 height 37
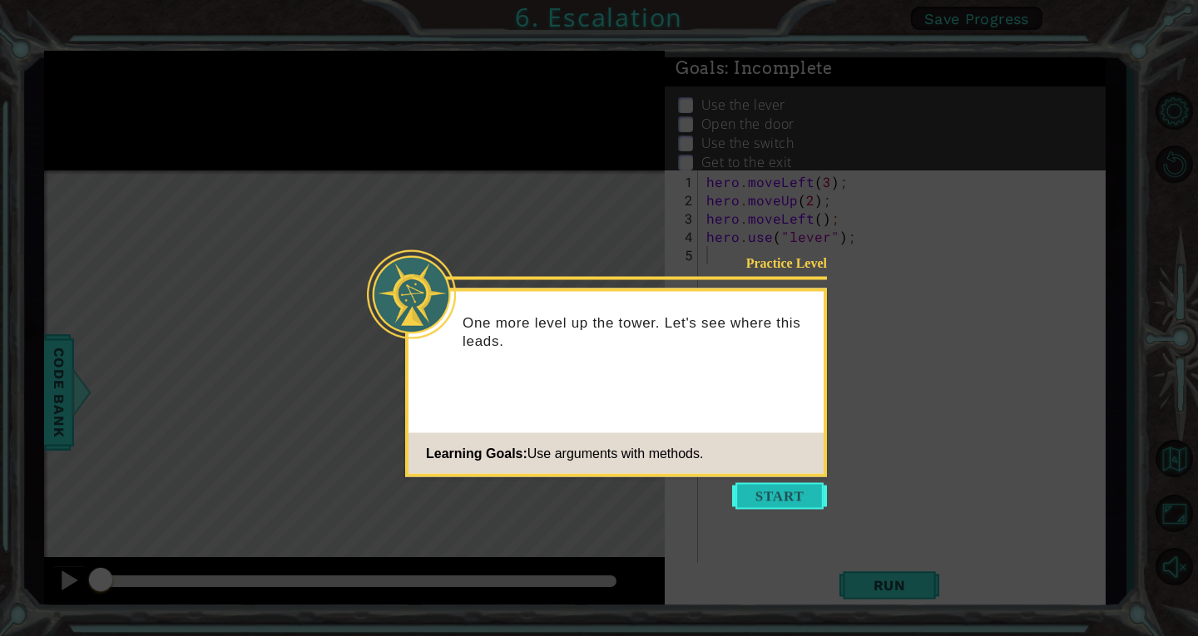
click at [765, 484] on button "Start" at bounding box center [779, 496] width 95 height 27
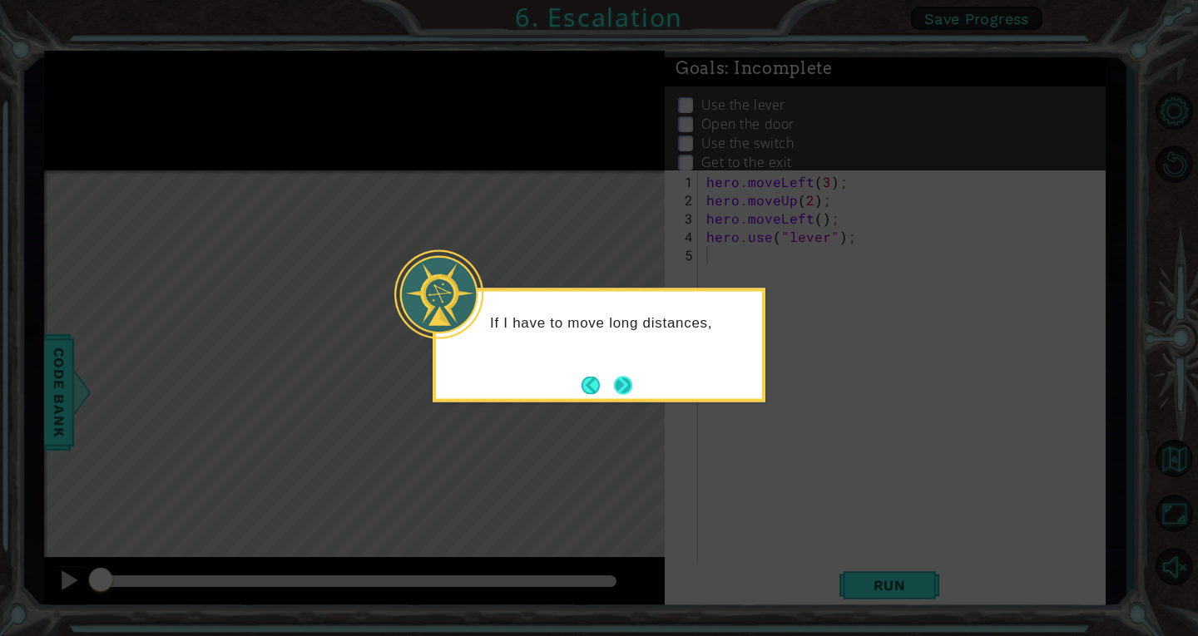
click at [627, 384] on button "Next" at bounding box center [622, 385] width 31 height 31
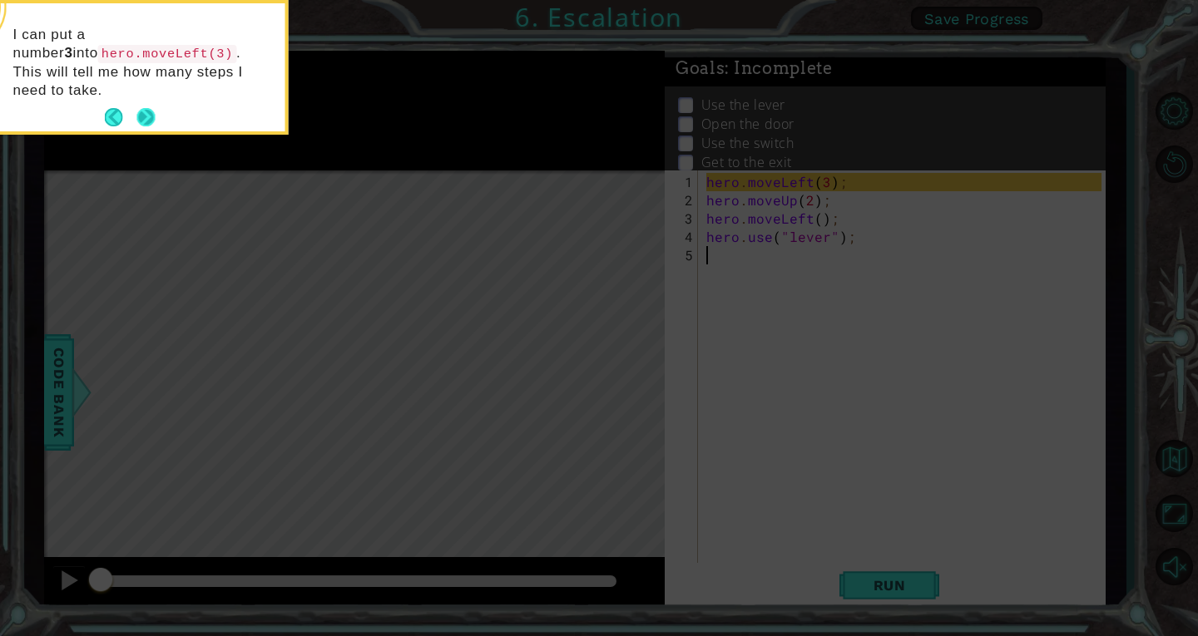
click at [141, 104] on button "Next" at bounding box center [145, 117] width 27 height 27
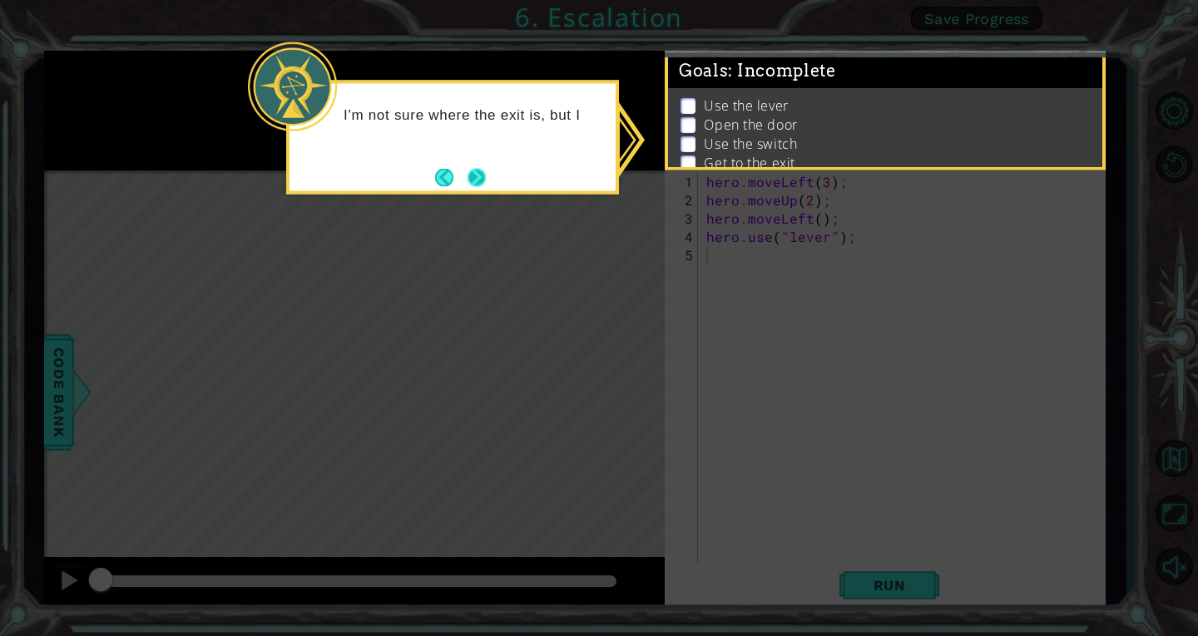
click at [482, 181] on button "Next" at bounding box center [476, 177] width 31 height 31
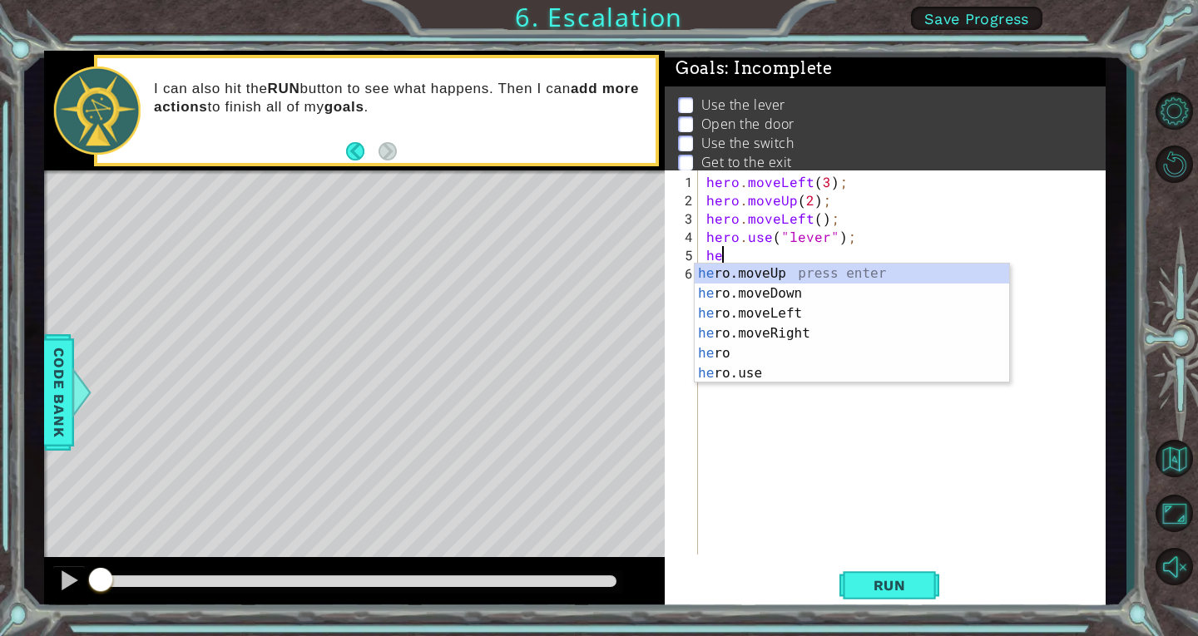
scroll to position [0, 1]
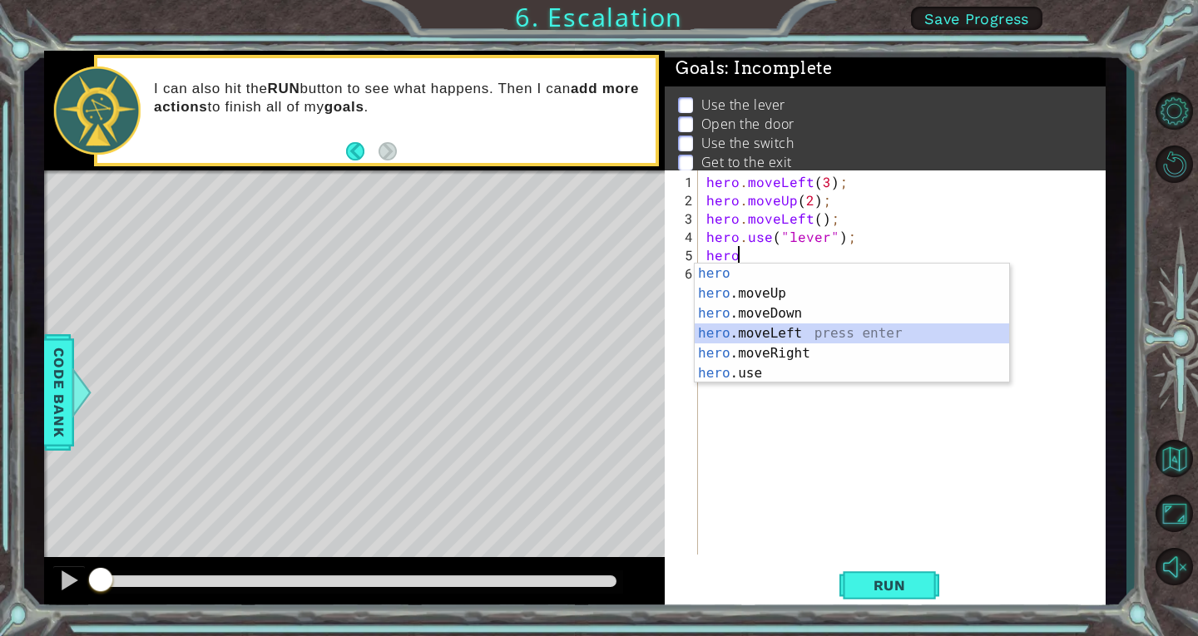
click at [807, 328] on div "hero press enter hero .moveUp press enter hero .moveDown press enter hero .move…" at bounding box center [852, 344] width 314 height 160
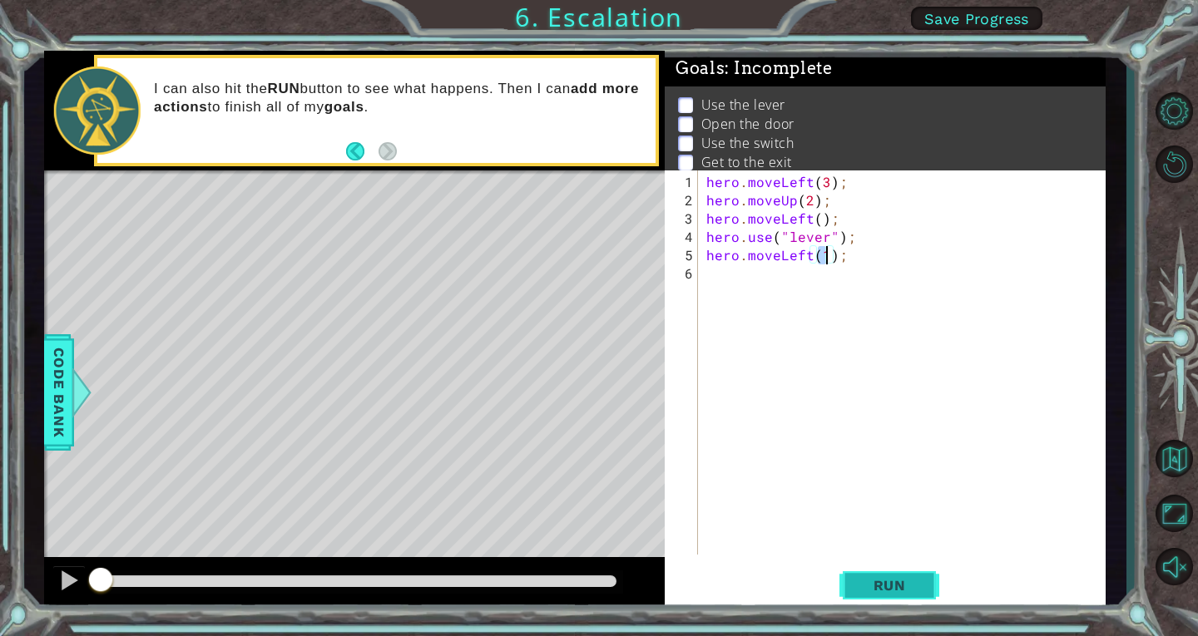
type textarea "hero.moveLeft(1);"
click at [872, 591] on span "Run" at bounding box center [890, 585] width 66 height 17
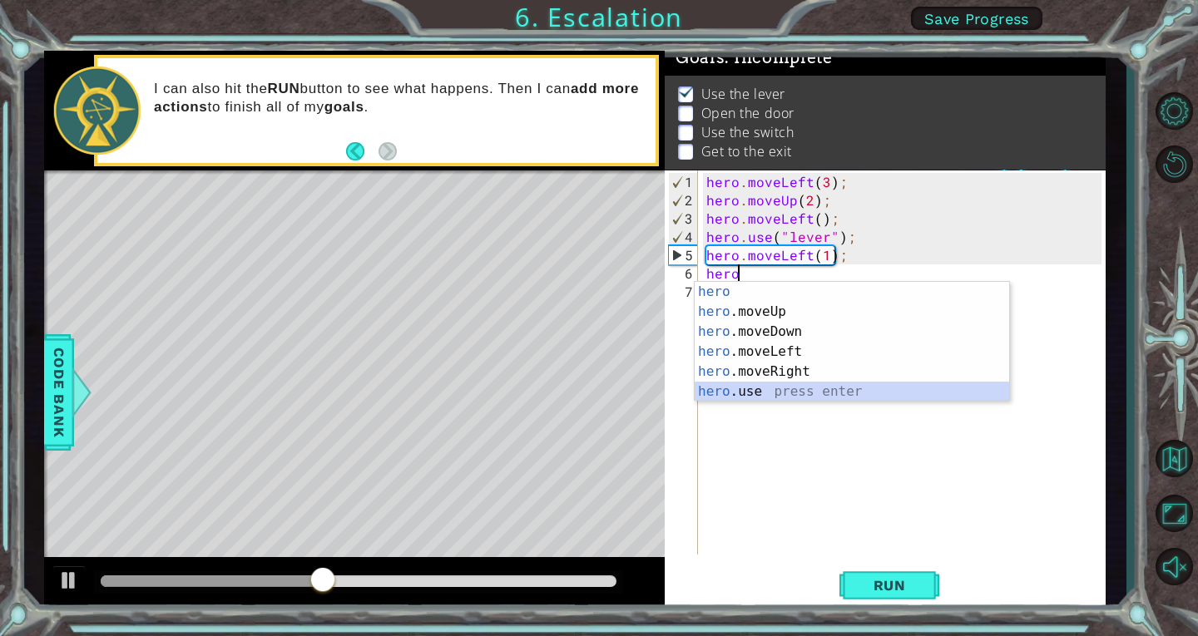
click at [869, 387] on div "hero press enter hero .moveUp press enter hero .moveDown press enter hero .move…" at bounding box center [852, 362] width 314 height 160
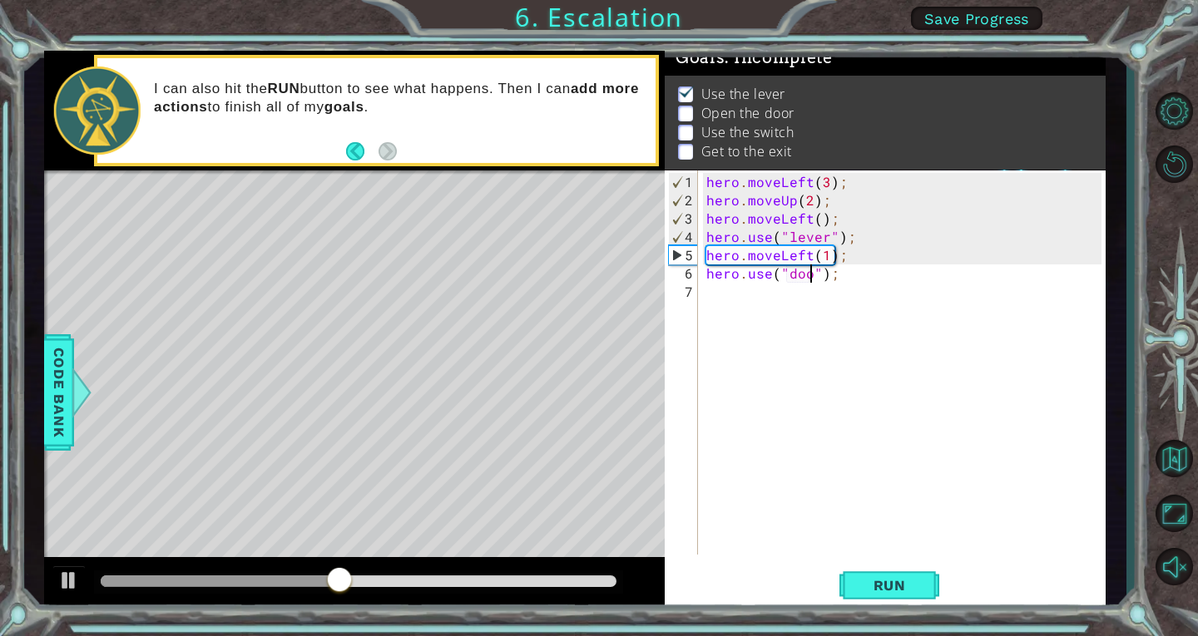
type textarea "hero.use("door");"
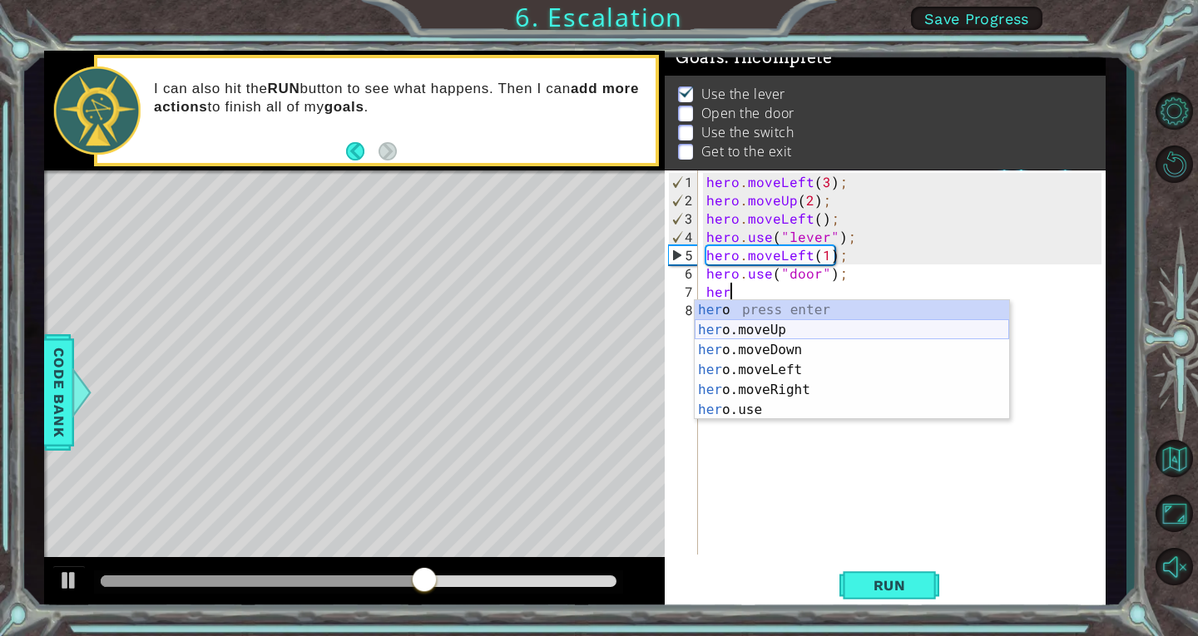
click at [834, 325] on div "her o press enter her o.moveUp press enter her o.moveDown press enter her o.mov…" at bounding box center [852, 380] width 314 height 160
type textarea "hero.moveUp(1);"
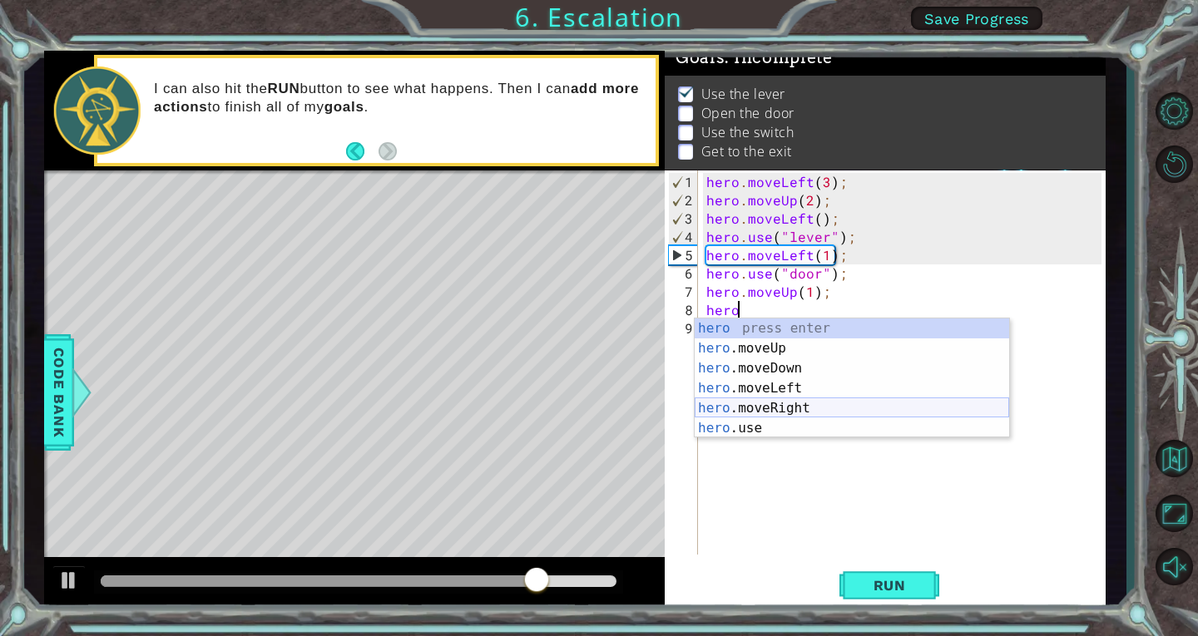
click at [807, 407] on div "hero press enter hero .moveUp press enter hero .moveDown press enter hero .move…" at bounding box center [852, 399] width 314 height 160
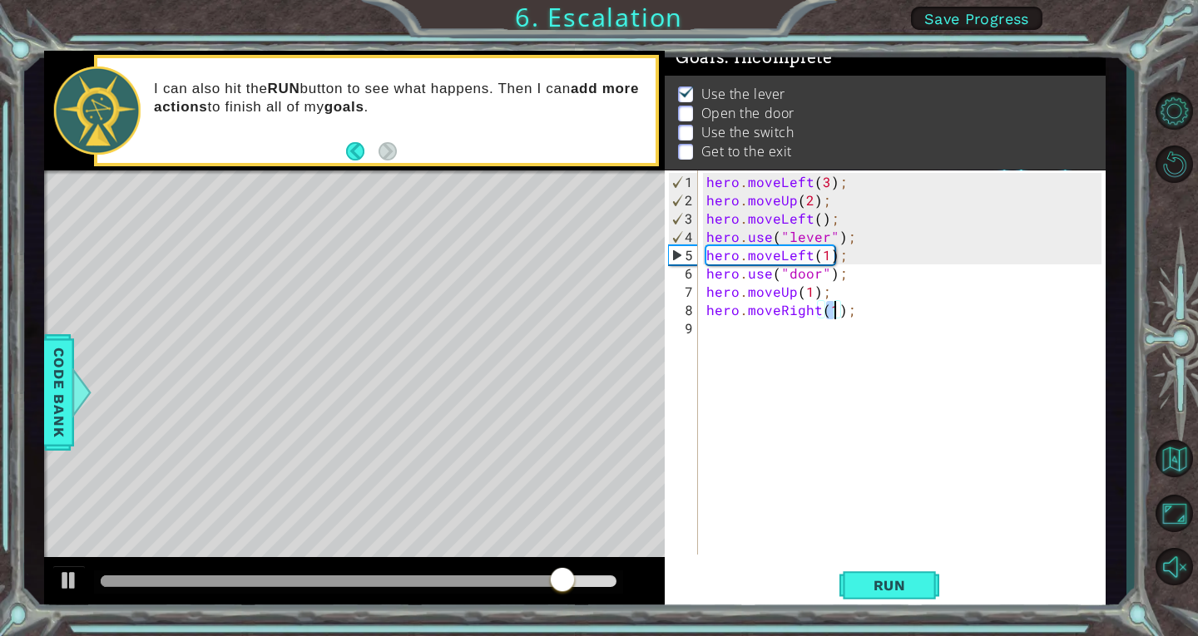
type textarea "hero.moveRight(2);"
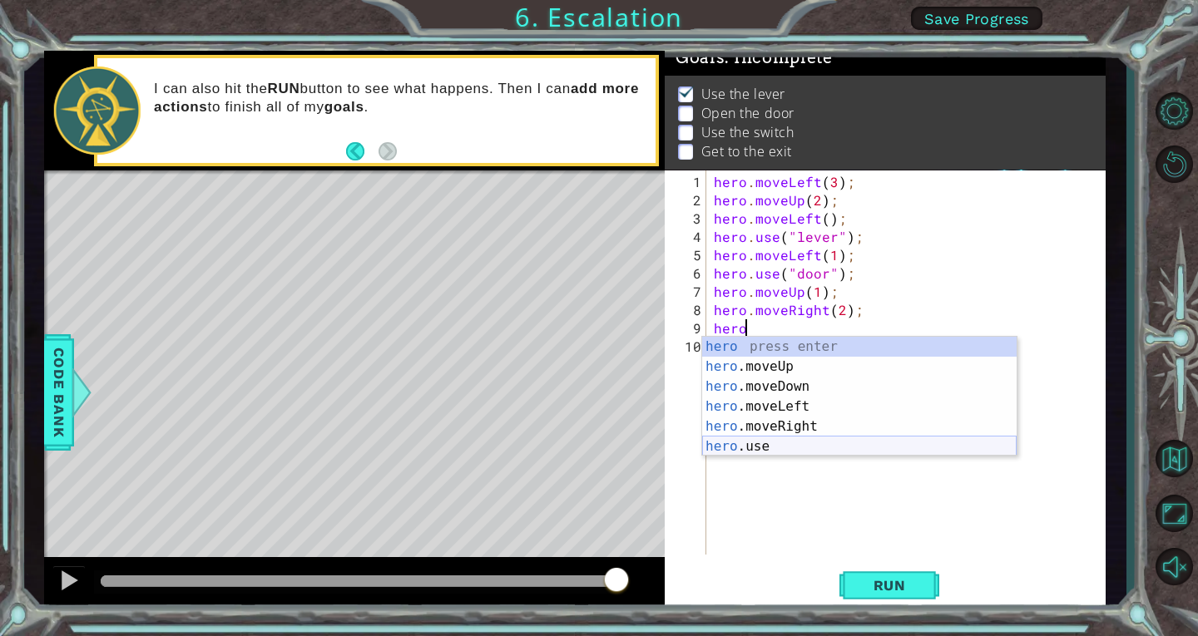
click at [801, 443] on div "hero press enter hero .moveUp press enter hero .moveDown press enter hero .move…" at bounding box center [859, 417] width 314 height 160
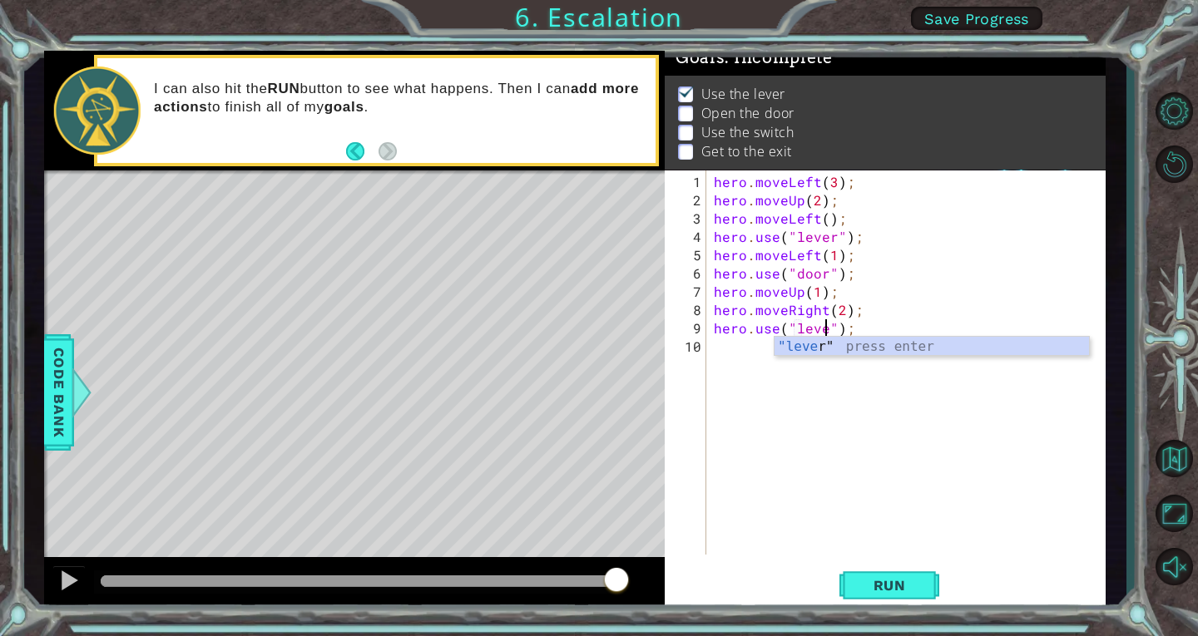
type textarea "hero.use("lever");"
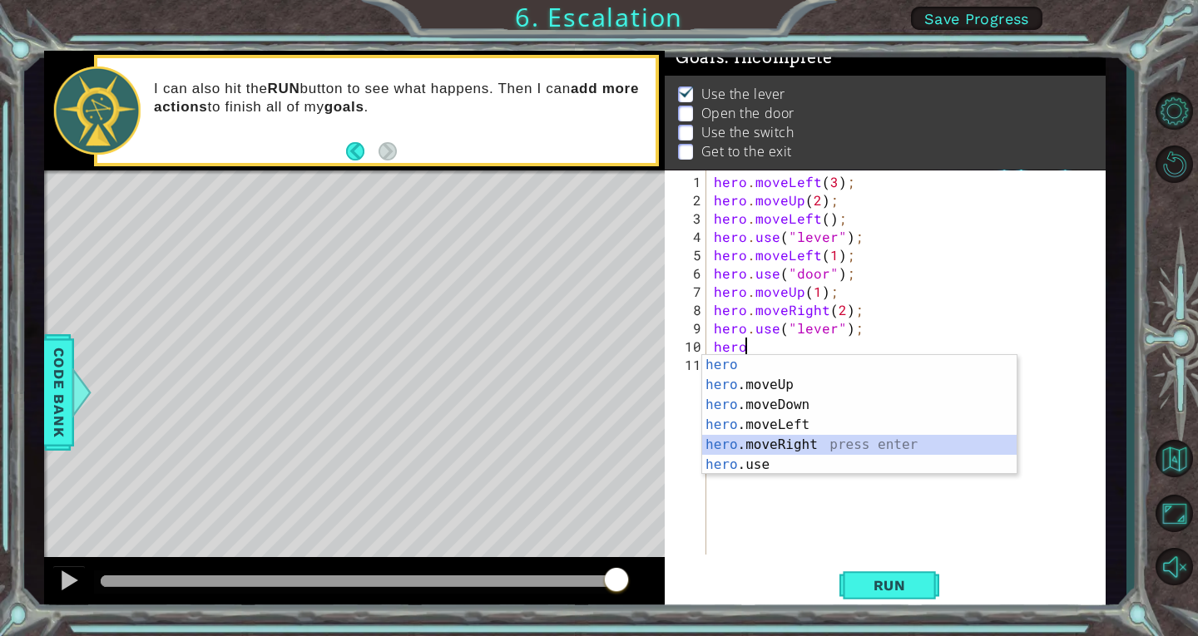
click at [801, 443] on div "hero press enter hero .moveUp press enter hero .moveDown press enter hero .move…" at bounding box center [859, 435] width 314 height 160
type textarea "hero.moveRight(1);"
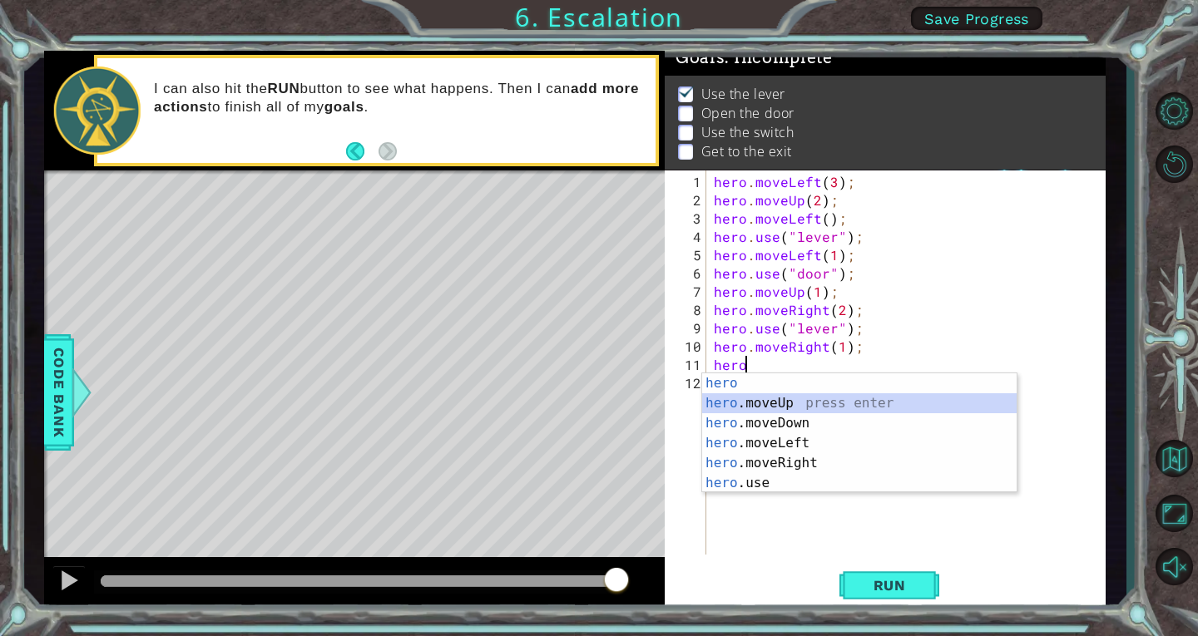
click at [819, 399] on div "hero press enter hero .moveUp press enter hero .moveDown press enter hero .move…" at bounding box center [859, 454] width 314 height 160
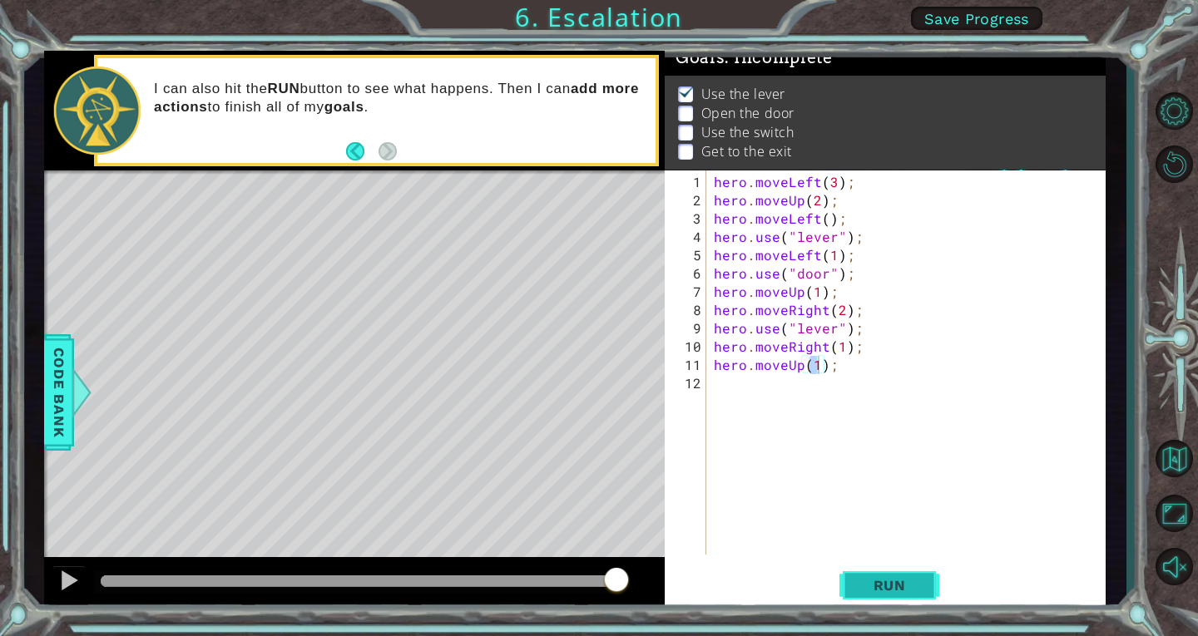
click at [872, 593] on span "Run" at bounding box center [890, 585] width 66 height 17
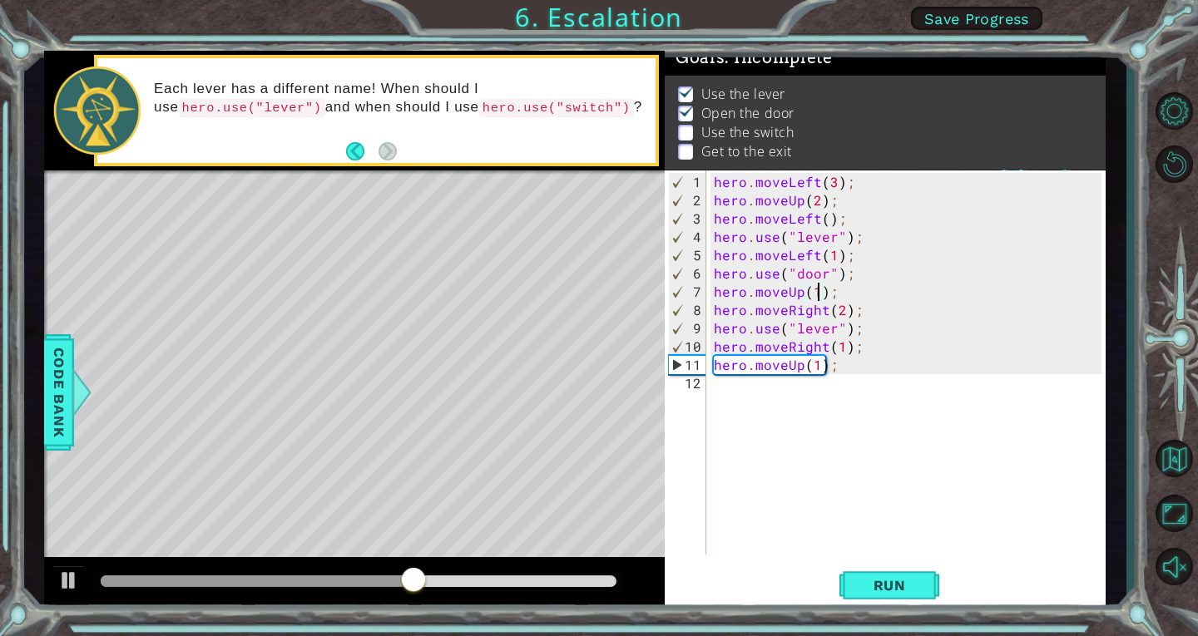
click at [816, 291] on div "hero . moveLeft ( 3 ) ; hero . moveUp ( 2 ) ; hero . moveLeft ( ) ; hero . use …" at bounding box center [909, 383] width 399 height 421
click at [877, 569] on button "Run" at bounding box center [889, 585] width 100 height 44
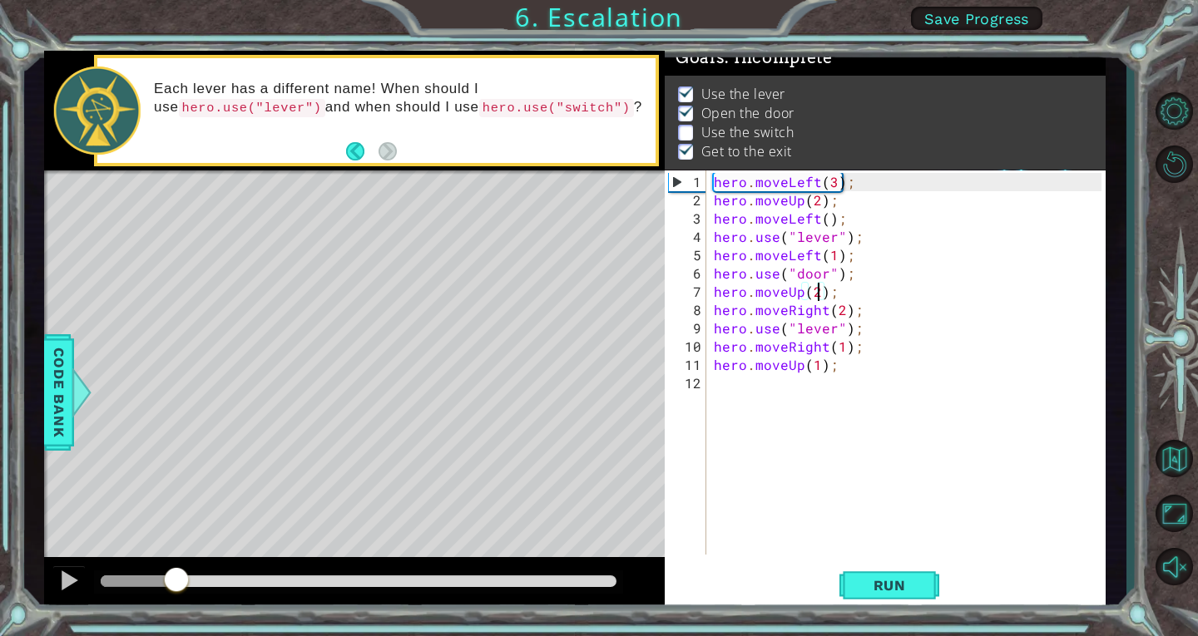
click at [177, 580] on div at bounding box center [359, 582] width 516 height 12
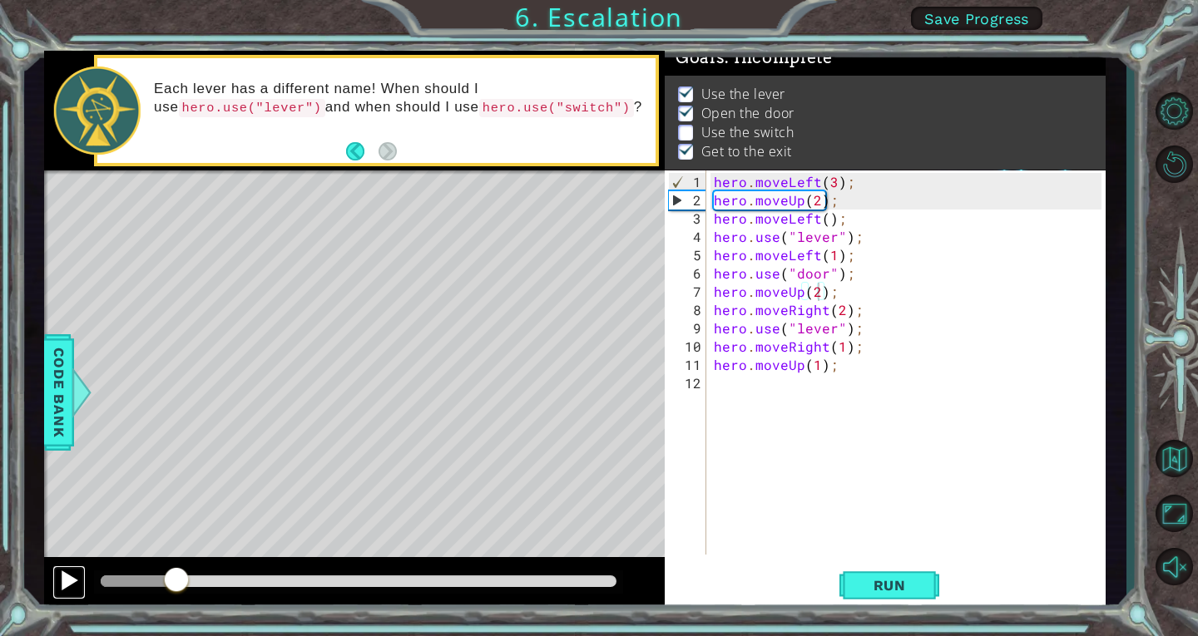
click at [63, 578] on div at bounding box center [69, 581] width 22 height 22
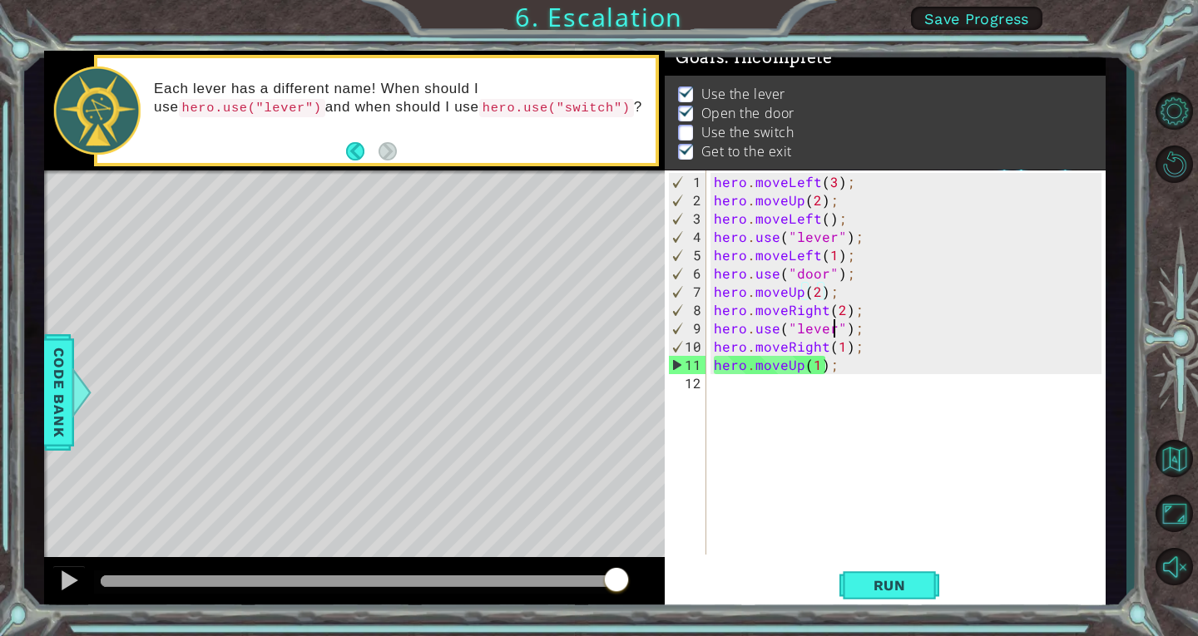
click at [832, 329] on div "hero . moveLeft ( 3 ) ; hero . moveUp ( 2 ) ; hero . moveLeft ( ) ; hero . use …" at bounding box center [909, 383] width 399 height 421
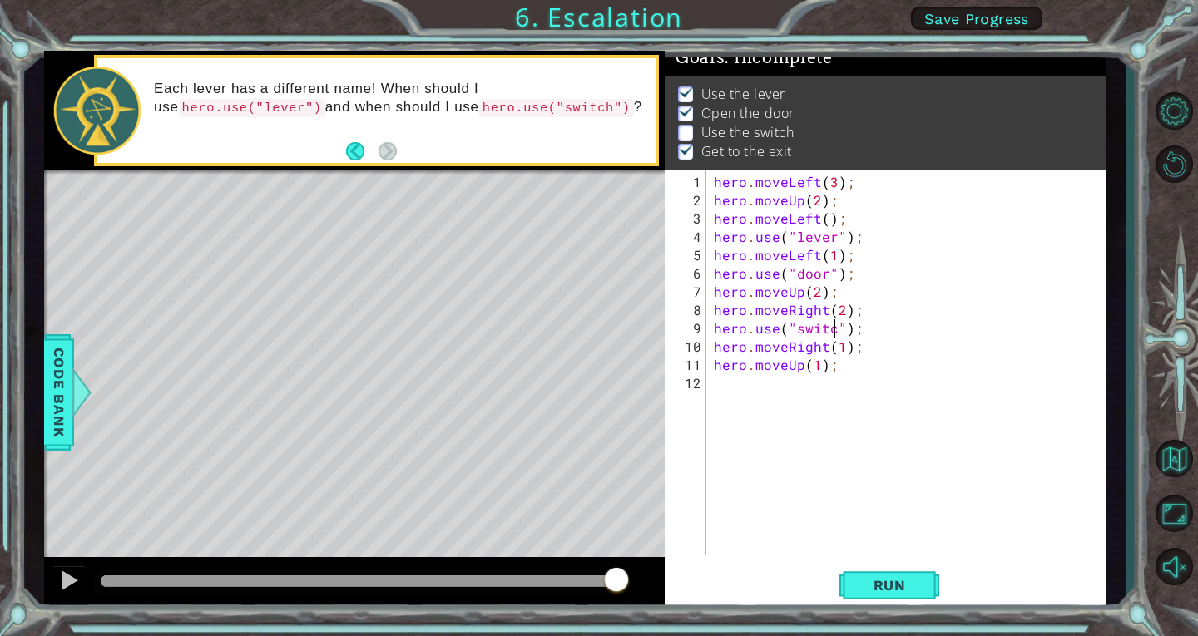
scroll to position [0, 7]
type textarea "hero.use("switch");"
click at [895, 585] on span "Run" at bounding box center [890, 585] width 66 height 17
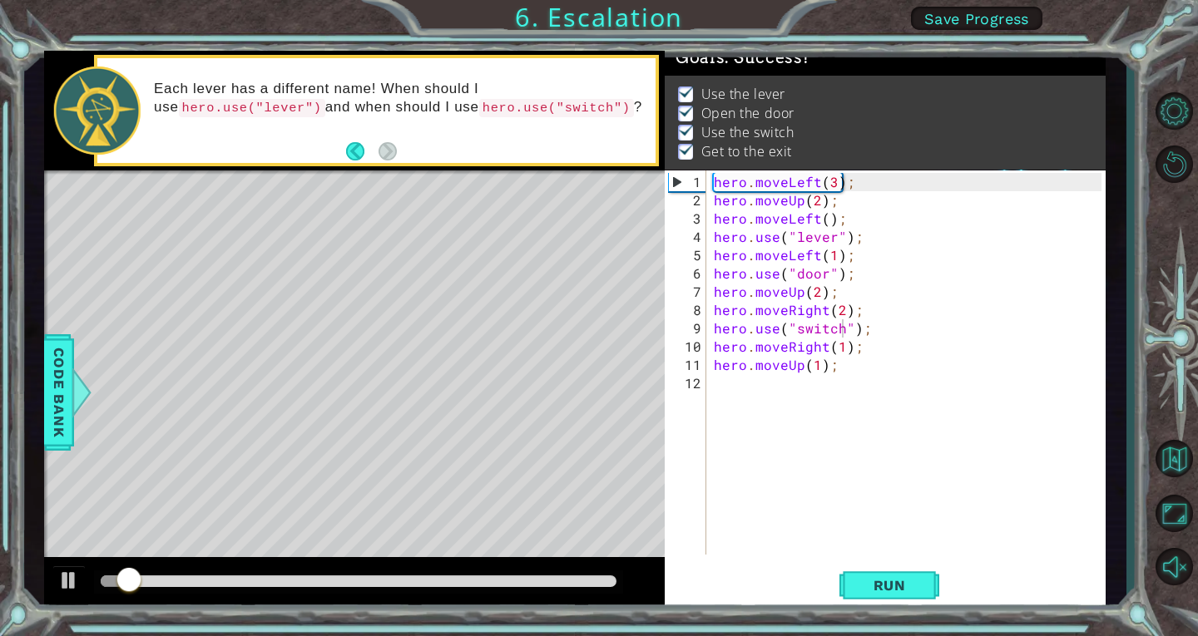
click at [485, 572] on div at bounding box center [358, 582] width 529 height 23
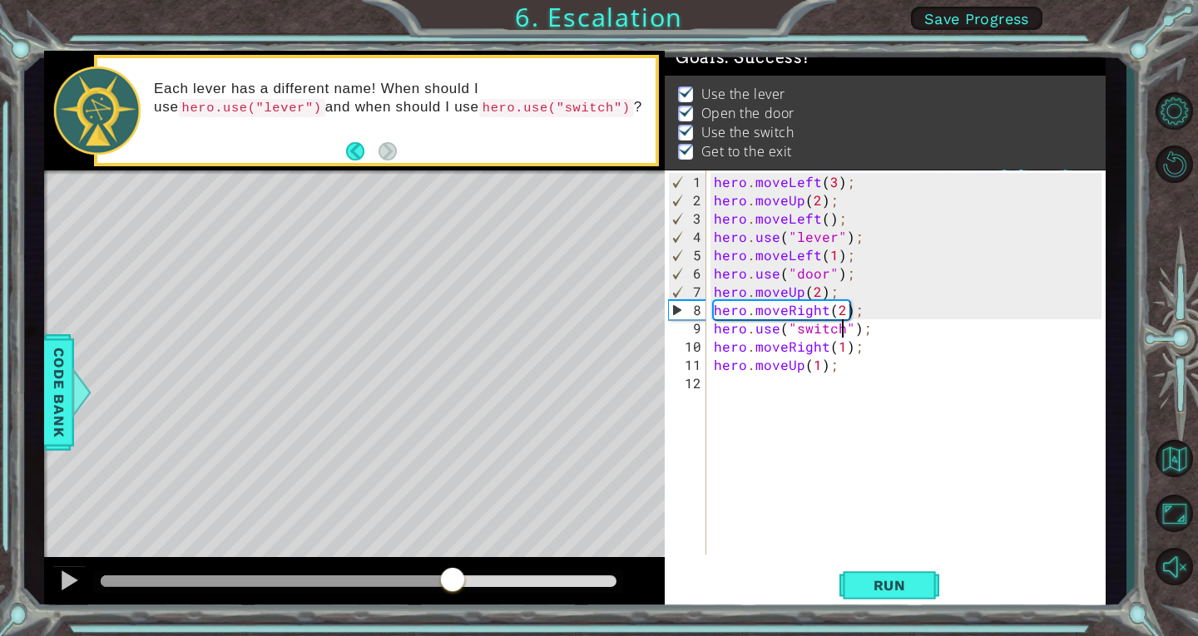
click at [453, 584] on div at bounding box center [359, 582] width 516 height 12
click at [67, 580] on div at bounding box center [69, 581] width 22 height 22
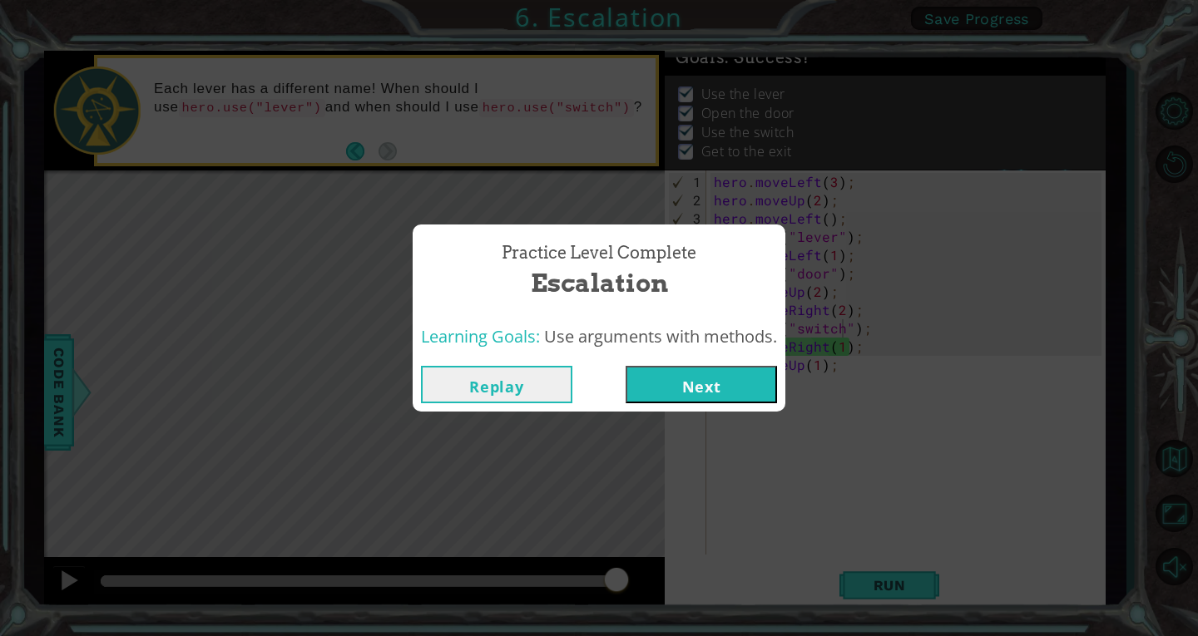
click at [708, 375] on button "Next" at bounding box center [701, 384] width 151 height 37
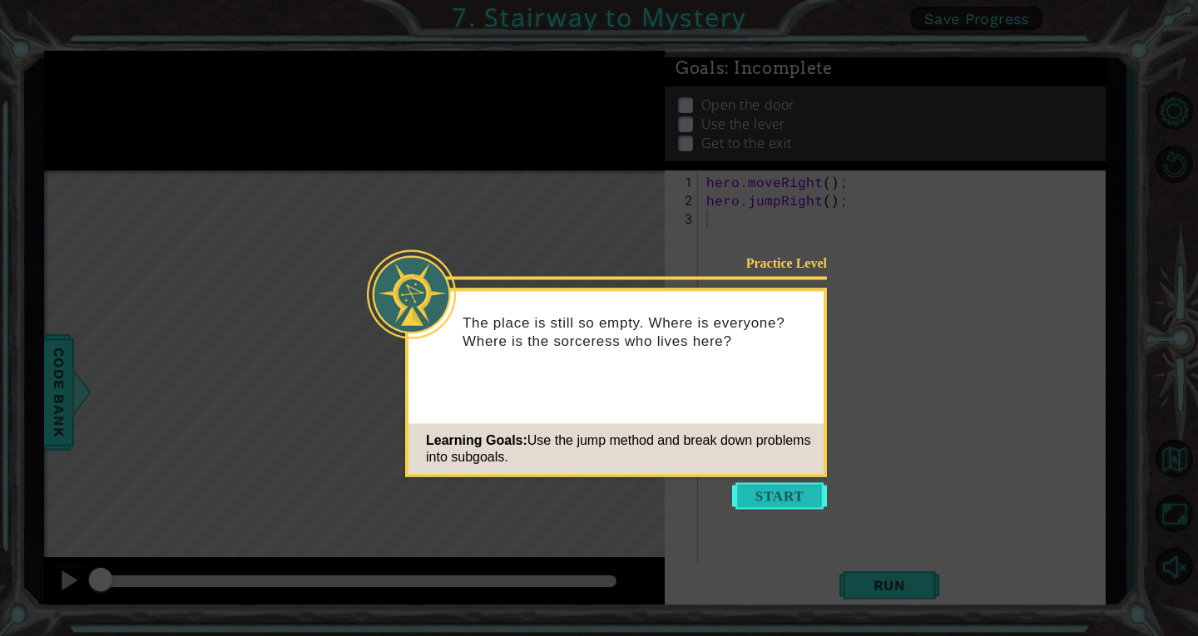
click at [798, 493] on button "Start" at bounding box center [779, 496] width 95 height 27
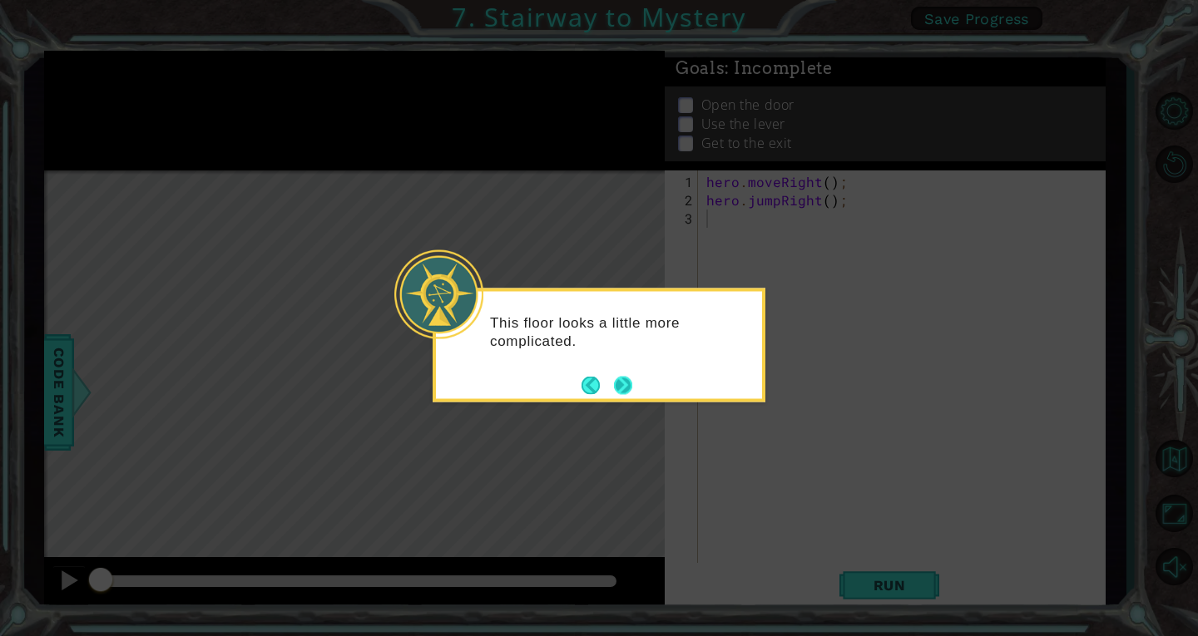
click at [624, 372] on div "This floor looks a little more complicated." at bounding box center [599, 340] width 326 height 84
click at [625, 383] on button "Next" at bounding box center [623, 385] width 20 height 20
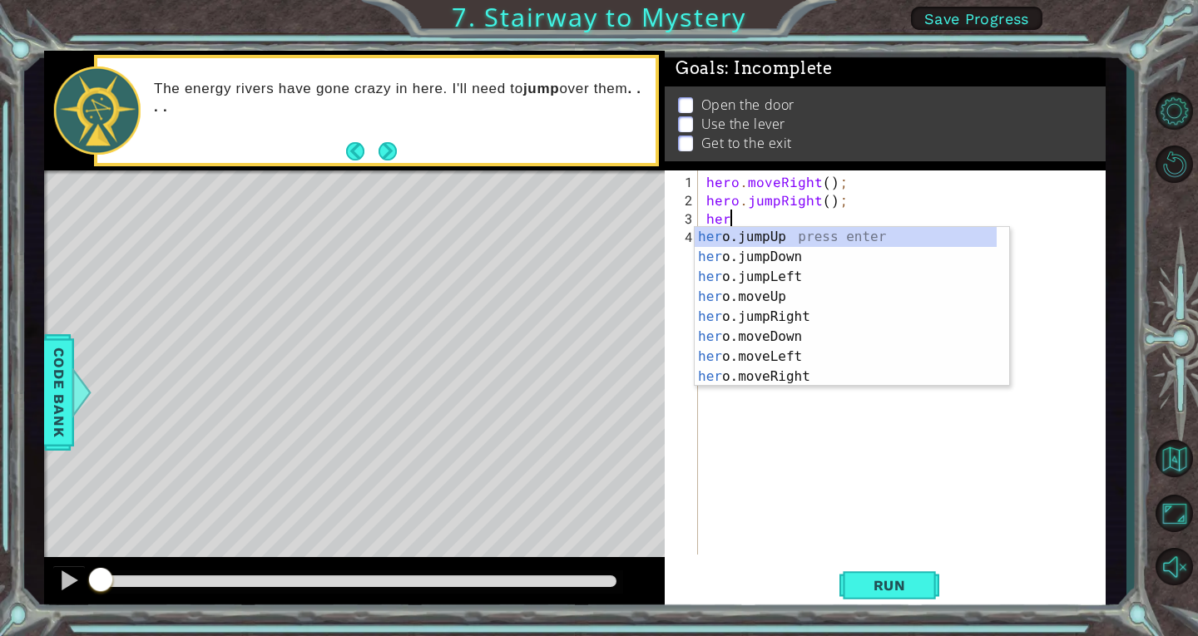
scroll to position [0, 1]
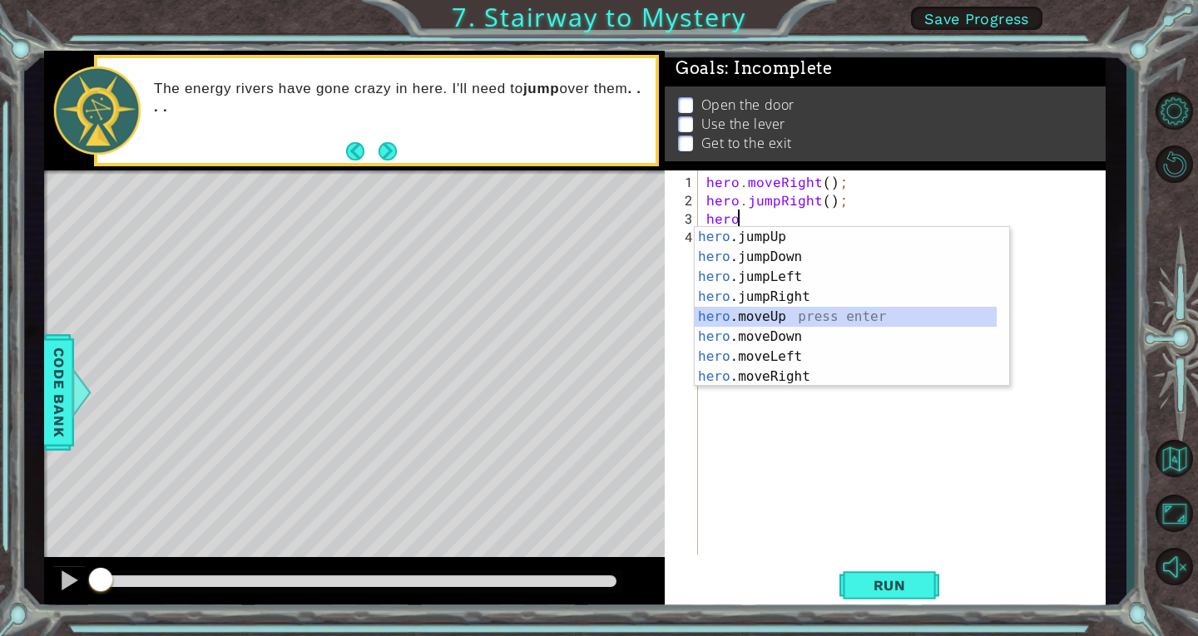
click at [800, 309] on div "hero .jumpUp press enter hero .jumpDown press enter hero .jumpLeft press enter …" at bounding box center [846, 327] width 302 height 200
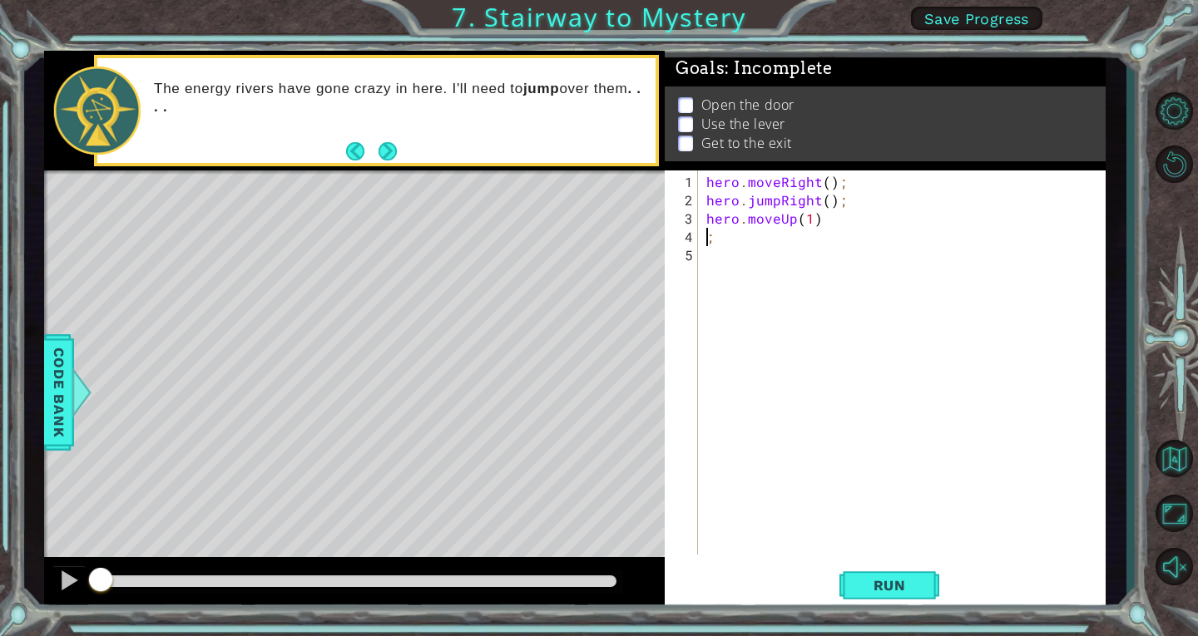
scroll to position [0, 0]
type textarea "hero.moveUp(1);"
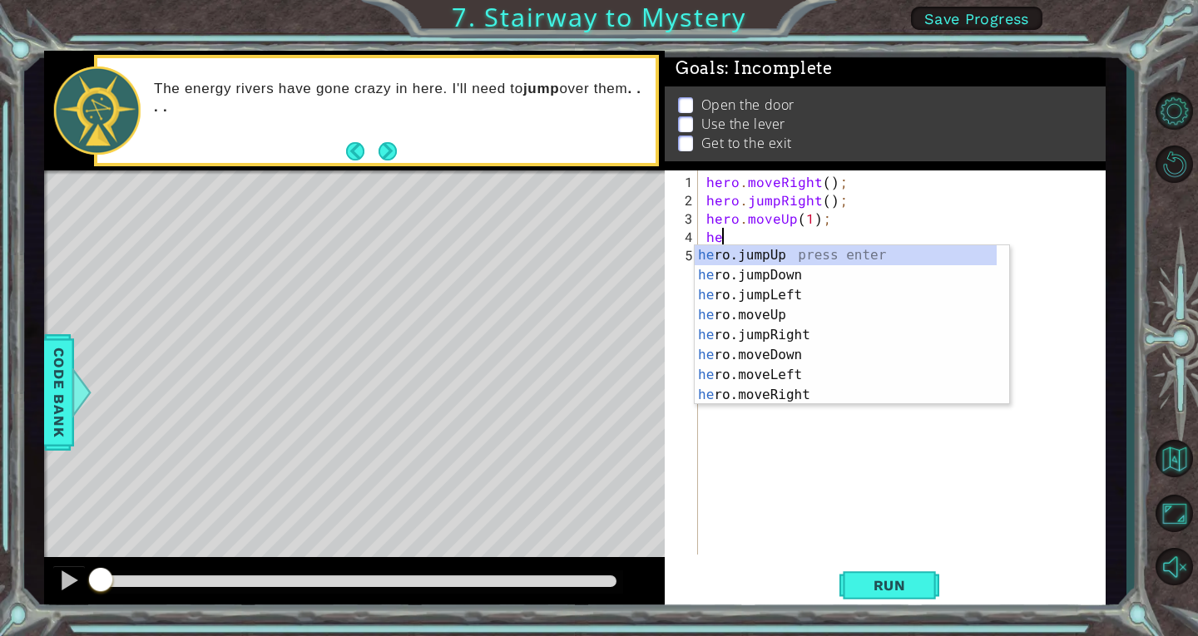
scroll to position [0, 1]
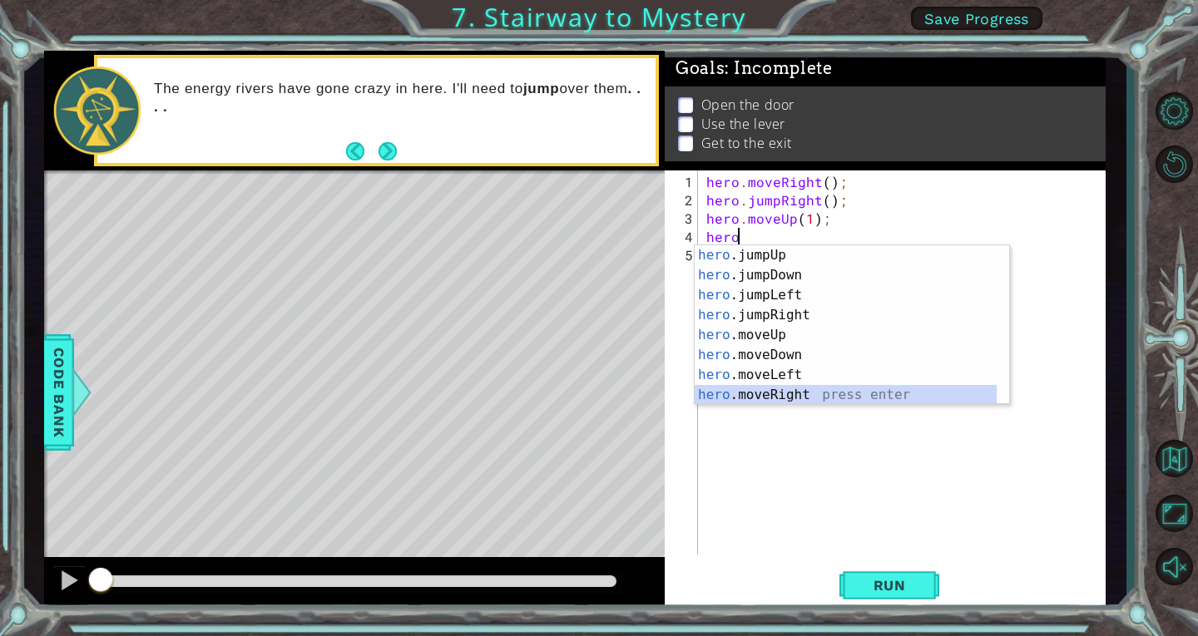
click at [840, 388] on div "hero .jumpUp press enter hero .jumpDown press enter hero .jumpLeft press enter …" at bounding box center [846, 345] width 302 height 200
type textarea "hero.moveRight(1);"
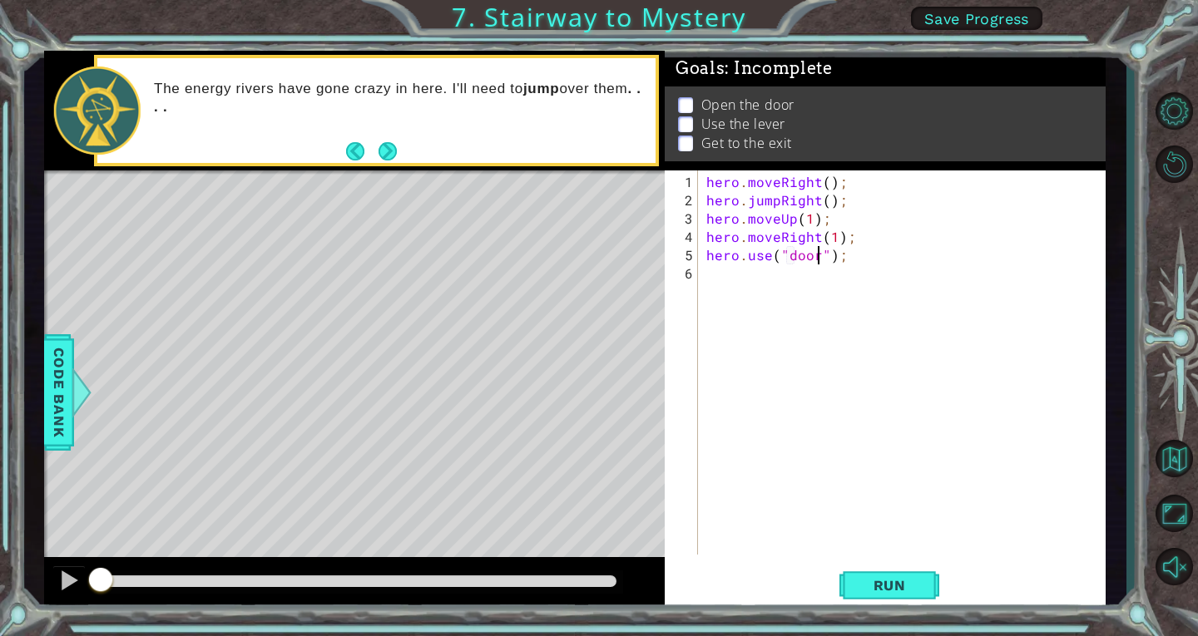
scroll to position [0, 7]
type textarea "hero.use("door");"
click at [861, 591] on span "Run" at bounding box center [890, 585] width 66 height 17
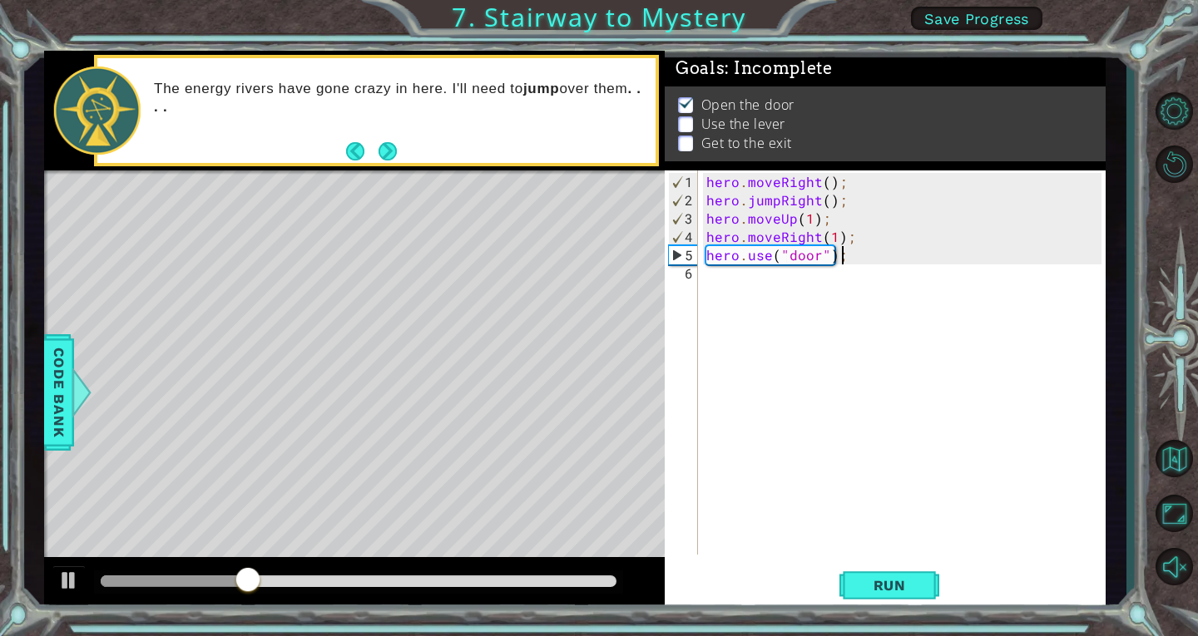
click at [921, 250] on div "hero . moveRight ( ) ; hero . jumpRight ( ) ; hero . moveUp ( 1 ) ; hero . move…" at bounding box center [906, 383] width 407 height 421
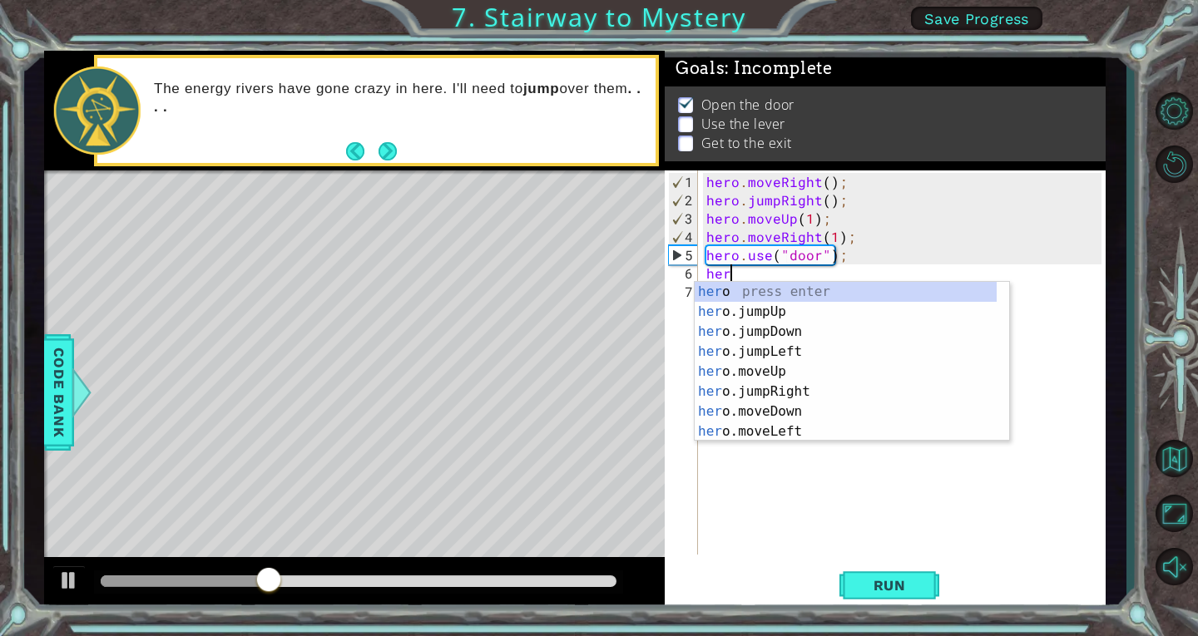
scroll to position [0, 1]
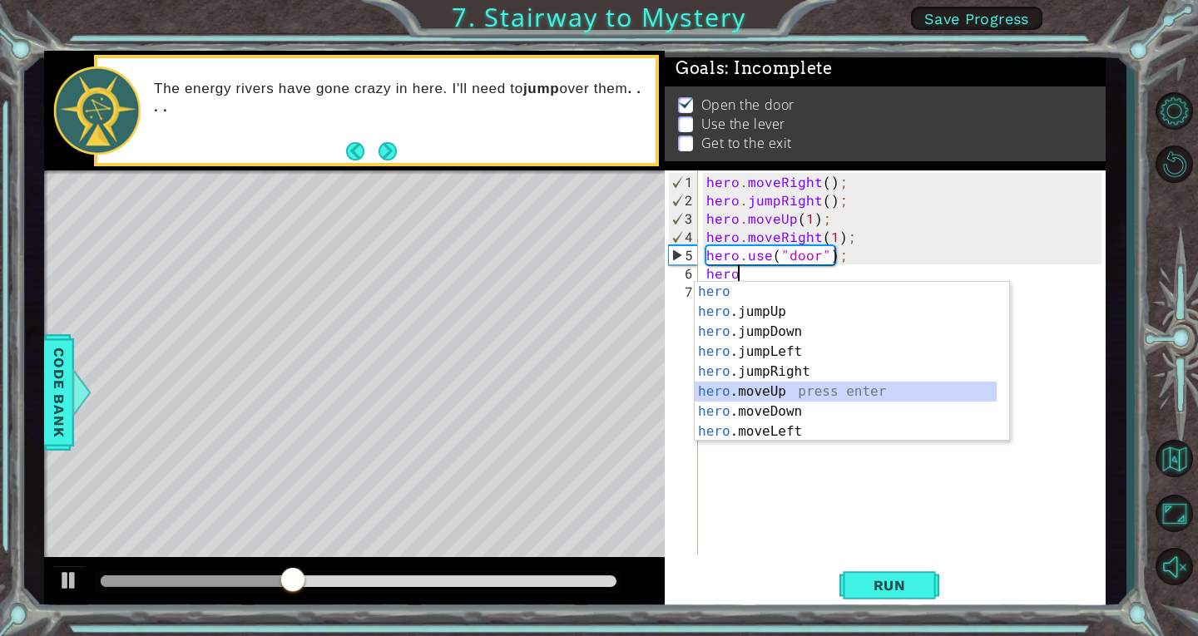
click at [879, 397] on div "hero press enter hero .jumpUp press enter hero .jumpDown press enter hero .jump…" at bounding box center [846, 382] width 302 height 200
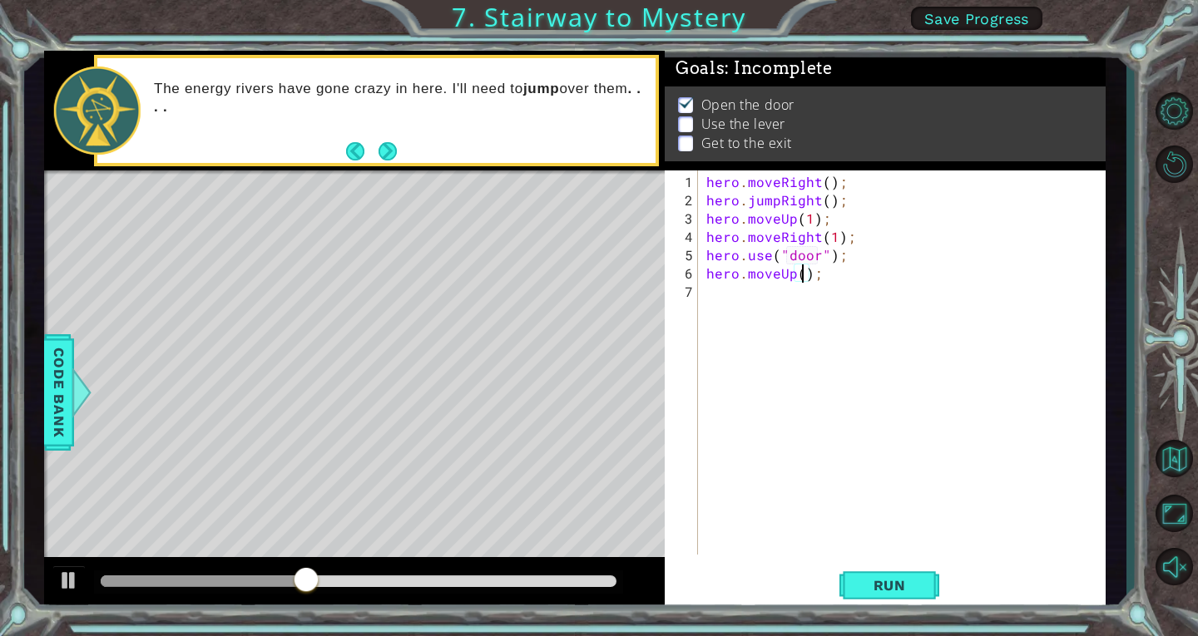
type textarea "hero.moveUp(2);"
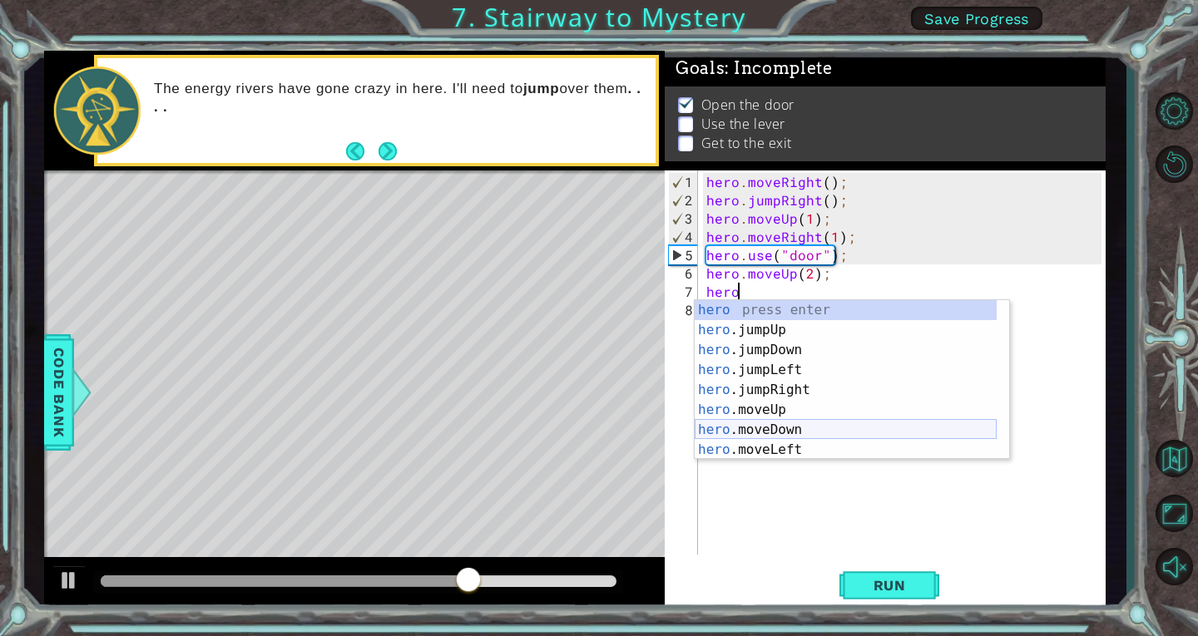
click at [826, 439] on div "hero press enter hero .jumpUp press enter hero .jumpDown press enter hero .jump…" at bounding box center [846, 400] width 302 height 200
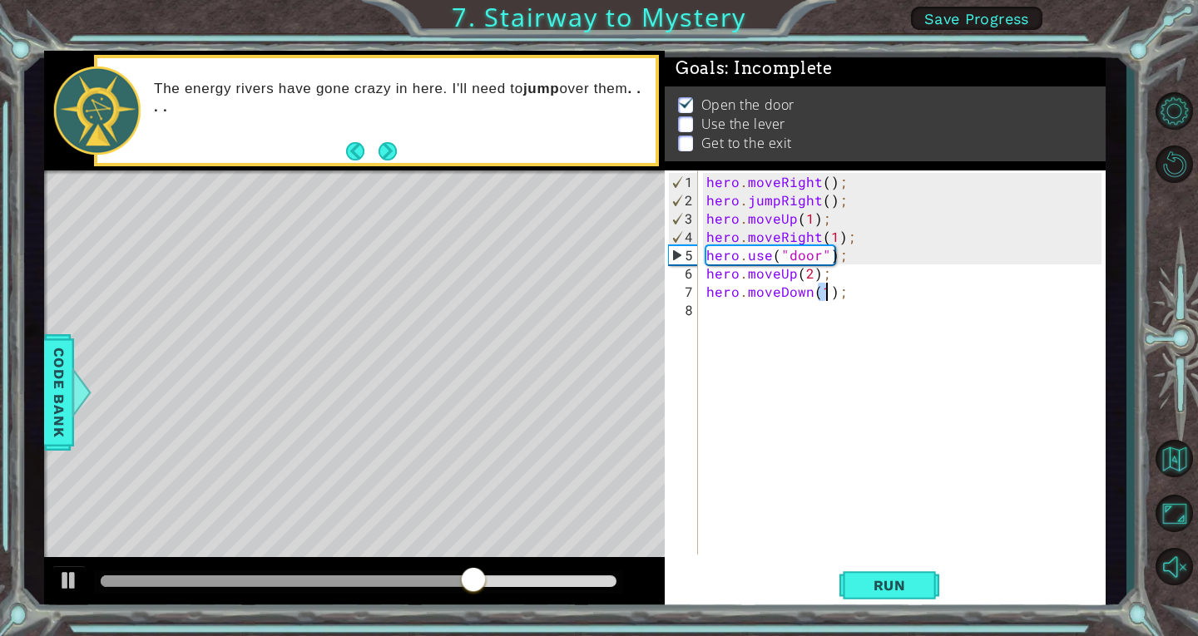
type textarea "hero.moveDown(1);"
type textarea "hero.use("lever");"
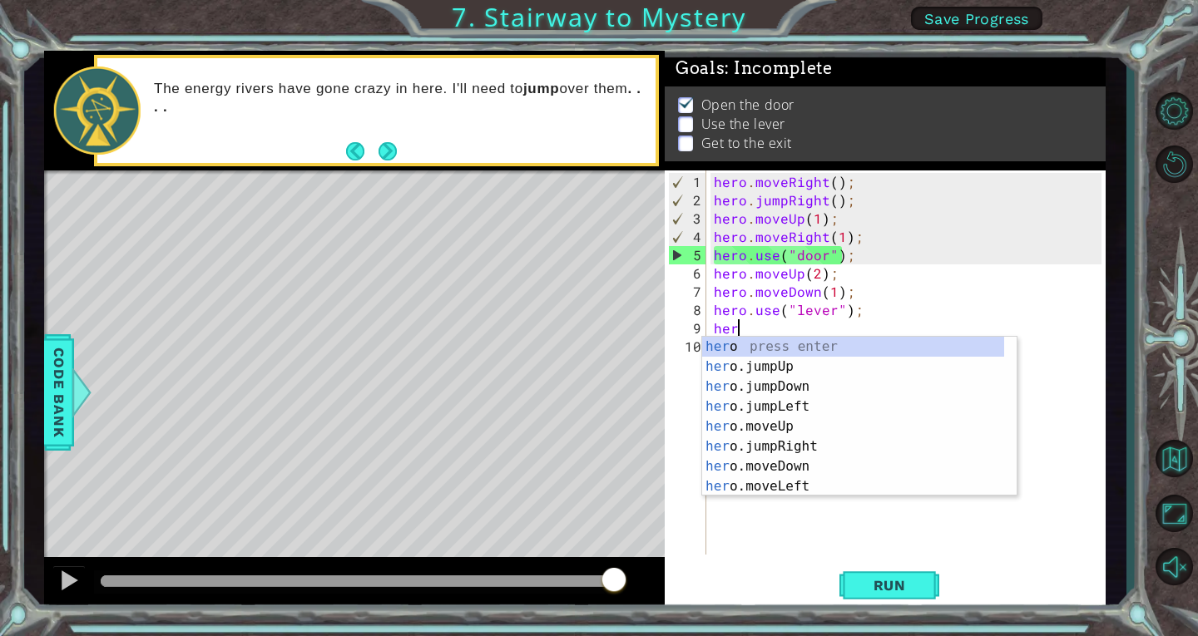
scroll to position [0, 1]
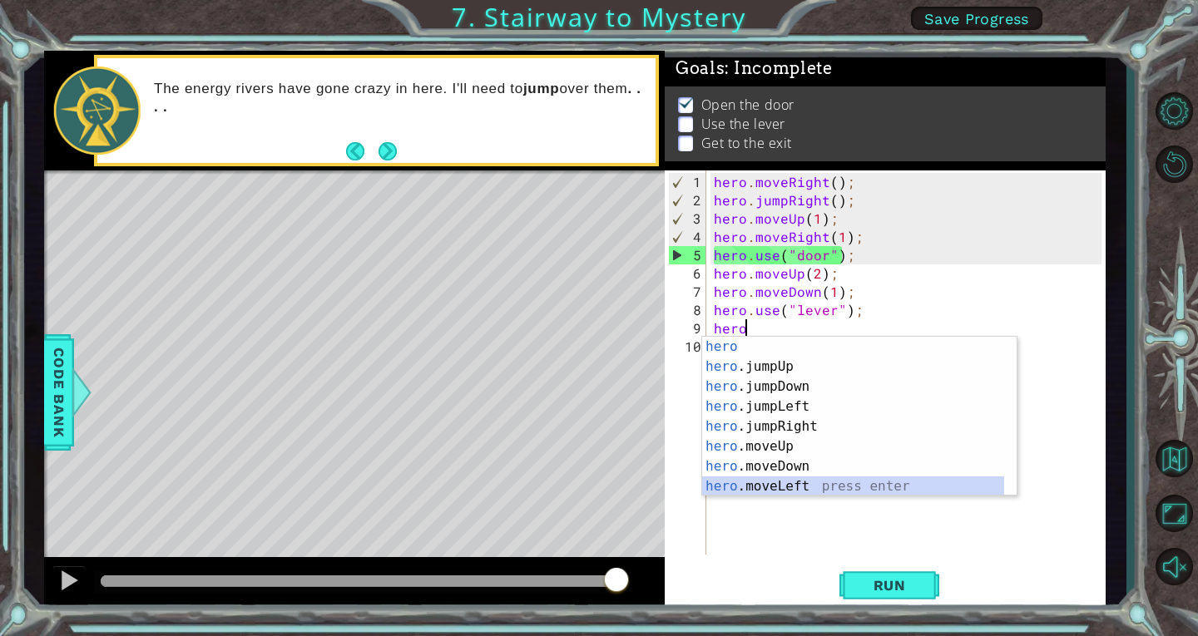
click at [803, 490] on div "hero press enter hero .jumpUp press enter hero .jumpDown press enter hero .jump…" at bounding box center [853, 437] width 302 height 200
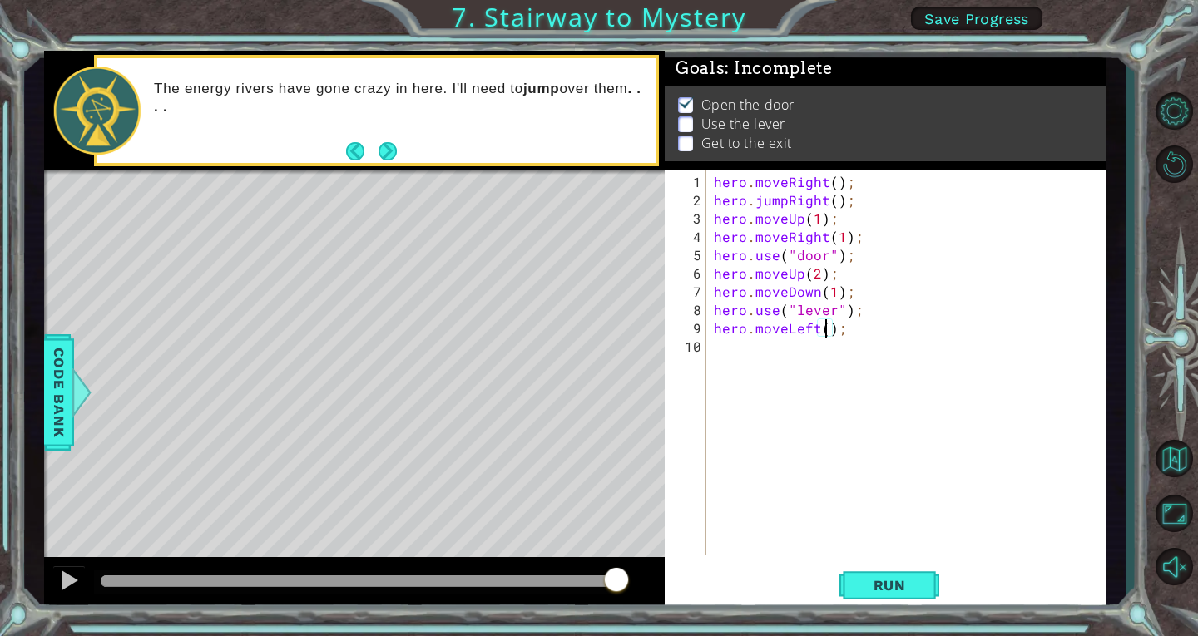
type textarea "hero.moveLeft(2);"
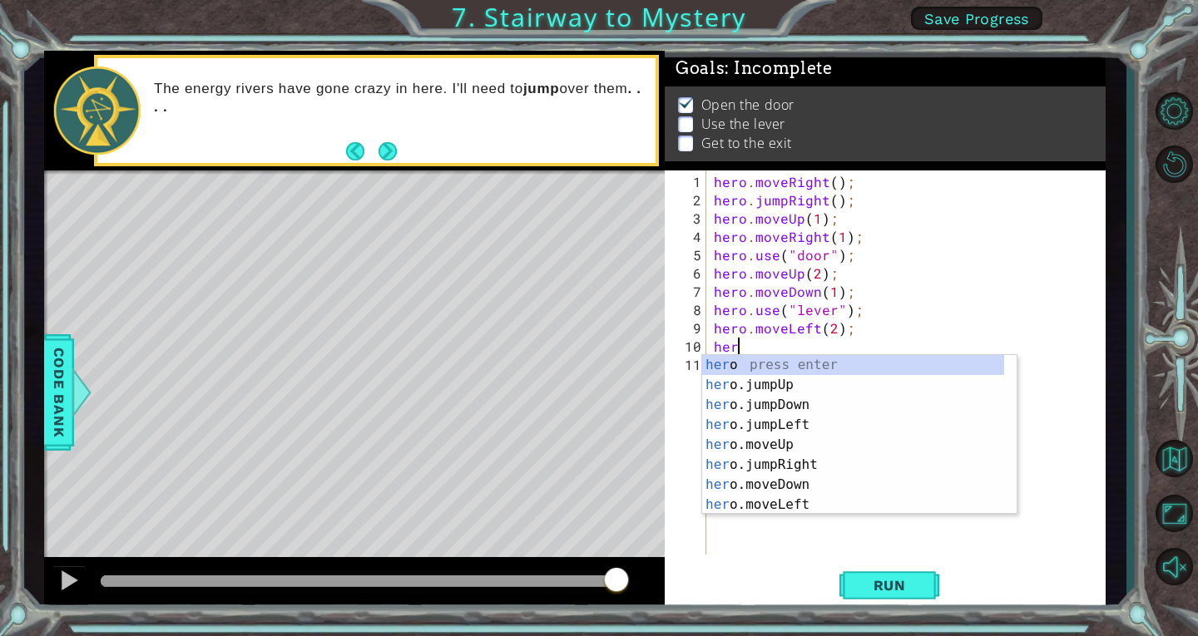
type textarea "hero"
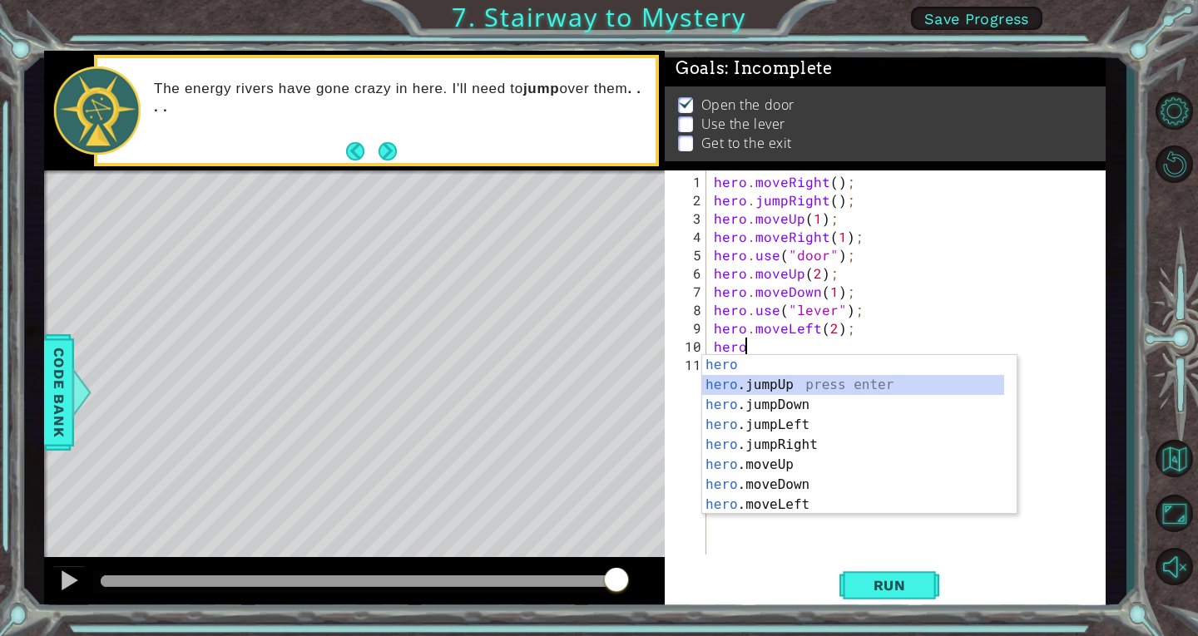
click at [795, 389] on div "hero press enter hero .jumpUp press enter hero .jumpDown press enter hero .jump…" at bounding box center [853, 455] width 302 height 200
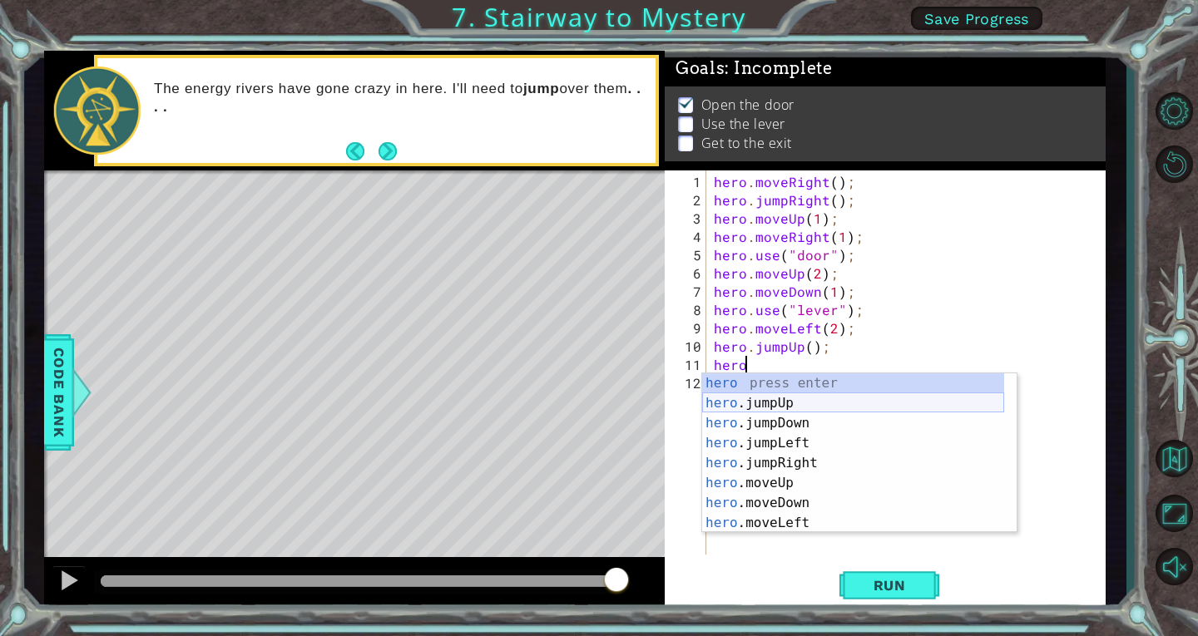
scroll to position [0, 2]
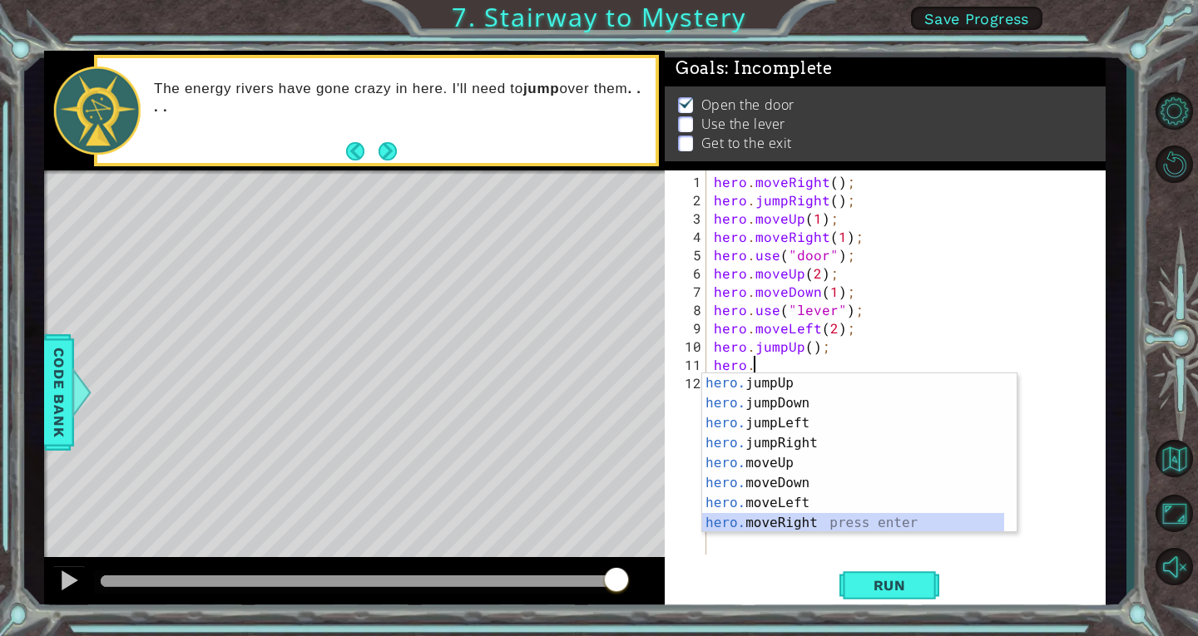
click at [793, 521] on div "hero. jumpUp press enter hero. jumpDown press enter hero. jumpLeft press enter …" at bounding box center [853, 474] width 302 height 200
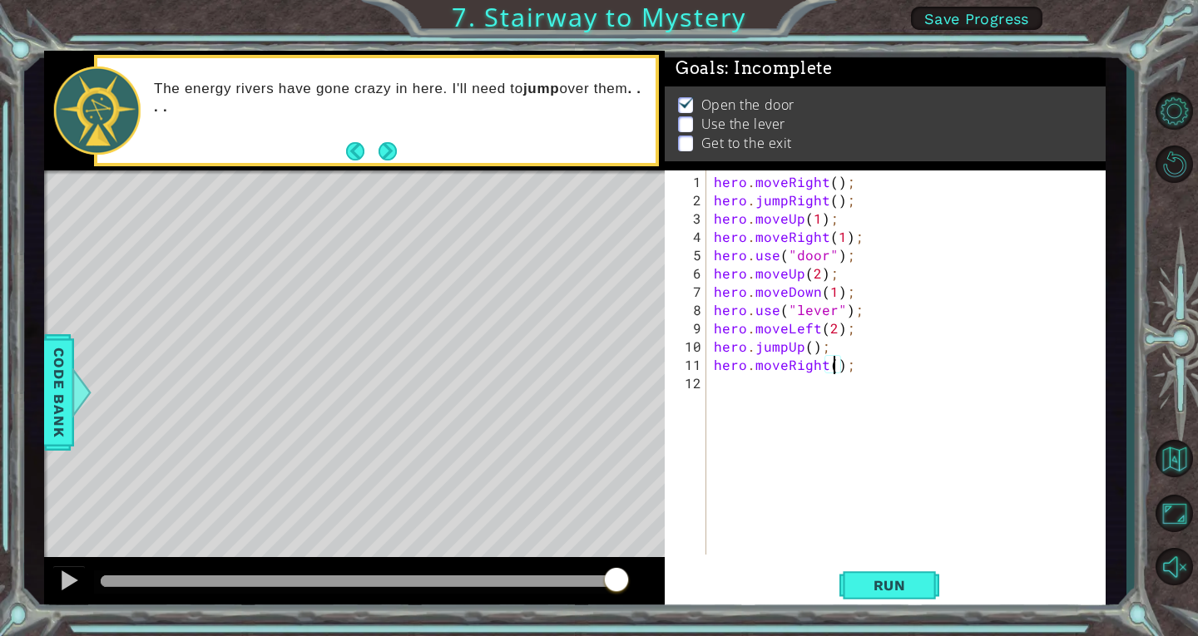
scroll to position [0, 7]
click at [889, 582] on span "Run" at bounding box center [890, 585] width 66 height 17
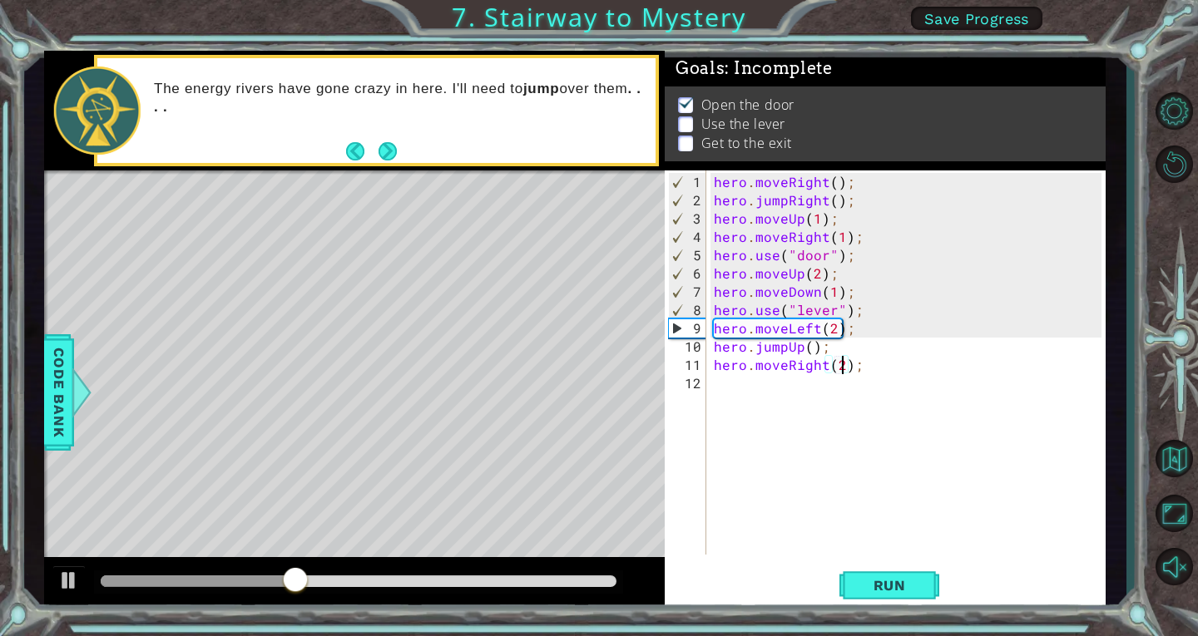
click at [813, 292] on div "hero . moveRight ( ) ; hero . jumpRight ( ) ; hero . moveUp ( 1 ) ; hero . move…" at bounding box center [909, 383] width 399 height 421
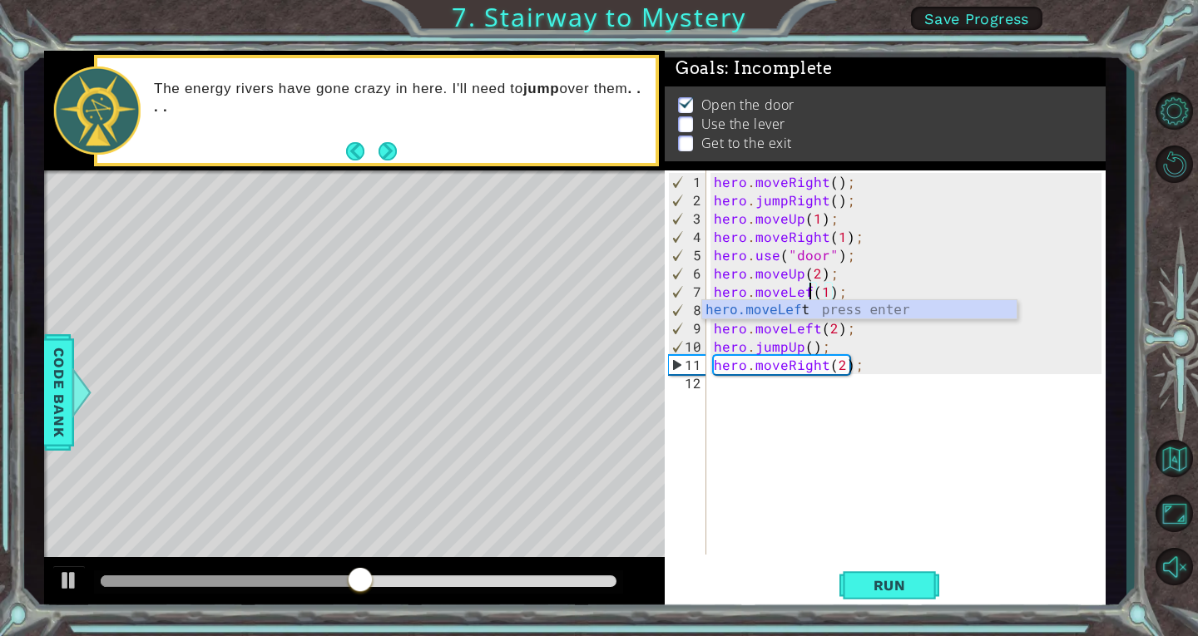
scroll to position [0, 7]
type textarea "hero.moveLeft(1);"
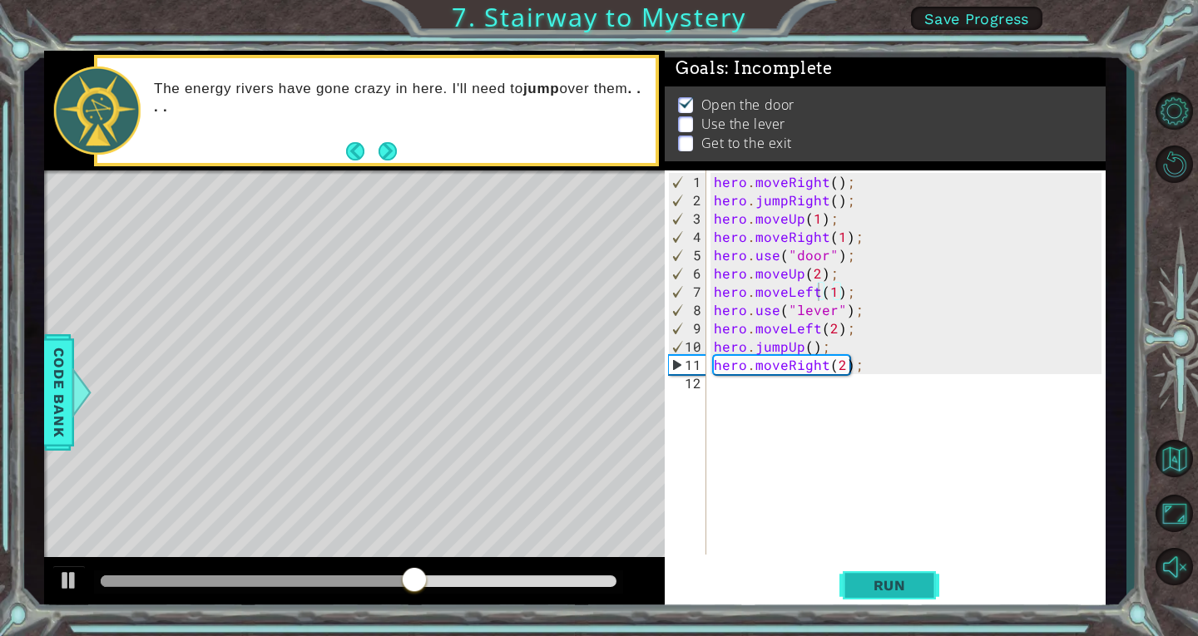
click at [904, 582] on span "Run" at bounding box center [890, 585] width 66 height 17
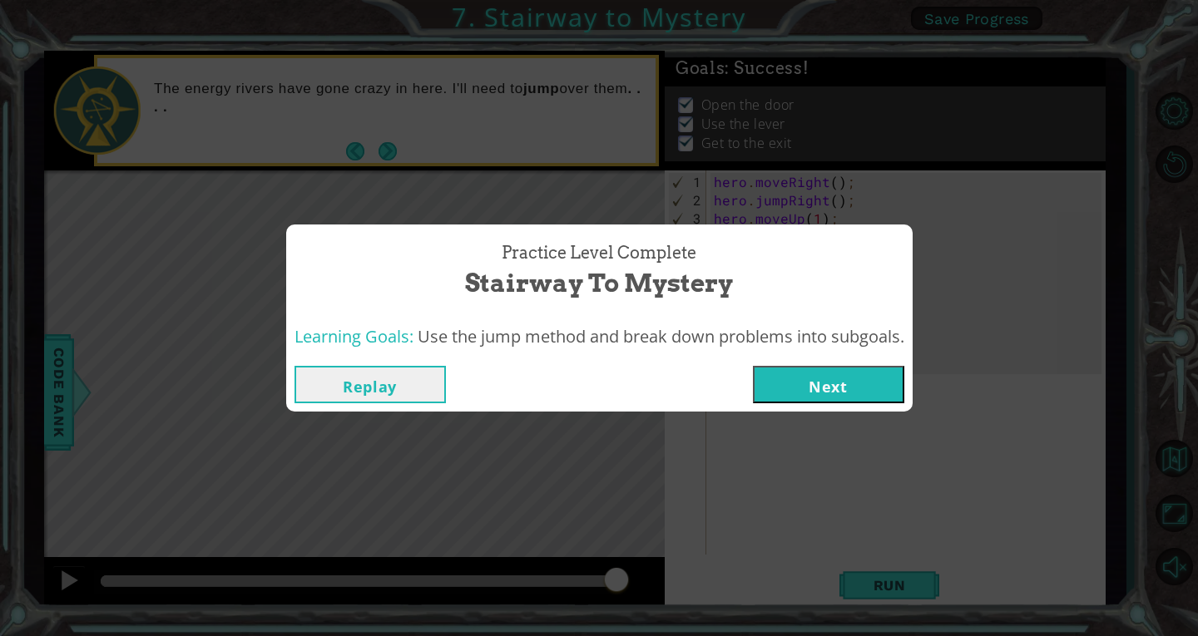
click at [793, 375] on button "Next" at bounding box center [828, 384] width 151 height 37
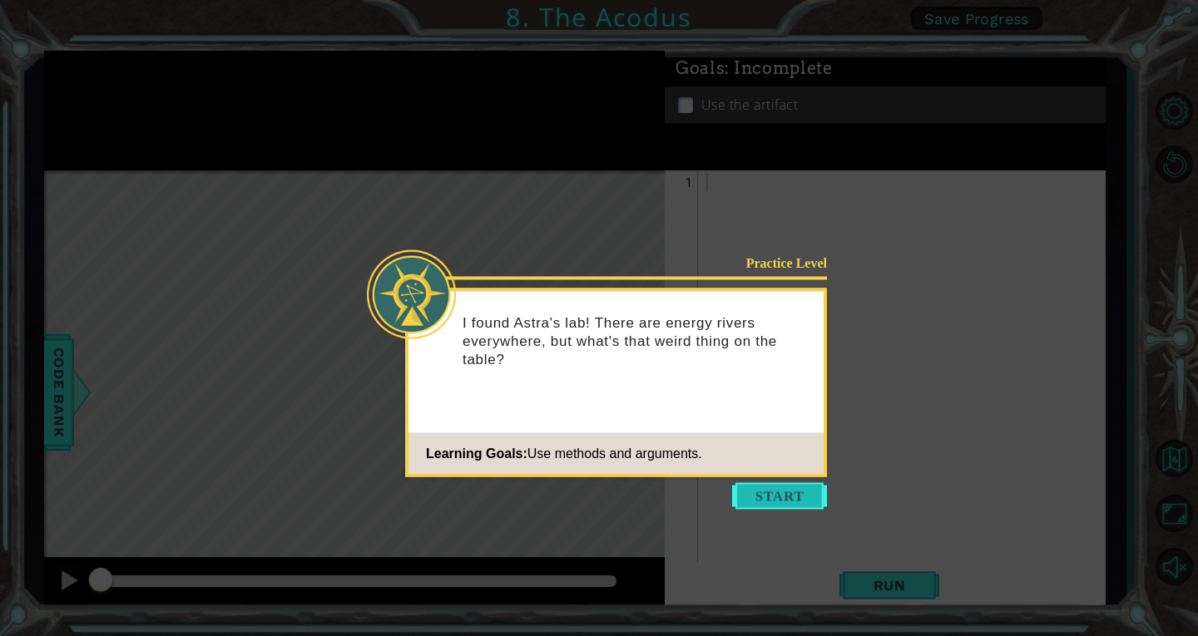
click at [805, 491] on button "Start" at bounding box center [779, 496] width 95 height 27
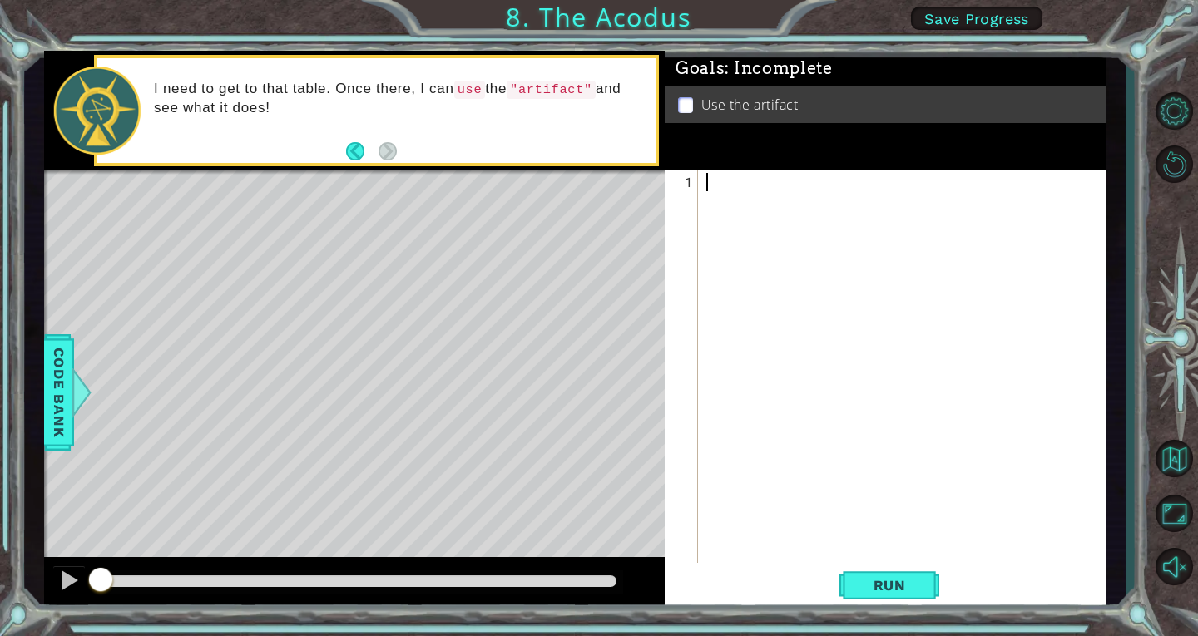
click at [728, 176] on div at bounding box center [906, 392] width 407 height 439
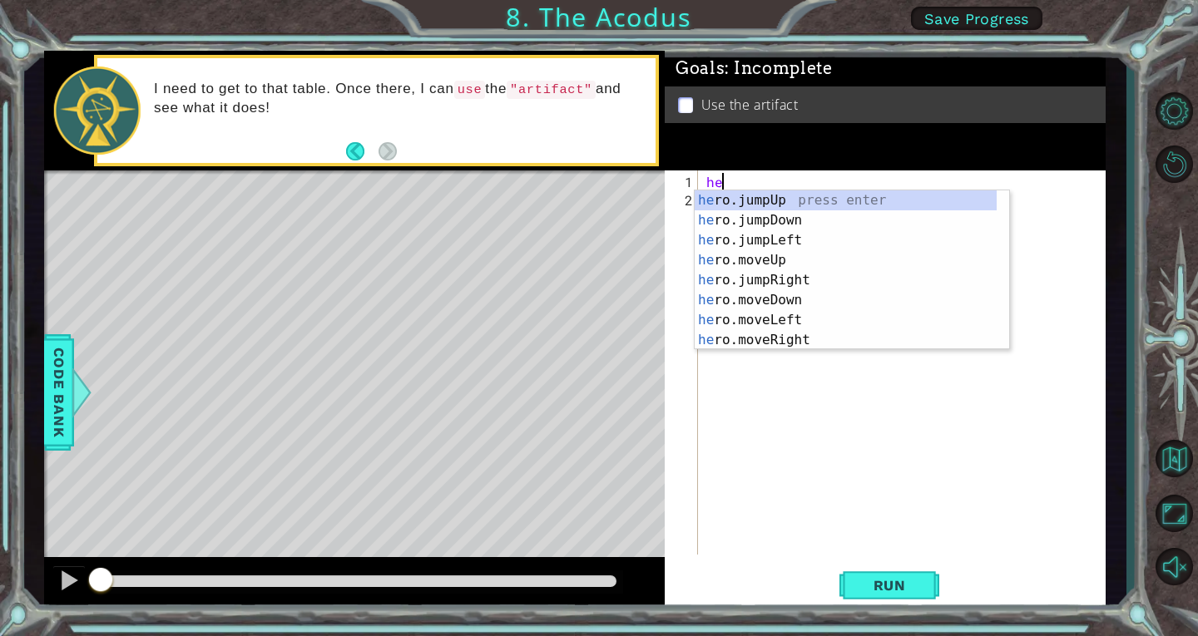
scroll to position [0, 1]
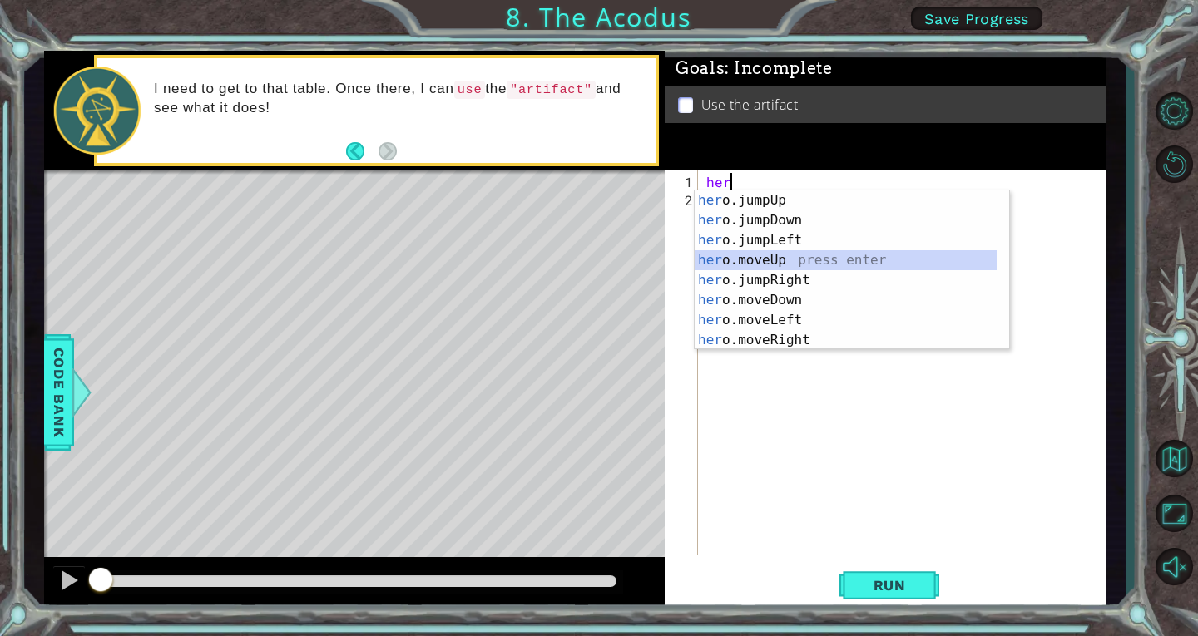
click at [778, 259] on div "her o.jumpUp press enter her o.jumpDown press enter her o.jumpLeft press enter …" at bounding box center [846, 291] width 302 height 200
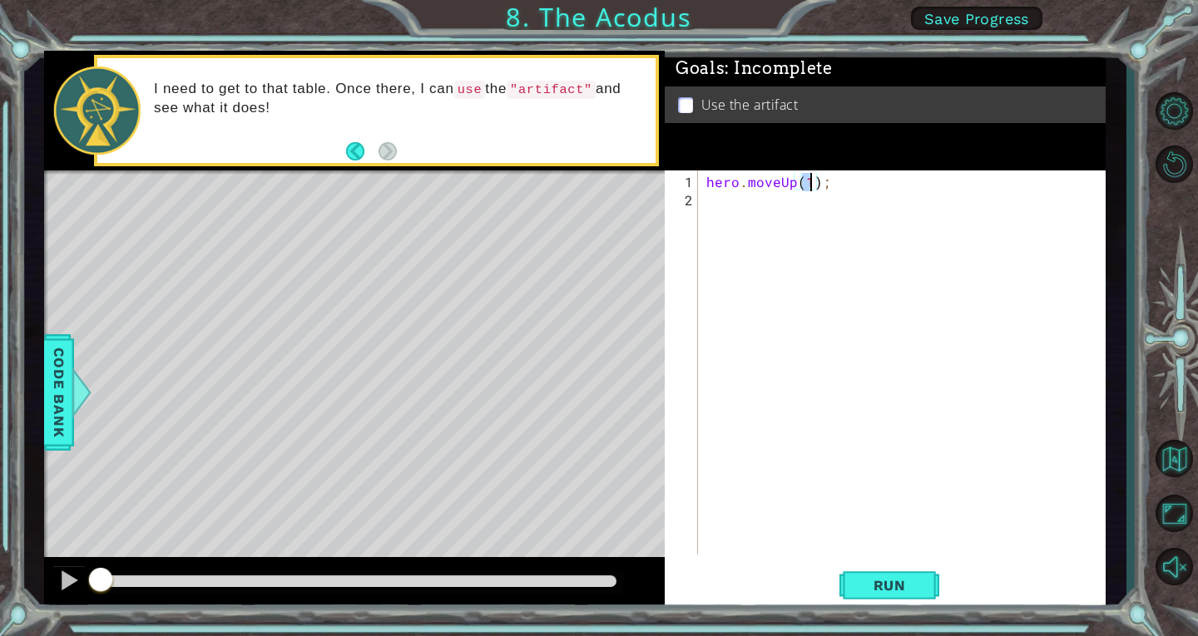
type textarea "hero.moveUp(2);"
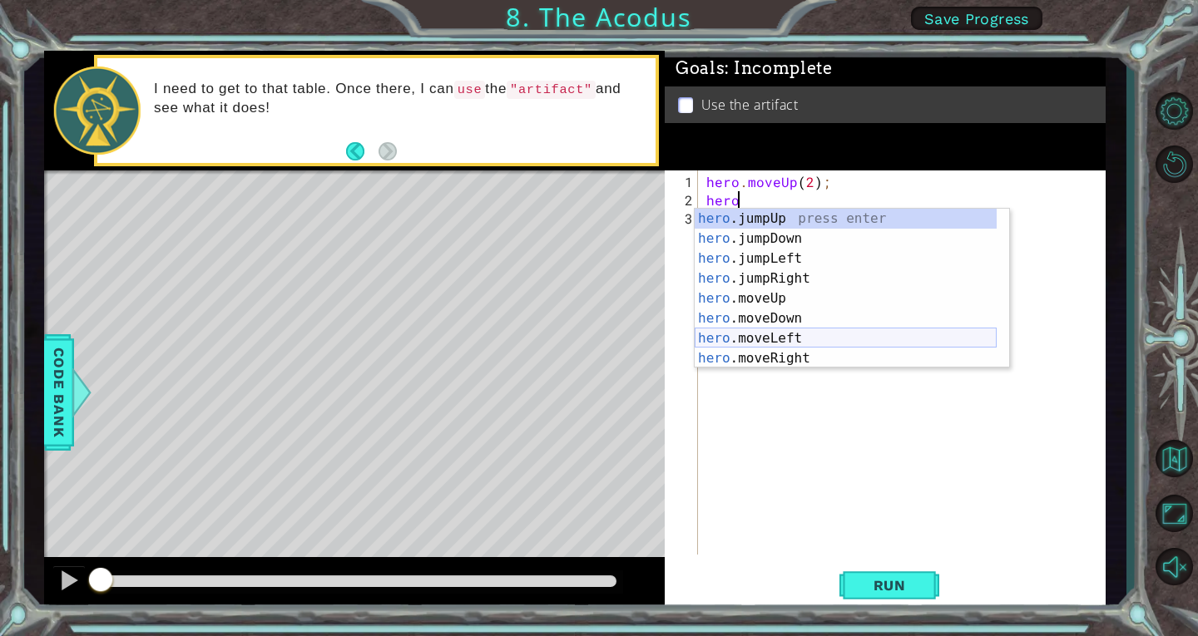
click at [807, 340] on div "hero .jumpUp press enter hero .jumpDown press enter hero .jumpLeft press enter …" at bounding box center [846, 309] width 302 height 200
type textarea "hero.moveLeft(1);"
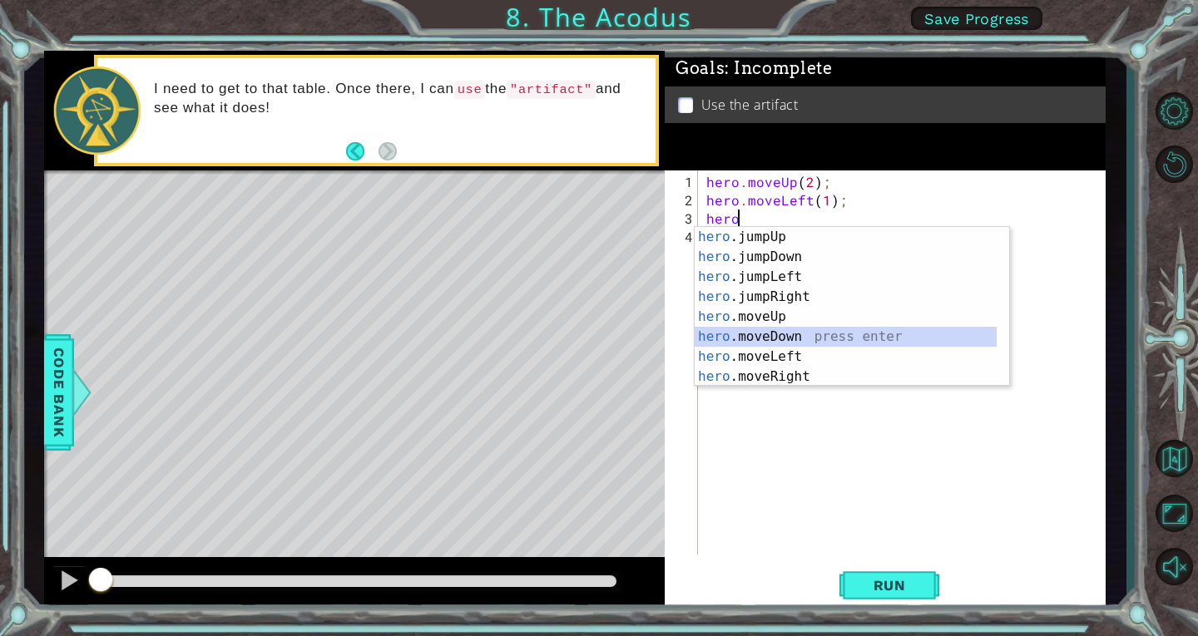
click at [805, 333] on div "hero .jumpUp press enter hero .jumpDown press enter hero .jumpLeft press enter …" at bounding box center [846, 327] width 302 height 200
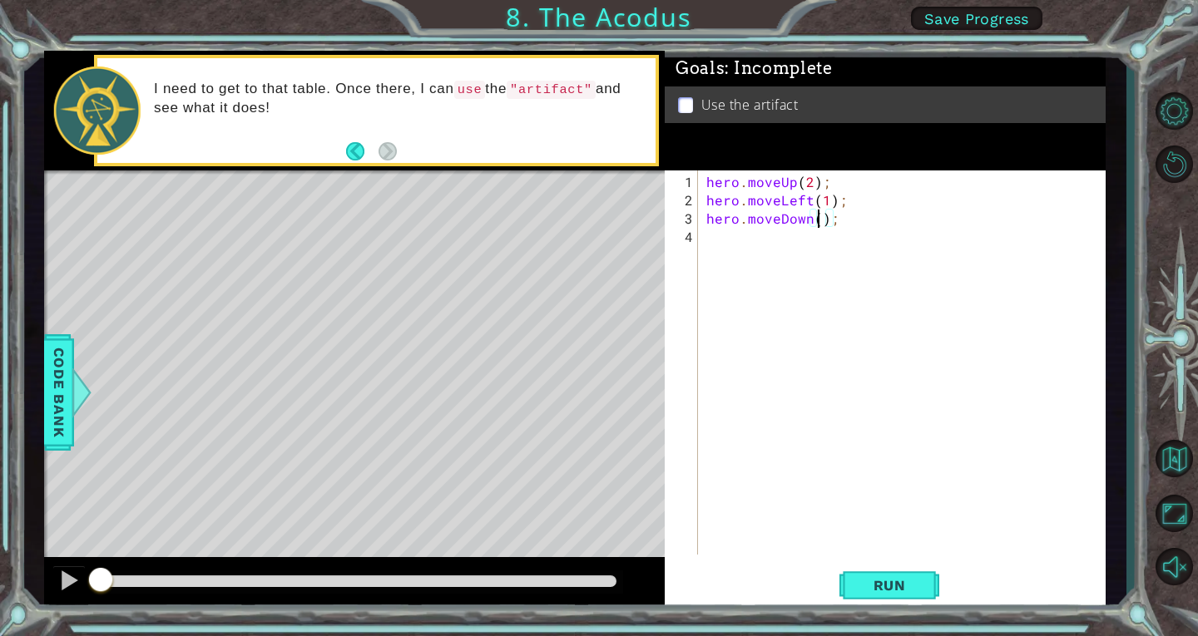
type textarea "hero.moveDown(2);"
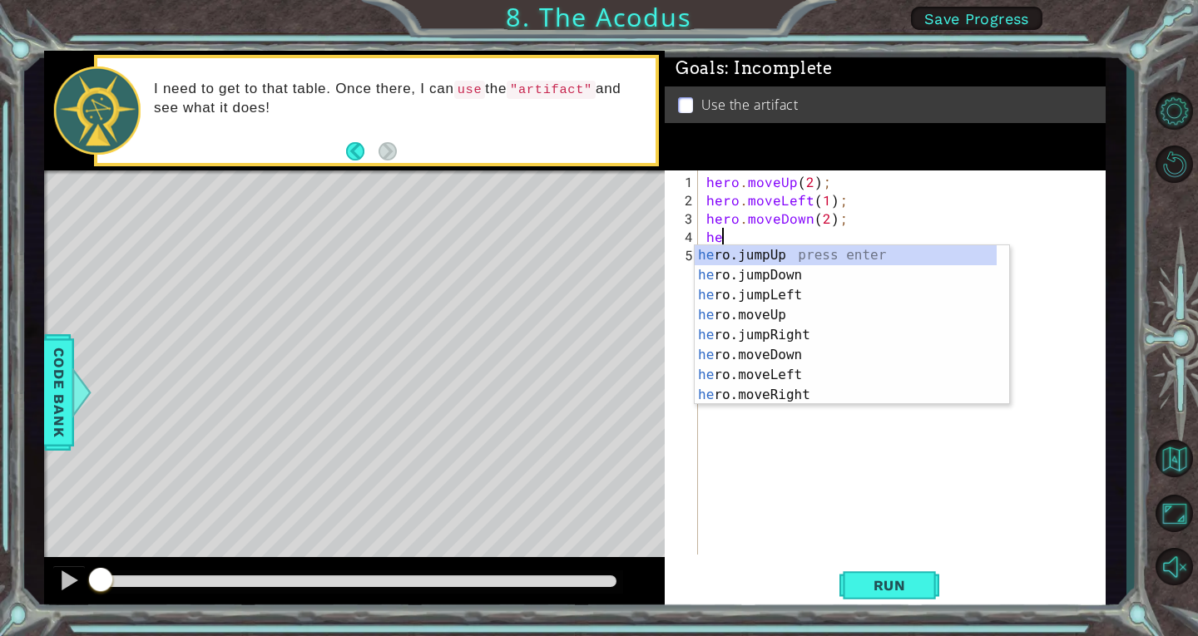
type textarea "hero"
click at [790, 296] on div "hero .jumpUp press enter hero .jumpDown press enter hero .jumpLeft press enter …" at bounding box center [846, 345] width 302 height 200
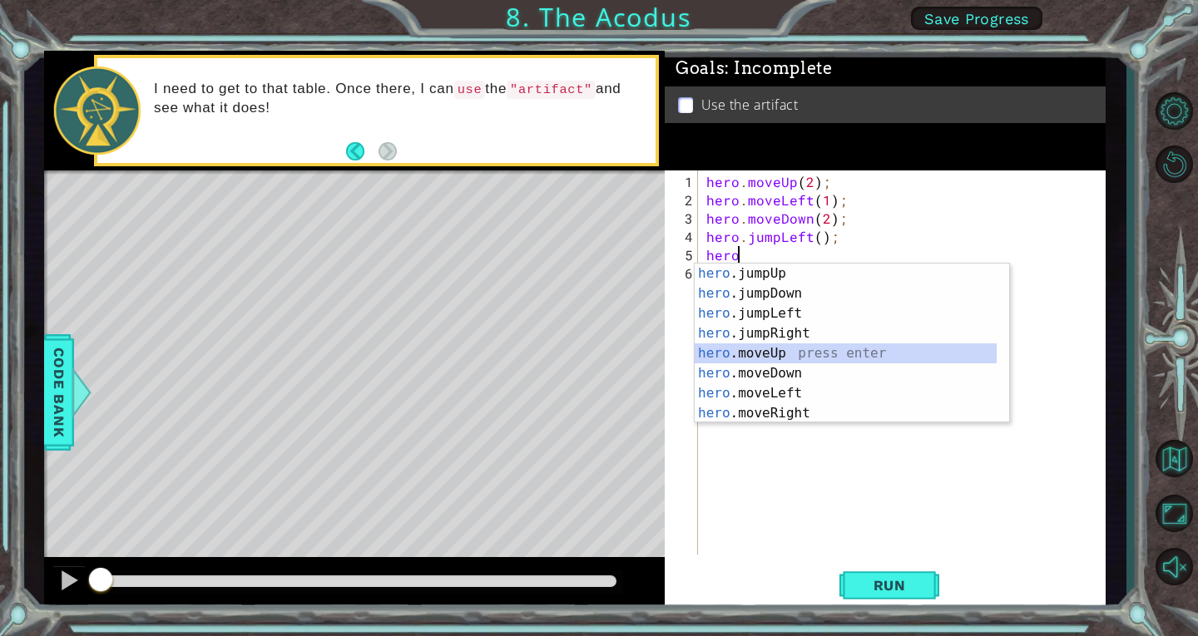
click at [791, 352] on div "hero .jumpUp press enter hero .jumpDown press enter hero .jumpLeft press enter …" at bounding box center [846, 364] width 302 height 200
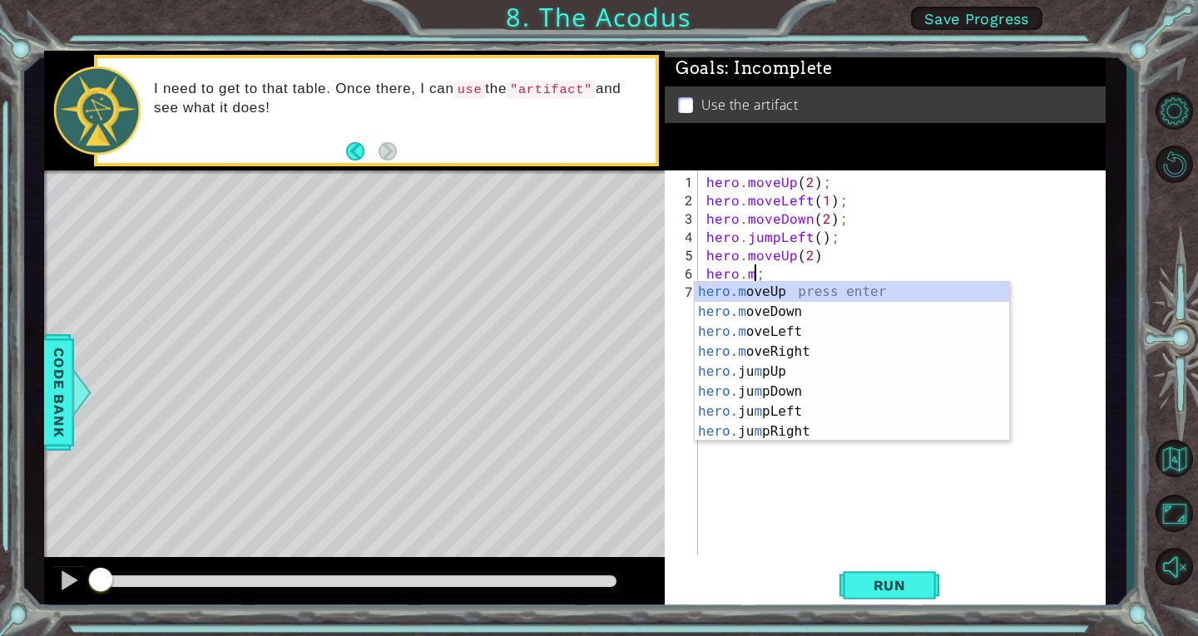
scroll to position [0, 3]
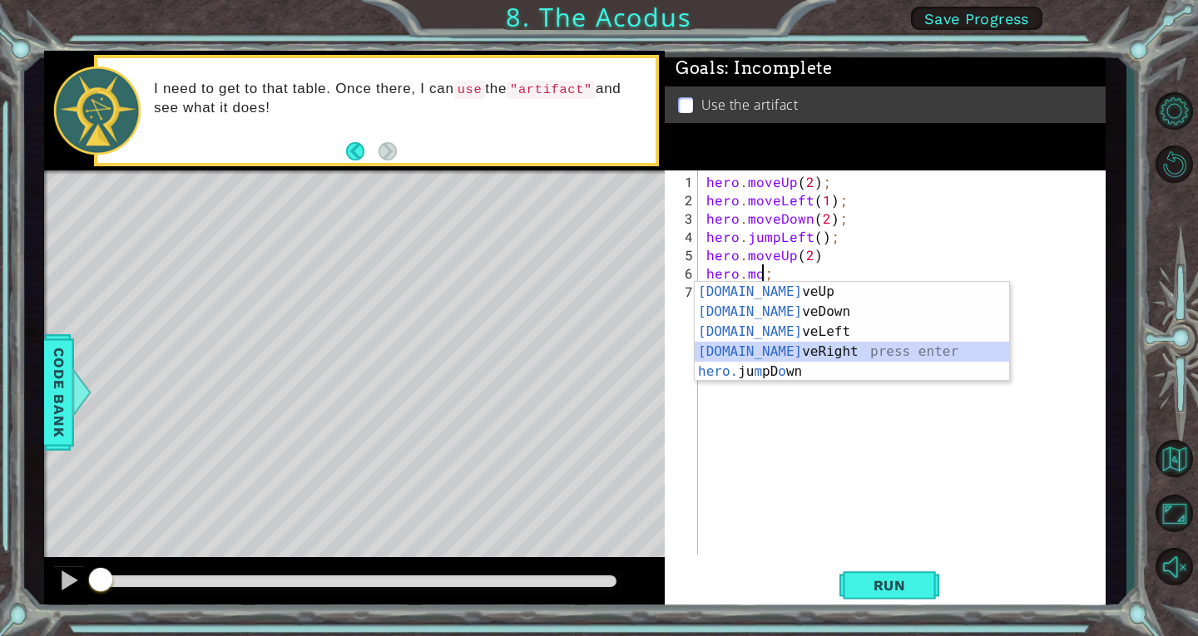
click at [797, 347] on div "[DOMAIN_NAME] veUp press enter [DOMAIN_NAME] veDown press enter [DOMAIN_NAME] v…" at bounding box center [852, 352] width 314 height 140
type textarea "hero.moveRight(1);"
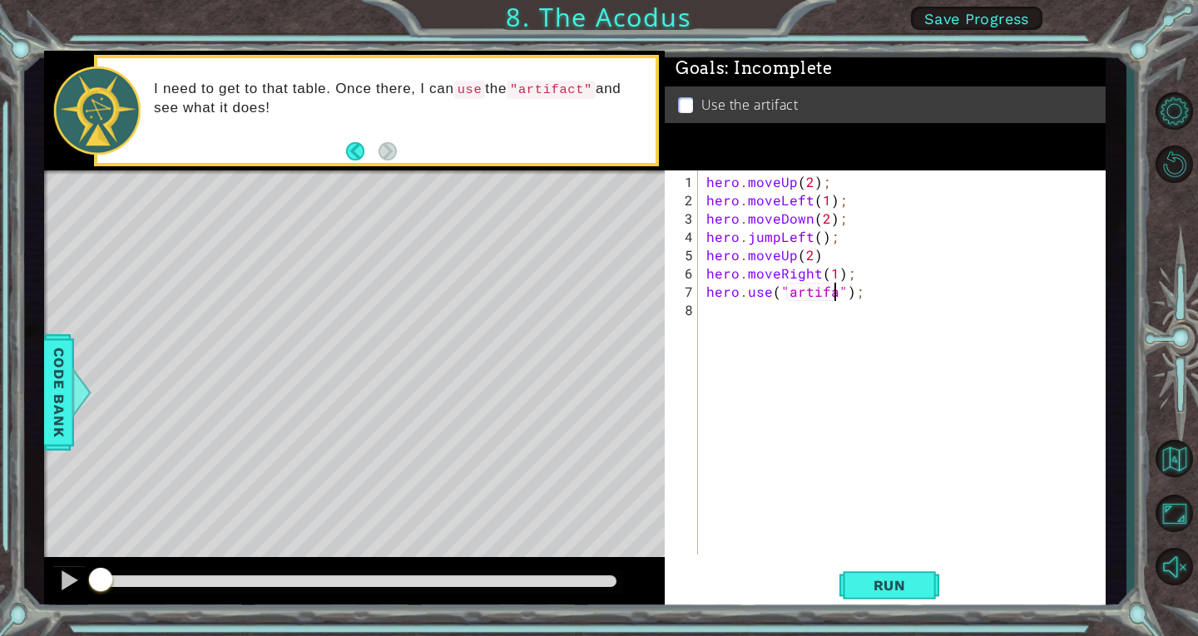
scroll to position [0, 9]
click at [889, 588] on span "Run" at bounding box center [890, 585] width 66 height 17
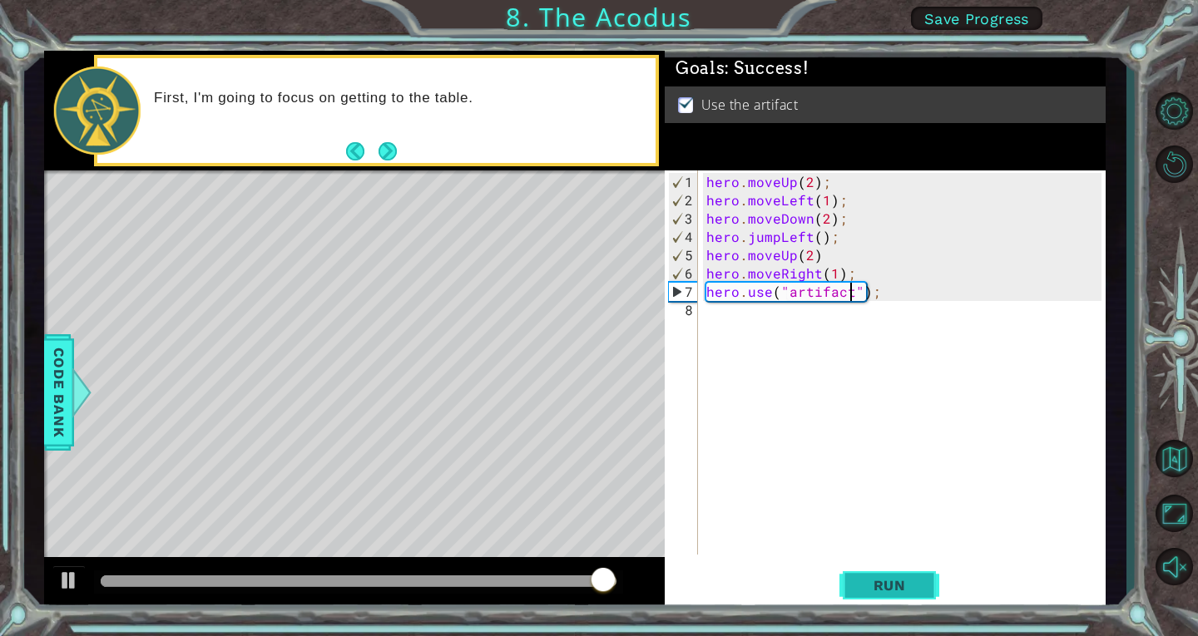
type textarea "hero.use("artifact");"
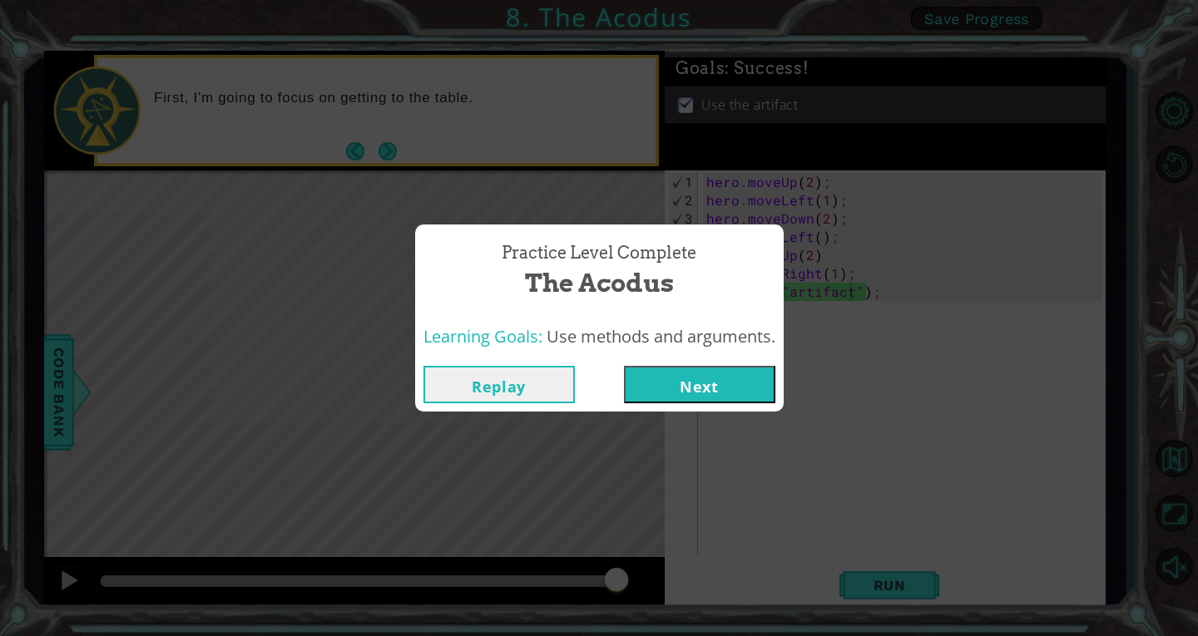
click at [740, 382] on button "Next" at bounding box center [699, 384] width 151 height 37
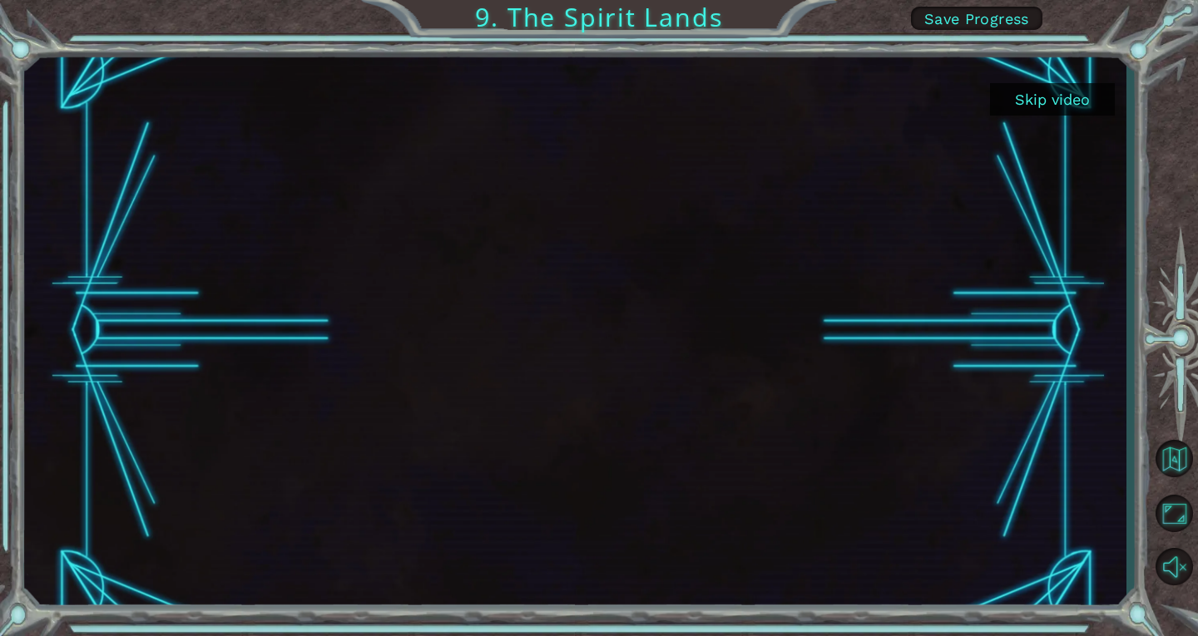
click at [1003, 96] on button "Skip video" at bounding box center [1052, 99] width 125 height 32
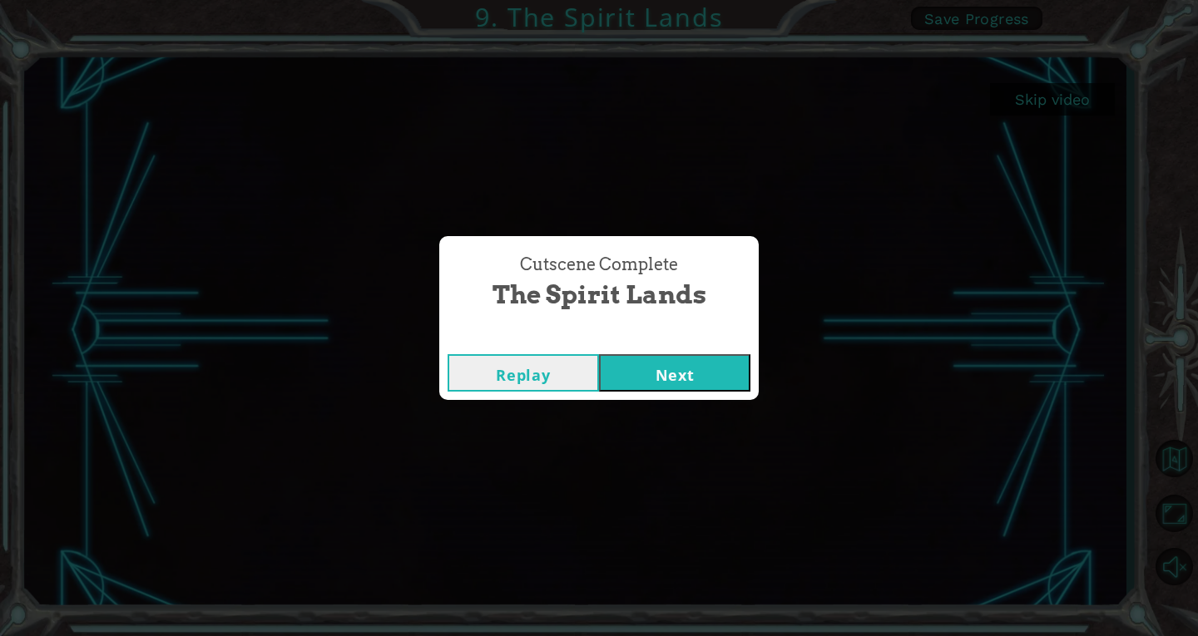
click at [722, 379] on button "Next" at bounding box center [674, 372] width 151 height 37
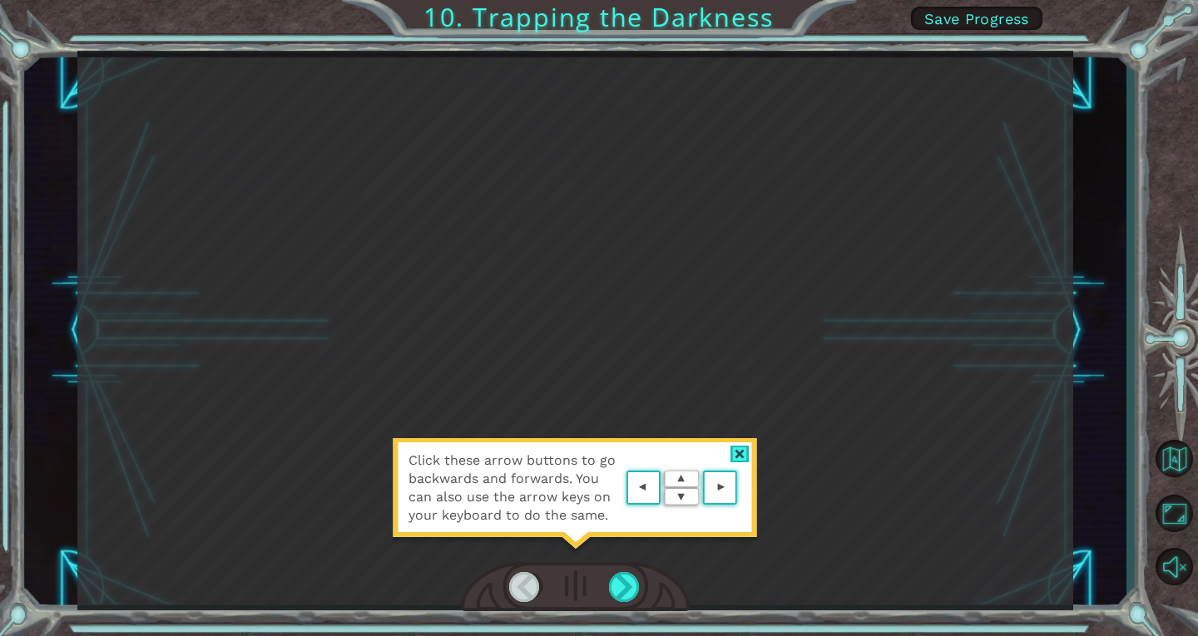
click at [741, 488] on area at bounding box center [741, 488] width 0 height 0
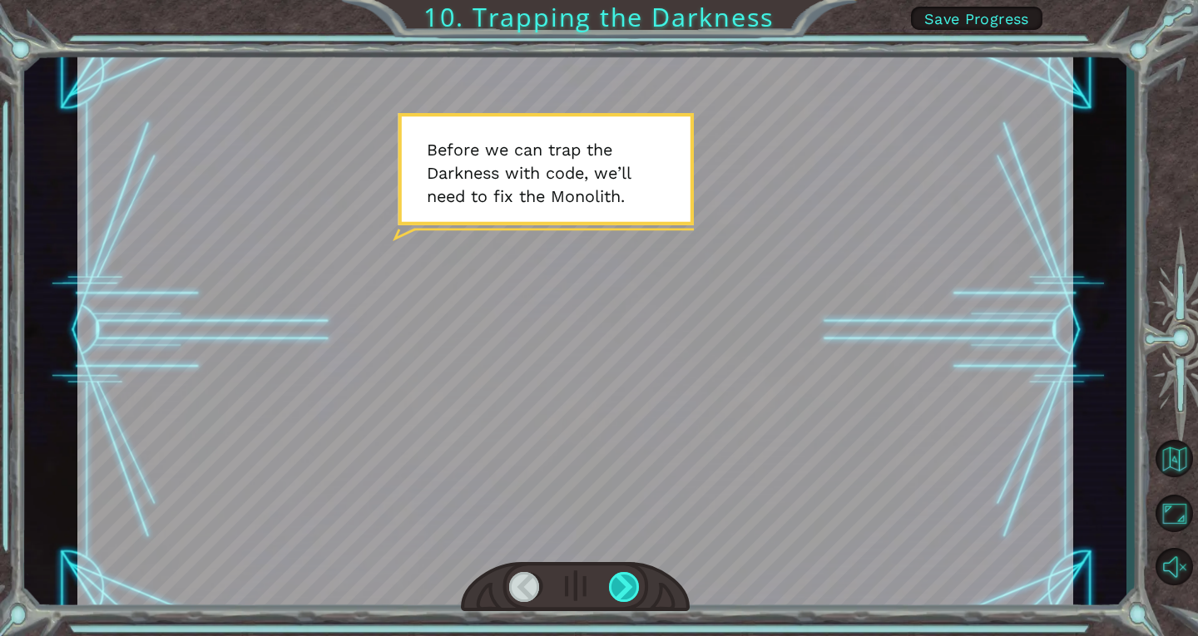
click at [636, 582] on div at bounding box center [625, 587] width 32 height 30
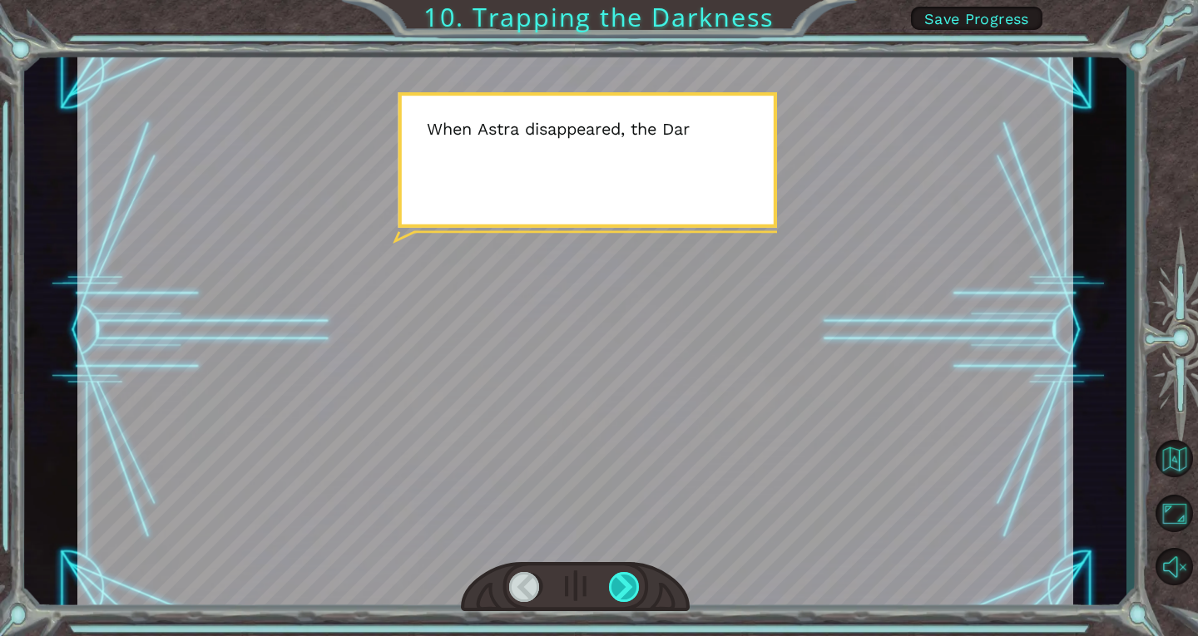
click at [636, 582] on div at bounding box center [625, 587] width 32 height 30
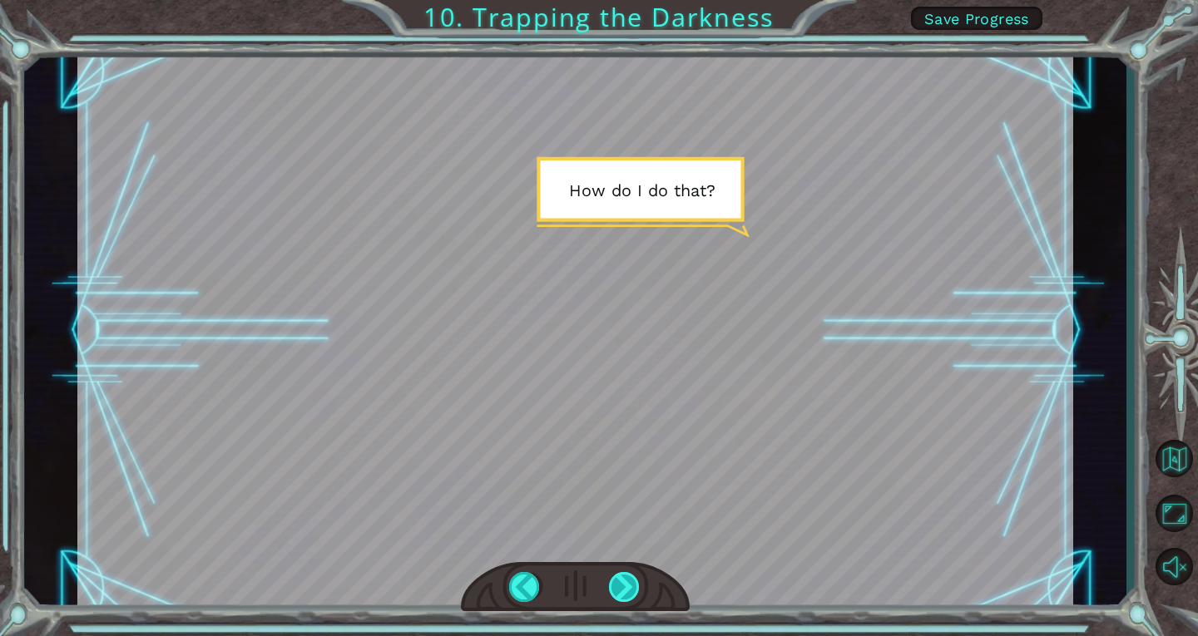
click at [636, 582] on div at bounding box center [625, 587] width 32 height 30
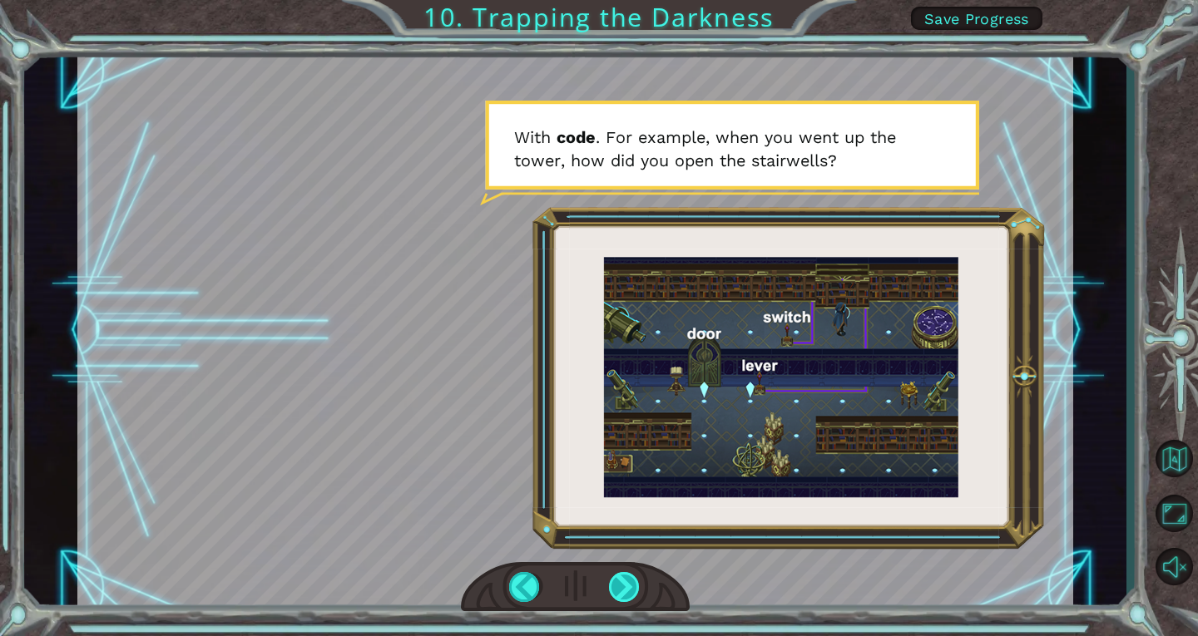
click at [636, 582] on div at bounding box center [625, 587] width 32 height 30
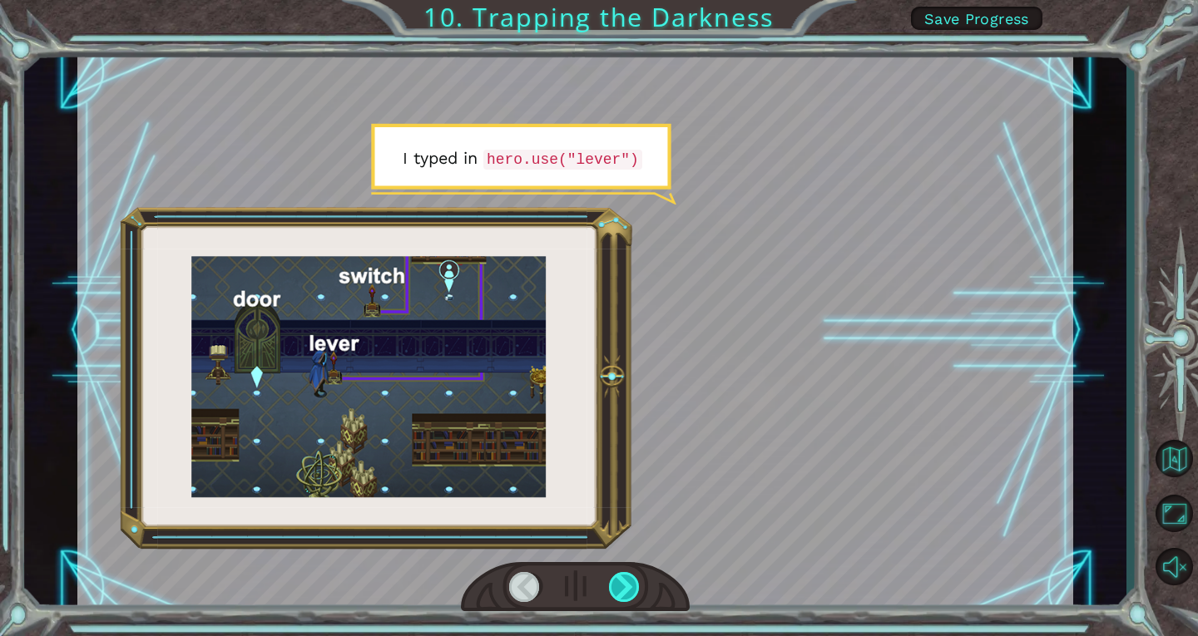
click at [636, 582] on div at bounding box center [625, 587] width 32 height 30
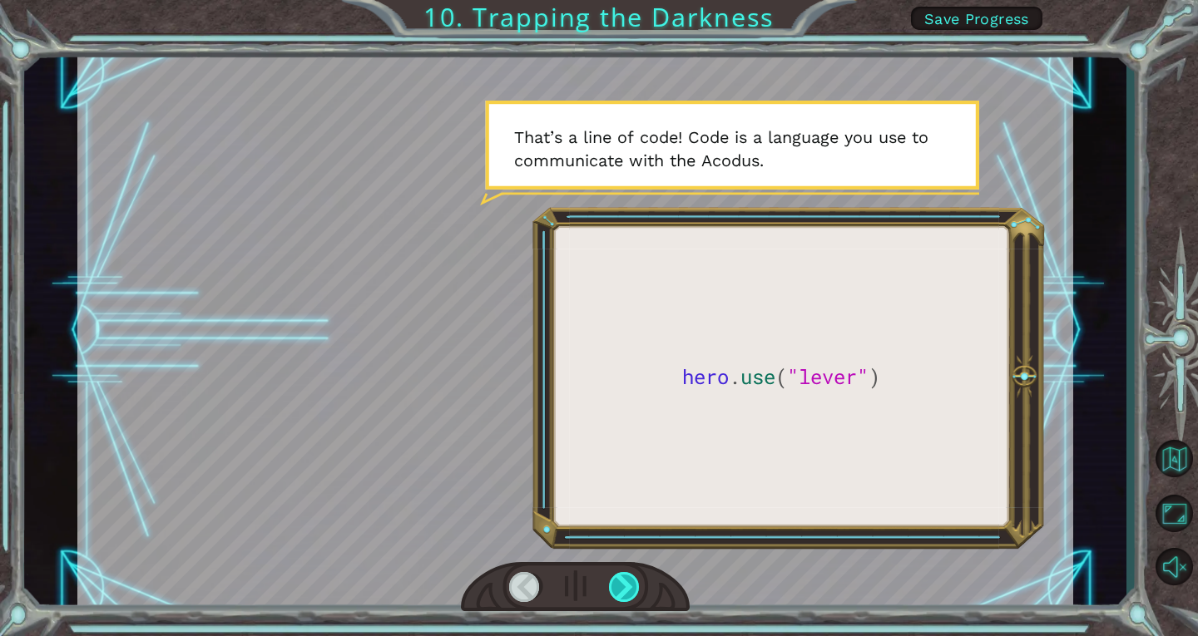
click at [636, 582] on div at bounding box center [625, 587] width 32 height 30
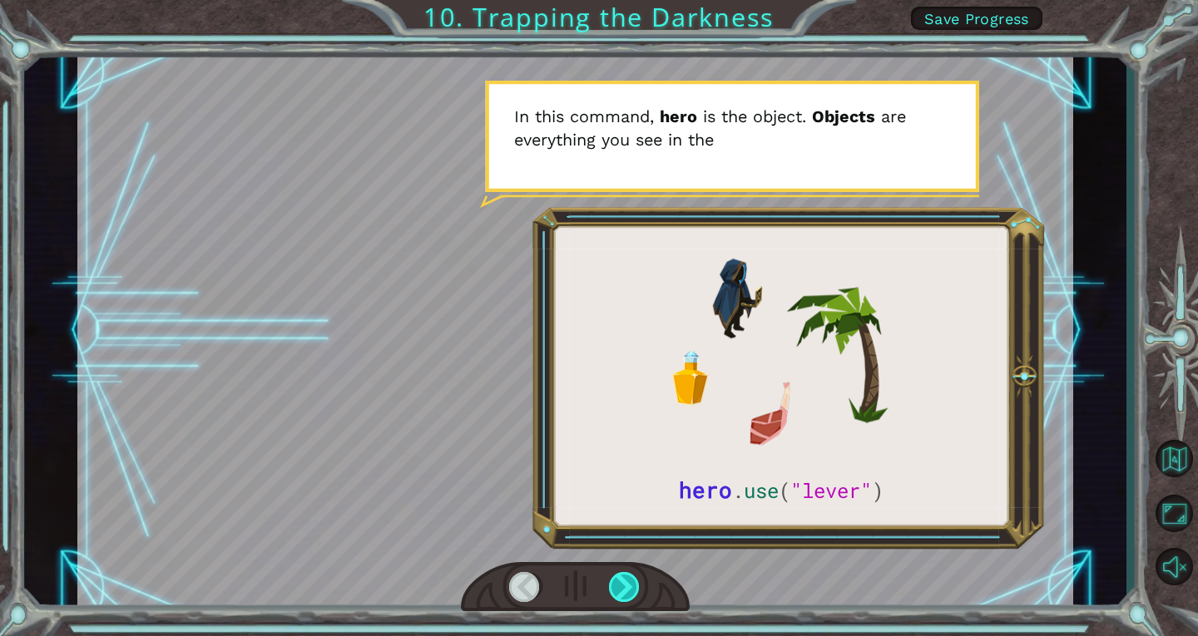
click at [636, 582] on div at bounding box center [625, 587] width 32 height 30
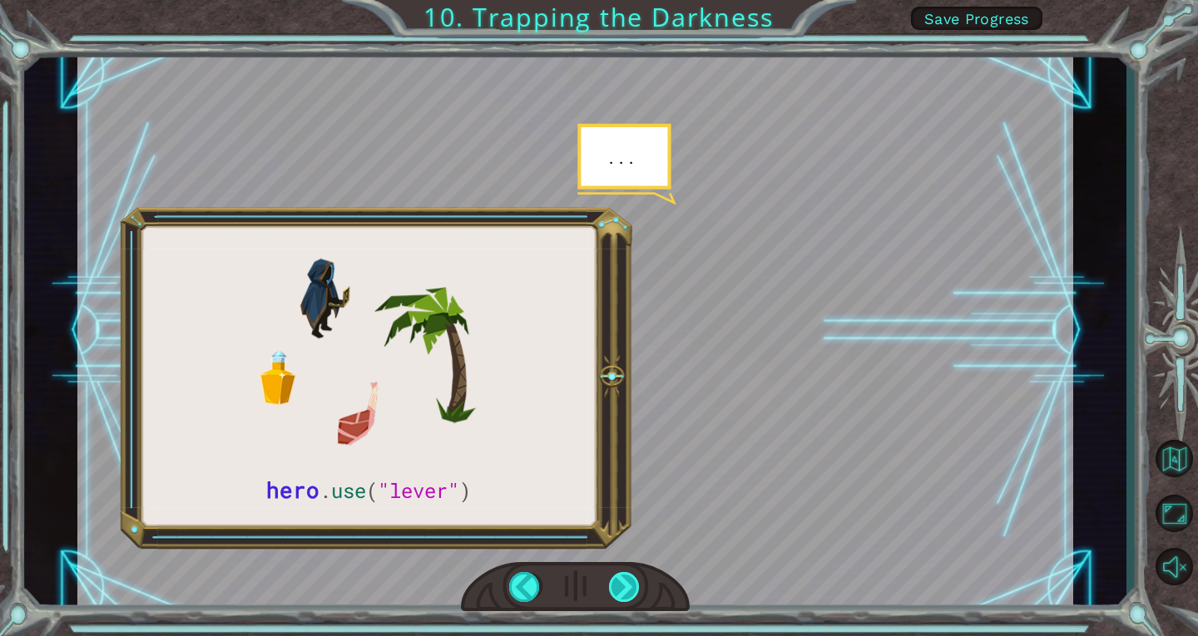
click at [636, 582] on div at bounding box center [625, 587] width 32 height 30
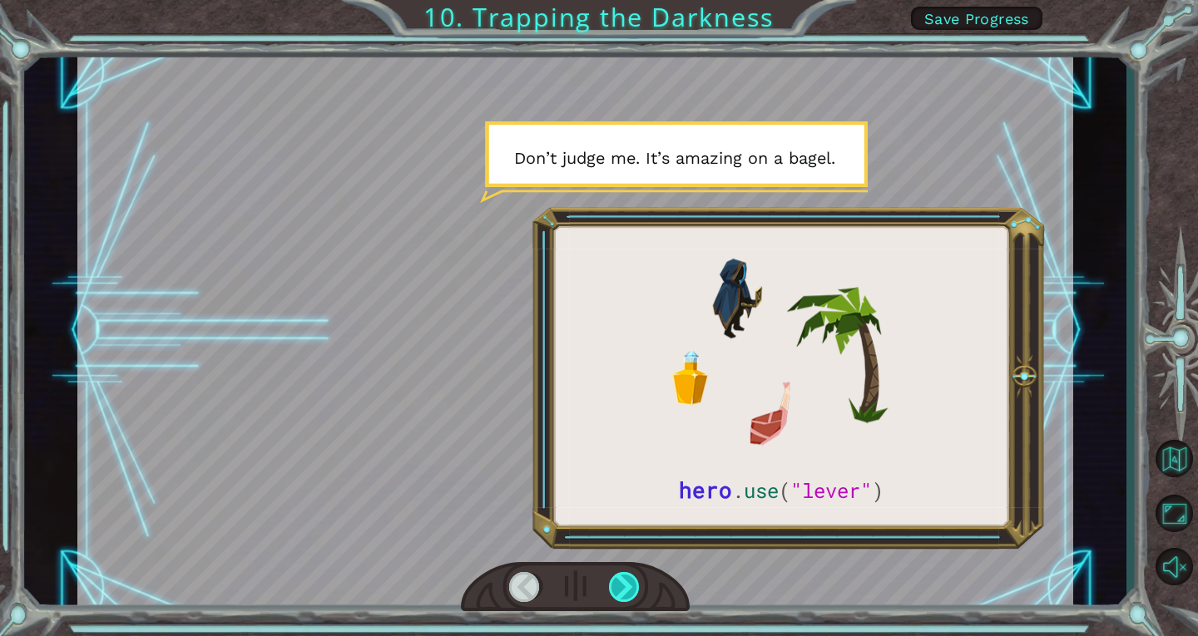
click at [636, 582] on div at bounding box center [625, 587] width 32 height 30
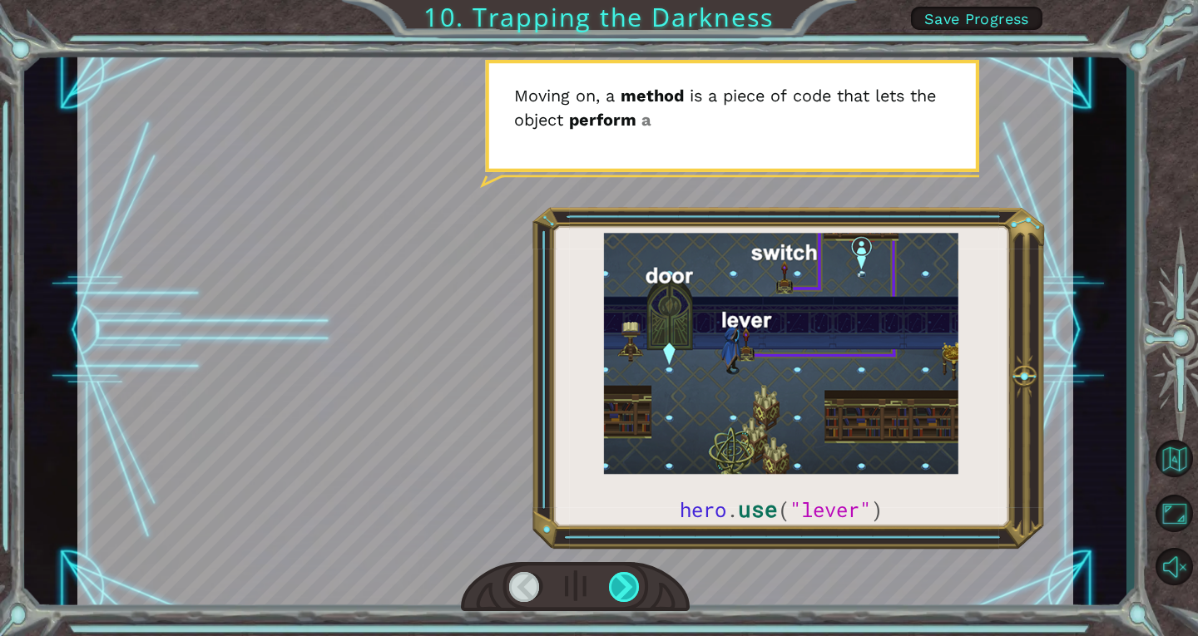
click at [636, 582] on div at bounding box center [625, 587] width 32 height 30
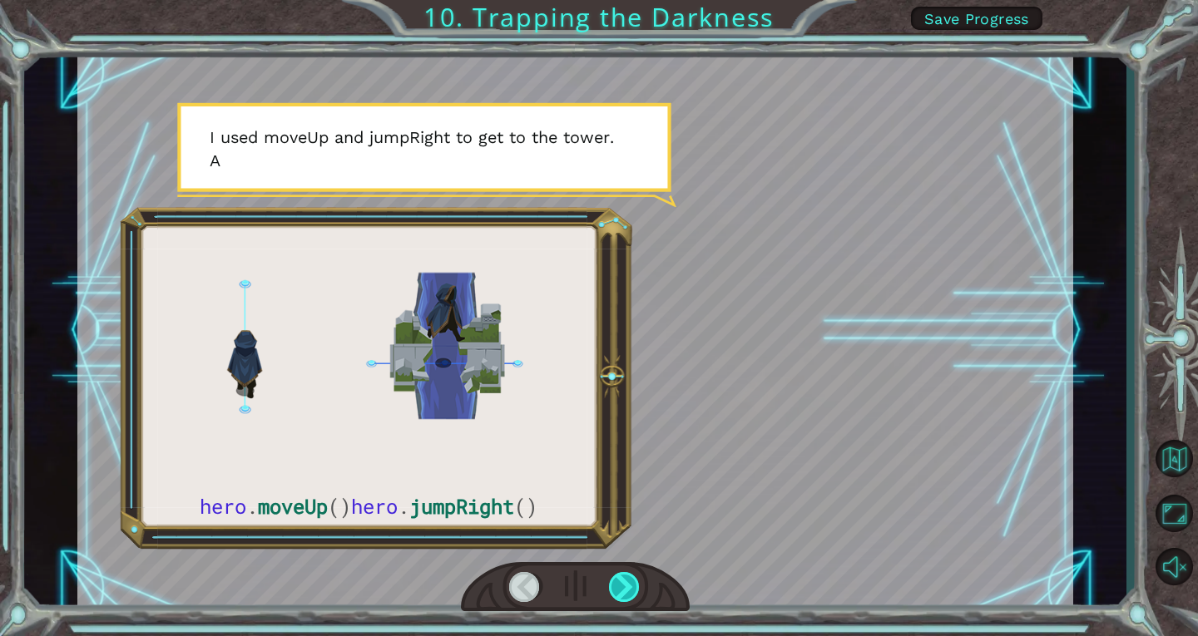
click at [636, 582] on div at bounding box center [625, 587] width 32 height 30
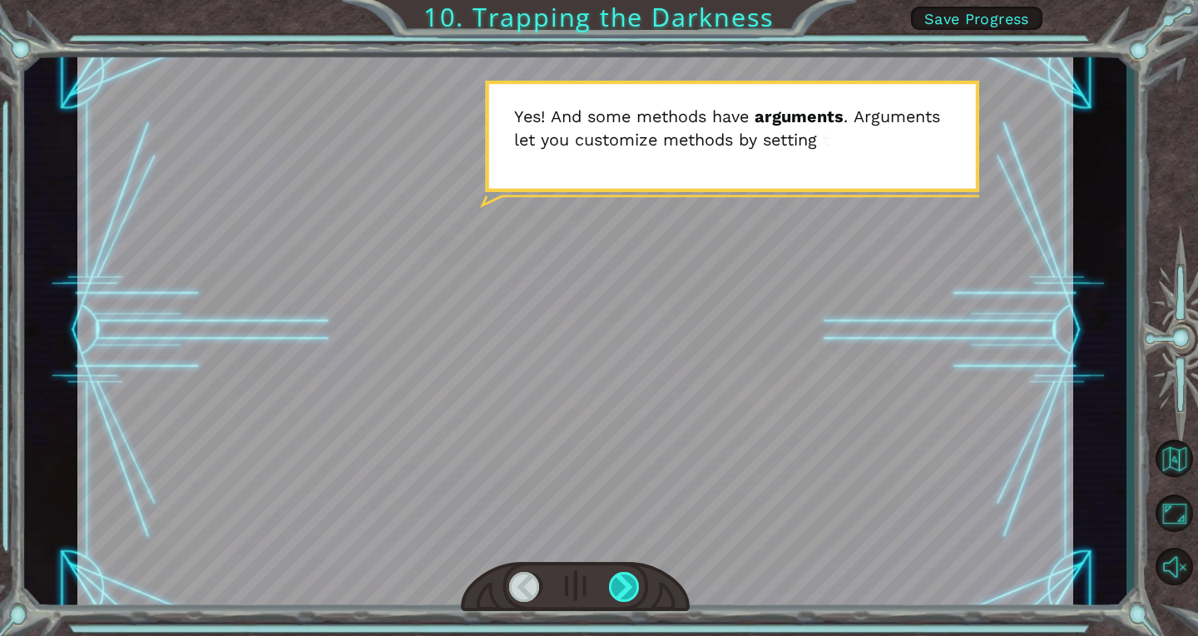
click at [636, 582] on div at bounding box center [625, 587] width 32 height 30
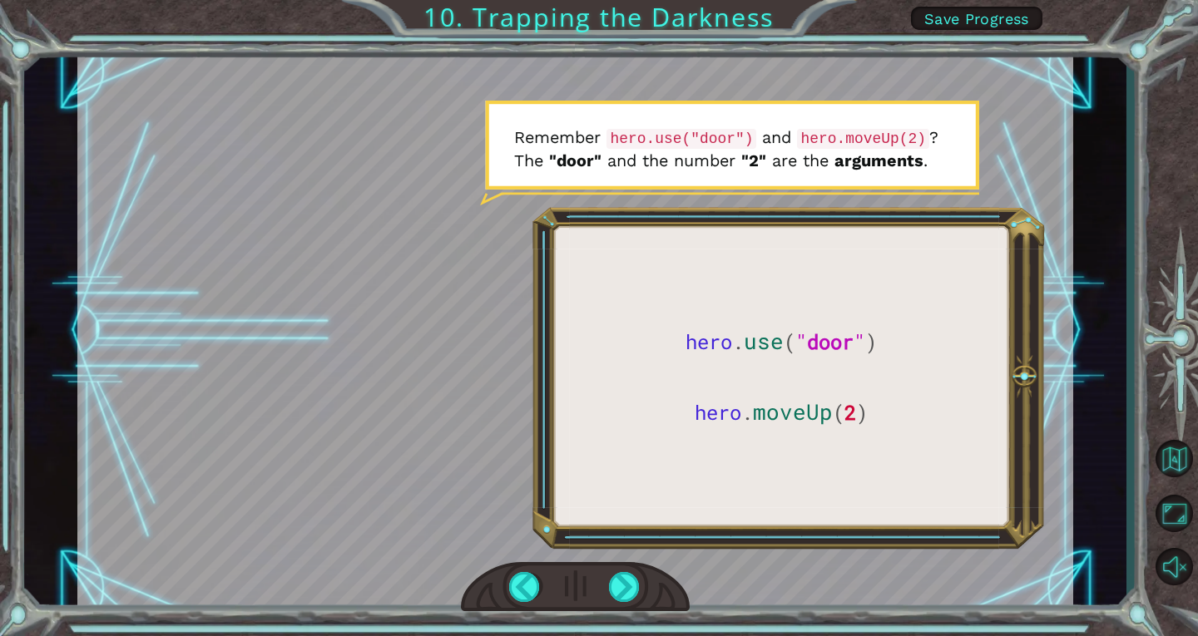
click at [758, 565] on div at bounding box center [575, 331] width 996 height 560
click at [631, 582] on div at bounding box center [625, 587] width 32 height 30
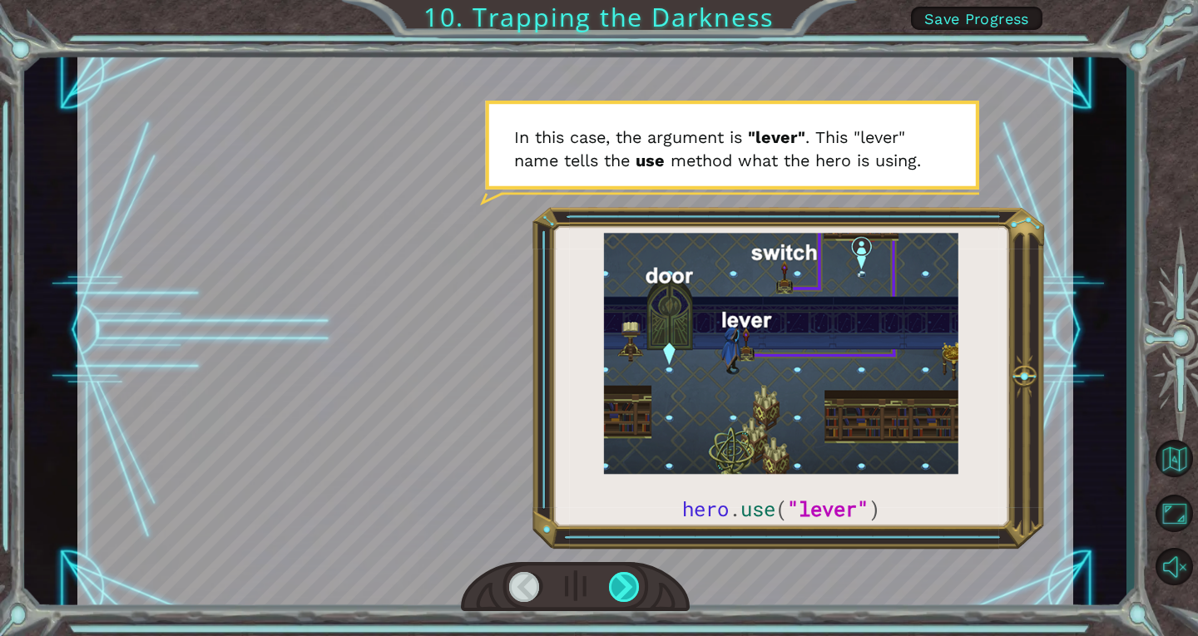
click at [631, 582] on div at bounding box center [625, 587] width 32 height 30
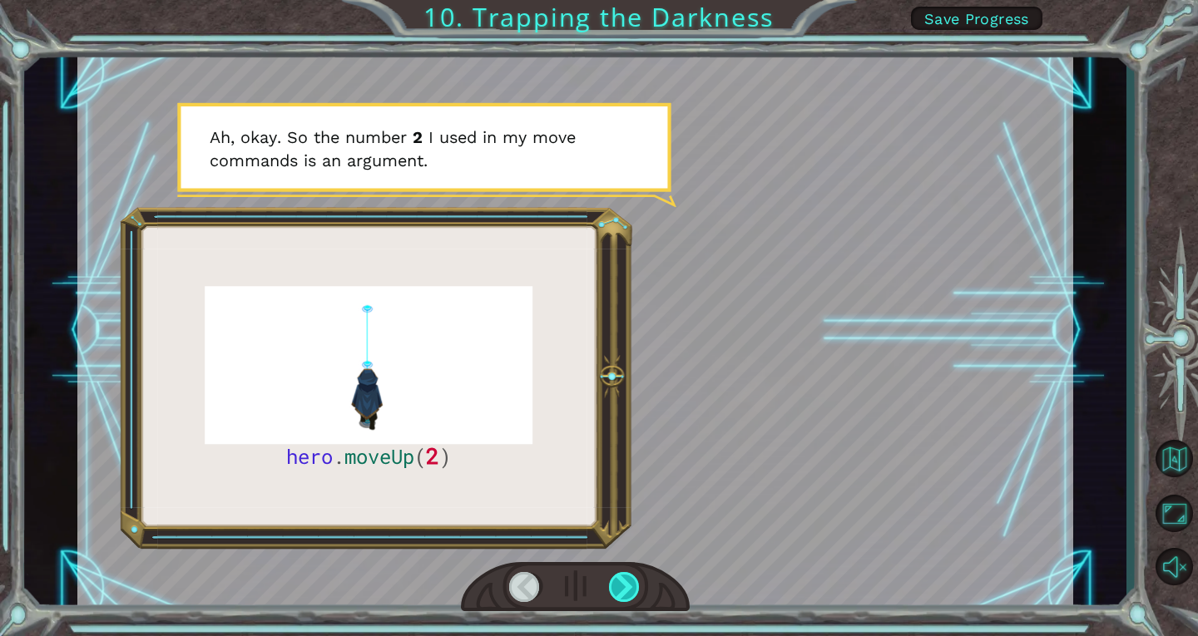
click at [631, 582] on div at bounding box center [625, 587] width 32 height 30
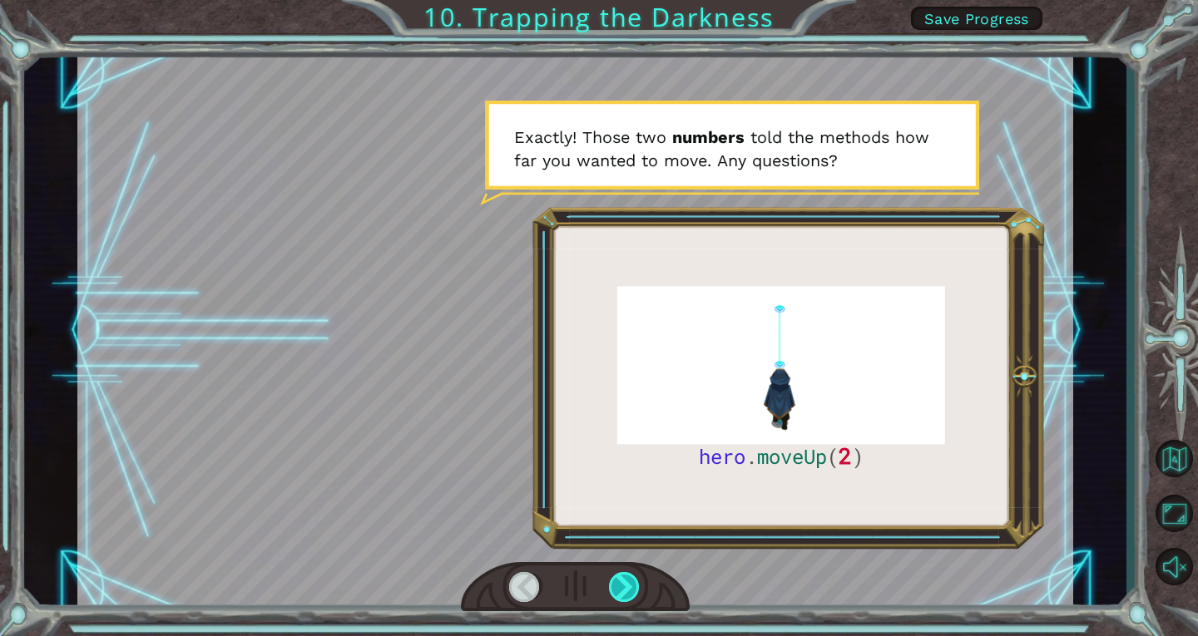
click at [631, 582] on div at bounding box center [625, 587] width 32 height 30
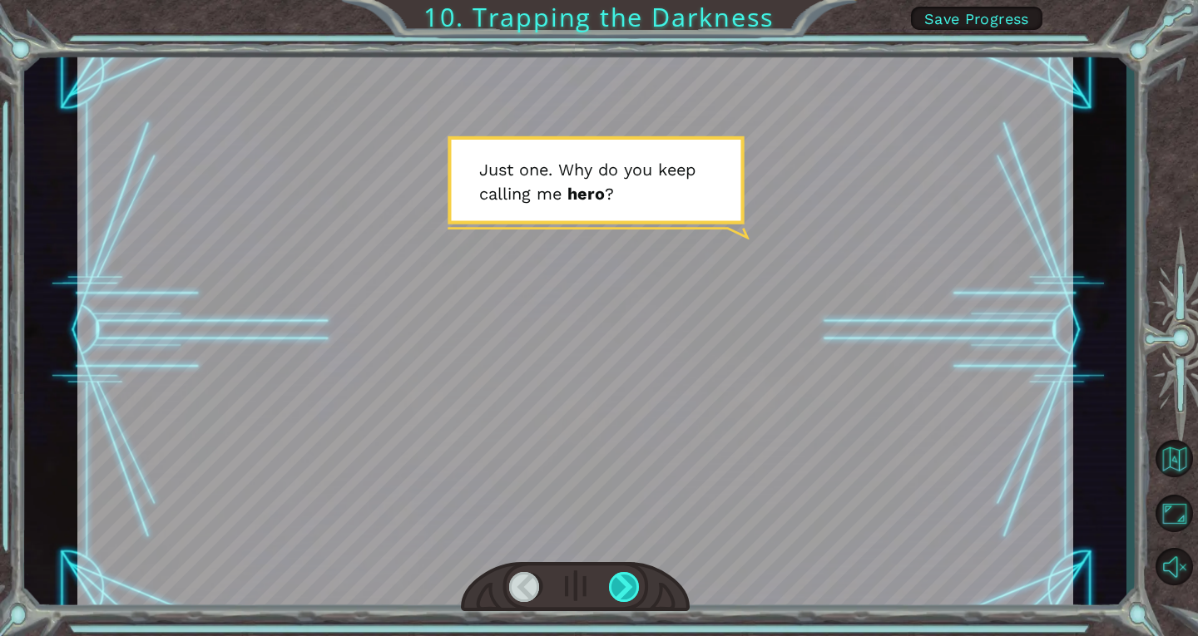
click at [629, 576] on div at bounding box center [625, 587] width 32 height 30
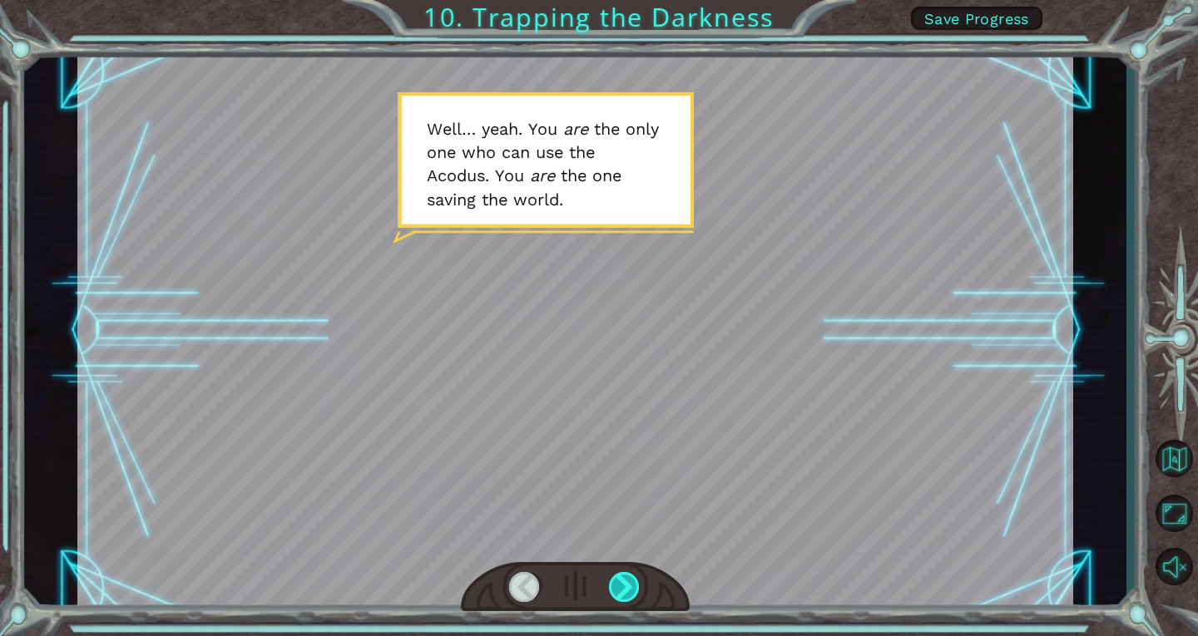
click at [627, 584] on div at bounding box center [625, 587] width 32 height 30
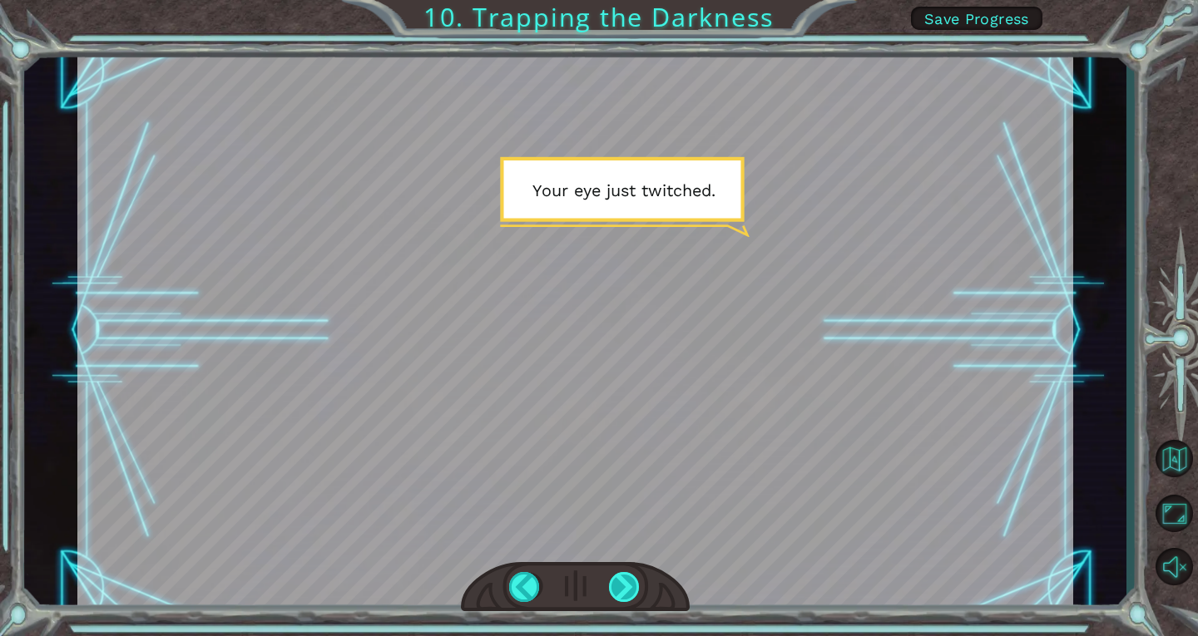
click at [627, 580] on div at bounding box center [625, 587] width 32 height 30
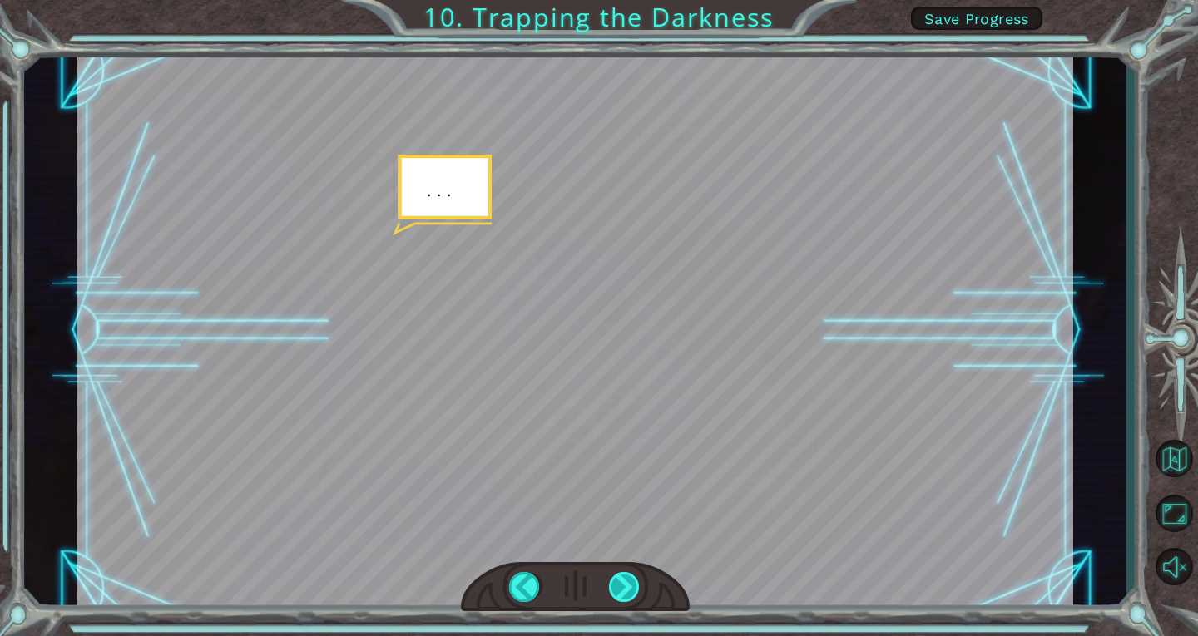
click at [627, 580] on div at bounding box center [625, 587] width 32 height 30
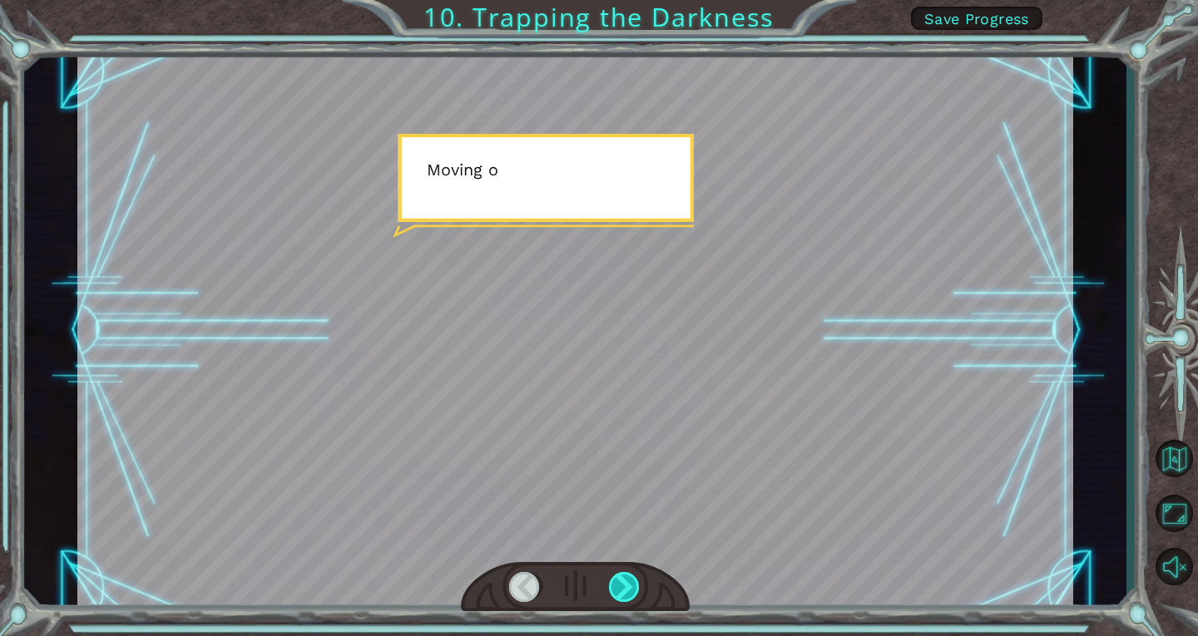
click at [627, 580] on div at bounding box center [625, 587] width 32 height 30
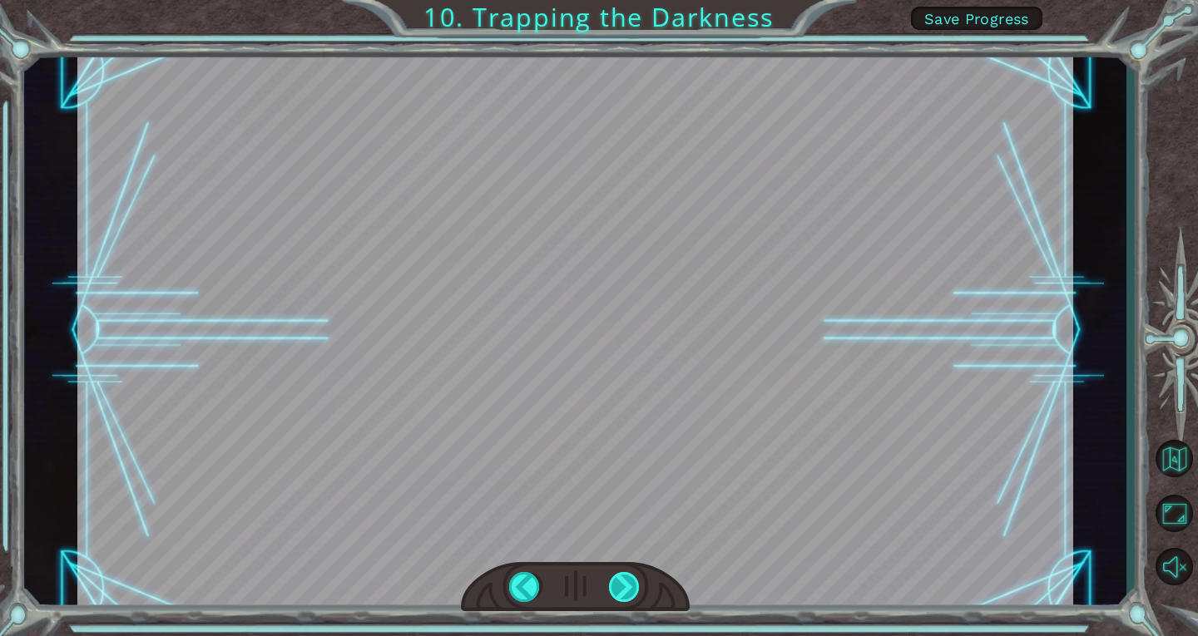
click at [627, 580] on div at bounding box center [625, 587] width 32 height 30
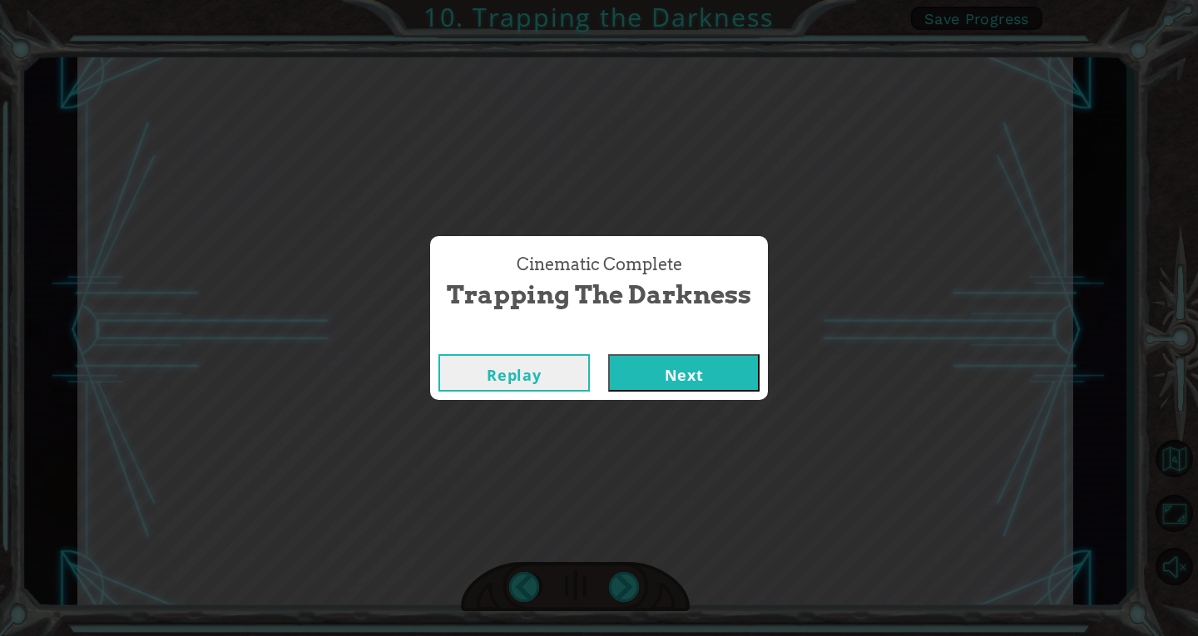
click at [747, 382] on button "Next" at bounding box center [683, 372] width 151 height 37
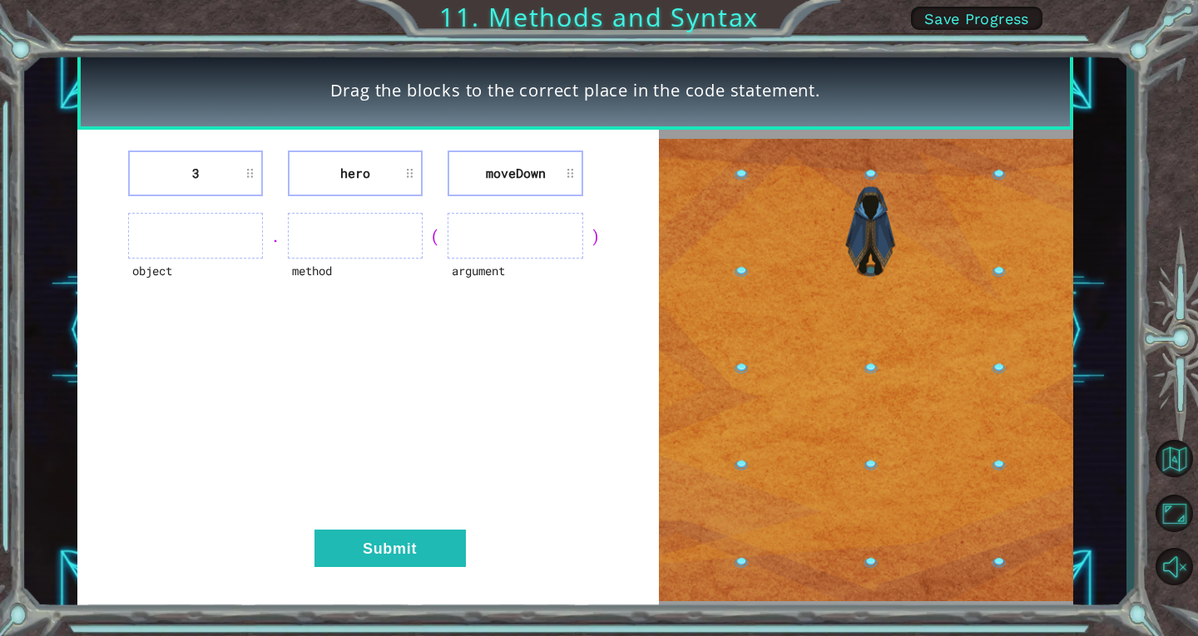
click at [240, 228] on ul at bounding box center [195, 236] width 135 height 46
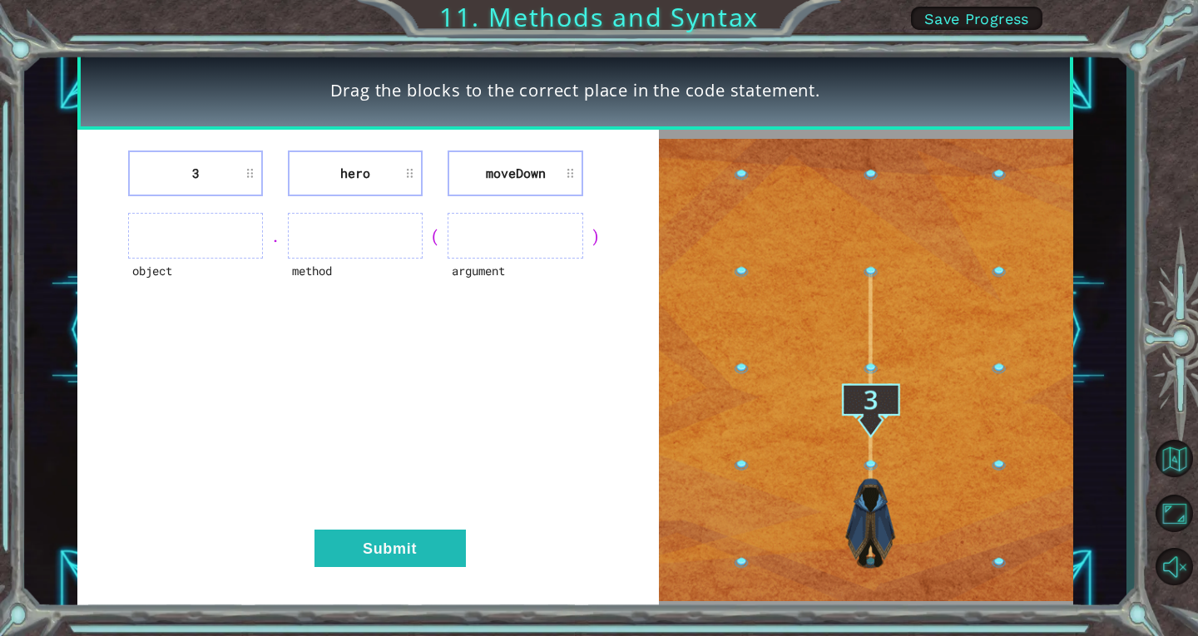
click at [302, 187] on li "hero" at bounding box center [355, 174] width 135 height 46
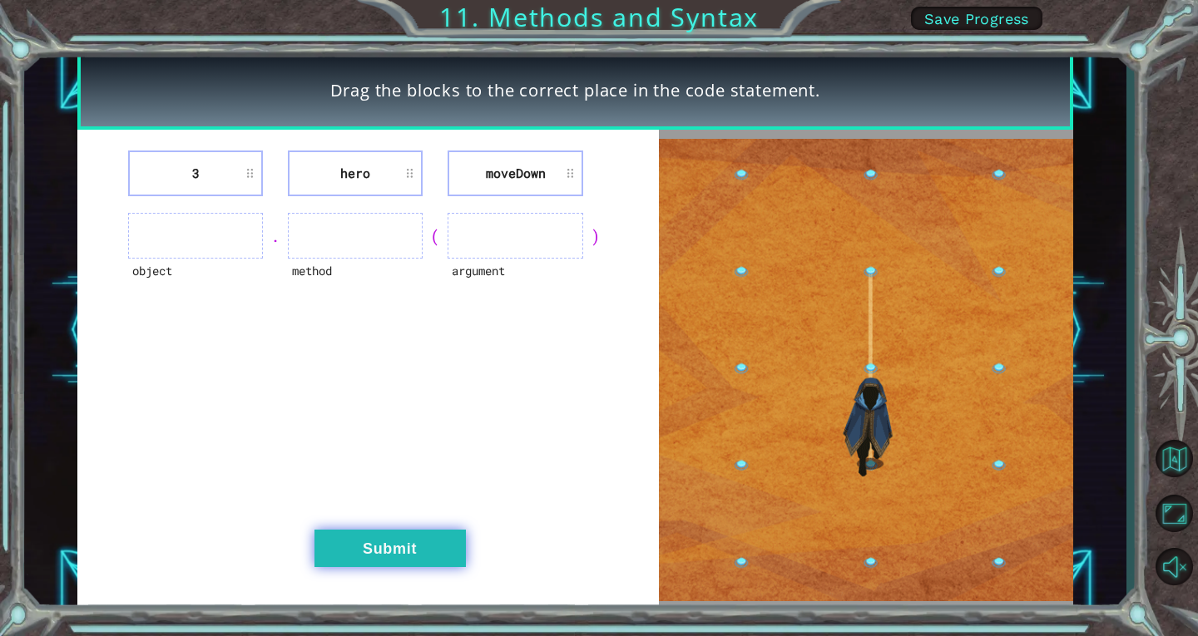
click at [438, 542] on button "Submit" at bounding box center [389, 548] width 151 height 37
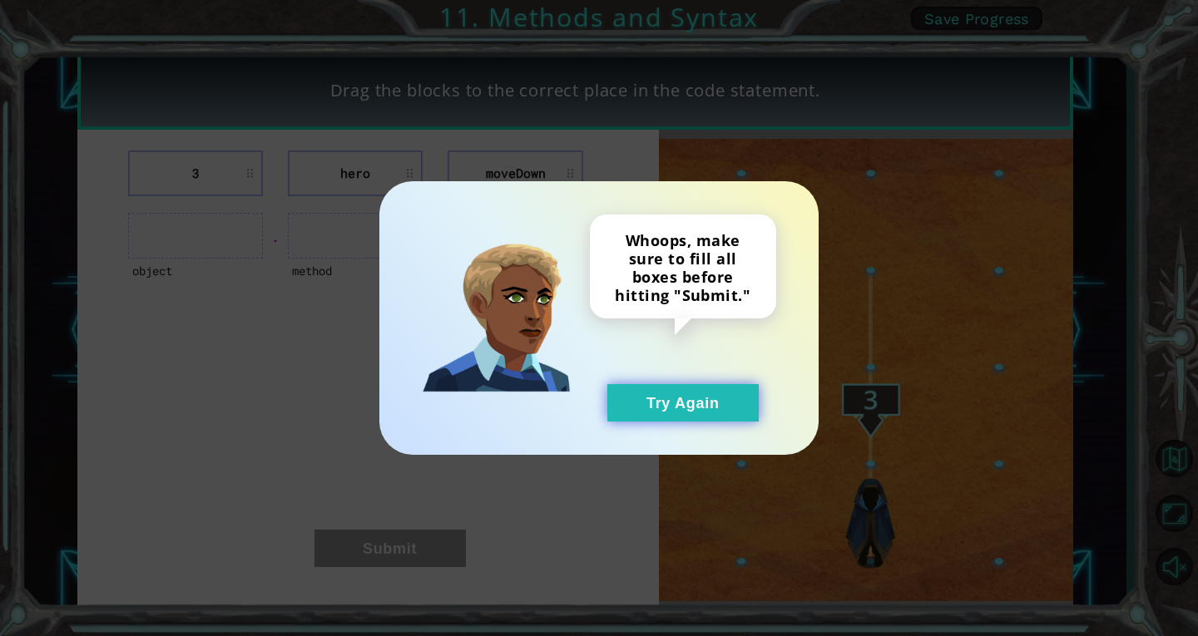
click at [724, 400] on button "Try Again" at bounding box center [682, 402] width 151 height 37
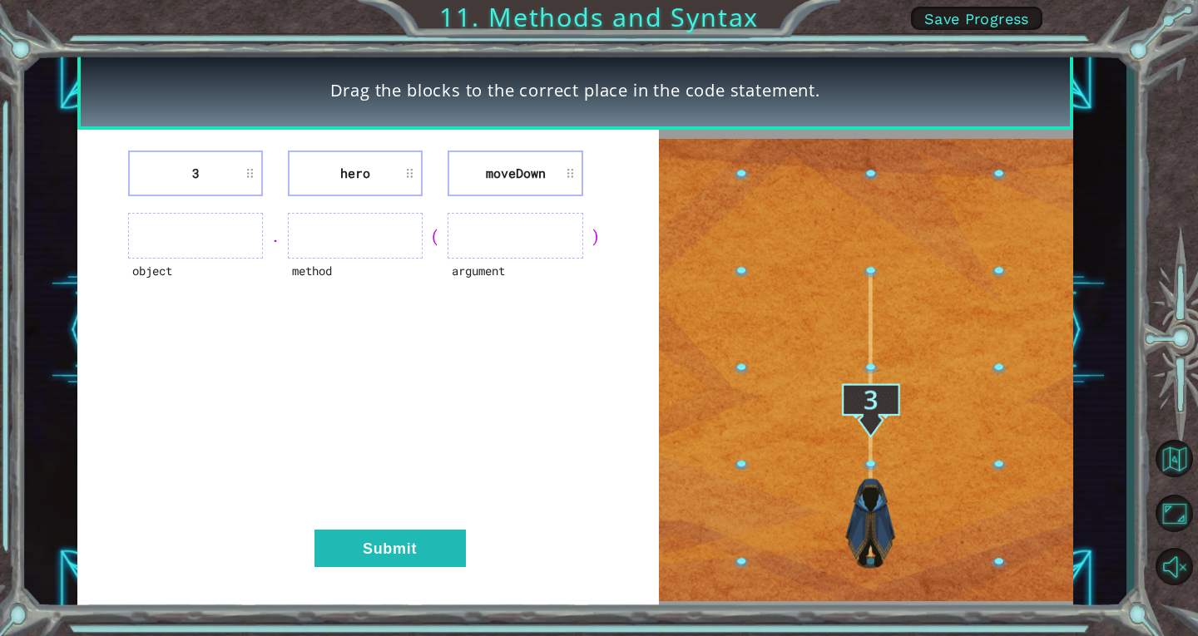
click at [251, 228] on ul at bounding box center [195, 236] width 135 height 46
click at [235, 181] on li "3" at bounding box center [195, 174] width 135 height 46
click at [248, 179] on li "3" at bounding box center [195, 174] width 135 height 46
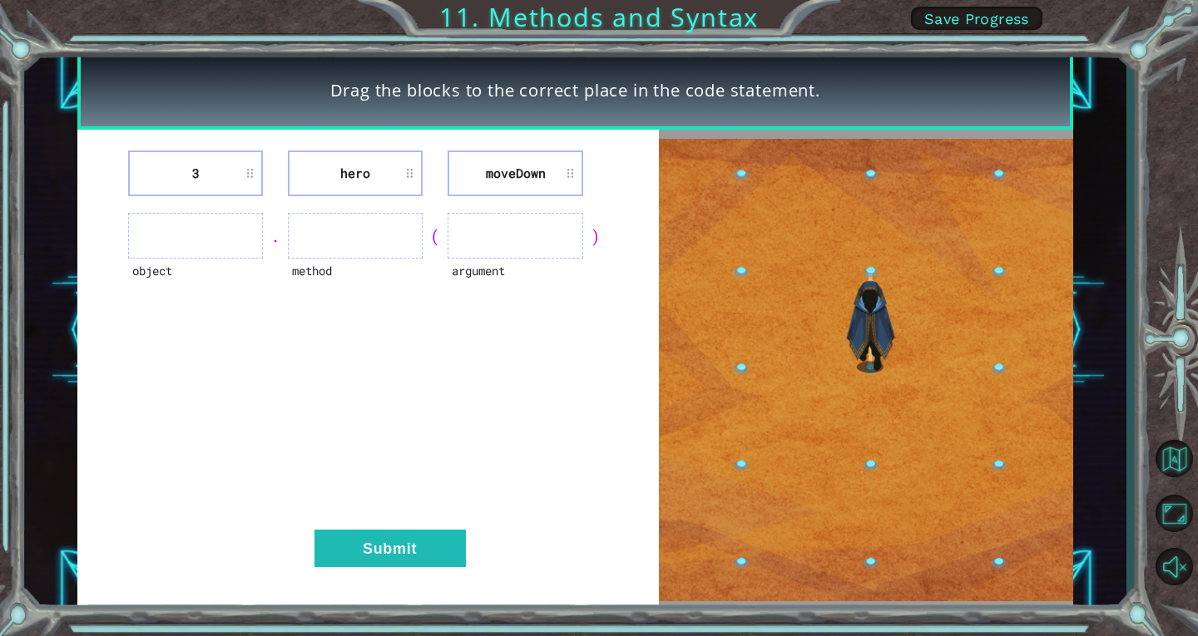
click at [552, 173] on li "moveDown" at bounding box center [515, 174] width 135 height 46
click at [572, 176] on li "moveDown" at bounding box center [515, 174] width 135 height 46
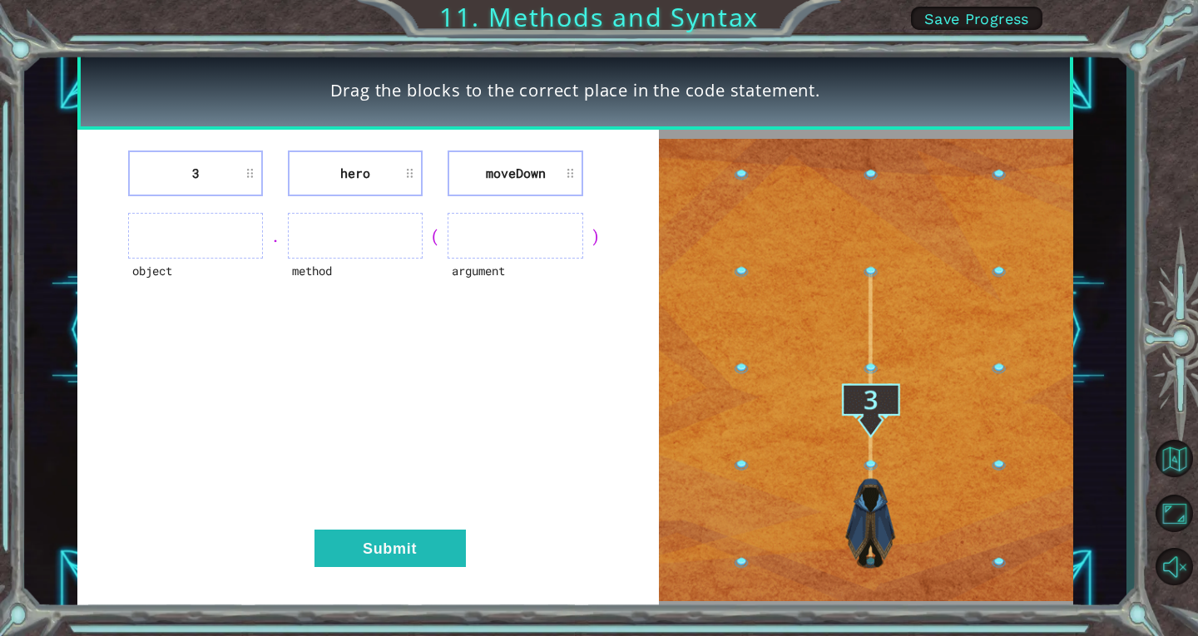
click at [572, 176] on li "moveDown" at bounding box center [515, 174] width 135 height 46
click at [558, 234] on ul at bounding box center [515, 236] width 135 height 46
click at [557, 234] on ul at bounding box center [515, 236] width 135 height 46
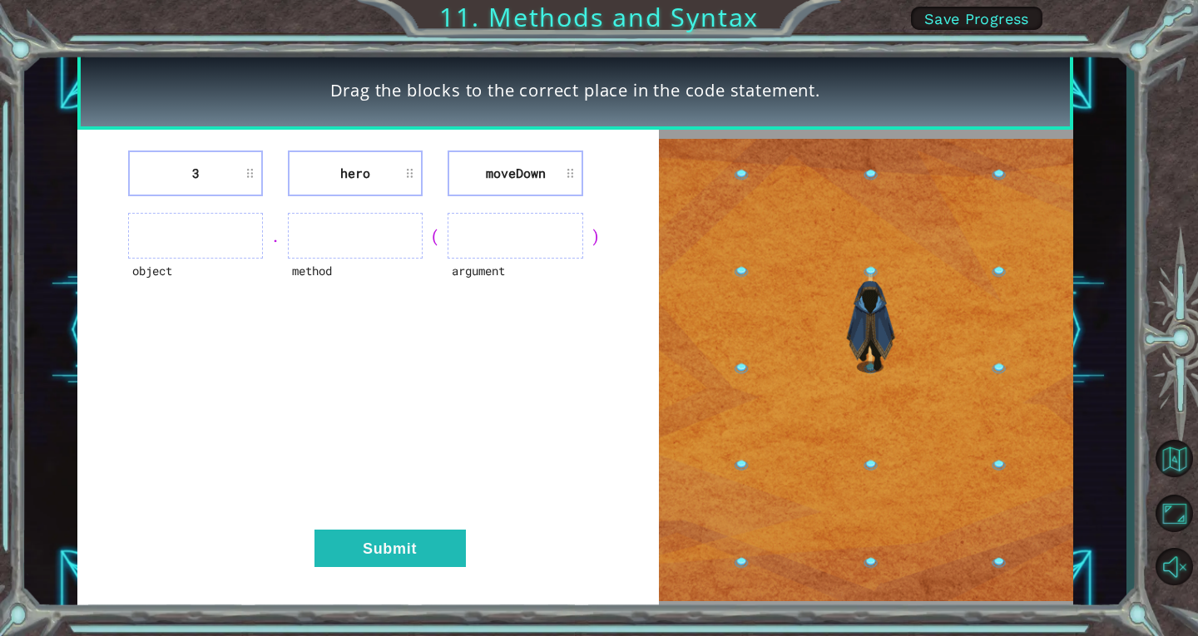
click at [775, 475] on img at bounding box center [866, 370] width 414 height 462
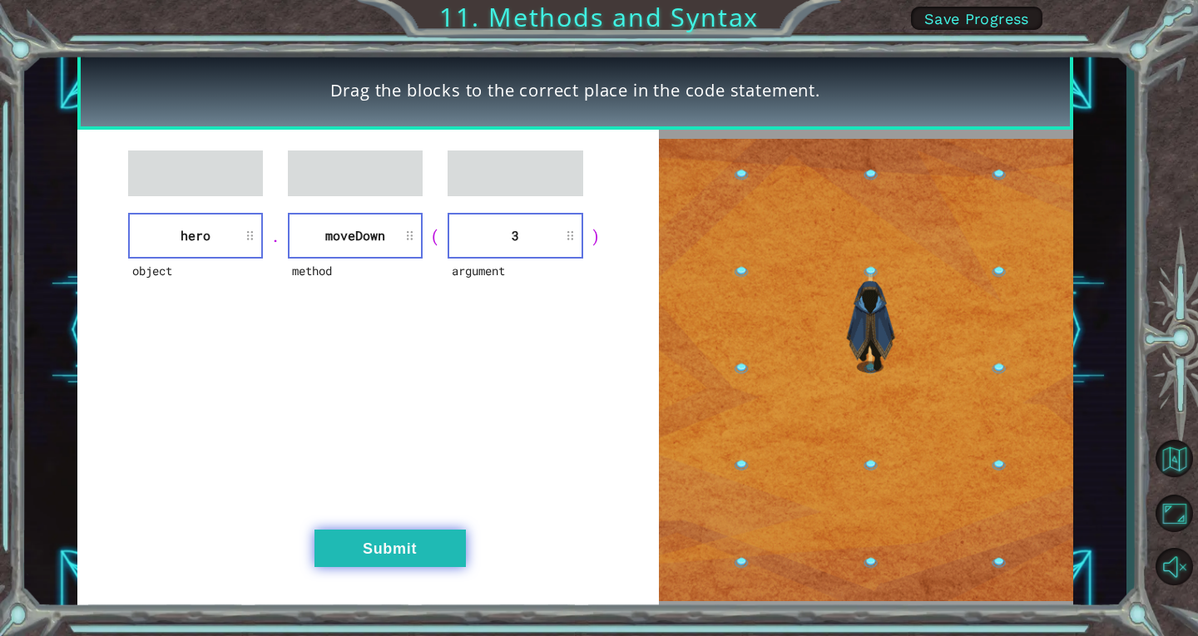
click at [443, 543] on button "Submit" at bounding box center [389, 548] width 151 height 37
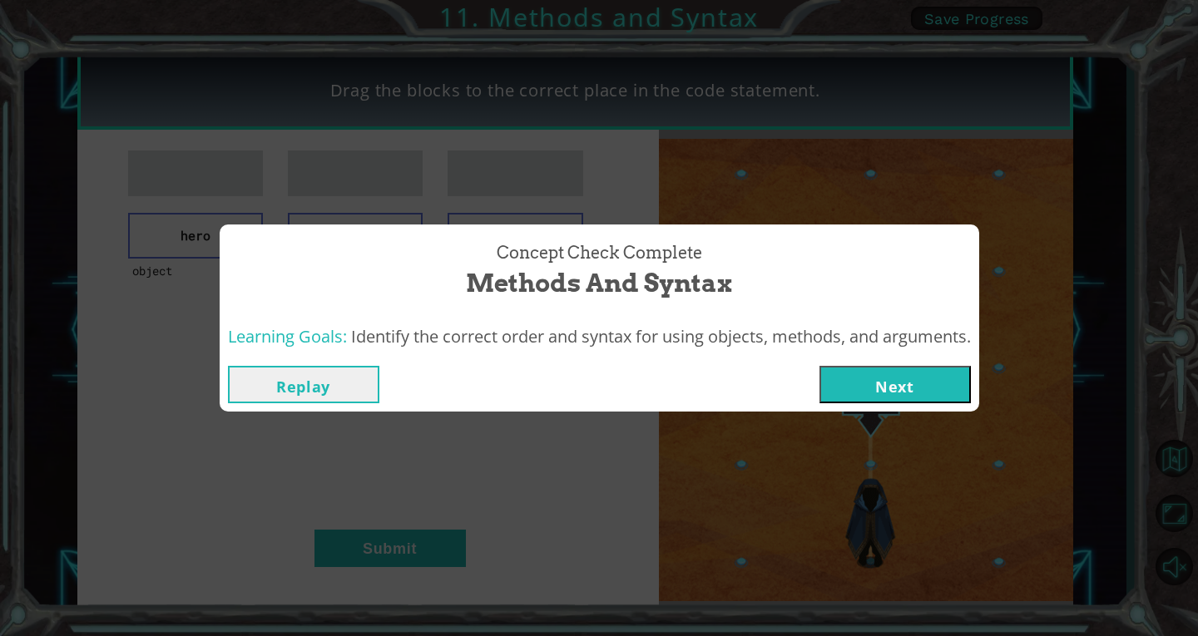
click at [882, 387] on button "Next" at bounding box center [894, 384] width 151 height 37
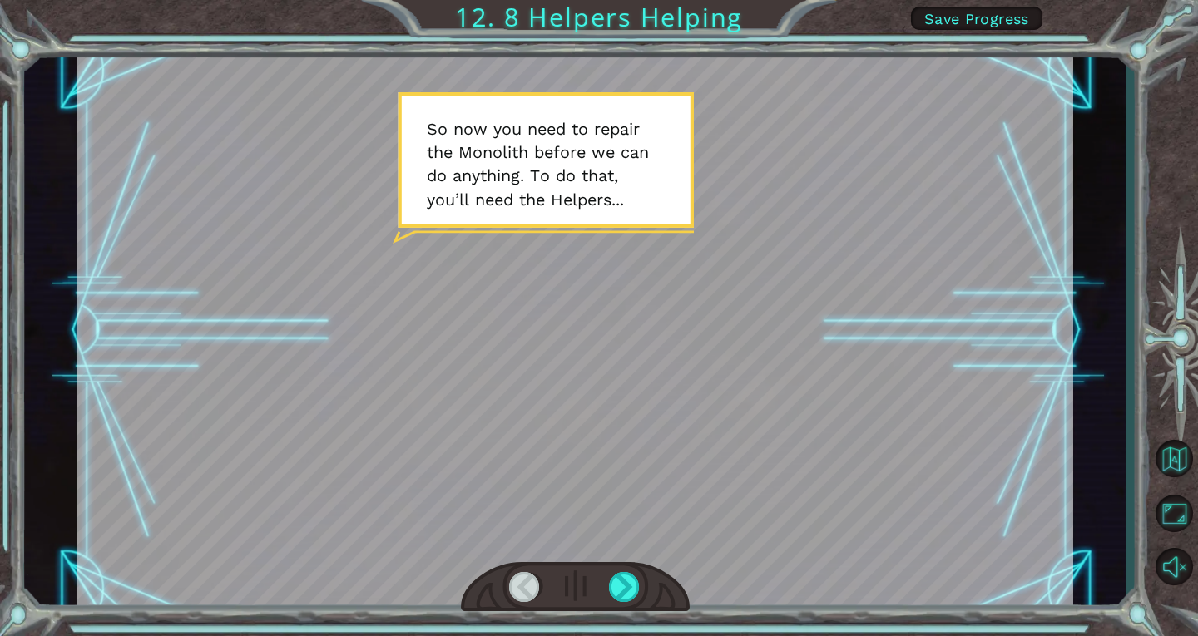
click at [643, 587] on div at bounding box center [575, 587] width 229 height 51
click at [637, 587] on div at bounding box center [625, 587] width 32 height 30
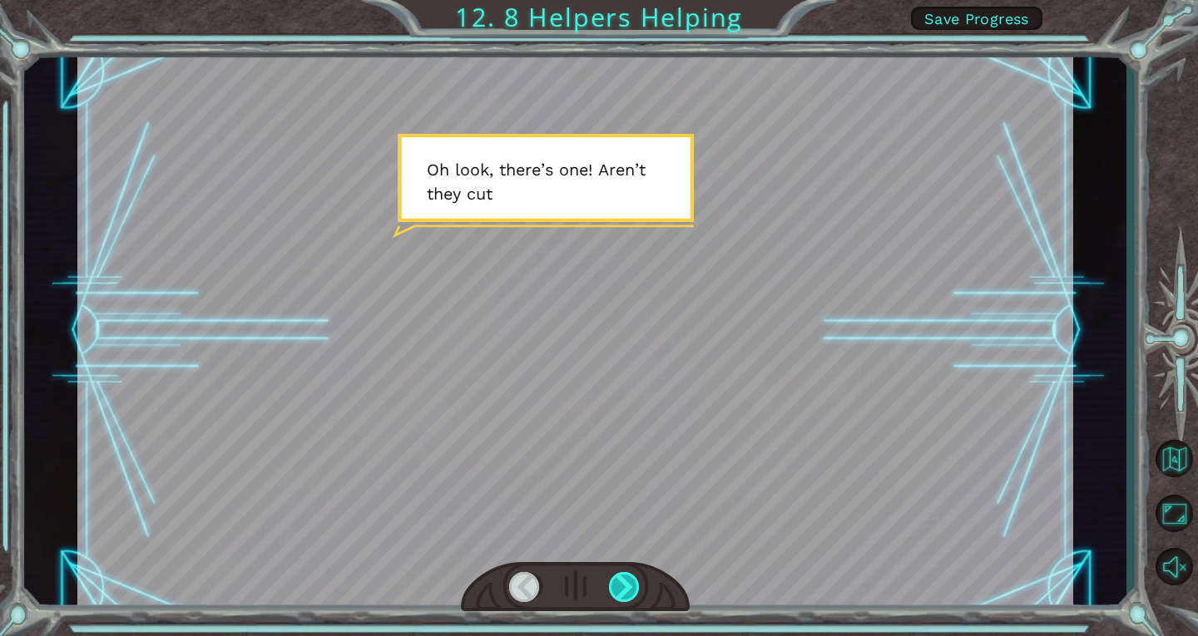
click at [637, 587] on div at bounding box center [625, 587] width 32 height 30
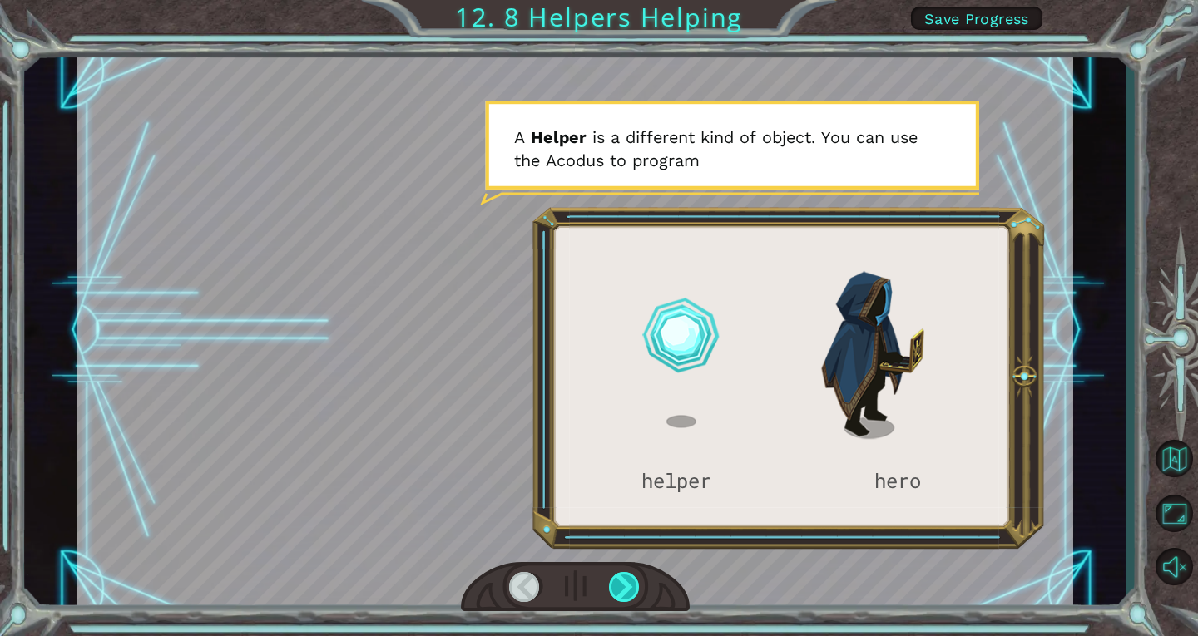
click at [637, 587] on div at bounding box center [625, 587] width 32 height 30
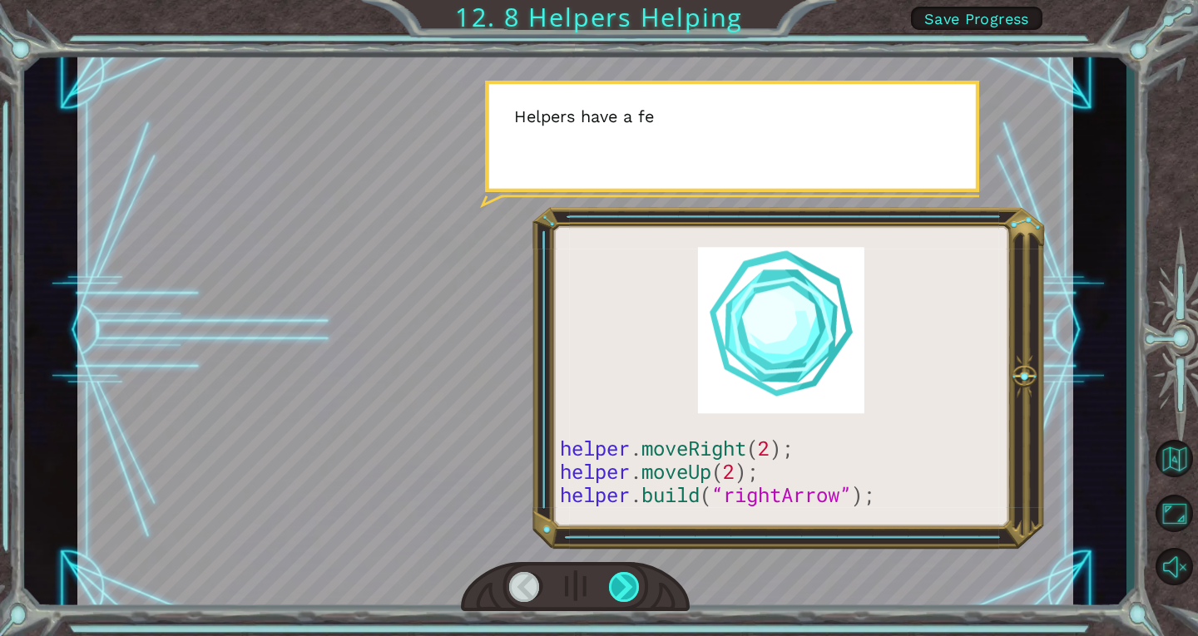
click at [637, 587] on div at bounding box center [625, 587] width 32 height 30
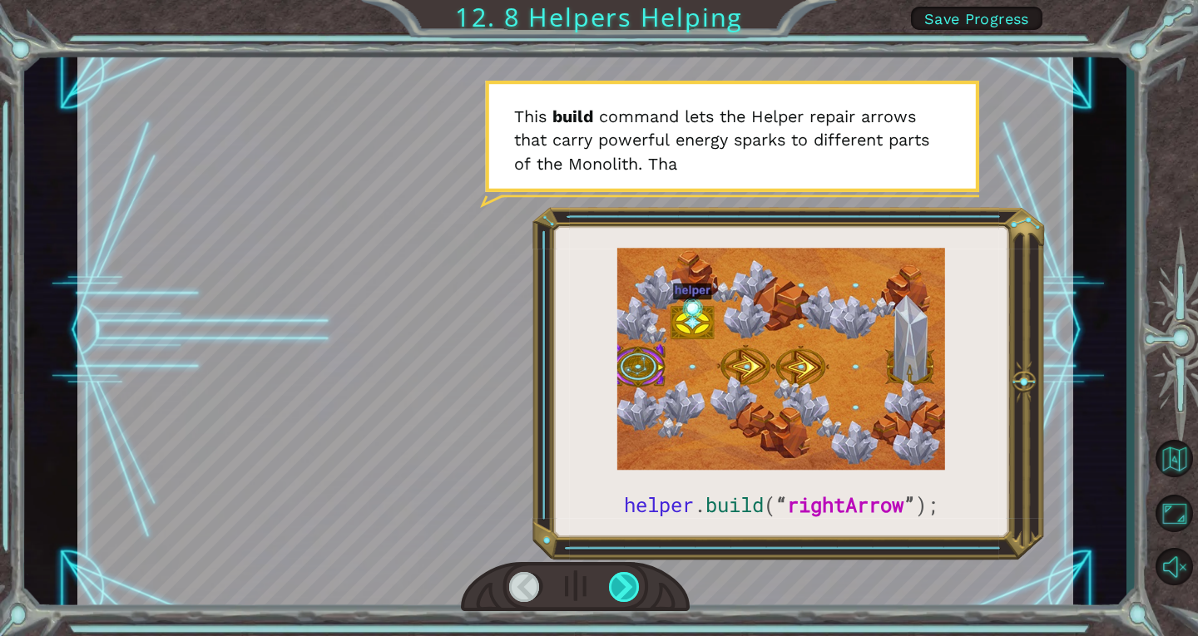
click at [631, 587] on div at bounding box center [625, 587] width 32 height 30
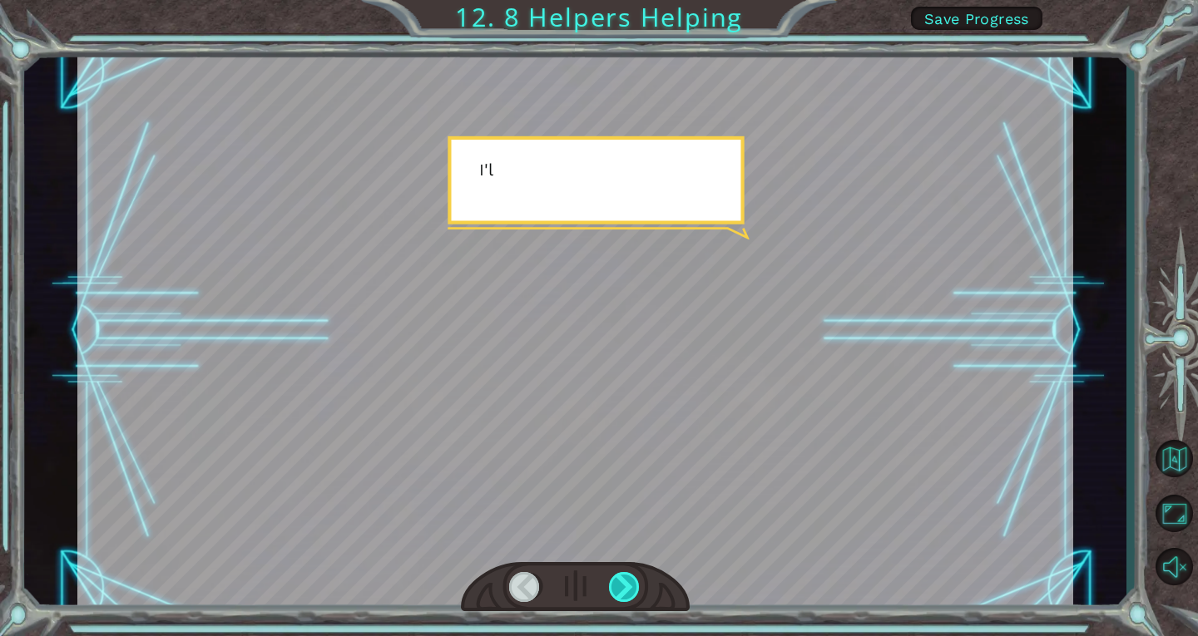
click at [631, 587] on div at bounding box center [625, 587] width 32 height 30
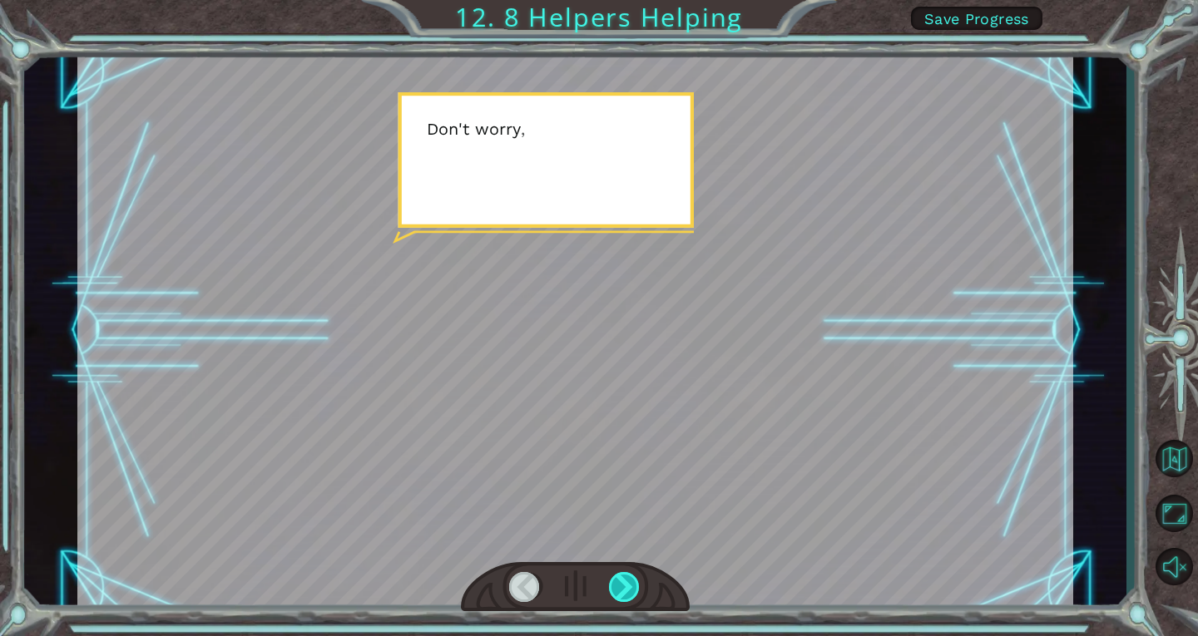
click at [631, 587] on div at bounding box center [625, 587] width 32 height 30
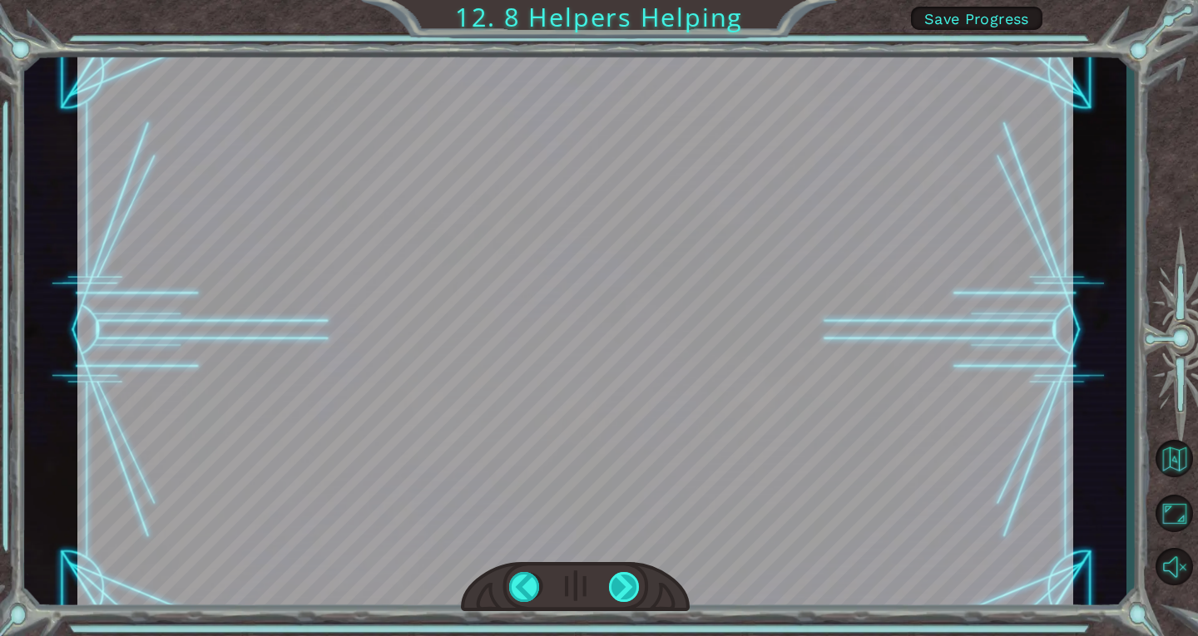
click at [631, 587] on div at bounding box center [625, 587] width 32 height 30
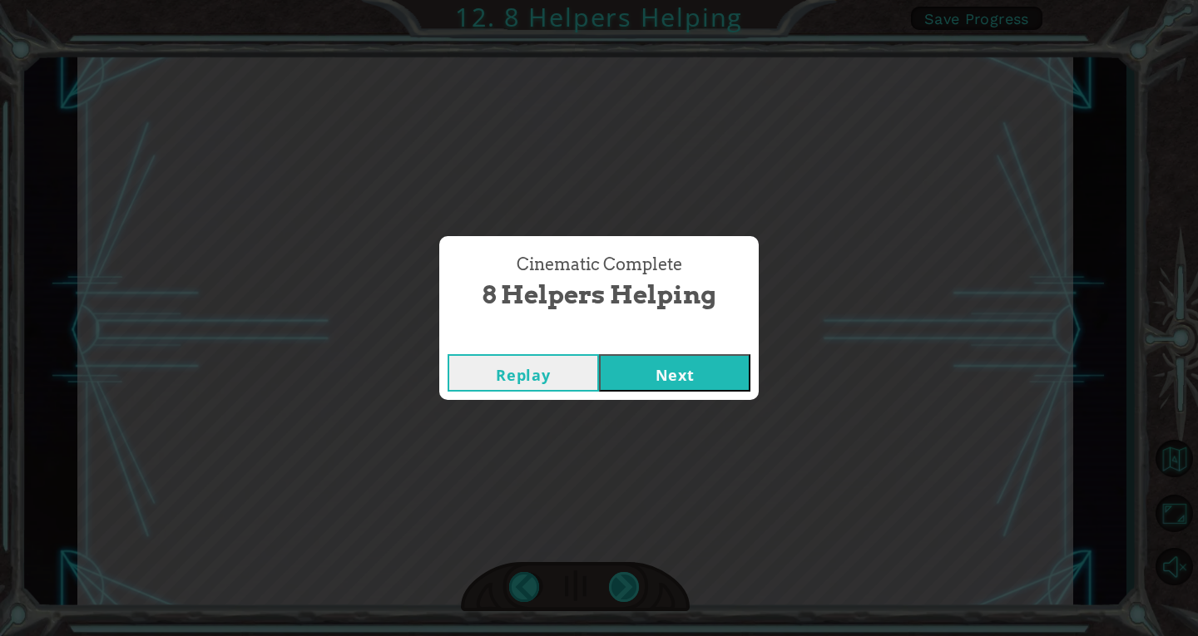
click at [631, 587] on div "Cinematic Complete 8 Helpers Helping Replay Next" at bounding box center [599, 318] width 1198 height 636
click at [696, 364] on button "Next" at bounding box center [674, 372] width 151 height 37
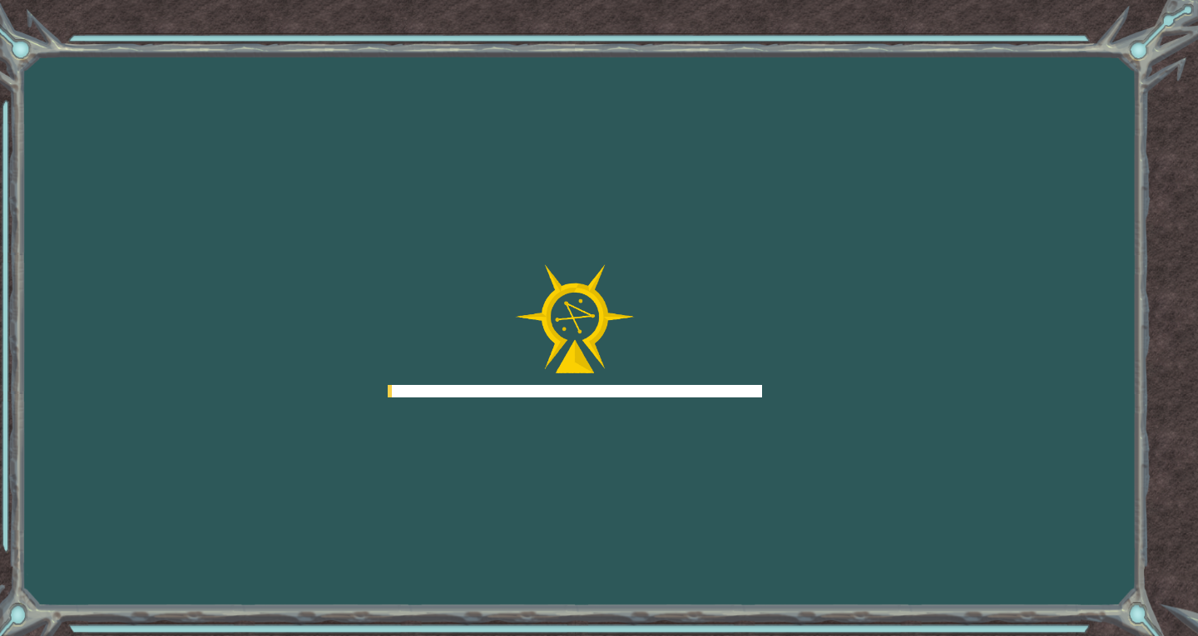
click at [739, 334] on div at bounding box center [575, 331] width 374 height 133
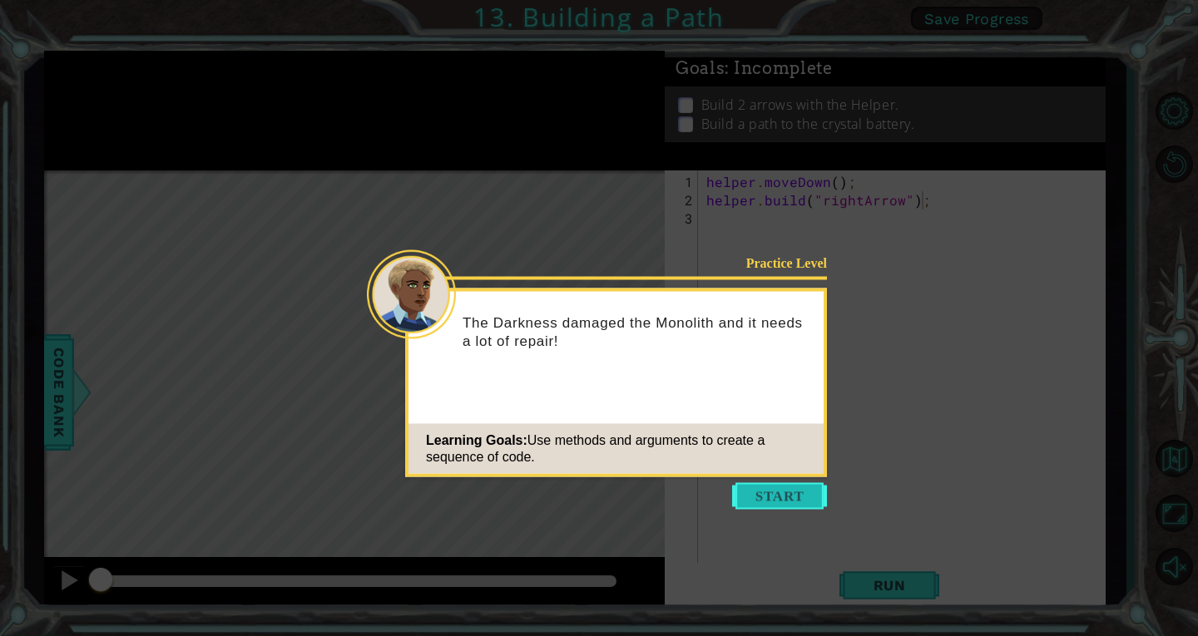
click at [783, 504] on button "Start" at bounding box center [779, 496] width 95 height 27
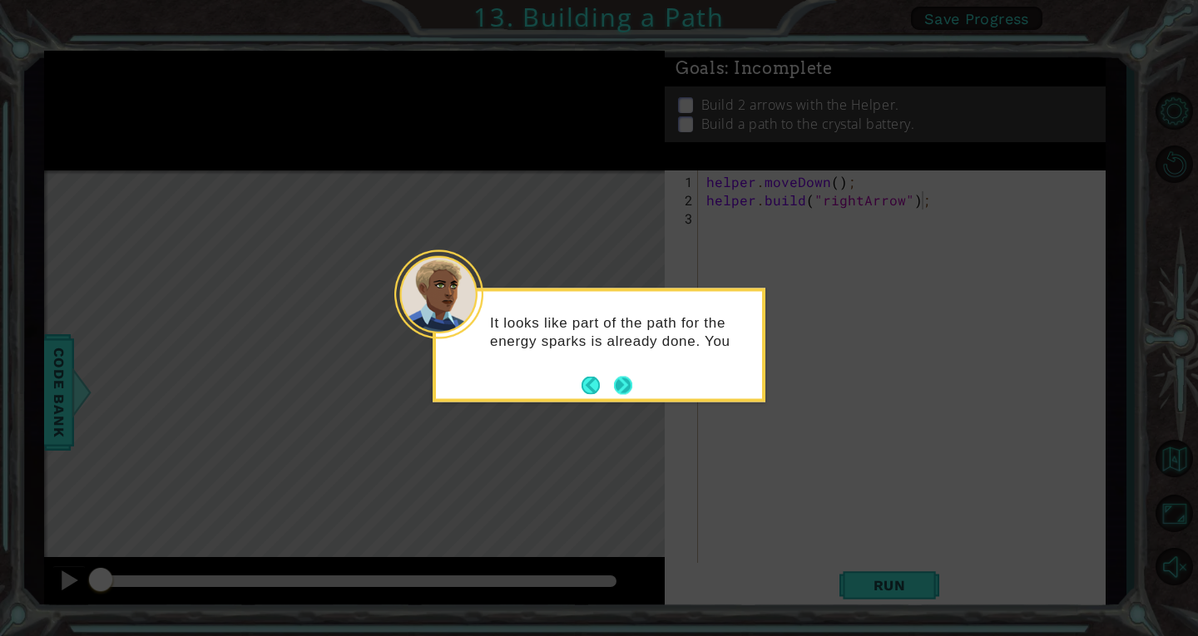
click at [622, 379] on button "Next" at bounding box center [623, 385] width 19 height 19
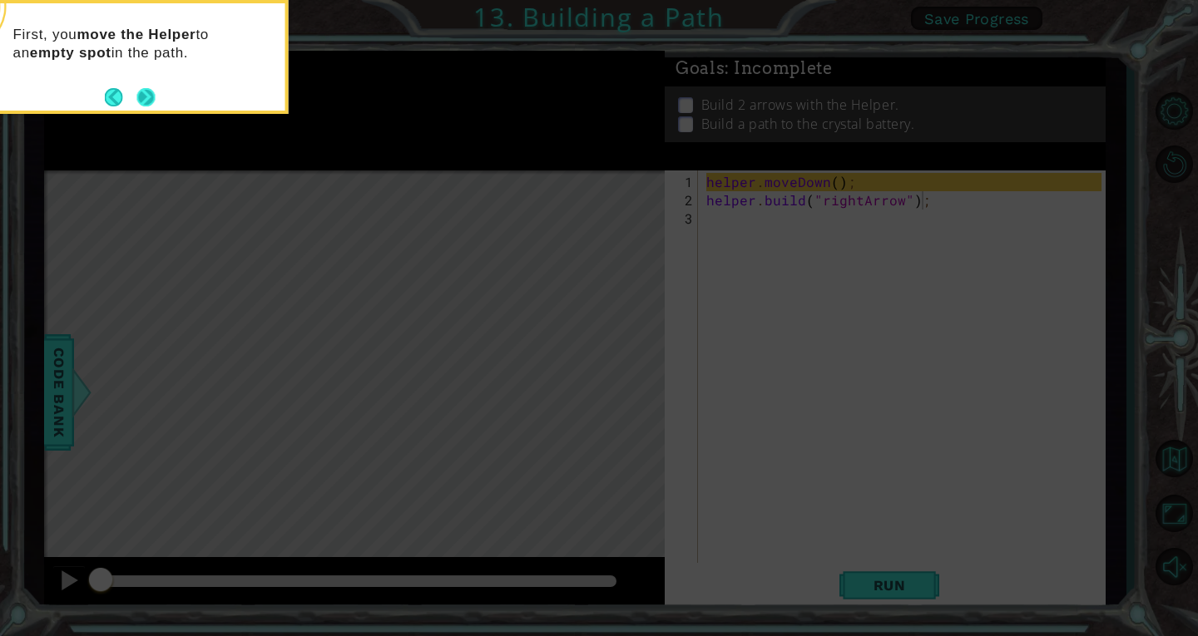
click at [141, 92] on button "Next" at bounding box center [145, 96] width 19 height 19
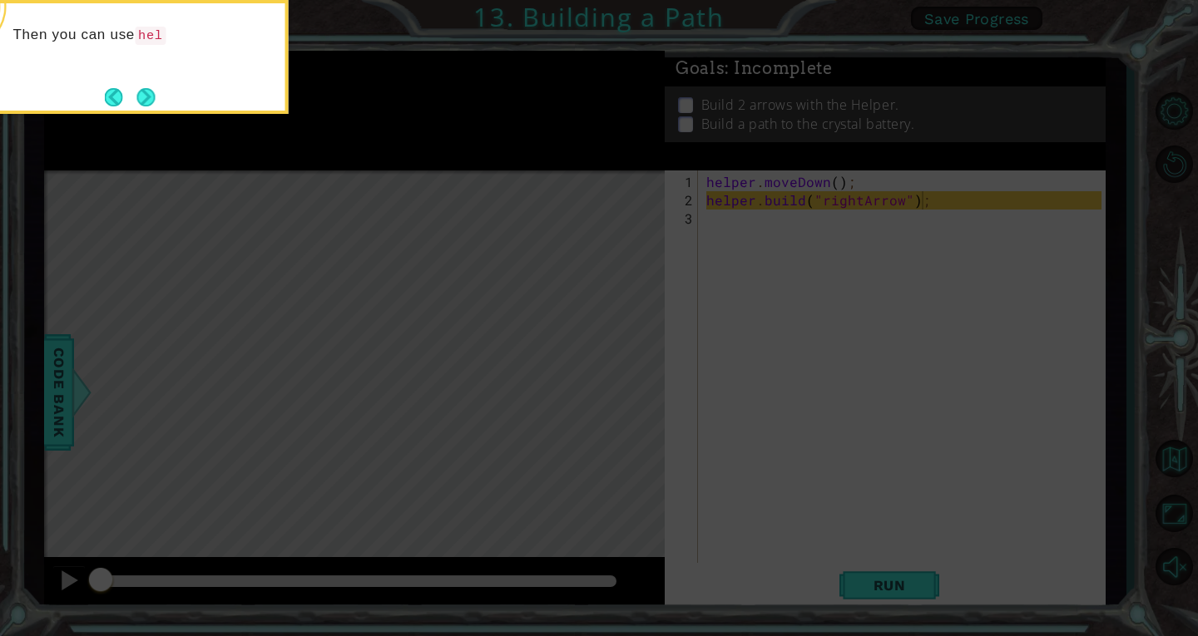
click at [141, 92] on button "Next" at bounding box center [145, 97] width 18 height 18
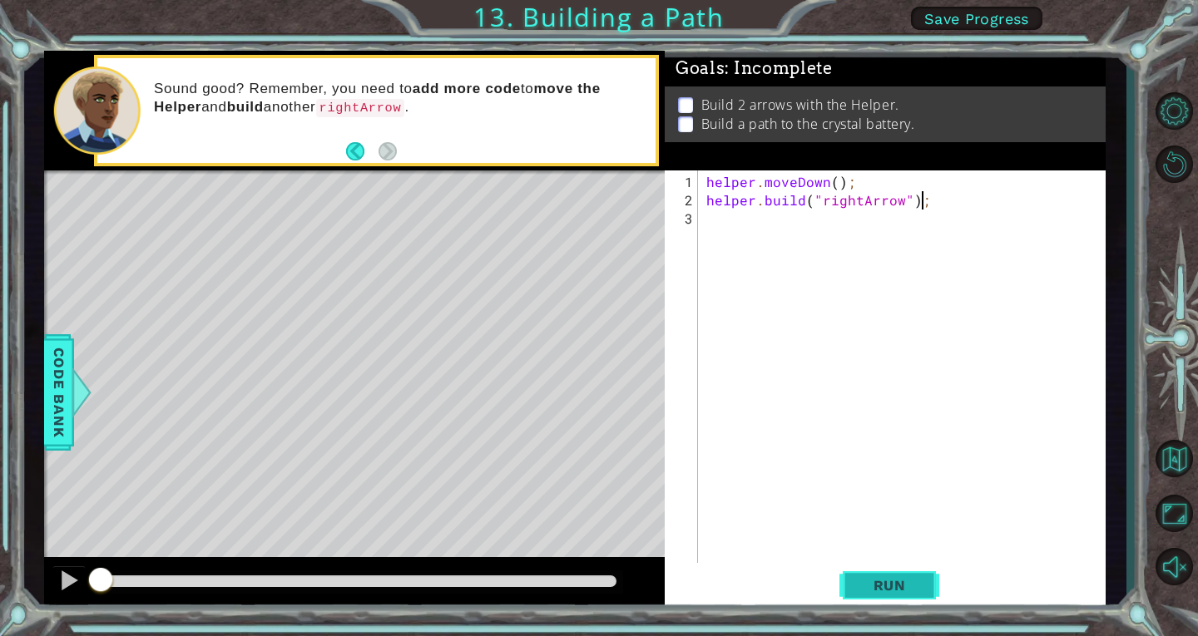
click at [847, 587] on button "Run" at bounding box center [889, 585] width 100 height 44
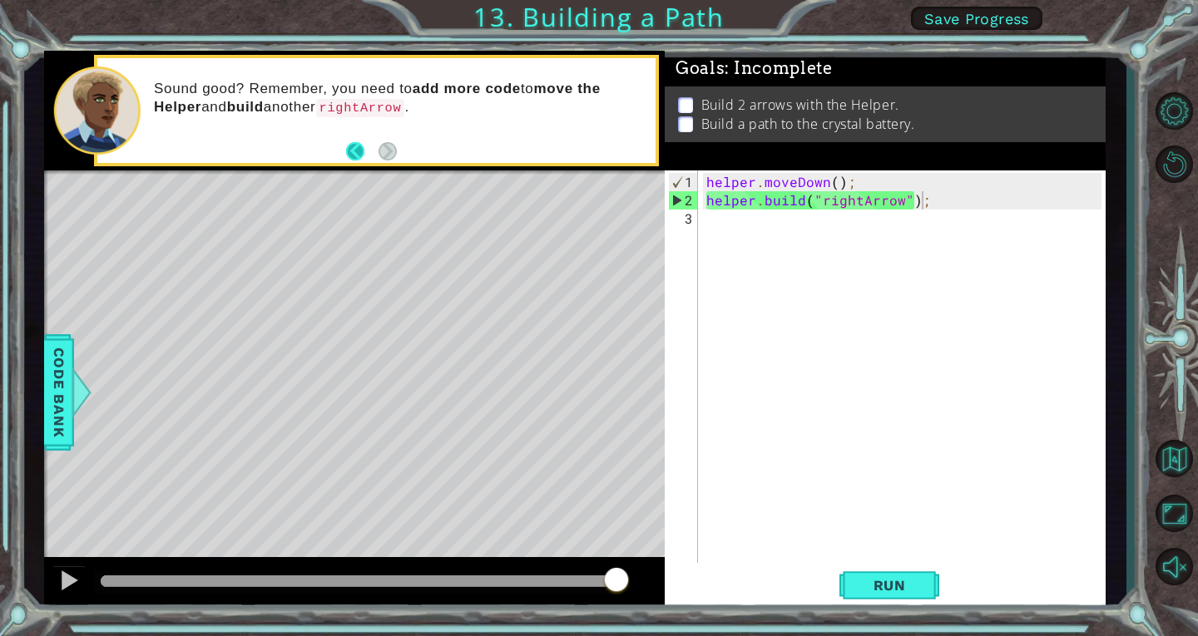
click at [358, 144] on button "Back" at bounding box center [362, 151] width 32 height 18
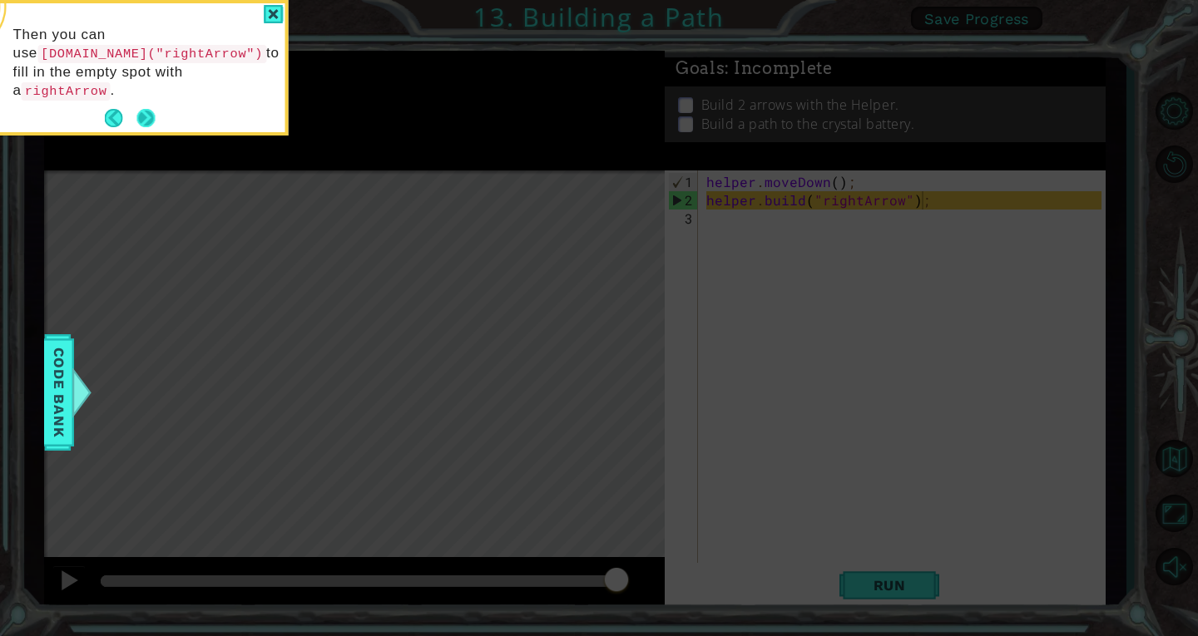
click at [154, 106] on button "Next" at bounding box center [146, 119] width 26 height 26
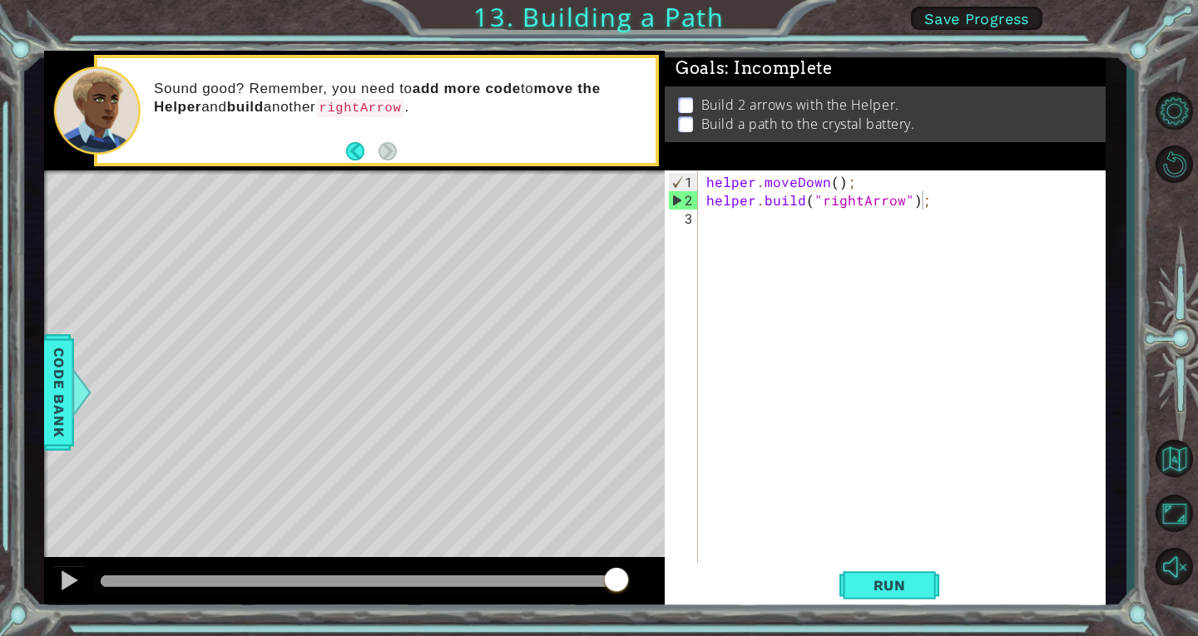
click at [686, 97] on p at bounding box center [685, 105] width 15 height 16
click at [953, 205] on div "helper . moveDown ( ) ; helper . build ( "rightArrow" ) ;" at bounding box center [906, 392] width 407 height 439
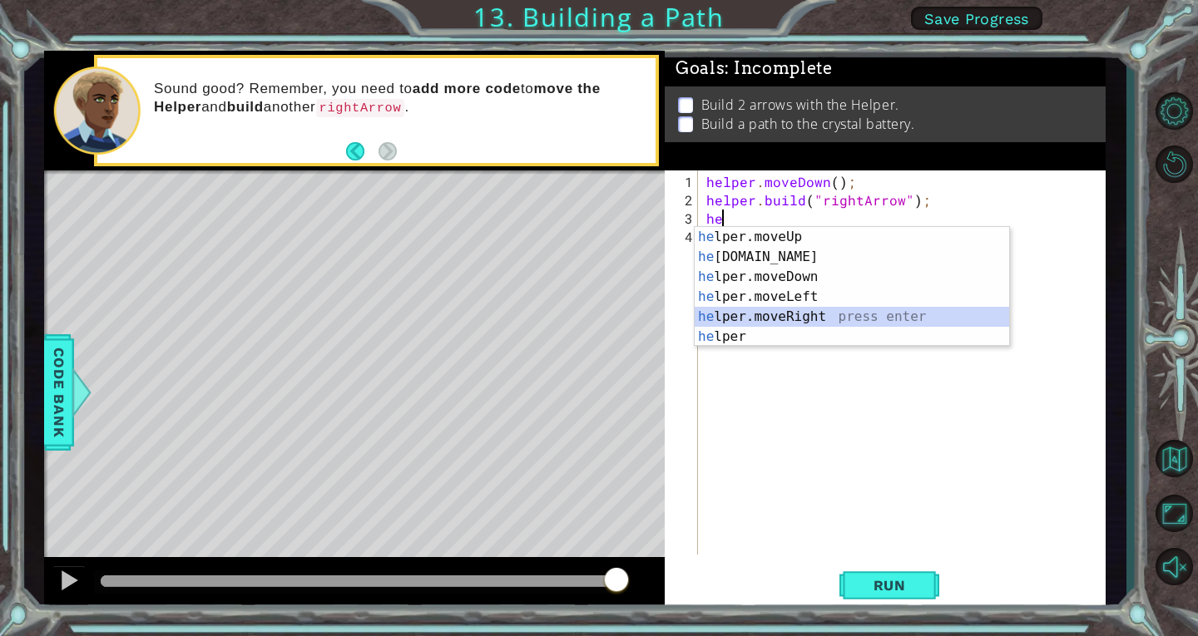
click at [794, 309] on div "he lper.moveUp press enter he [DOMAIN_NAME] press enter he lper.moveDown press …" at bounding box center [852, 307] width 314 height 160
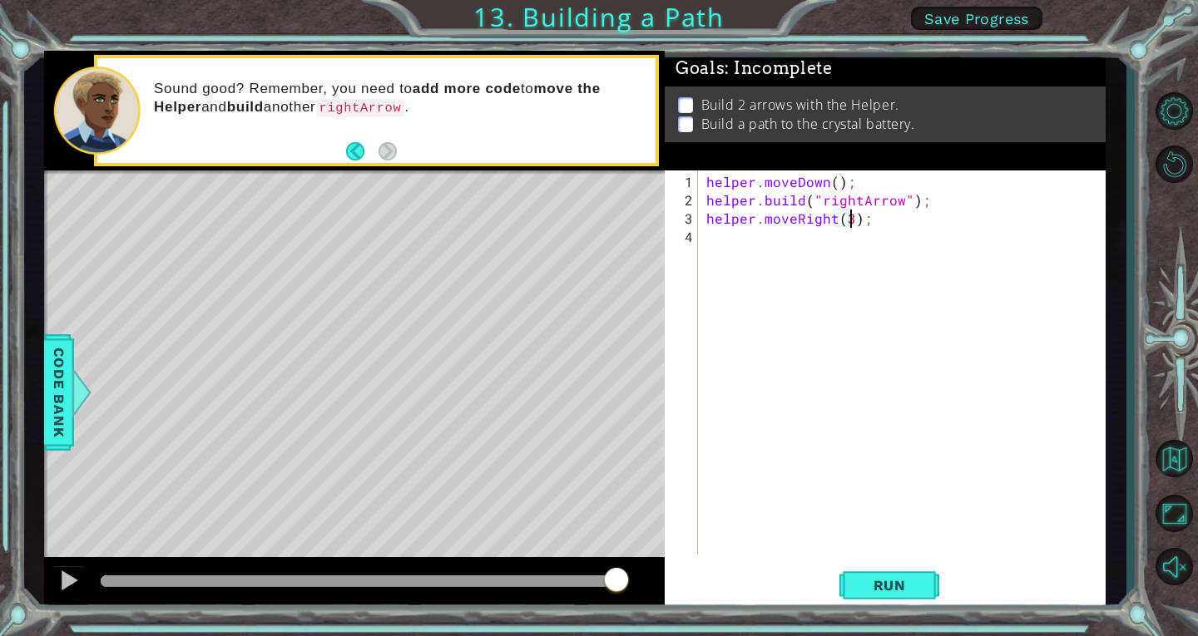
scroll to position [0, 9]
click at [898, 591] on span "Run" at bounding box center [890, 585] width 66 height 17
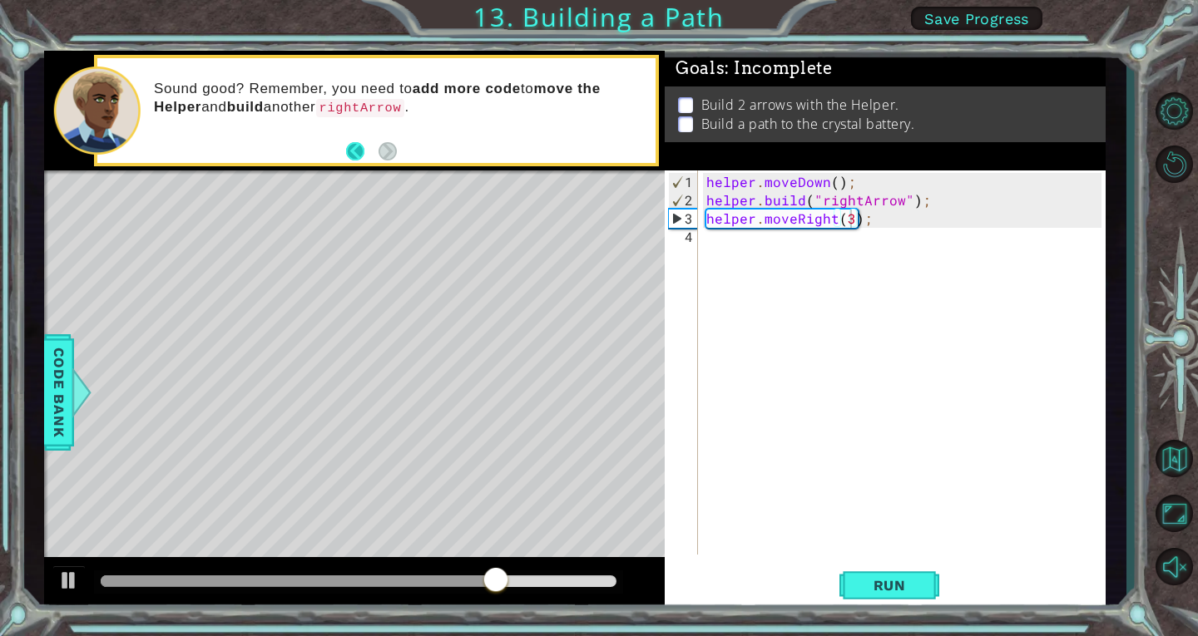
click at [349, 151] on button "Back" at bounding box center [362, 151] width 32 height 18
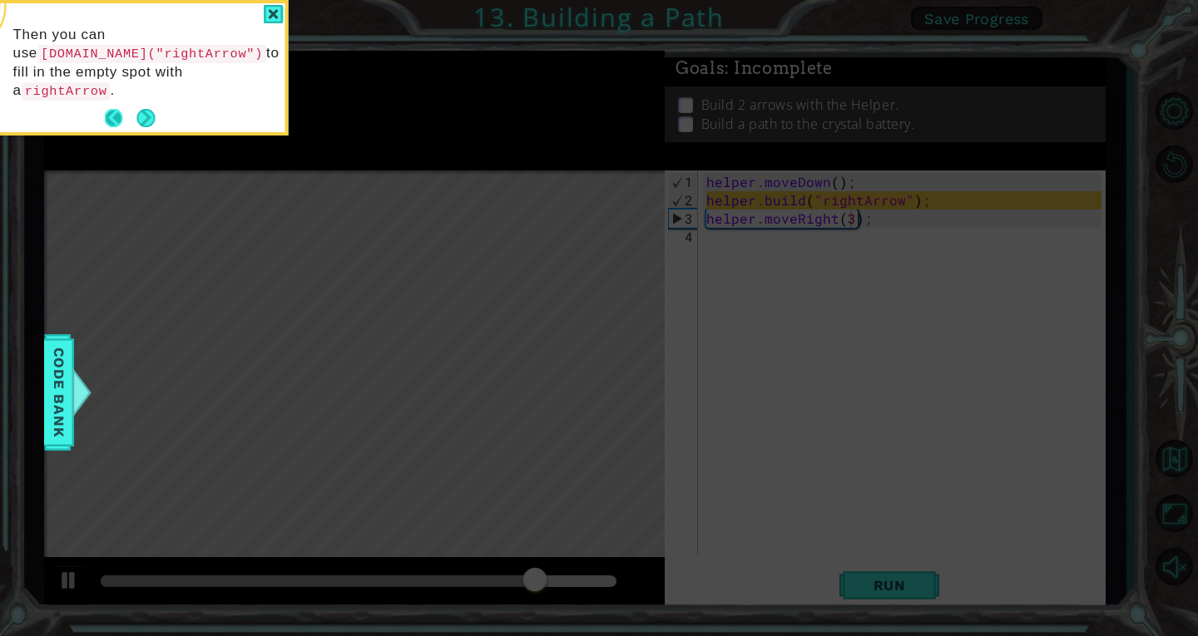
click at [111, 109] on button "Back" at bounding box center [121, 118] width 32 height 18
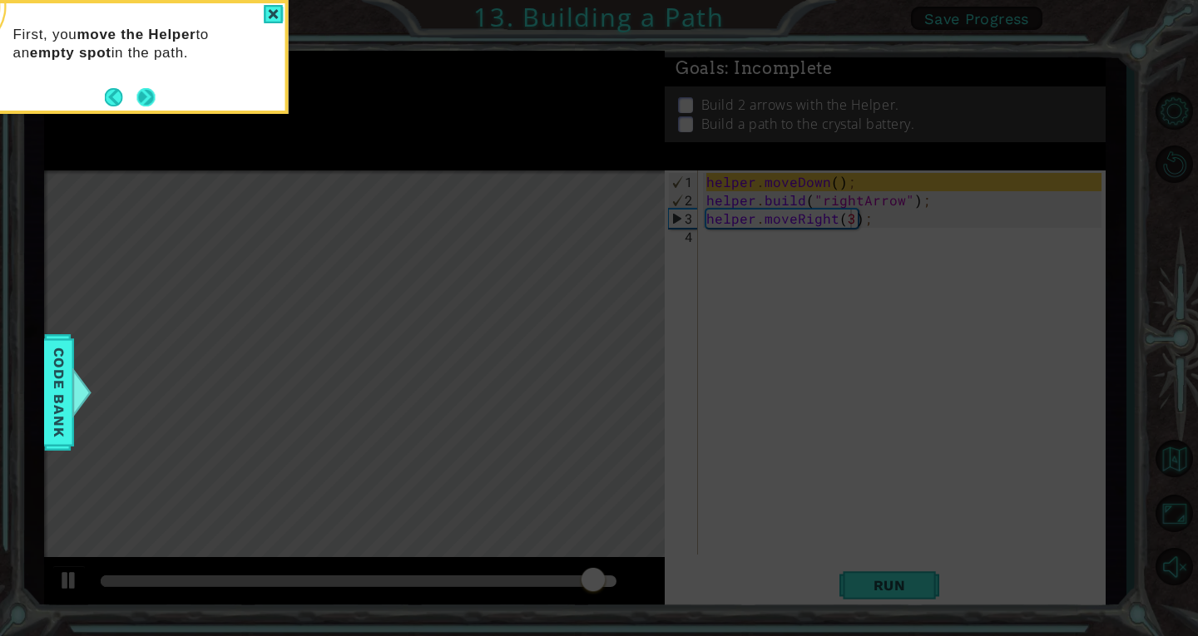
click at [151, 91] on button "Next" at bounding box center [145, 96] width 19 height 19
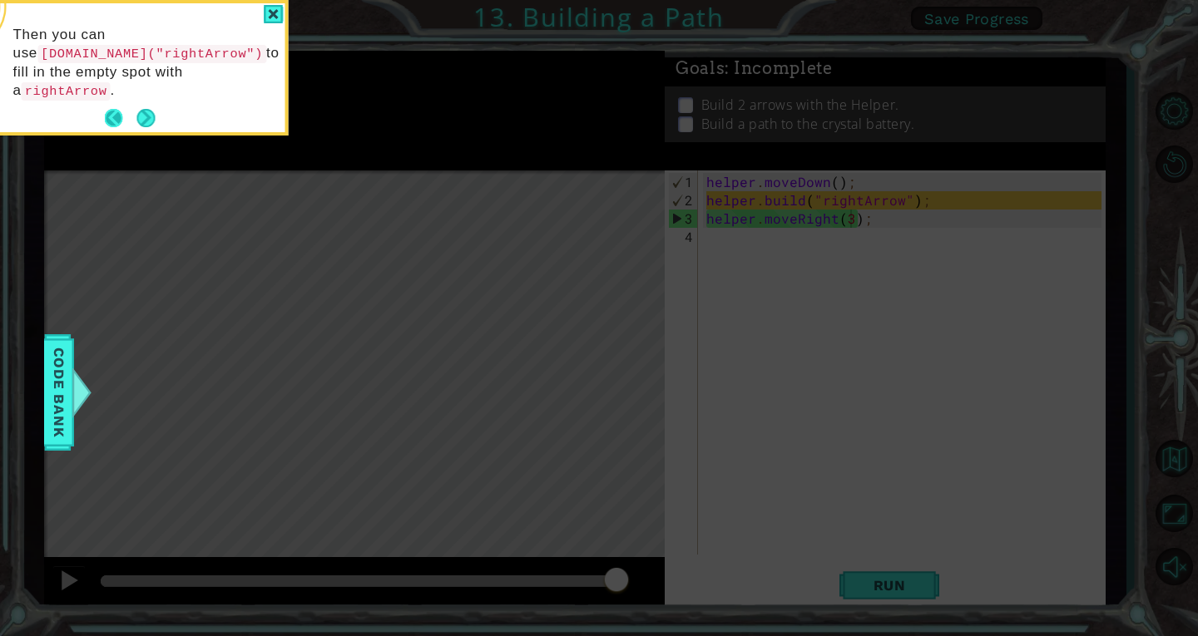
click at [117, 109] on button "Back" at bounding box center [121, 118] width 32 height 18
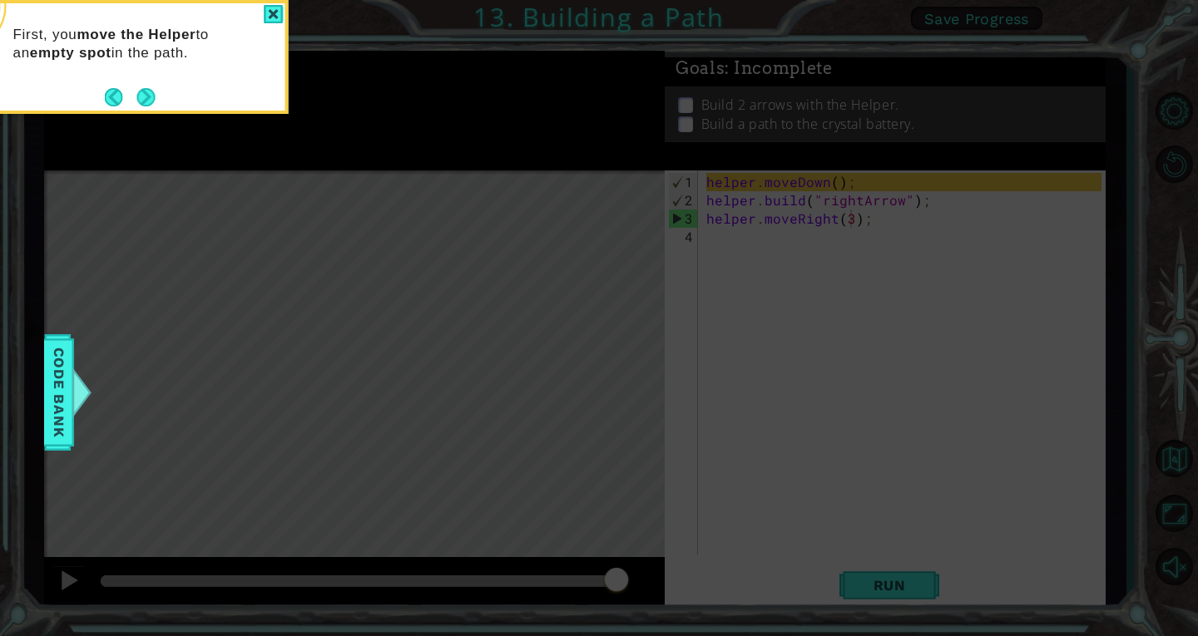
click at [117, 98] on button "Back" at bounding box center [121, 97] width 32 height 18
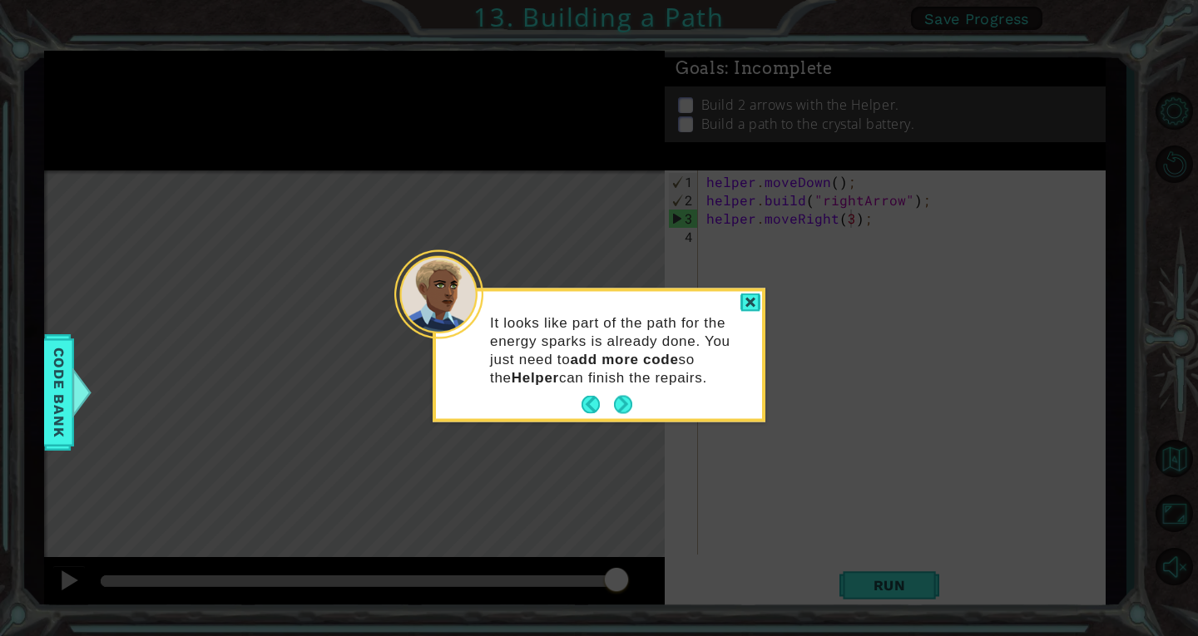
click at [117, 98] on icon at bounding box center [599, 318] width 1198 height 636
drag, startPoint x: 872, startPoint y: 448, endPoint x: 841, endPoint y: 352, distance: 101.3
click at [841, 352] on icon at bounding box center [599, 318] width 1198 height 636
click at [626, 400] on button "Next" at bounding box center [623, 404] width 31 height 31
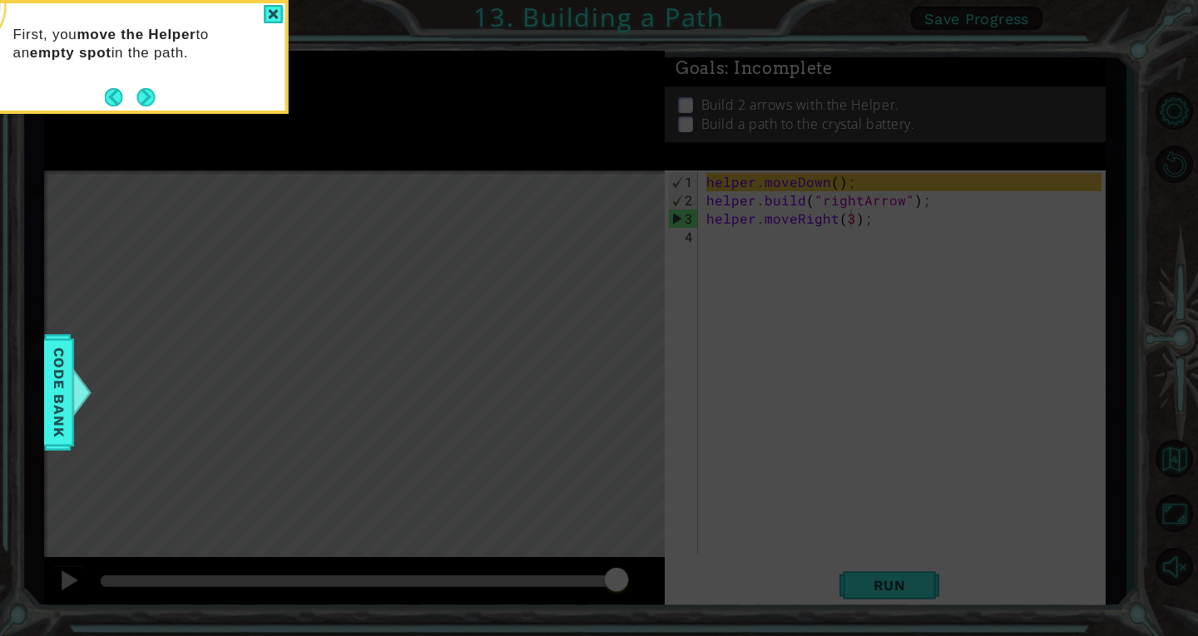
click at [724, 370] on icon at bounding box center [599, 95] width 1198 height 1082
click at [146, 92] on button "Next" at bounding box center [146, 97] width 27 height 27
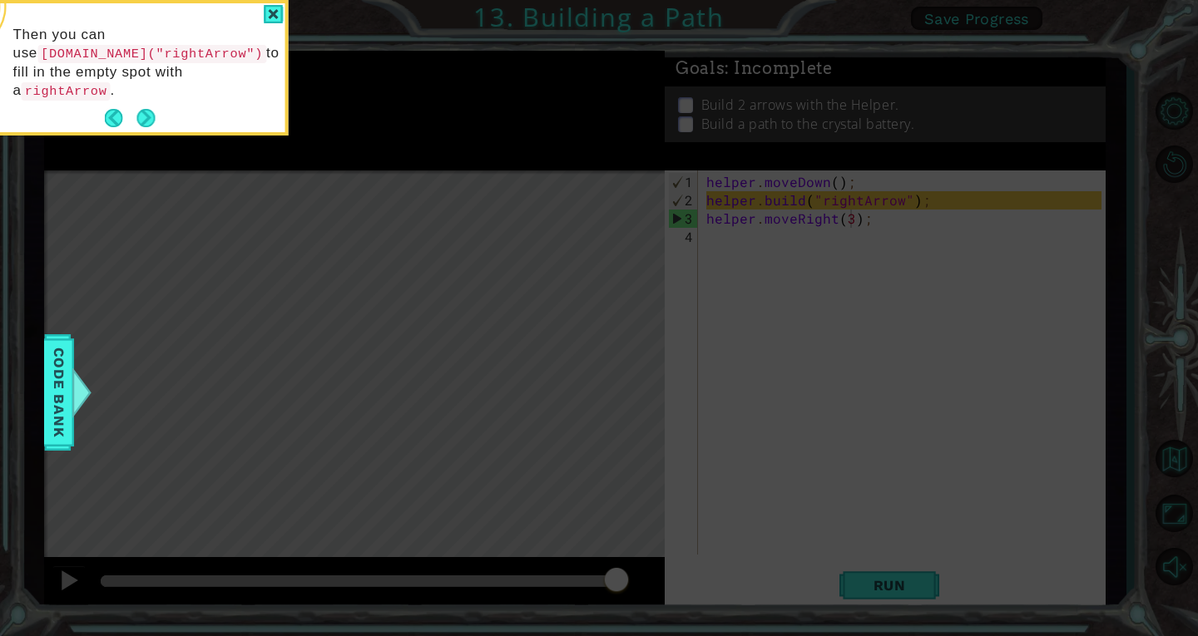
click at [146, 104] on button "Next" at bounding box center [145, 118] width 29 height 29
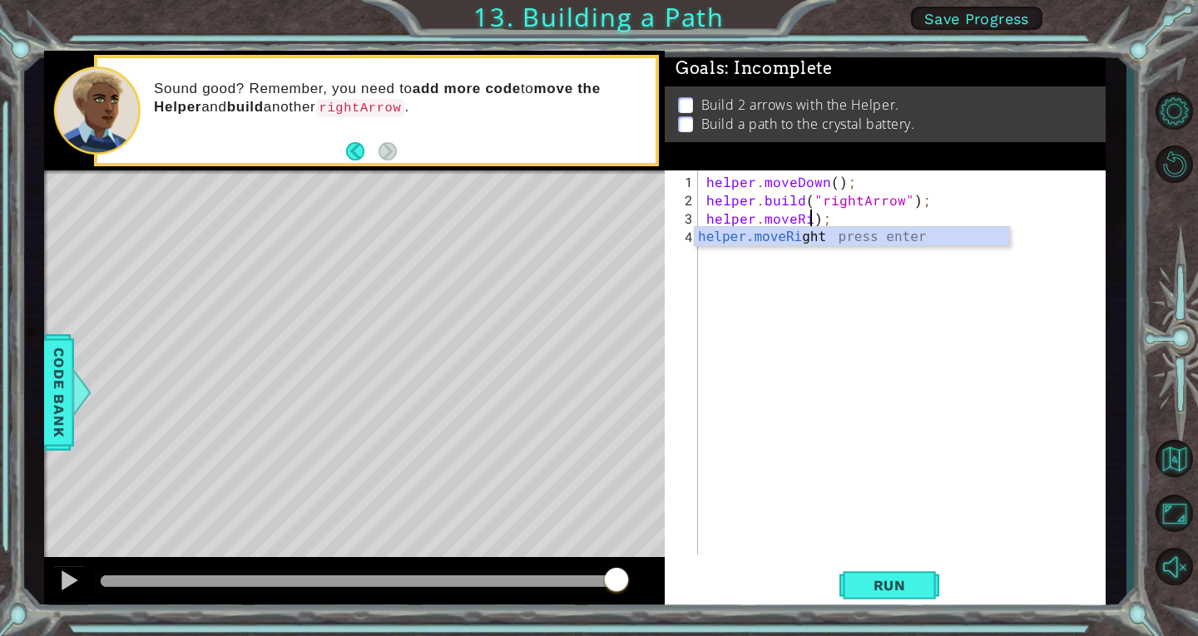
scroll to position [0, 6]
click at [910, 595] on button "Run" at bounding box center [889, 585] width 100 height 44
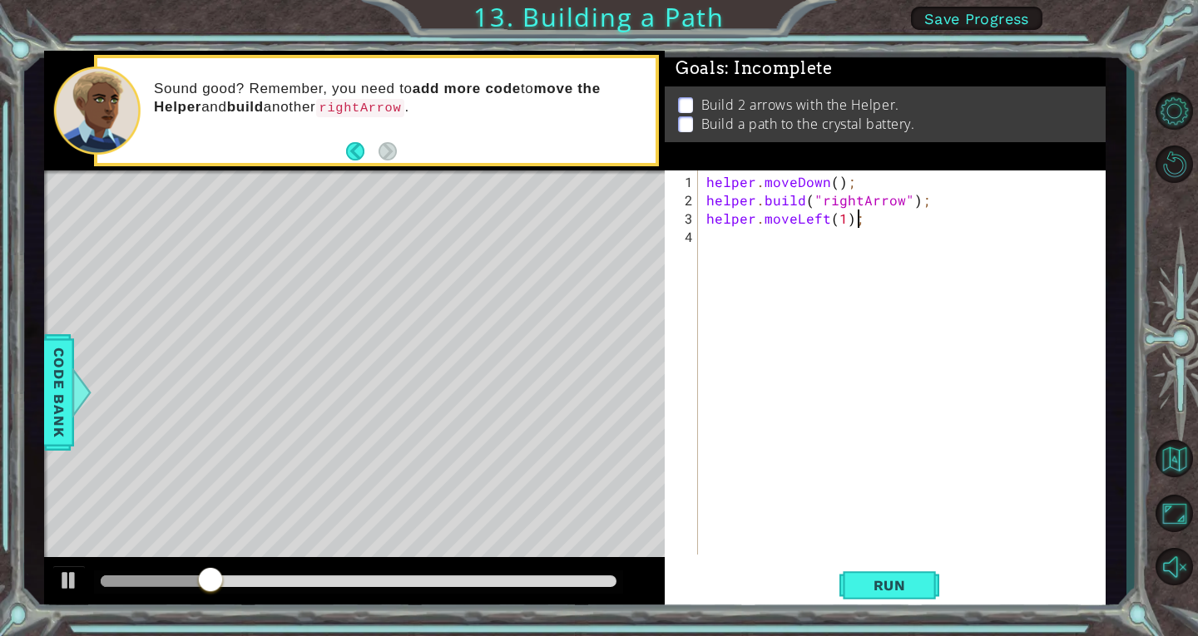
scroll to position [0, 8]
click at [907, 588] on span "Run" at bounding box center [890, 585] width 66 height 17
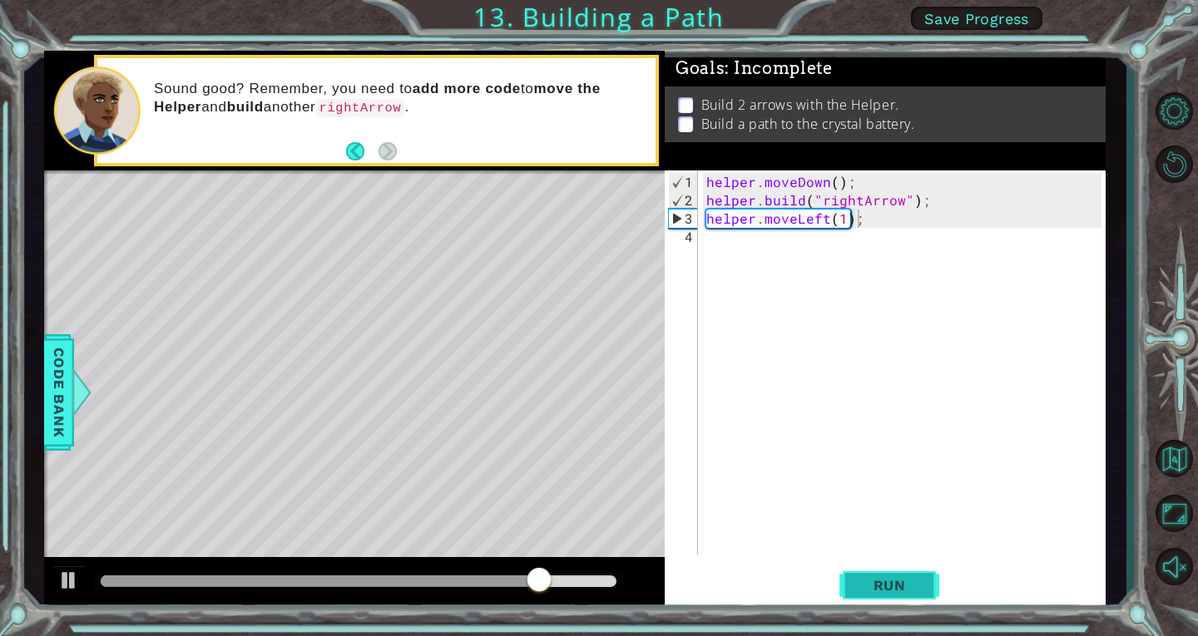
click at [907, 588] on span "Run" at bounding box center [890, 585] width 66 height 17
type textarea "helper.moveRight(3);"
click at [902, 590] on span "Run" at bounding box center [890, 585] width 66 height 17
click at [63, 419] on span "Code Bank" at bounding box center [59, 392] width 27 height 101
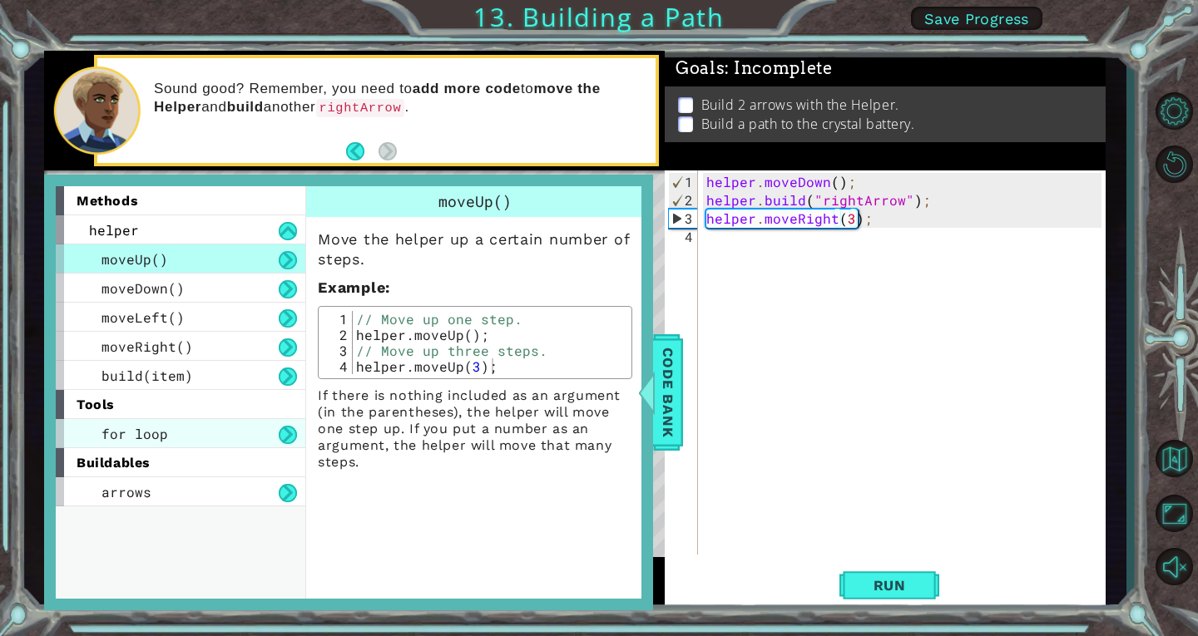
click at [186, 423] on div "for loop" at bounding box center [181, 433] width 250 height 29
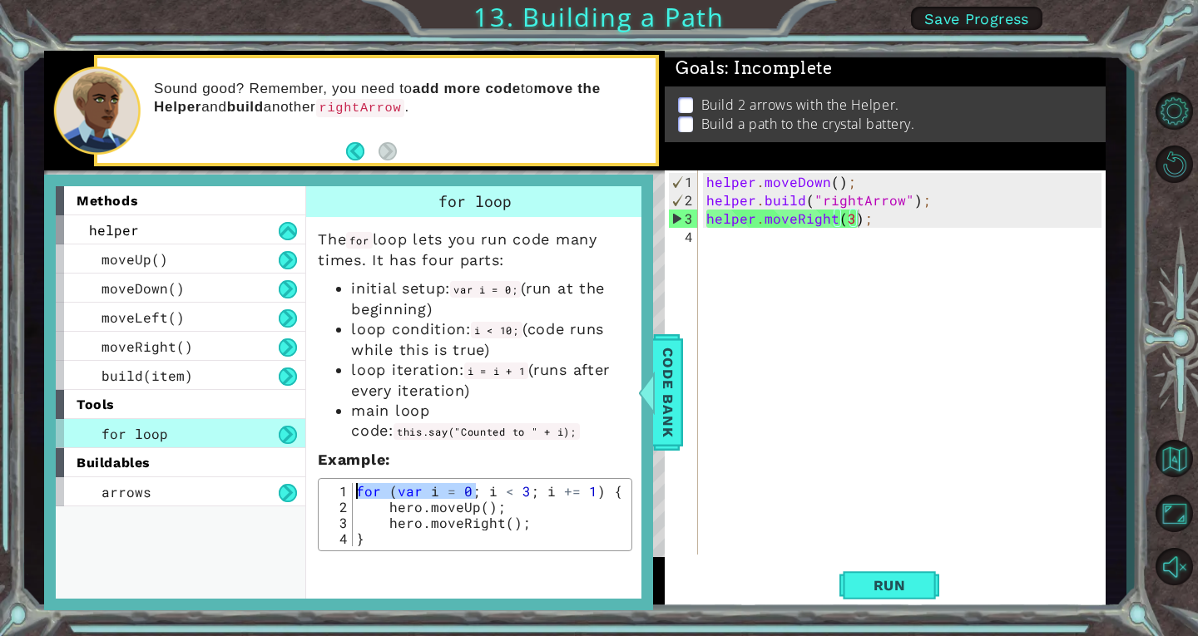
click at [479, 490] on div "for ( var i = 0 ; i < 3 ; i += 1 ) { hero . moveUp ( ) ; hero . moveRight ( ) ;…" at bounding box center [490, 530] width 275 height 95
click at [493, 522] on div "for ( var i = 0 ; i < 3 ; i += 1 ) { hero . moveUp ( ) ; hero . moveRight ( ) ;…" at bounding box center [490, 530] width 275 height 95
type textarea "hero.moveRight();"
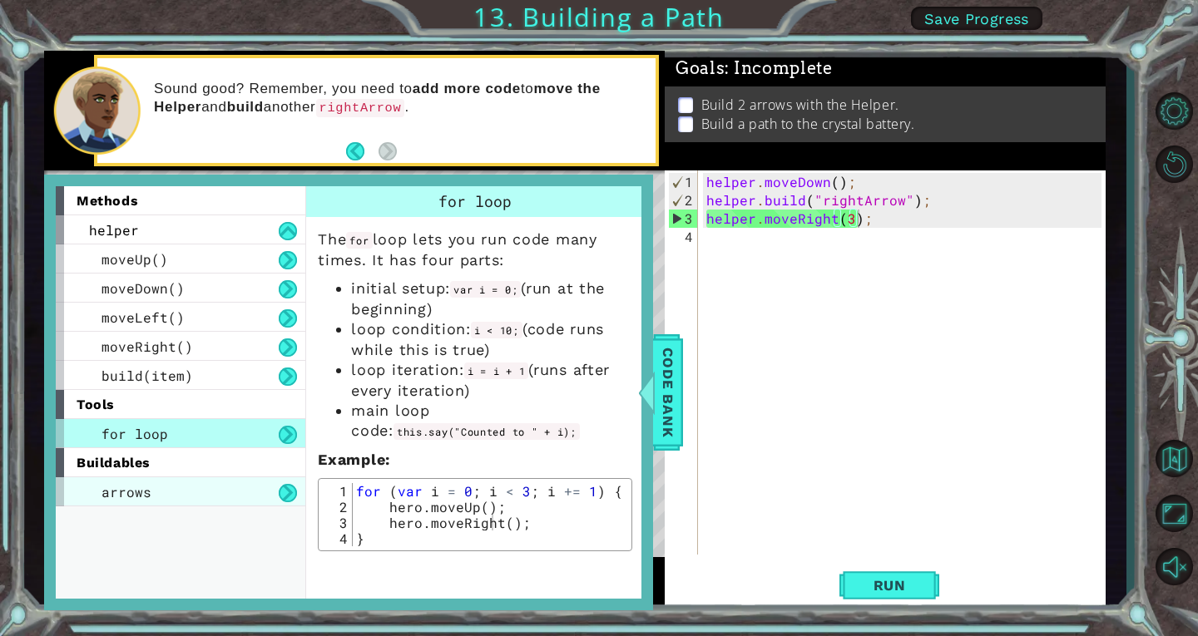
click at [254, 488] on div "arrows" at bounding box center [181, 492] width 250 height 29
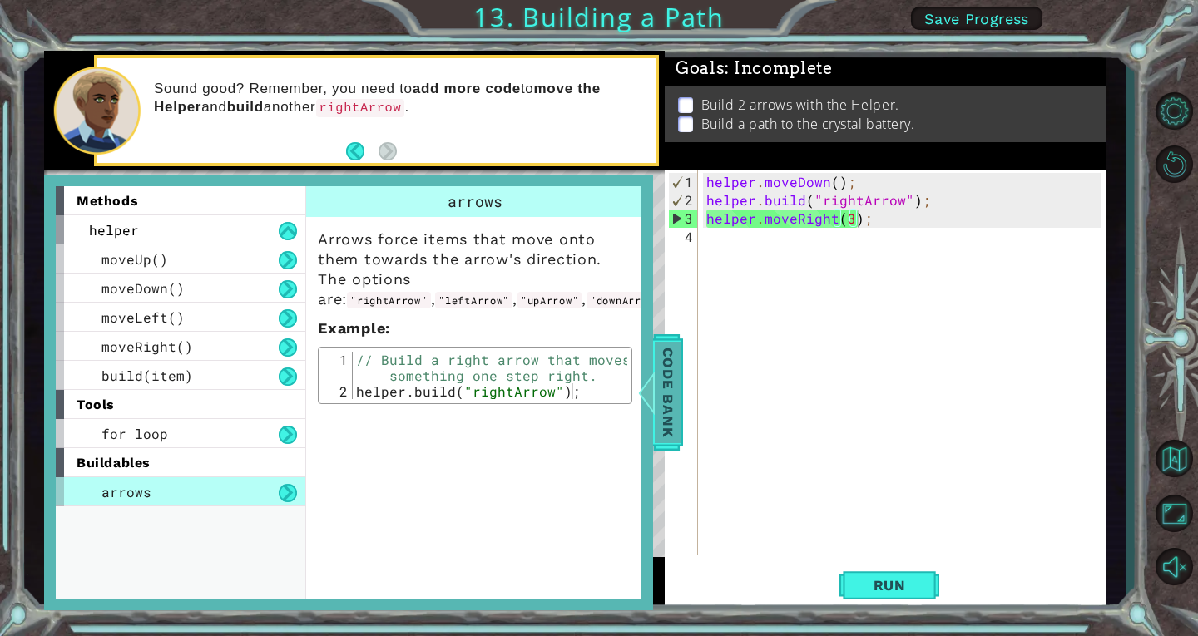
click at [673, 394] on span "Code Bank" at bounding box center [668, 392] width 27 height 101
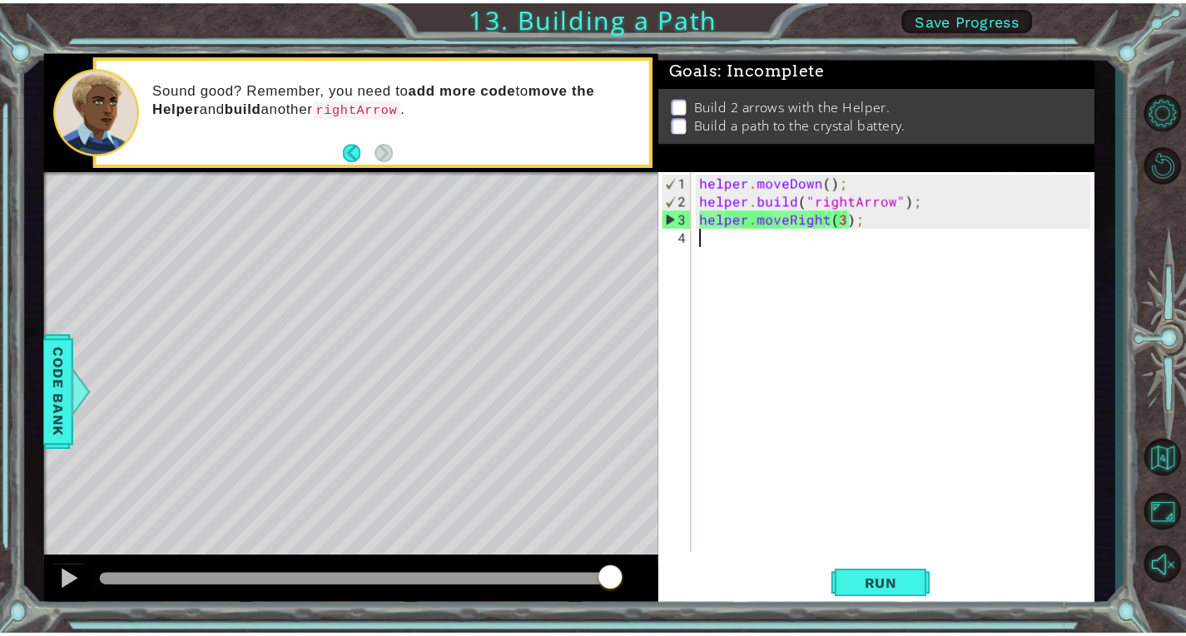
scroll to position [0, 0]
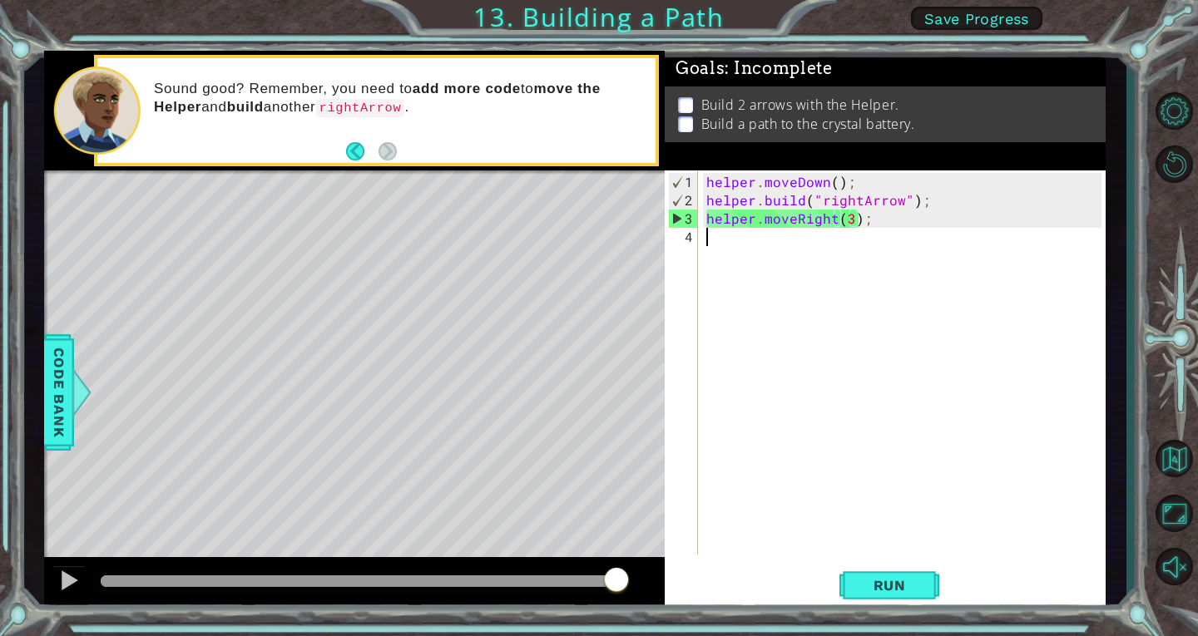
click at [873, 226] on div "helper . moveDown ( ) ; helper . build ( "rightArrow" ) ; helper . moveRight ( …" at bounding box center [906, 383] width 407 height 421
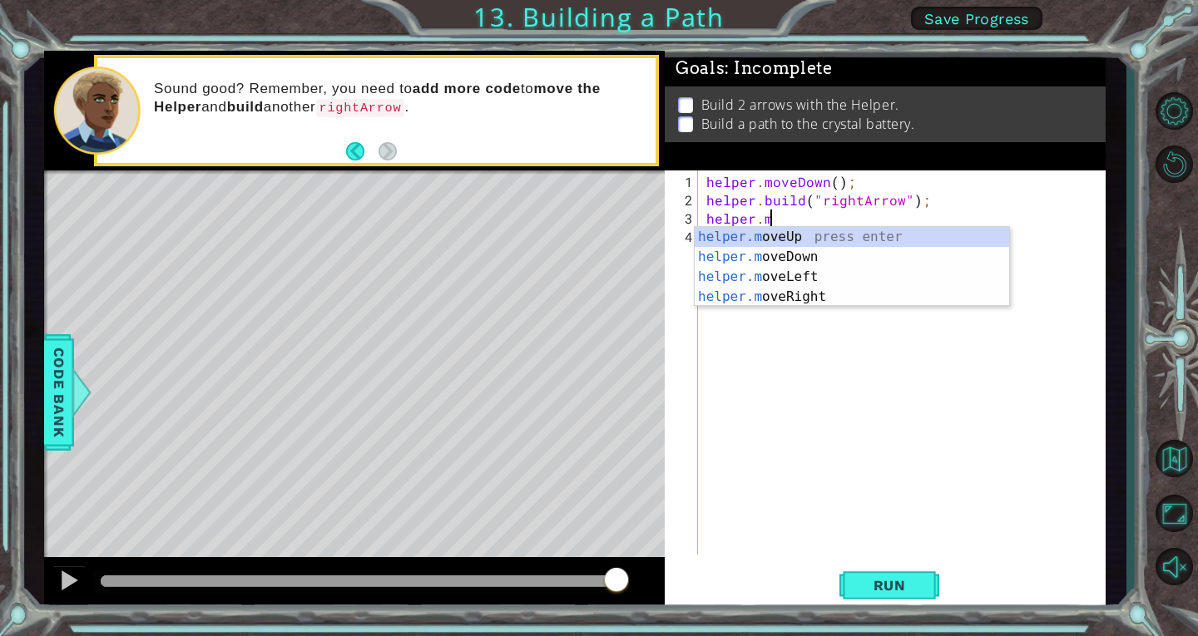
type textarea "h"
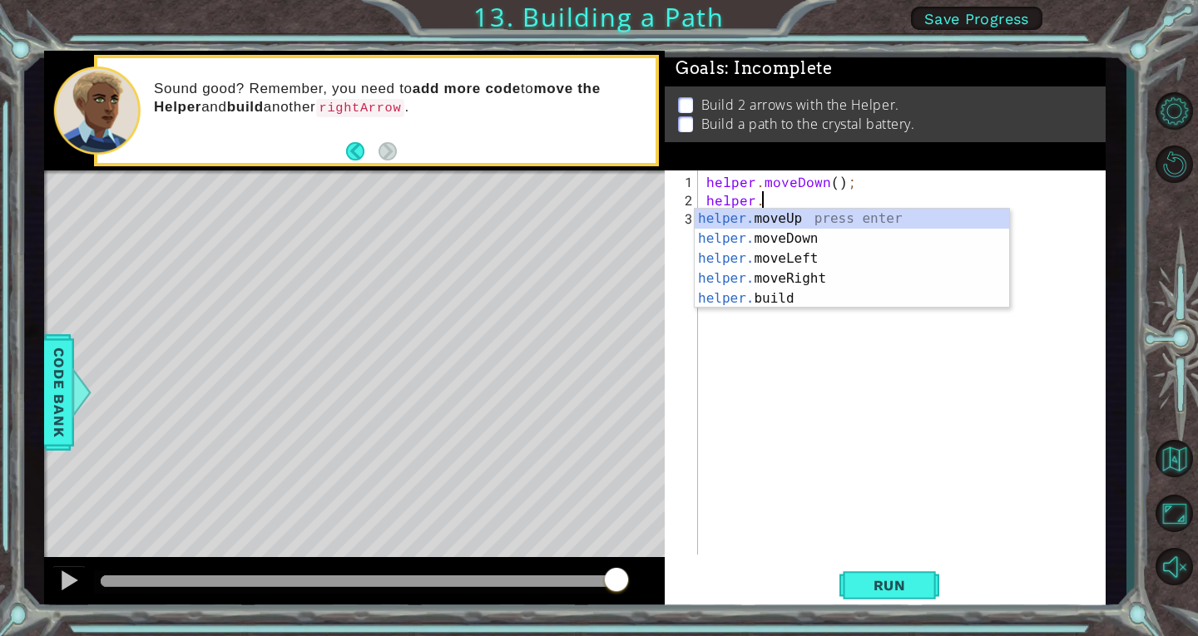
type textarea "h"
